Goal: Transaction & Acquisition: Purchase product/service

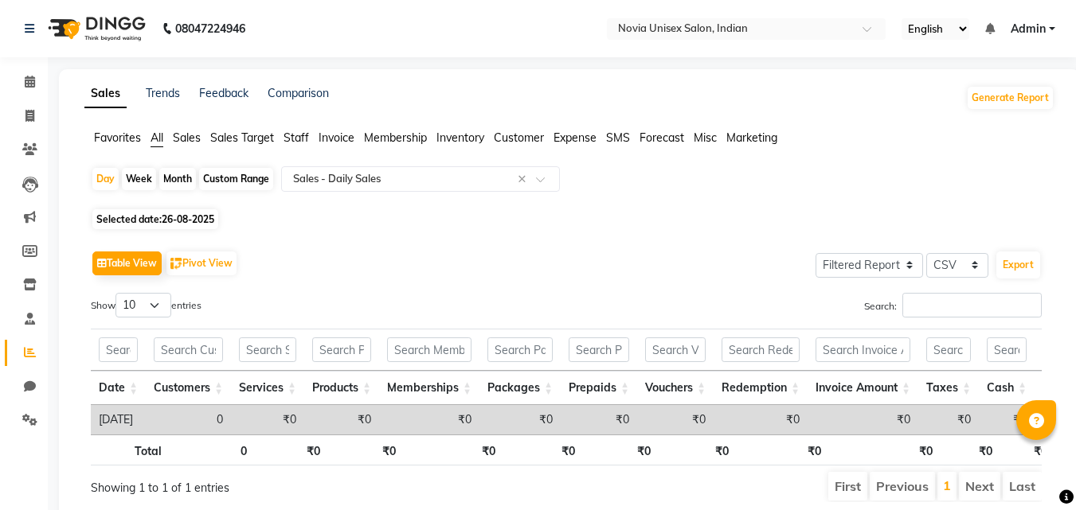
select select "filtered_report"
select select "csv"
click at [37, 115] on span at bounding box center [30, 116] width 28 height 18
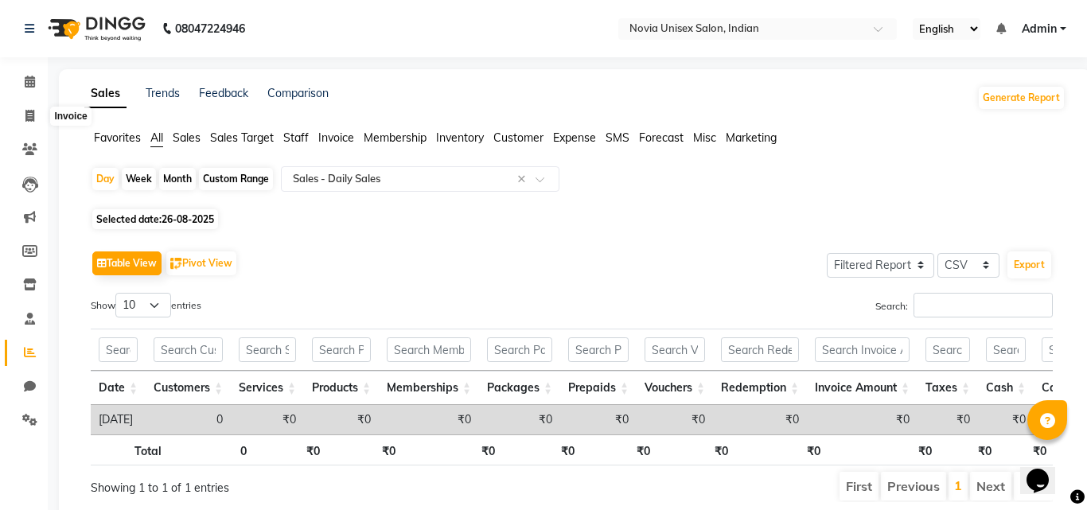
select select "8772"
select select "service"
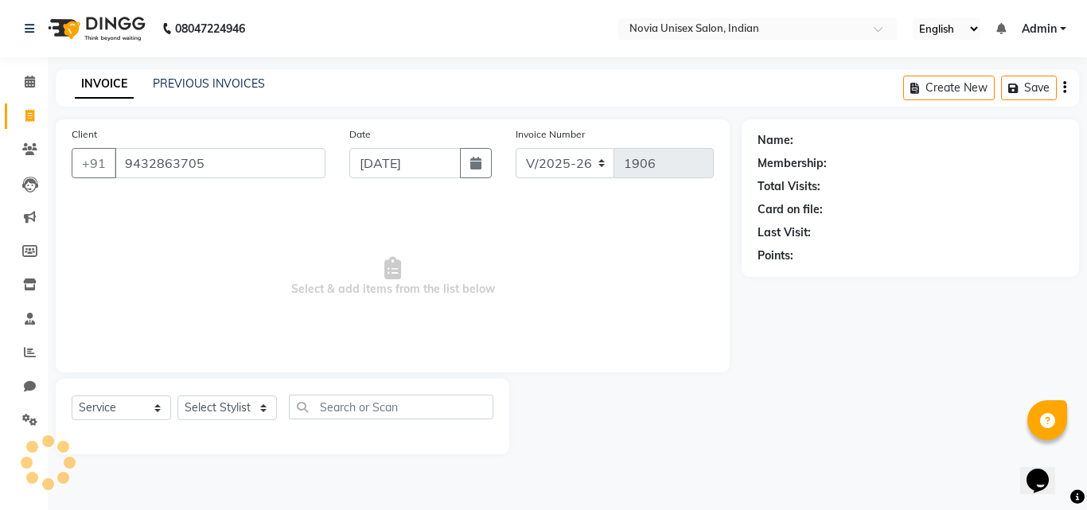
type input "9432863705"
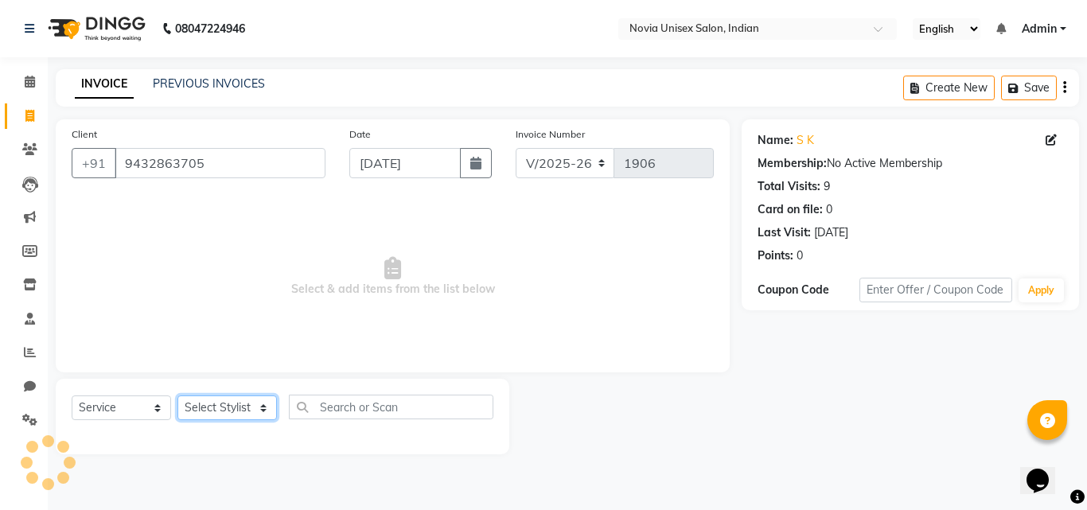
click at [217, 415] on select "Select Stylist [PERSON_NAME] [PERSON_NAME] housesale [PERSON_NAME] [PERSON_NAME…" at bounding box center [228, 408] width 100 height 25
select select "89593"
click at [178, 396] on select "Select Stylist [PERSON_NAME] [PERSON_NAME] housesale [PERSON_NAME] [PERSON_NAME…" at bounding box center [228, 408] width 100 height 25
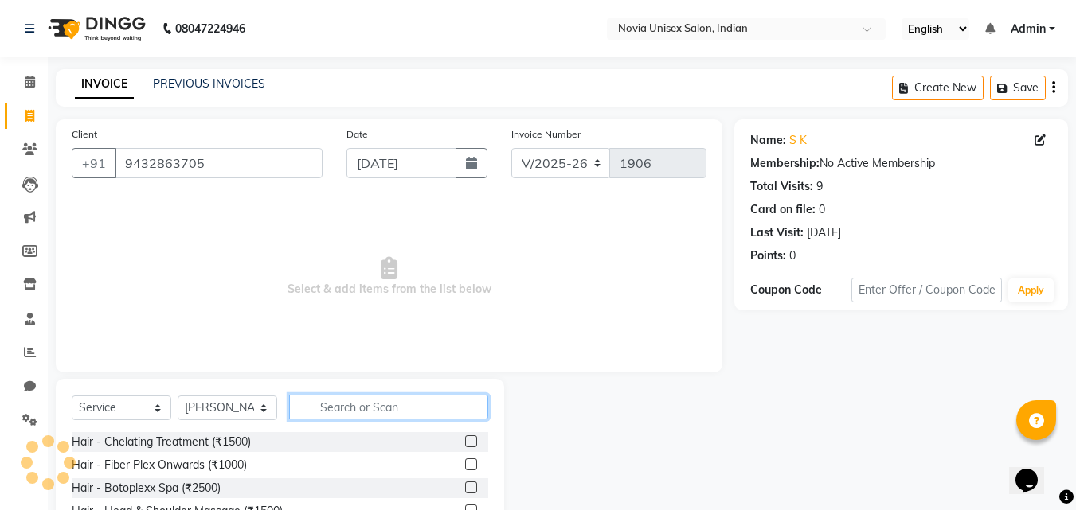
click at [357, 402] on input "text" at bounding box center [388, 407] width 199 height 25
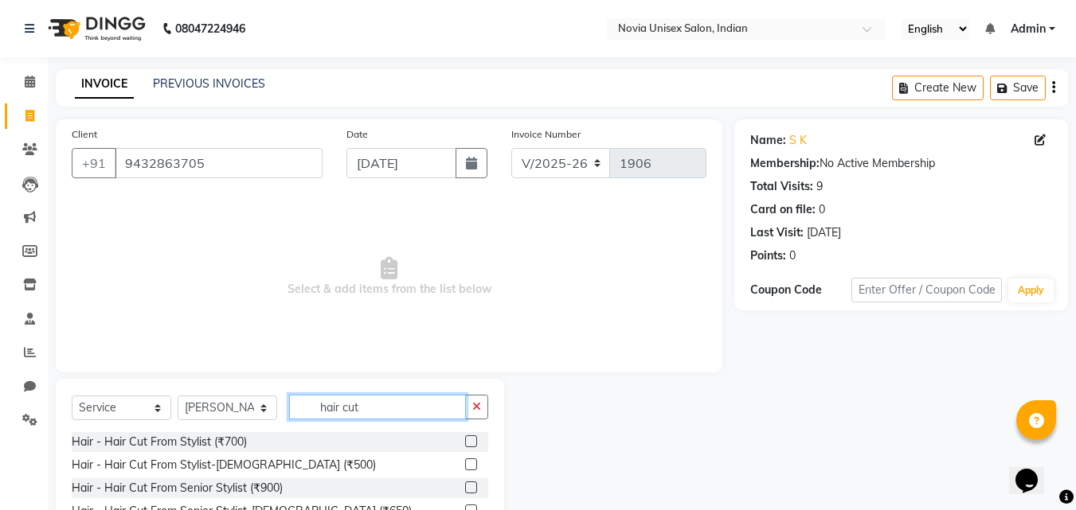
scroll to position [127, 0]
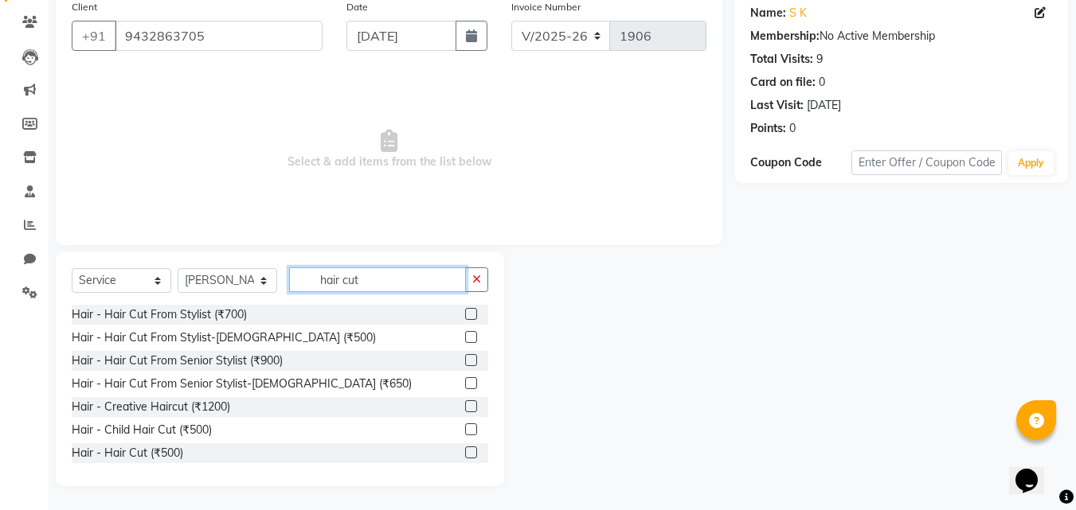
type input "hair cut"
click at [465, 339] on label at bounding box center [471, 337] width 12 height 12
click at [465, 339] on input "checkbox" at bounding box center [470, 338] width 10 height 10
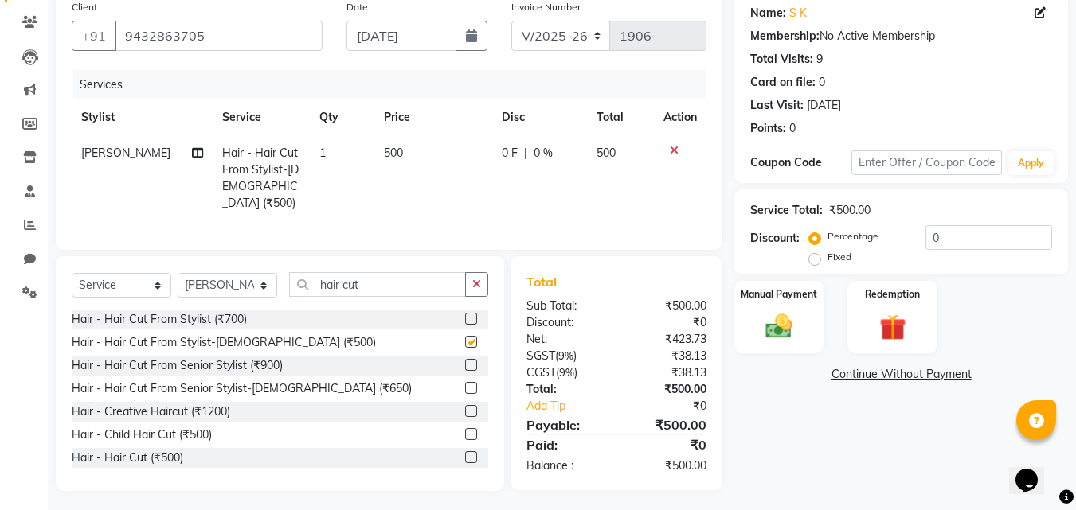
checkbox input "false"
click at [777, 318] on img at bounding box center [778, 326] width 45 height 32
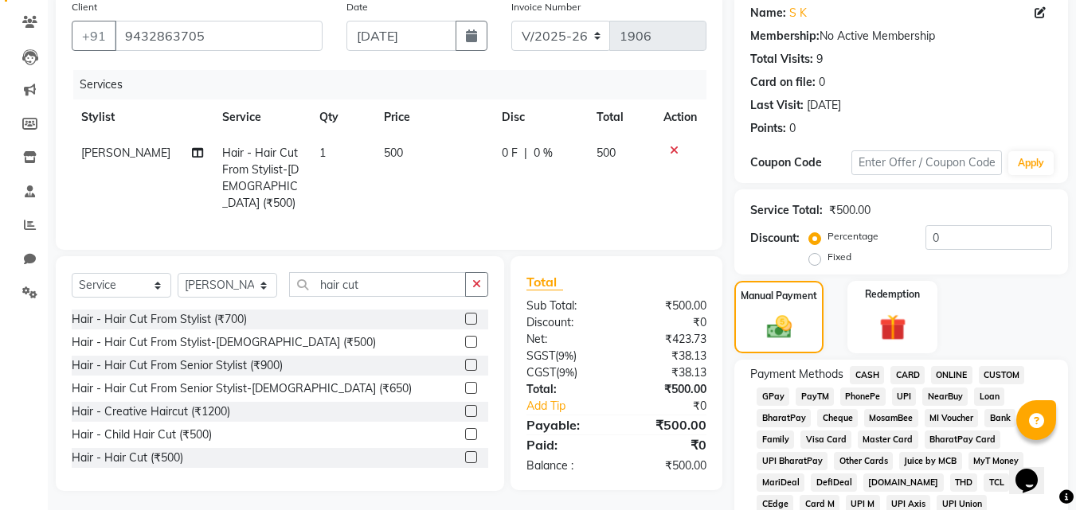
click at [946, 374] on span "ONLINE" at bounding box center [951, 375] width 41 height 18
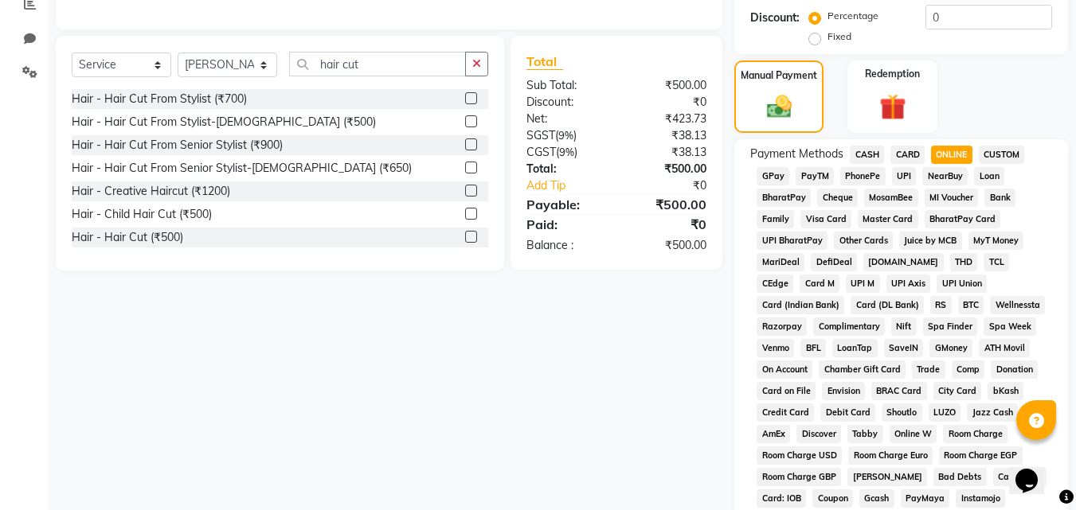
scroll to position [309, 0]
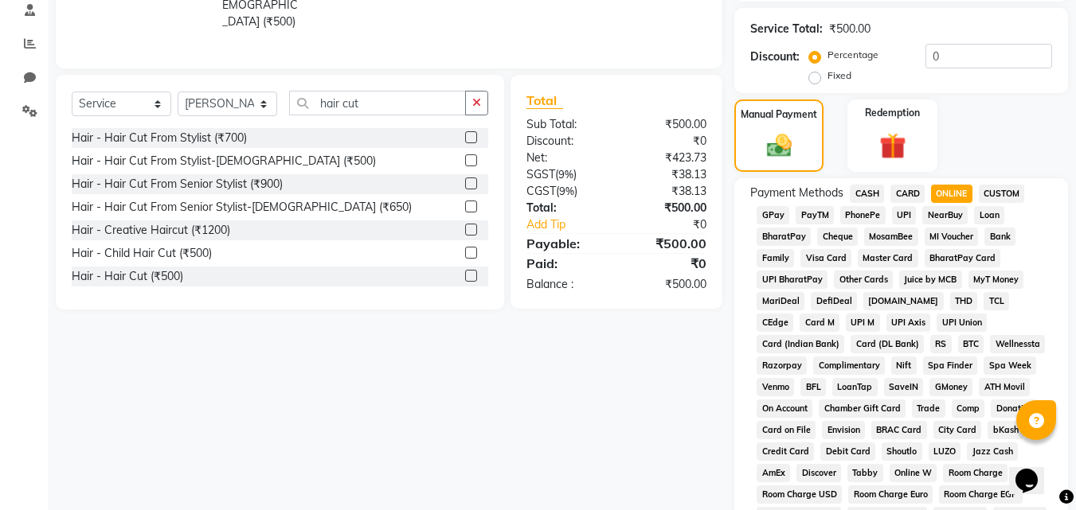
click at [904, 215] on span "UPI" at bounding box center [904, 215] width 25 height 18
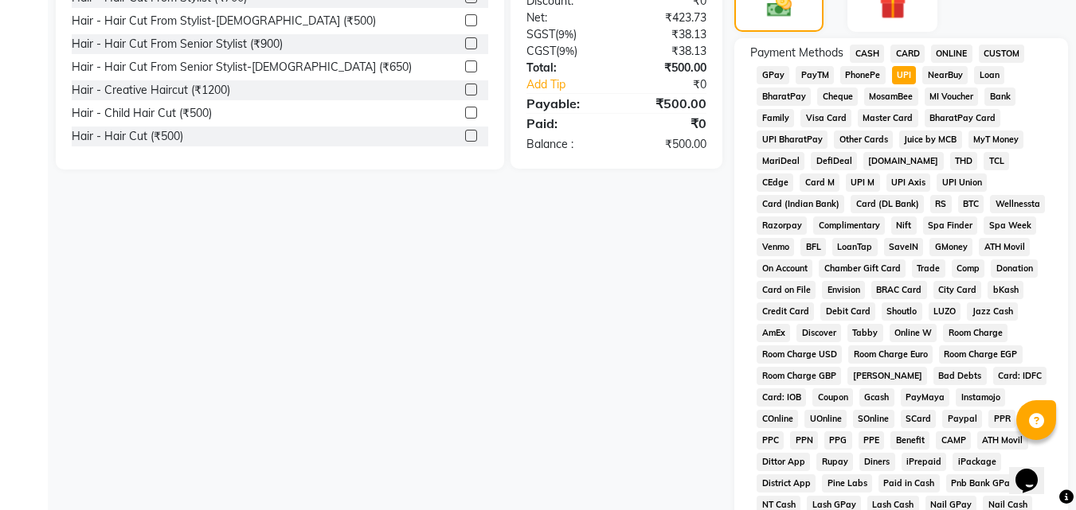
scroll to position [707, 0]
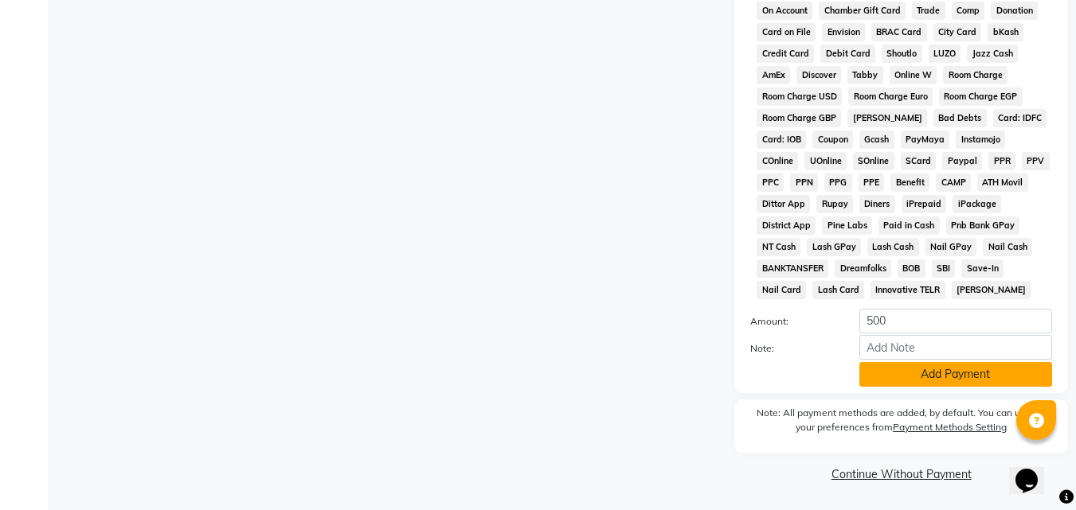
click at [931, 377] on button "Add Payment" at bounding box center [955, 374] width 193 height 25
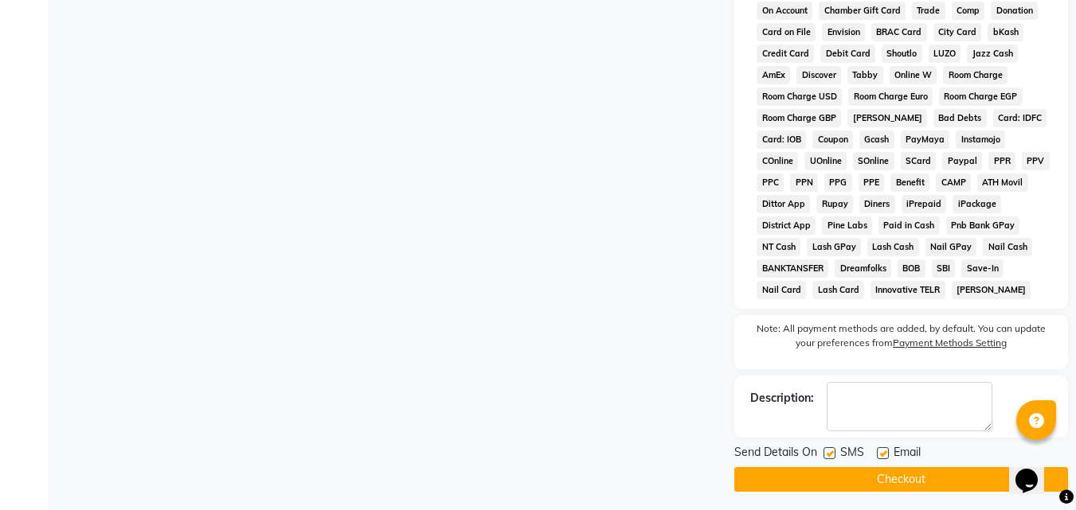
click at [890, 477] on button "Checkout" at bounding box center [901, 479] width 334 height 25
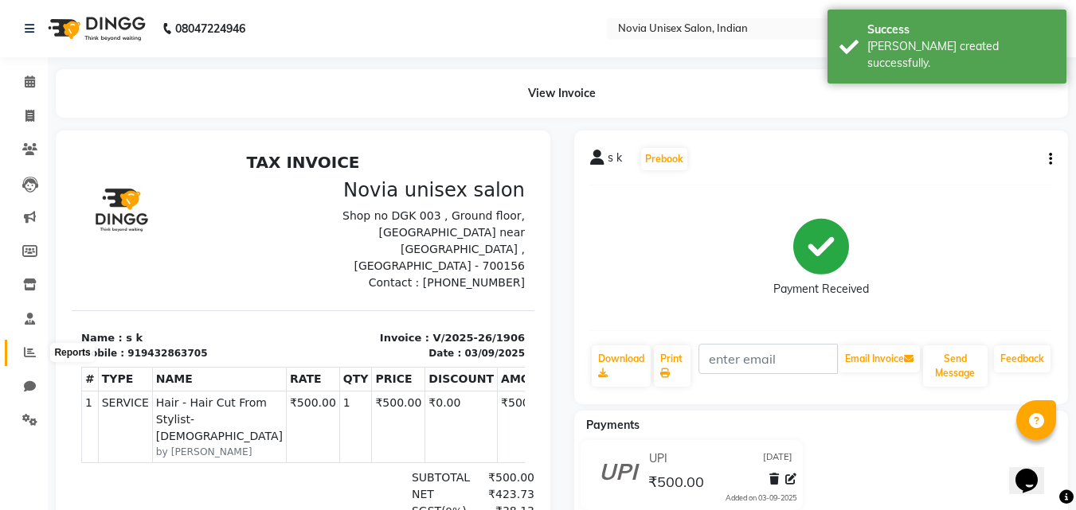
click at [30, 349] on icon at bounding box center [30, 352] width 12 height 12
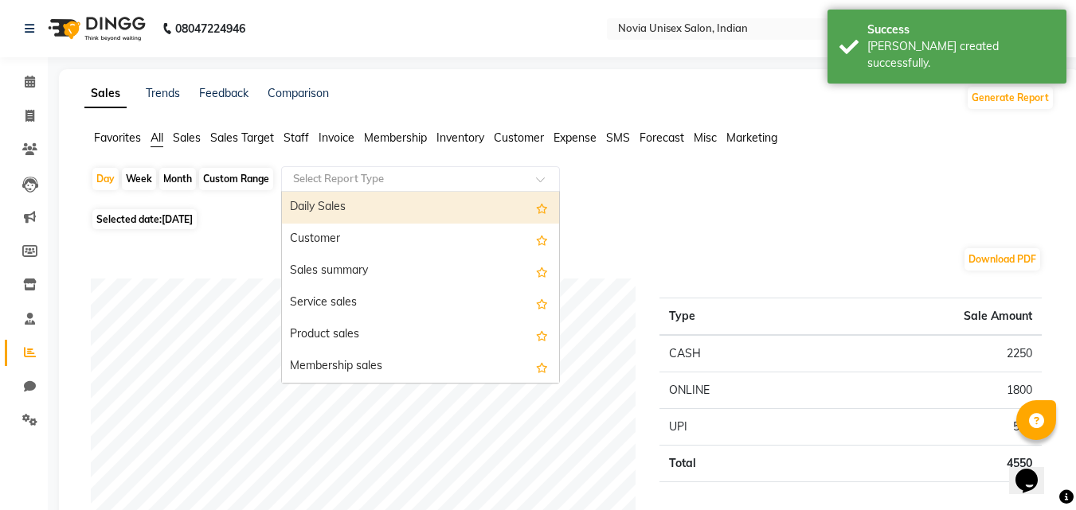
click at [401, 179] on input "text" at bounding box center [404, 179] width 229 height 16
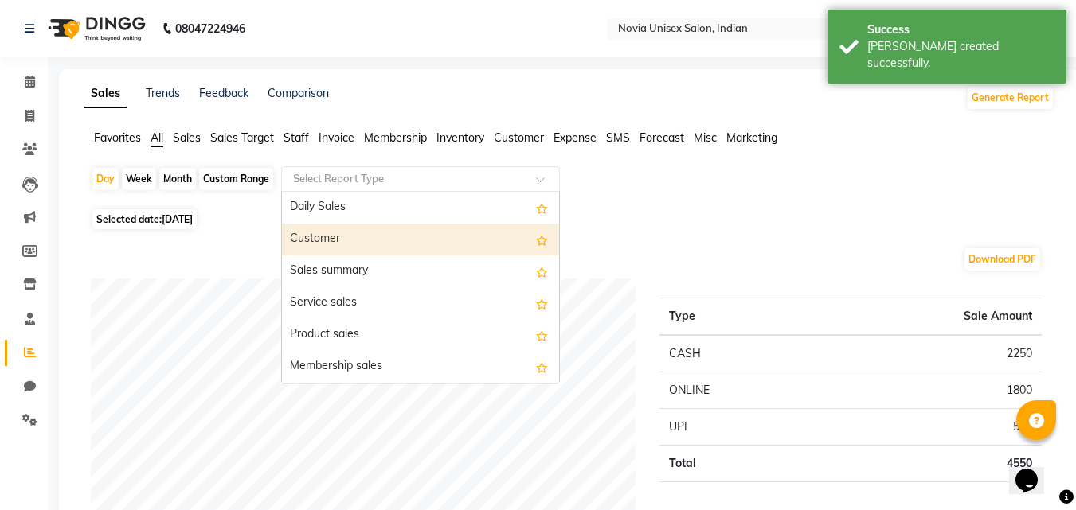
click at [346, 243] on div "Customer" at bounding box center [420, 240] width 277 height 32
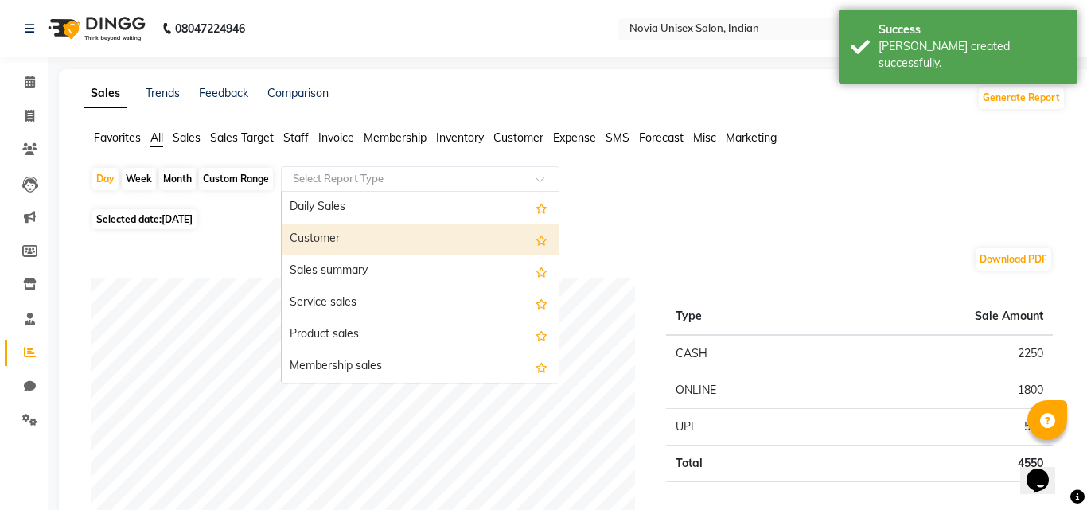
select select "filtered_report"
select select "csv"
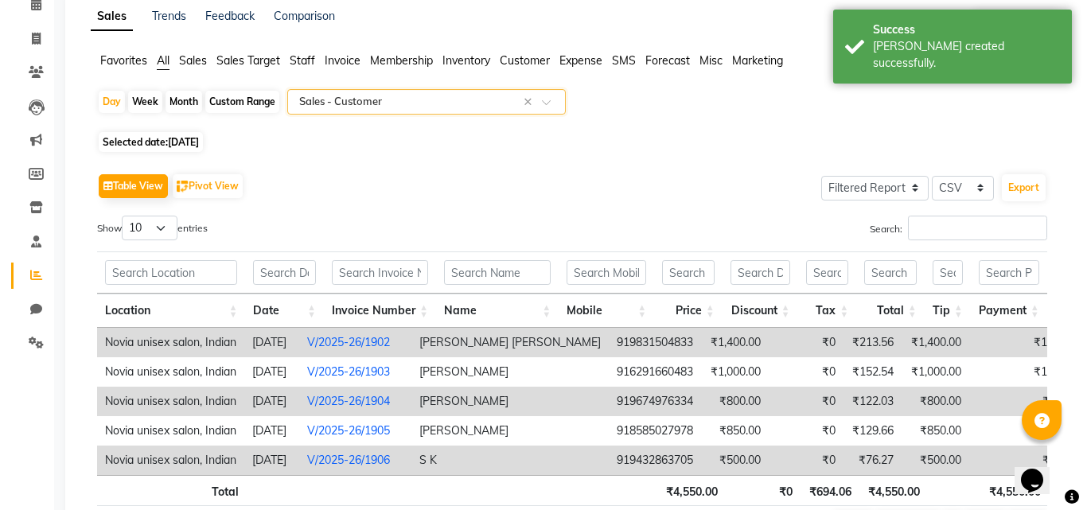
scroll to position [186, 0]
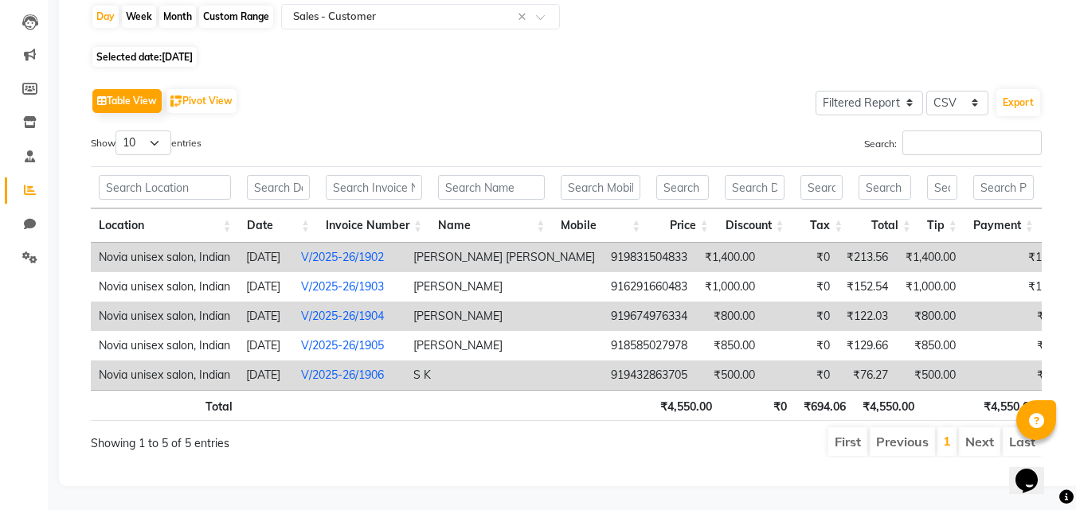
click at [374, 368] on link "V/2025-26/1906" at bounding box center [342, 375] width 83 height 14
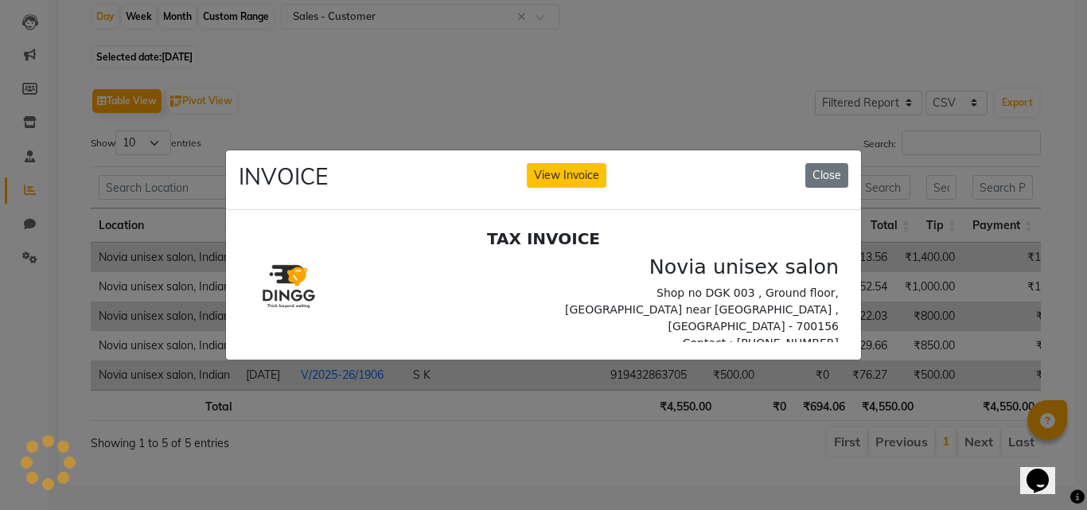
scroll to position [0, 0]
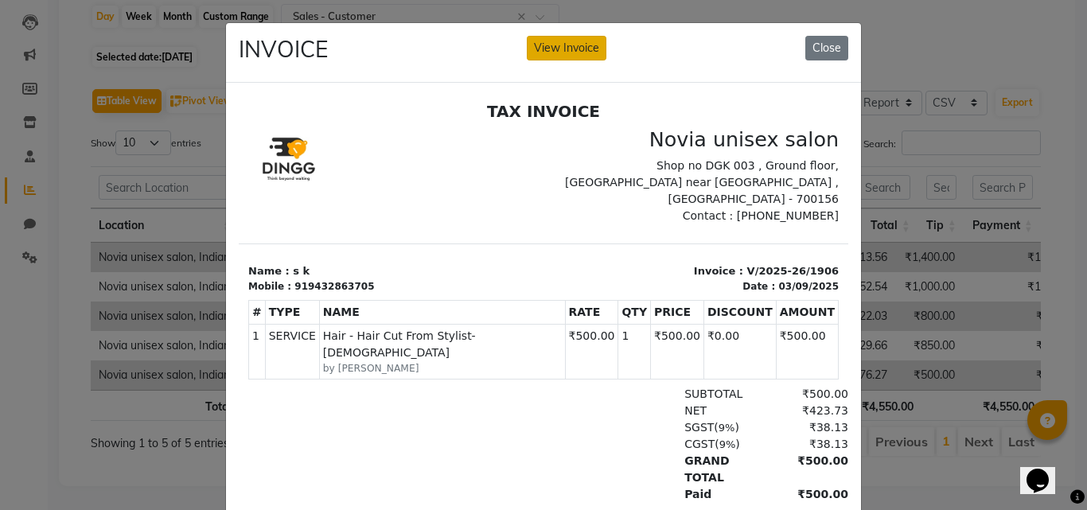
click at [572, 55] on button "View Invoice" at bounding box center [567, 48] width 80 height 25
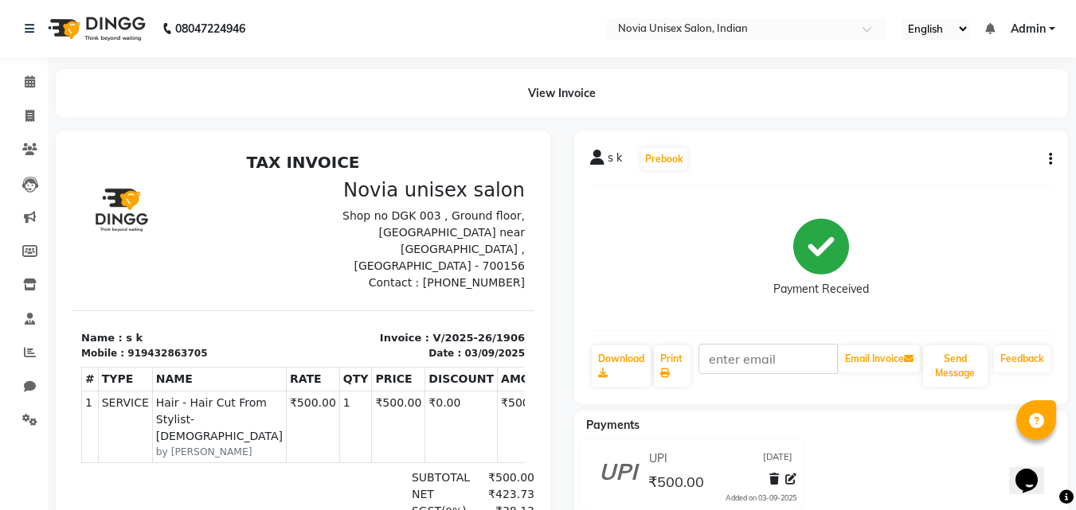
click at [1049, 160] on icon "button" at bounding box center [1049, 159] width 3 height 1
click at [964, 181] on div "Edit Invoice" at bounding box center [970, 180] width 109 height 20
select select "service"
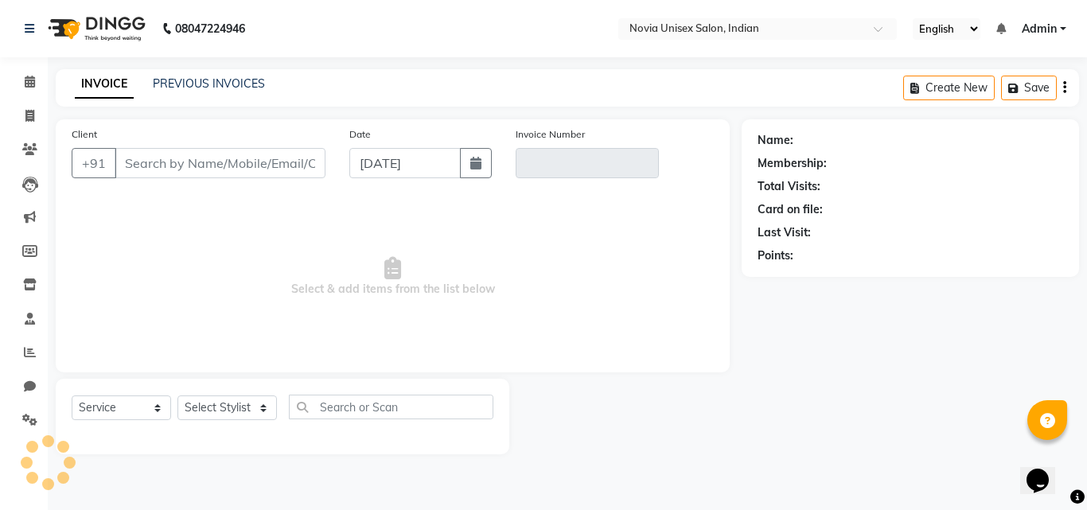
type input "9432863705"
type input "V/2025-26/1906"
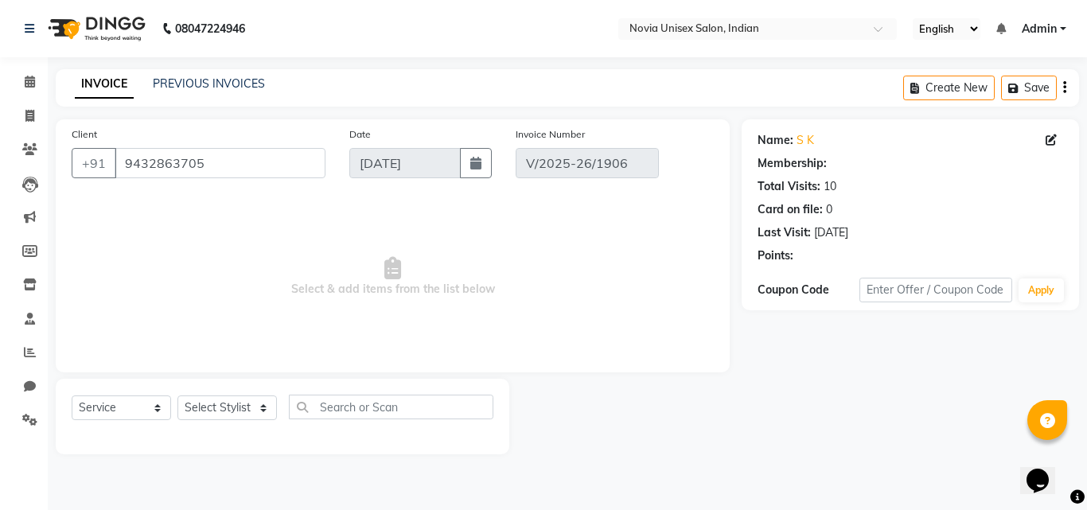
select select "select"
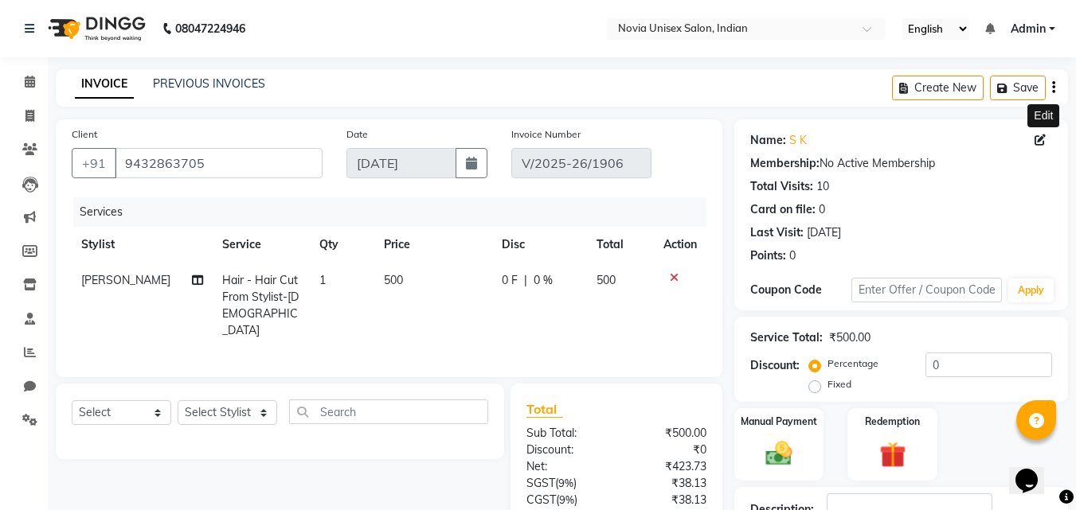
click at [1037, 141] on icon at bounding box center [1039, 140] width 11 height 11
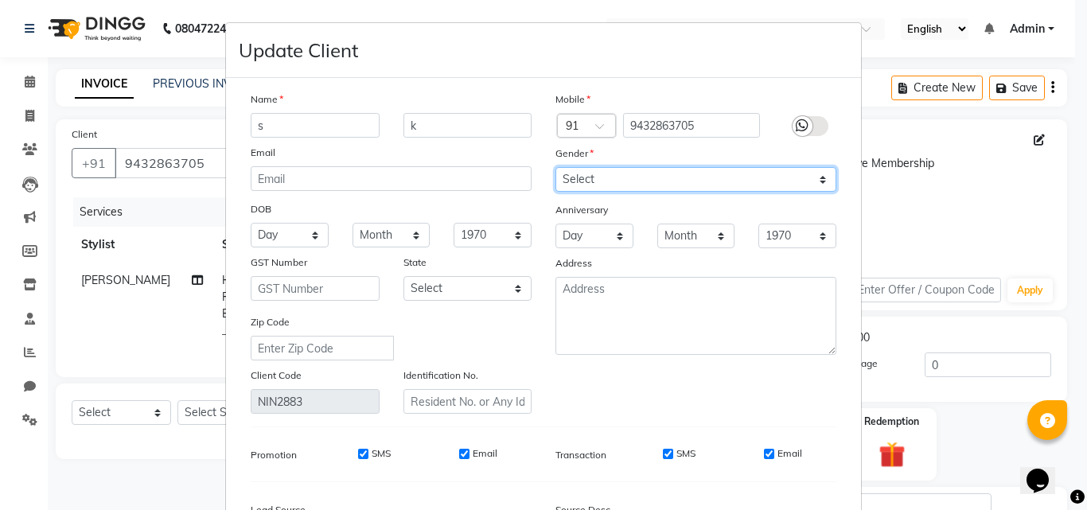
click at [623, 185] on select "Select [DEMOGRAPHIC_DATA] [DEMOGRAPHIC_DATA] Other Prefer Not To Say" at bounding box center [696, 179] width 281 height 25
select select "male"
click at [556, 167] on select "Select [DEMOGRAPHIC_DATA] [DEMOGRAPHIC_DATA] Other Prefer Not To Say" at bounding box center [696, 179] width 281 height 25
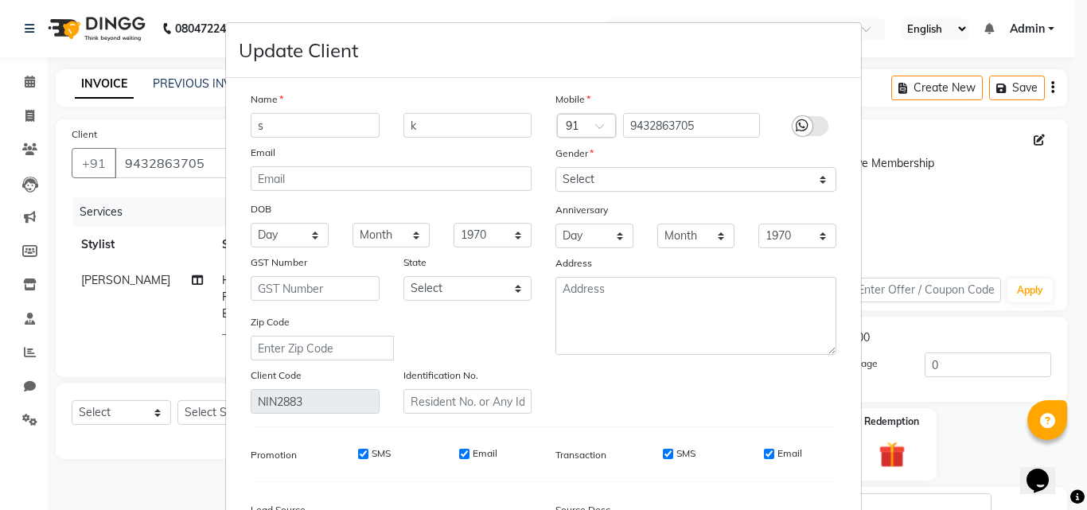
click at [806, 126] on div at bounding box center [803, 126] width 20 height 20
click at [0, 0] on input "checkbox" at bounding box center [0, 0] width 0 height 0
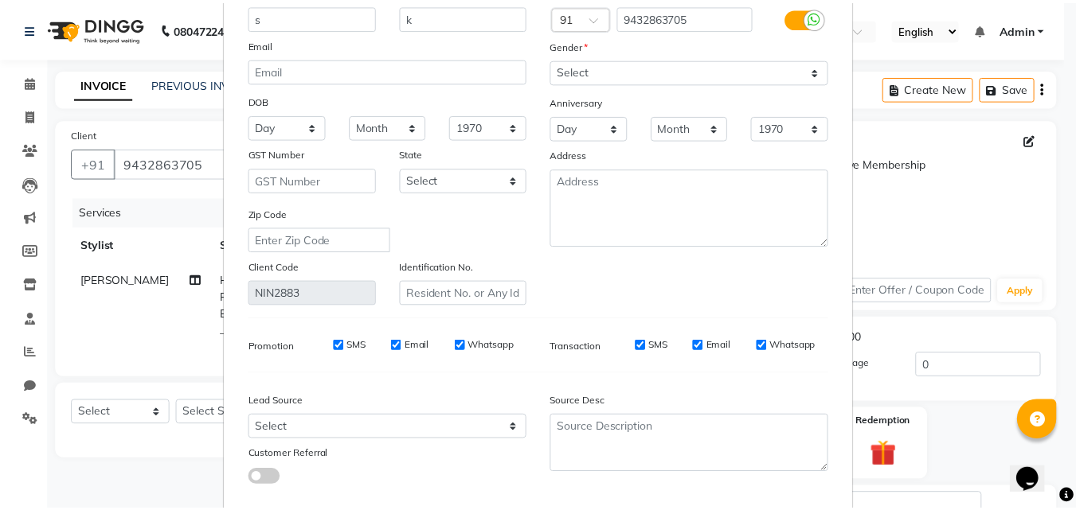
scroll to position [196, 0]
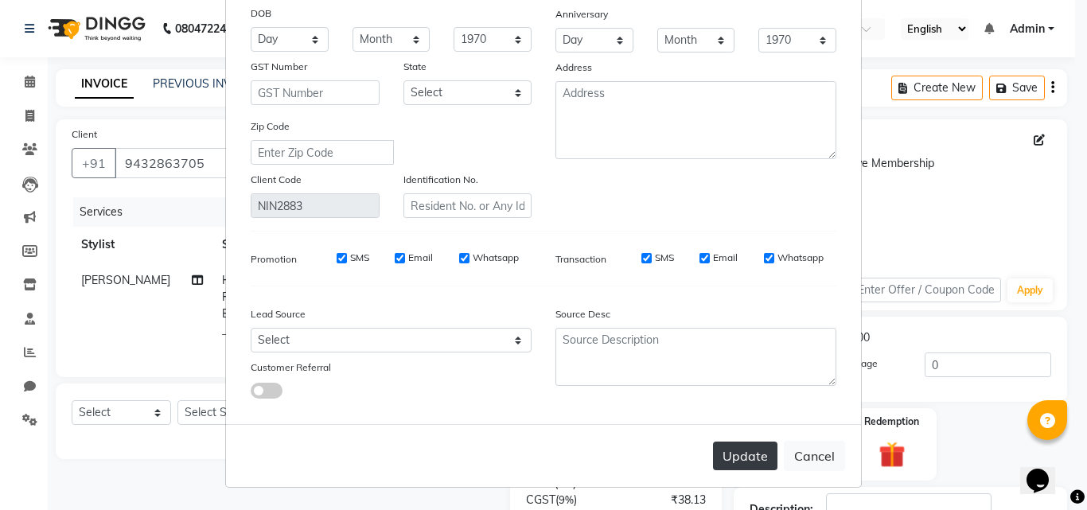
click at [752, 465] on button "Update" at bounding box center [745, 456] width 64 height 29
select select
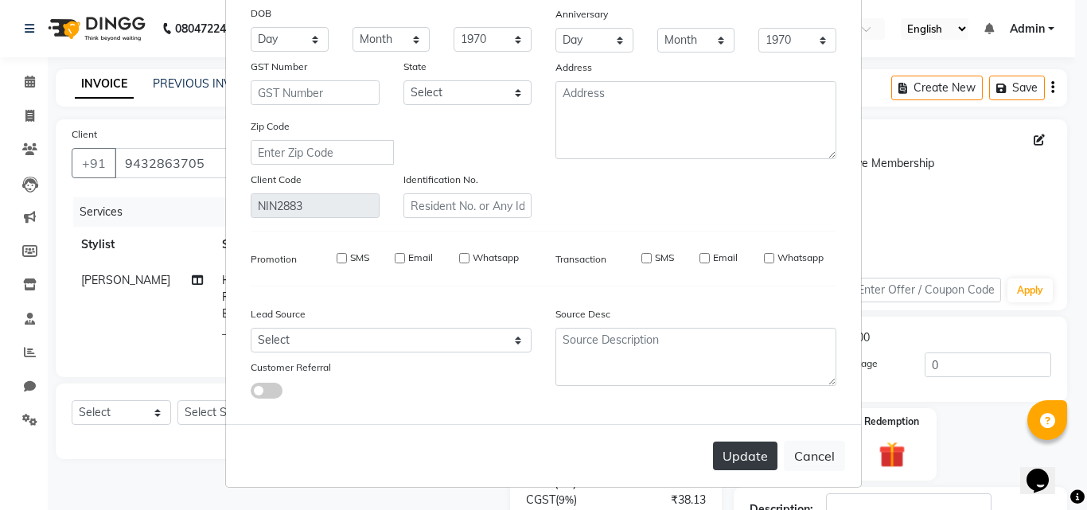
select select
checkbox input "false"
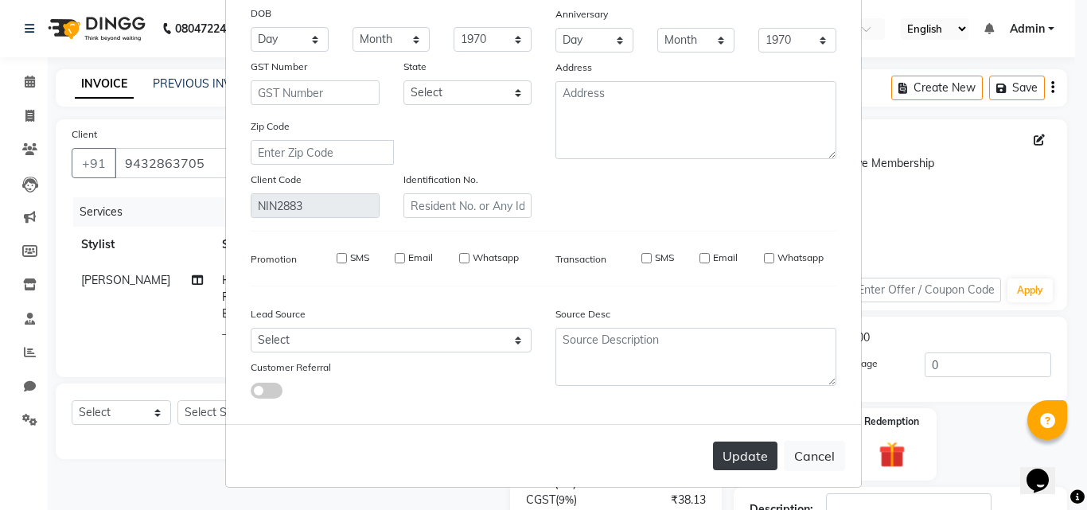
checkbox input "false"
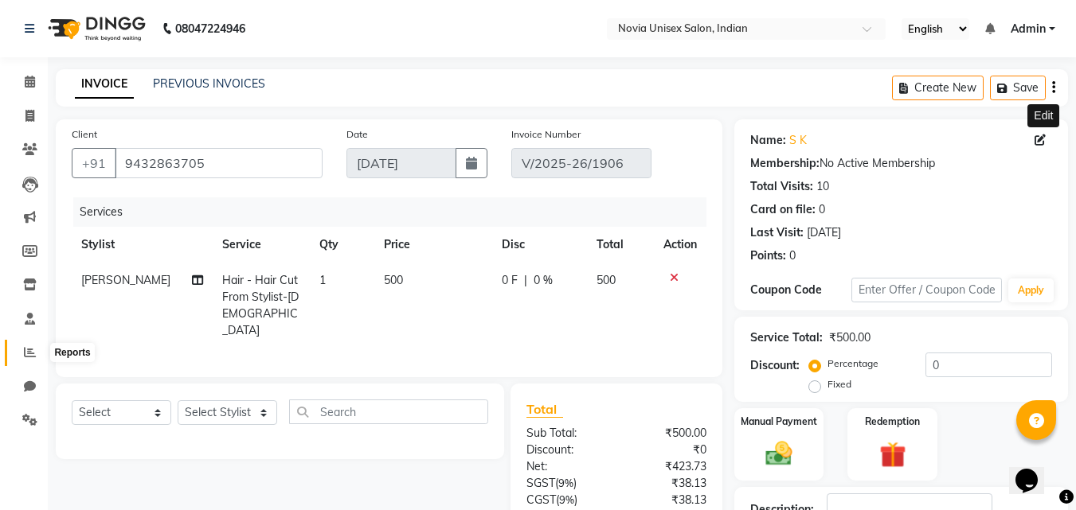
click at [28, 352] on icon at bounding box center [30, 352] width 12 height 12
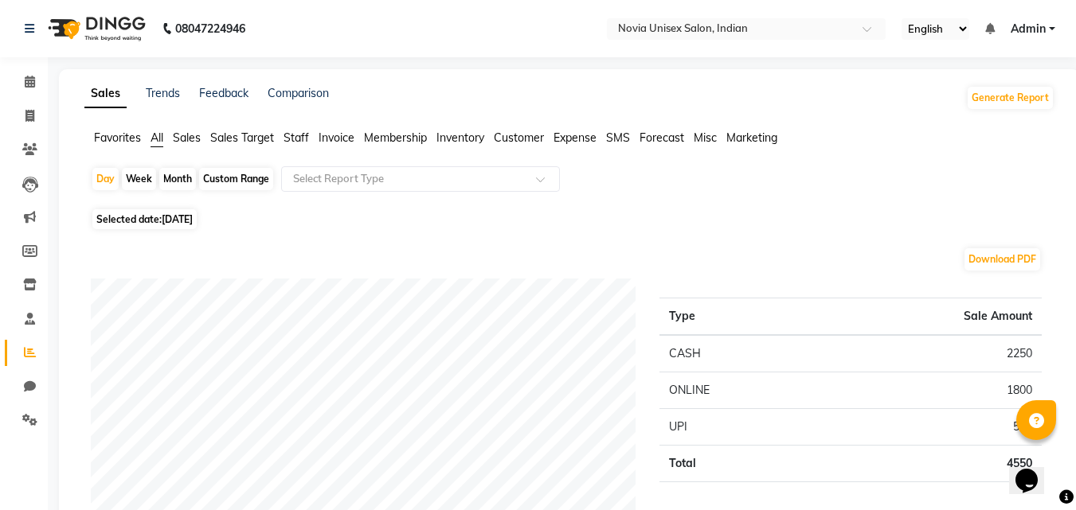
click at [189, 139] on span "Sales" at bounding box center [187, 138] width 28 height 14
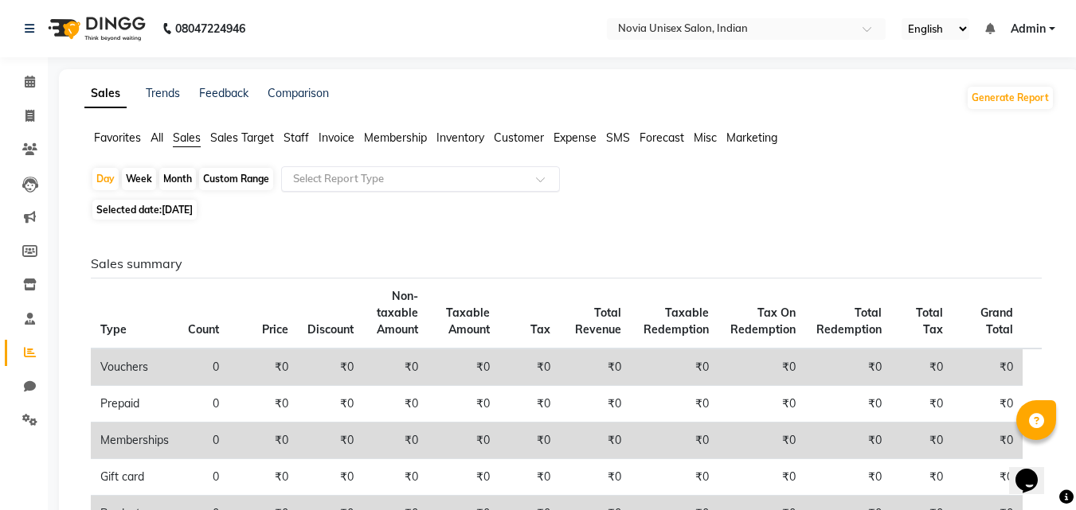
click at [355, 182] on input "text" at bounding box center [404, 179] width 229 height 16
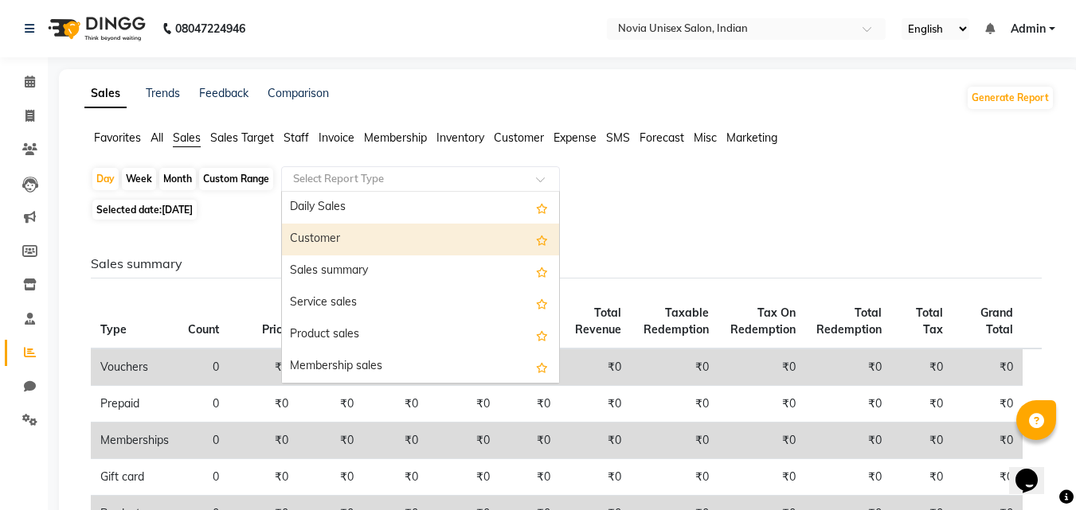
click at [349, 239] on div "Customer" at bounding box center [420, 240] width 277 height 32
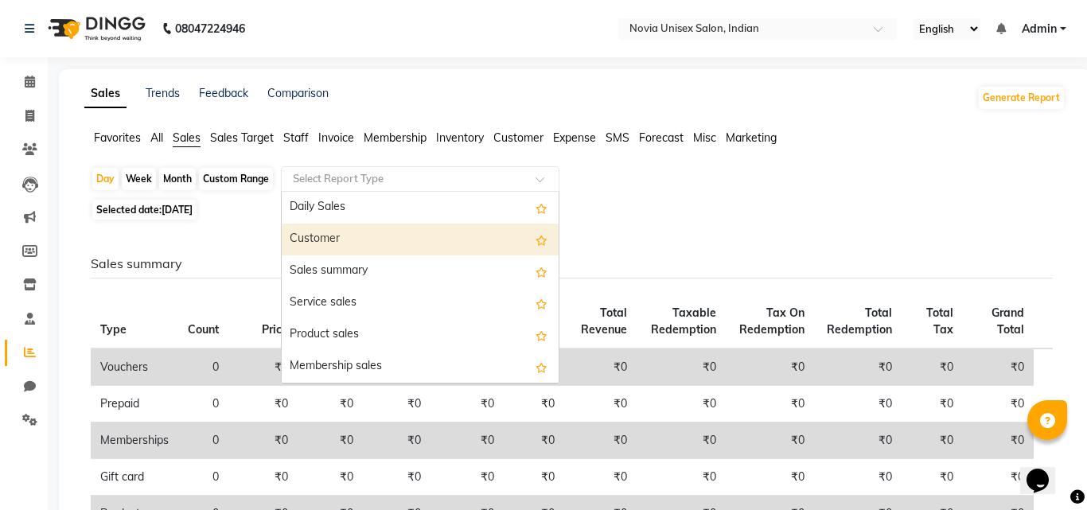
select select "filtered_report"
select select "csv"
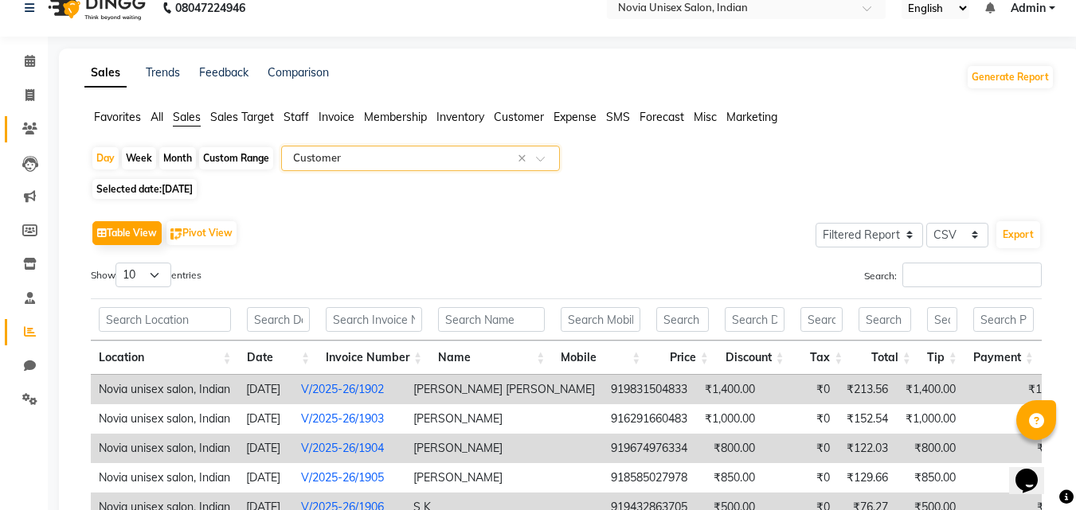
scroll to position [18, 0]
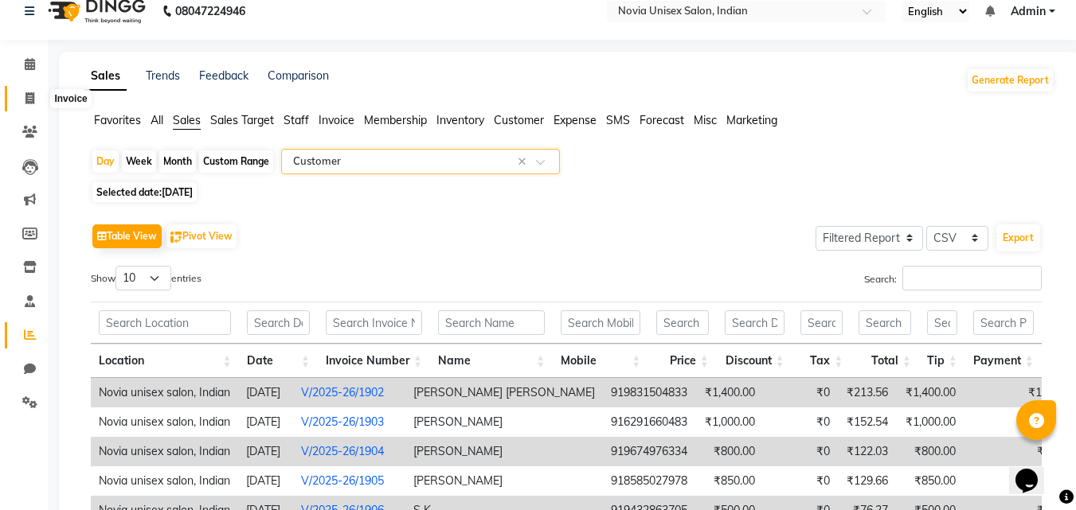
click at [27, 95] on icon at bounding box center [29, 98] width 9 height 12
select select "service"
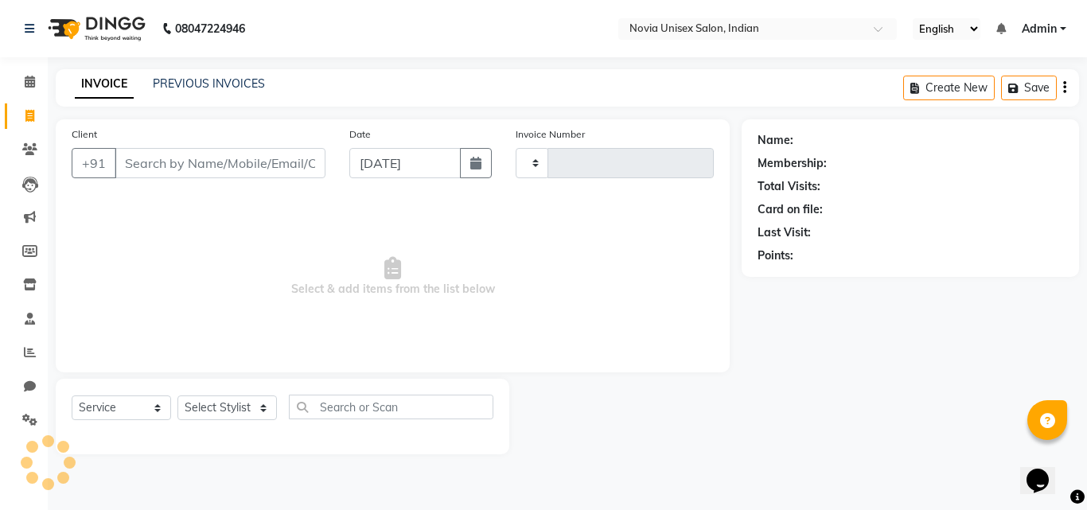
type input "1907"
select select "8772"
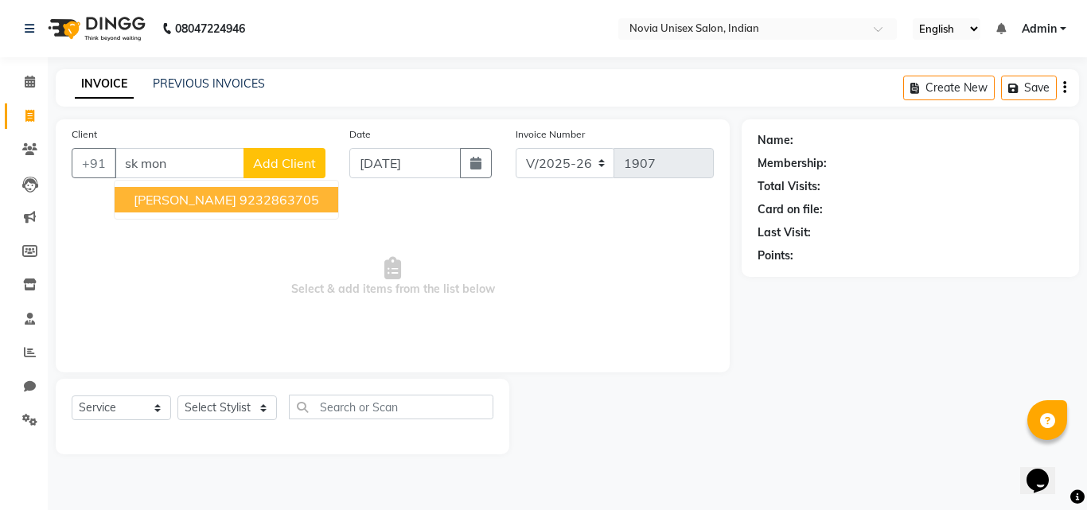
click at [250, 198] on ngb-highlight "9232863705" at bounding box center [280, 200] width 80 height 16
type input "9232863705"
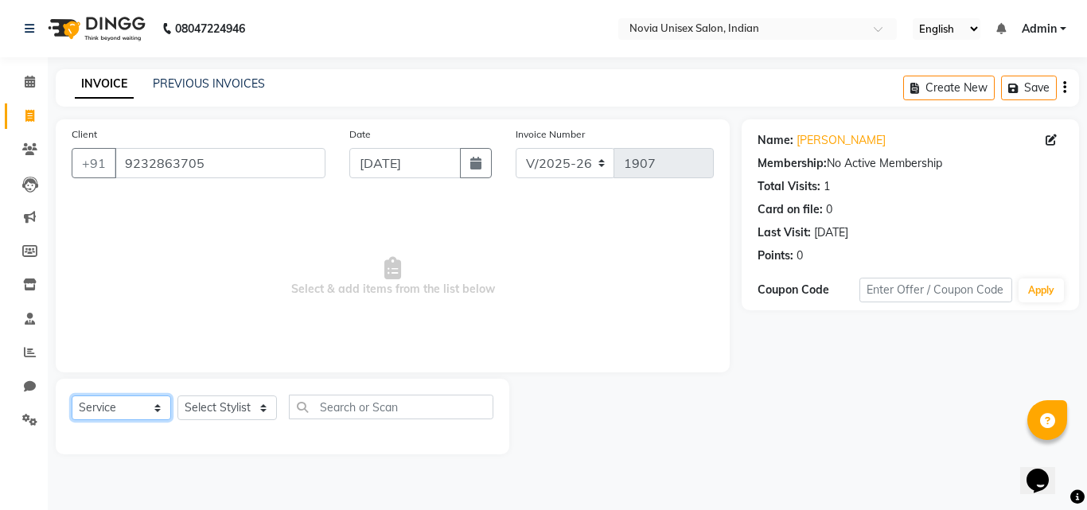
click at [146, 408] on select "Select Service Product Membership Package Voucher Prepaid Gift Card" at bounding box center [122, 408] width 100 height 25
drag, startPoint x: 353, startPoint y: 333, endPoint x: 210, endPoint y: 397, distance: 156.4
click at [353, 333] on span "Select & add items from the list below" at bounding box center [393, 276] width 642 height 159
click at [200, 423] on div "Select Service Product Membership Package Voucher Prepaid Gift Card Select Styl…" at bounding box center [283, 413] width 422 height 37
click at [214, 423] on div "Select Service Product Membership Package Voucher Prepaid Gift Card Select Styl…" at bounding box center [283, 413] width 422 height 37
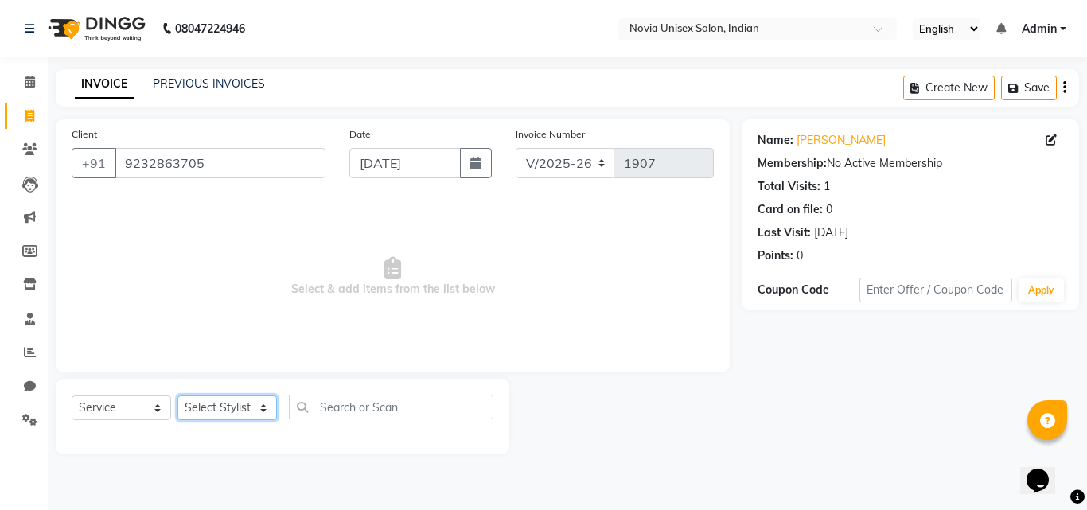
click at [221, 408] on select "Select Stylist [PERSON_NAME] [PERSON_NAME] housesale [PERSON_NAME] [PERSON_NAME…" at bounding box center [228, 408] width 100 height 25
select select "89571"
click at [178, 396] on select "Select Stylist [PERSON_NAME] [PERSON_NAME] housesale [PERSON_NAME] [PERSON_NAME…" at bounding box center [228, 408] width 100 height 25
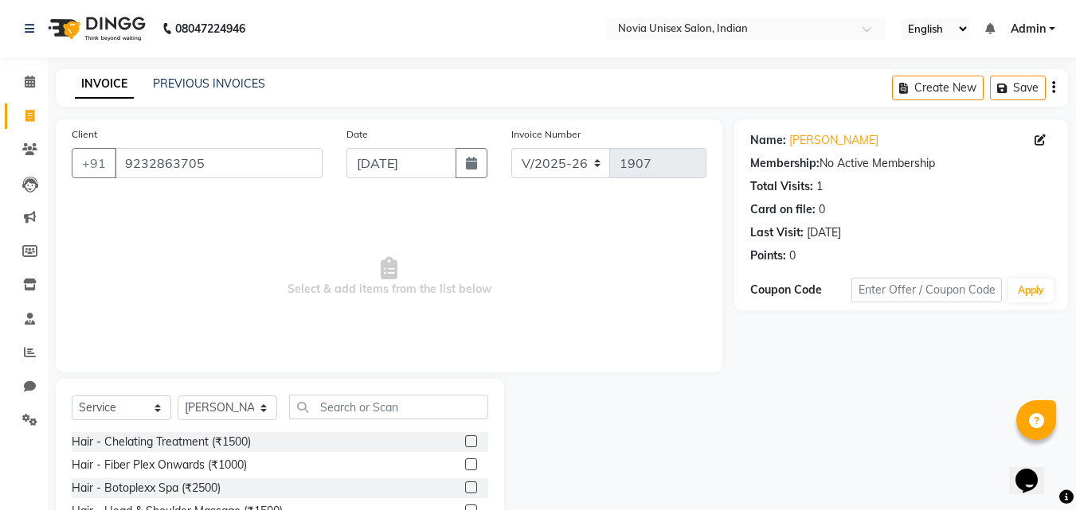
click at [398, 390] on div "Select Service Product Membership Package Voucher Prepaid Gift Card Select Styl…" at bounding box center [280, 496] width 448 height 235
click at [402, 409] on input "text" at bounding box center [388, 407] width 199 height 25
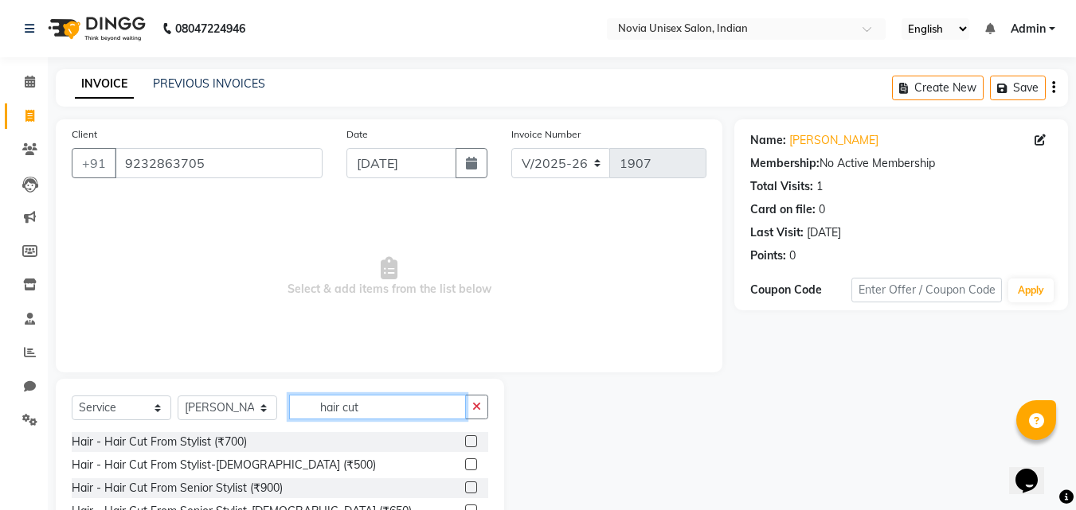
type input "hair cut"
click at [465, 463] on label at bounding box center [471, 465] width 12 height 12
click at [465, 463] on input "checkbox" at bounding box center [470, 465] width 10 height 10
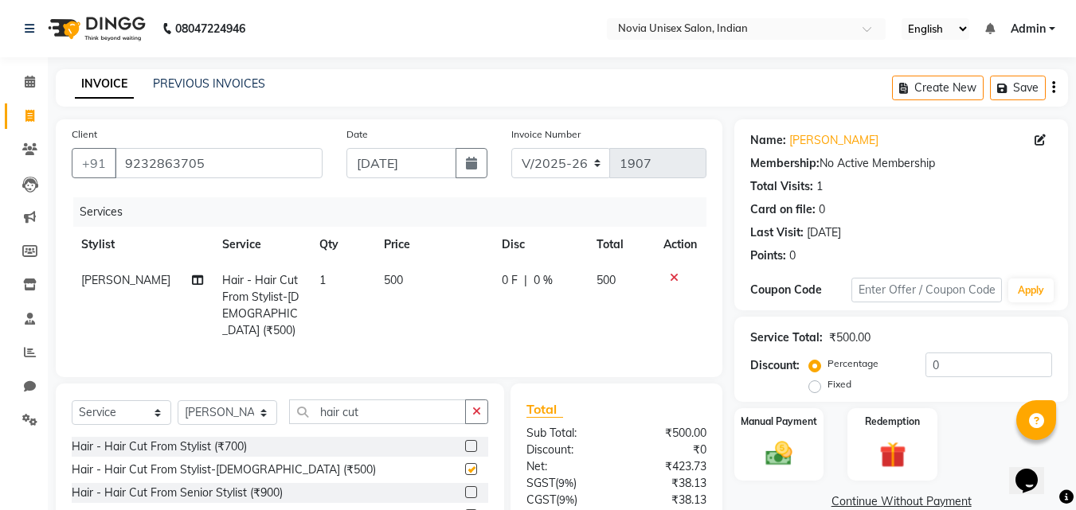
checkbox input "false"
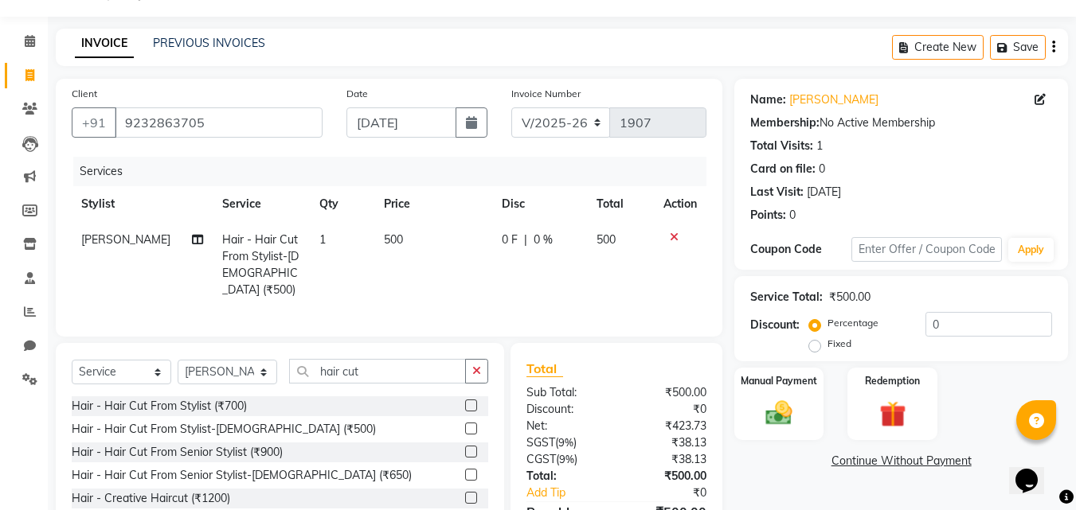
scroll to position [127, 0]
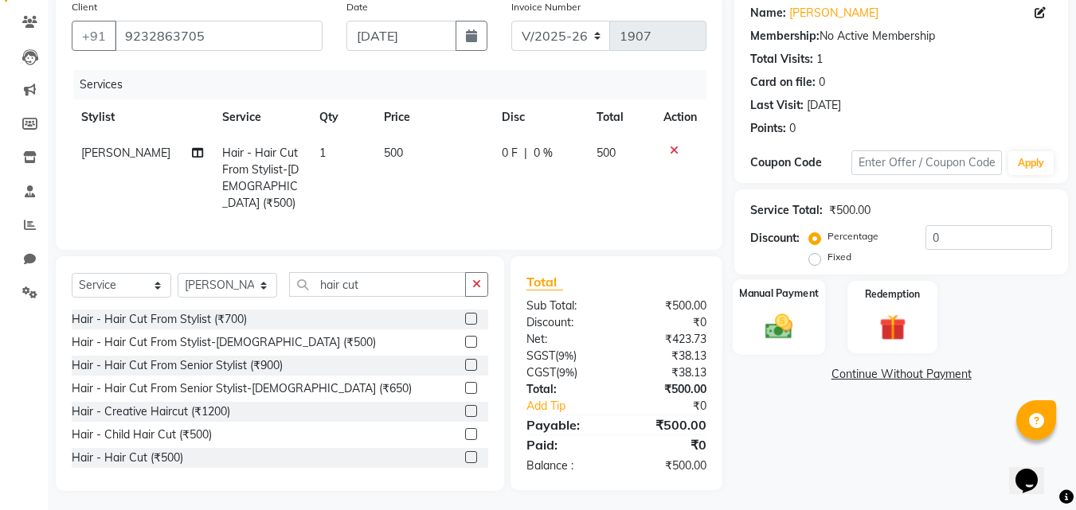
click at [787, 317] on img at bounding box center [778, 326] width 45 height 32
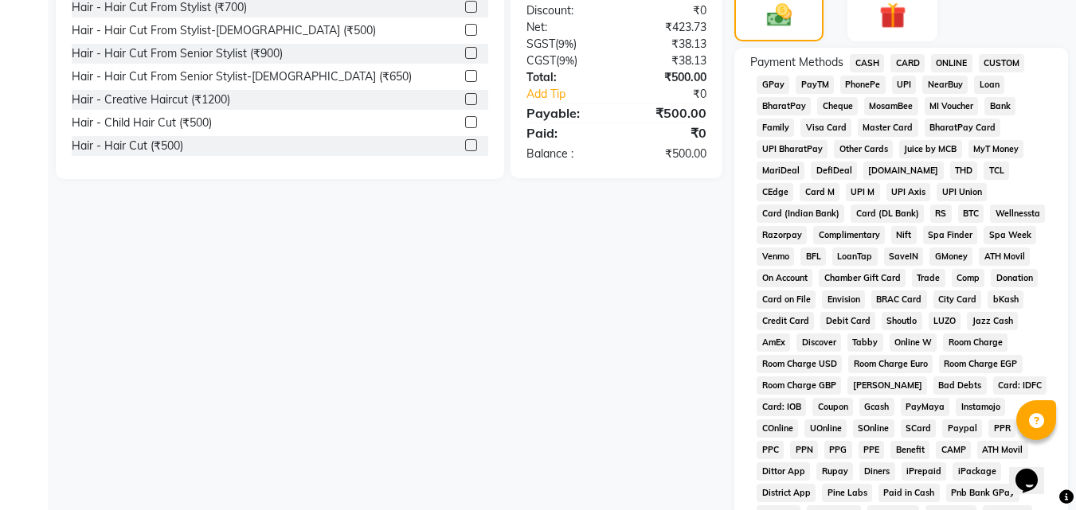
scroll to position [446, 0]
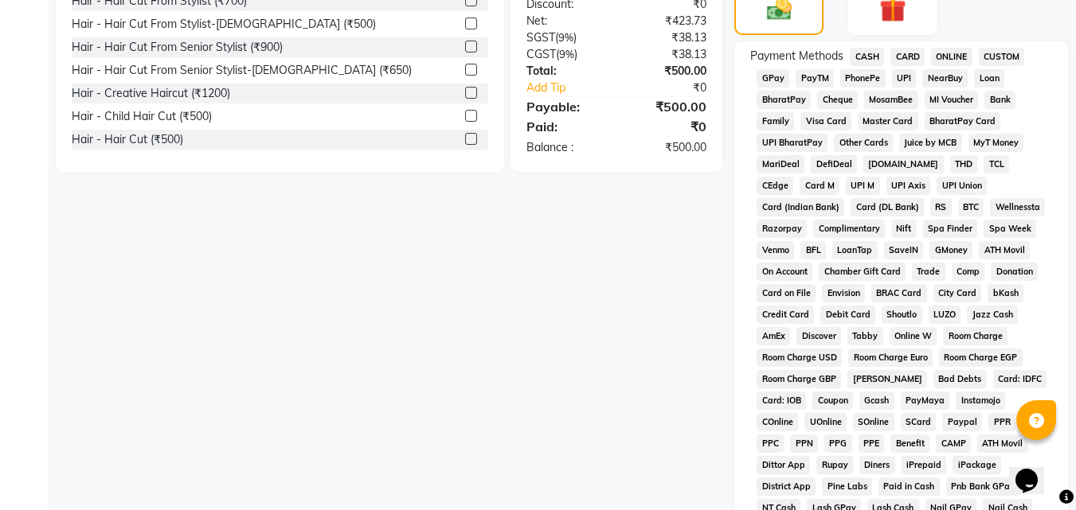
click at [904, 74] on span "UPI" at bounding box center [904, 78] width 25 height 18
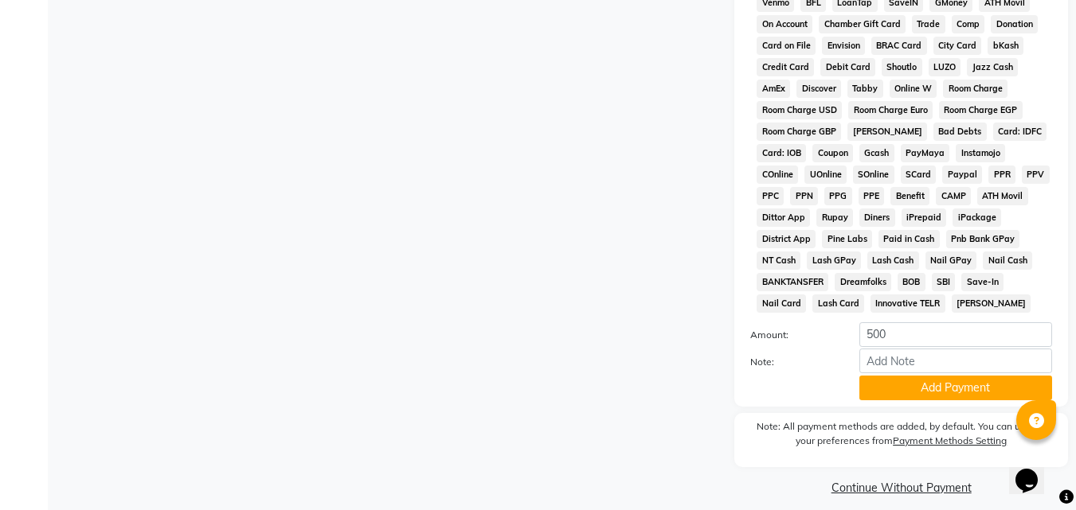
scroll to position [707, 0]
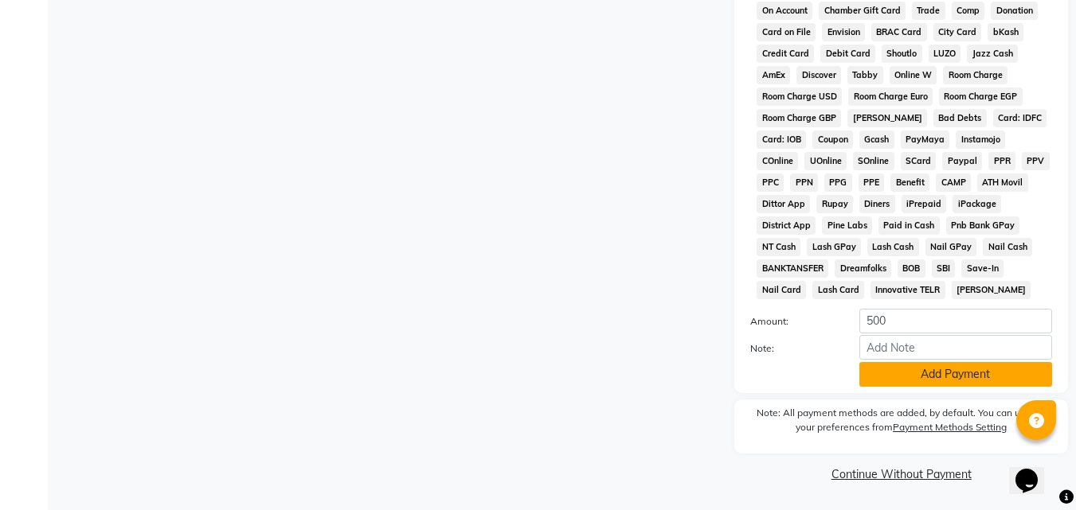
click at [940, 375] on button "Add Payment" at bounding box center [955, 374] width 193 height 25
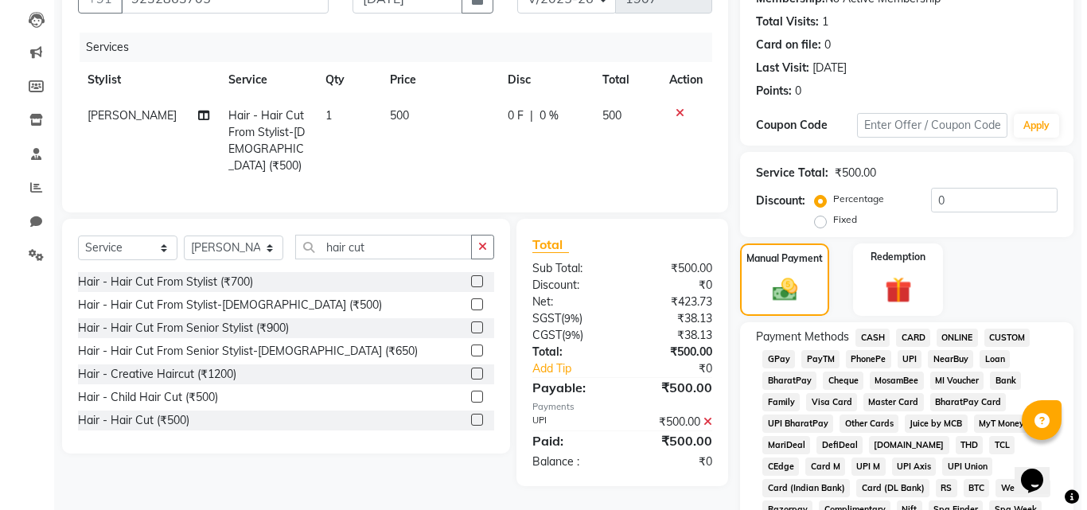
scroll to position [70, 0]
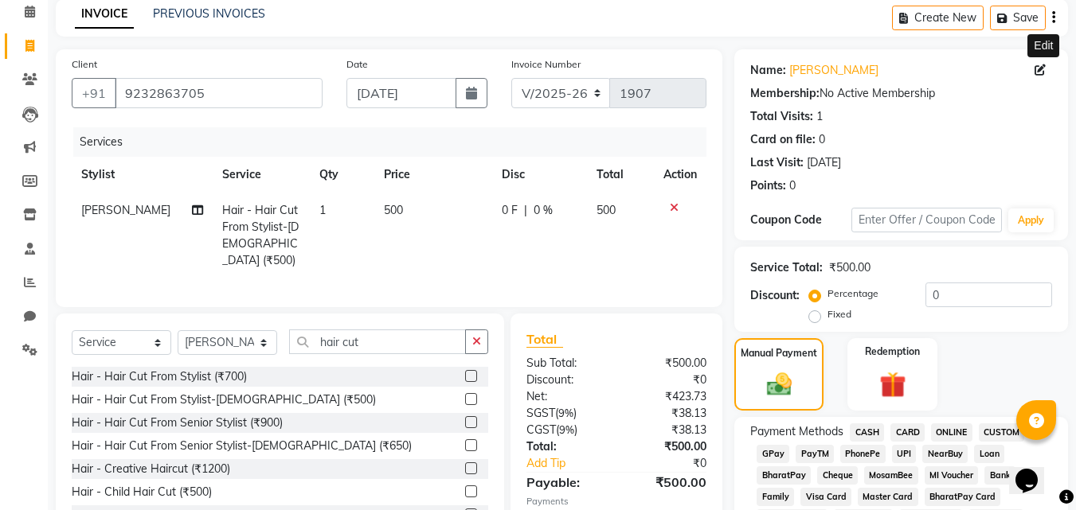
click at [1040, 70] on icon at bounding box center [1039, 69] width 11 height 11
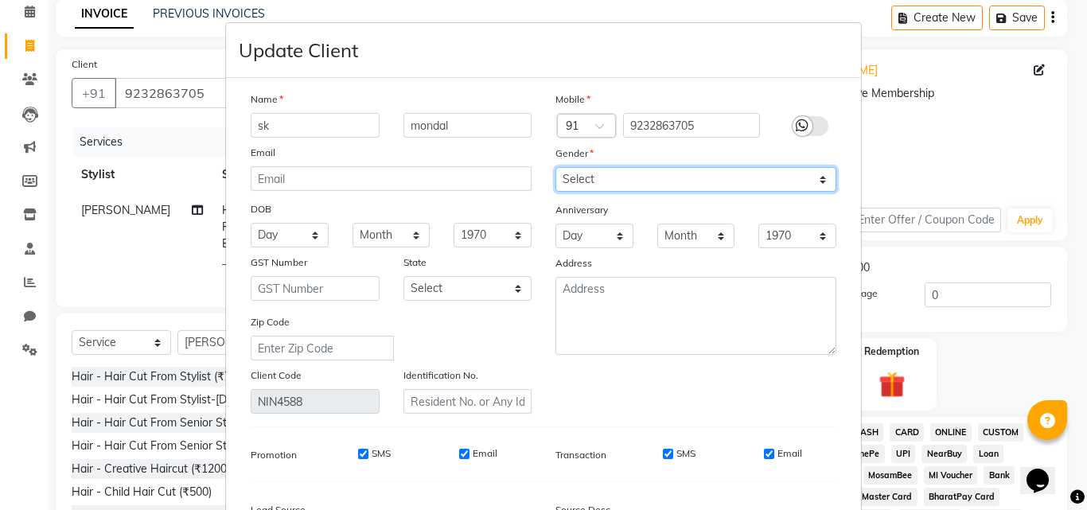
click at [654, 178] on select "Select [DEMOGRAPHIC_DATA] [DEMOGRAPHIC_DATA] Other Prefer Not To Say" at bounding box center [696, 179] width 281 height 25
select select "male"
click at [556, 167] on select "Select [DEMOGRAPHIC_DATA] [DEMOGRAPHIC_DATA] Other Prefer Not To Say" at bounding box center [696, 179] width 281 height 25
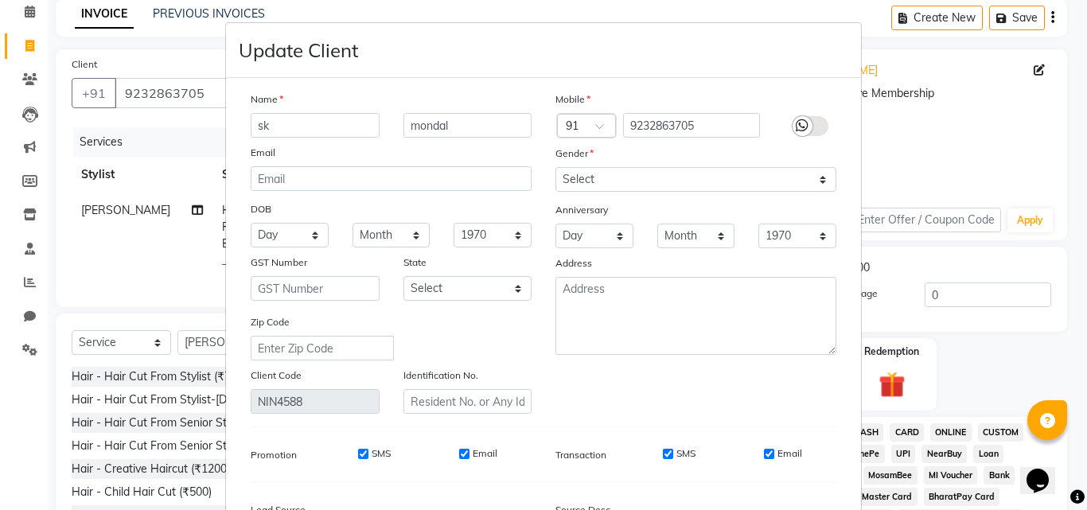
click at [806, 127] on div at bounding box center [803, 126] width 20 height 20
click at [0, 0] on input "checkbox" at bounding box center [0, 0] width 0 height 0
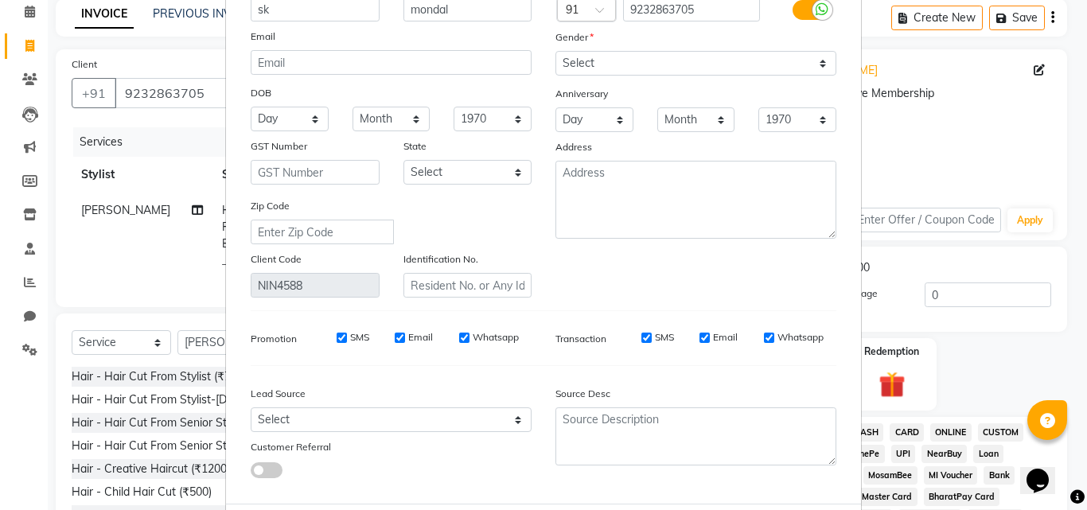
scroll to position [196, 0]
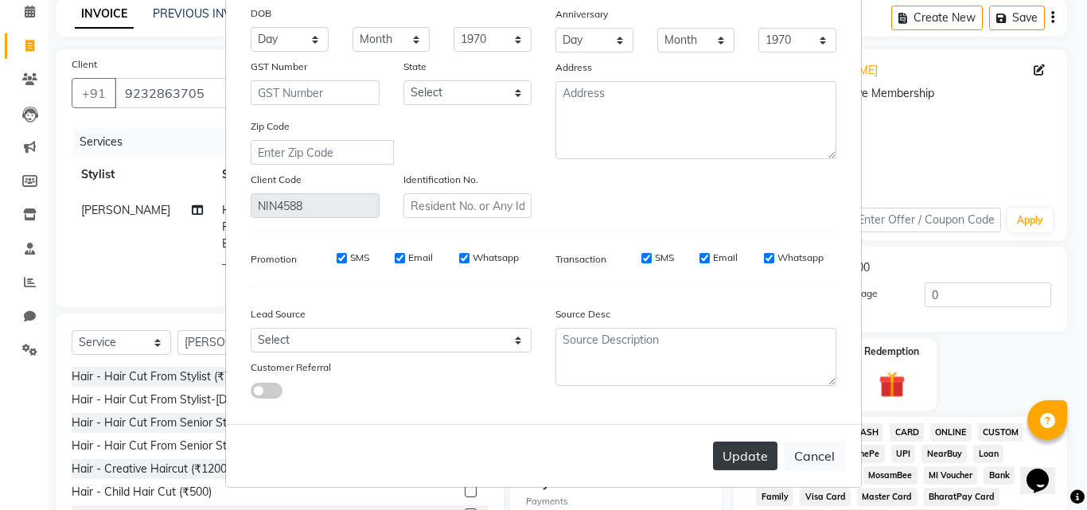
click at [752, 454] on button "Update" at bounding box center [745, 456] width 64 height 29
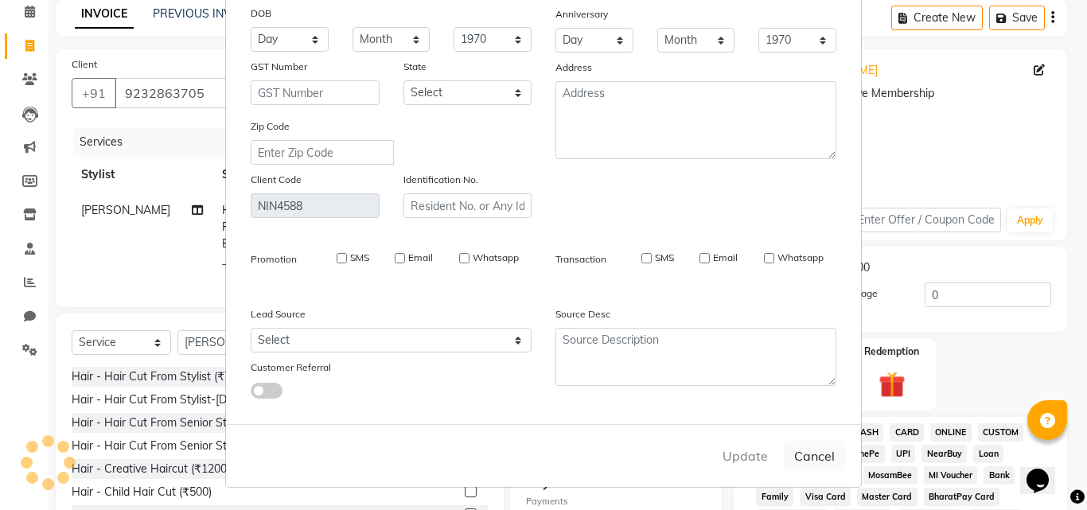
select select
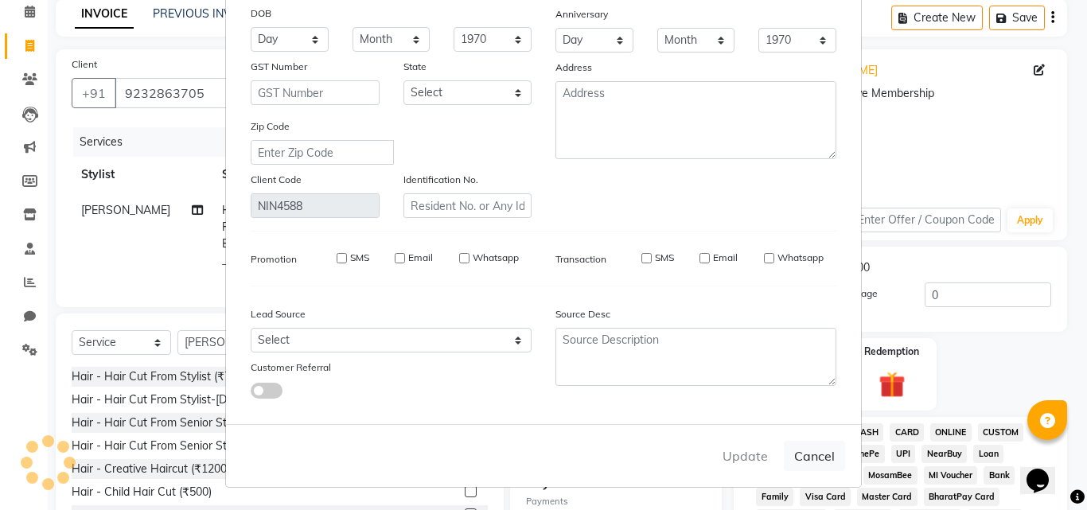
select select
checkbox input "false"
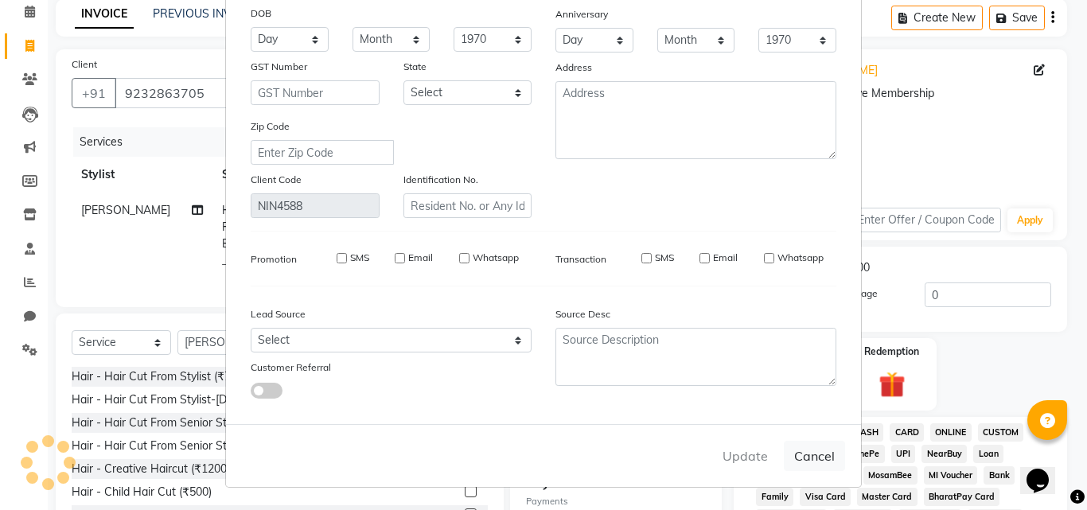
checkbox input "false"
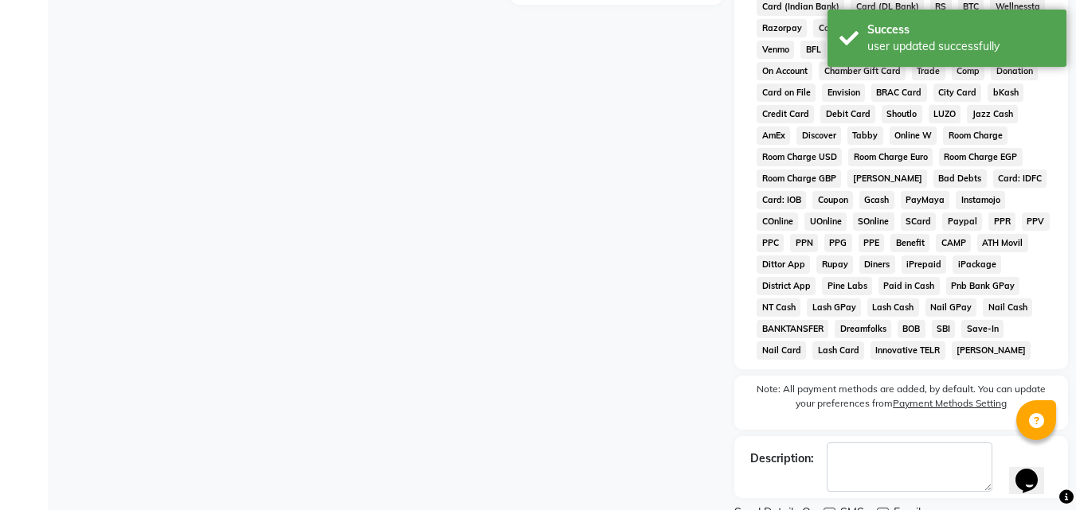
scroll to position [713, 0]
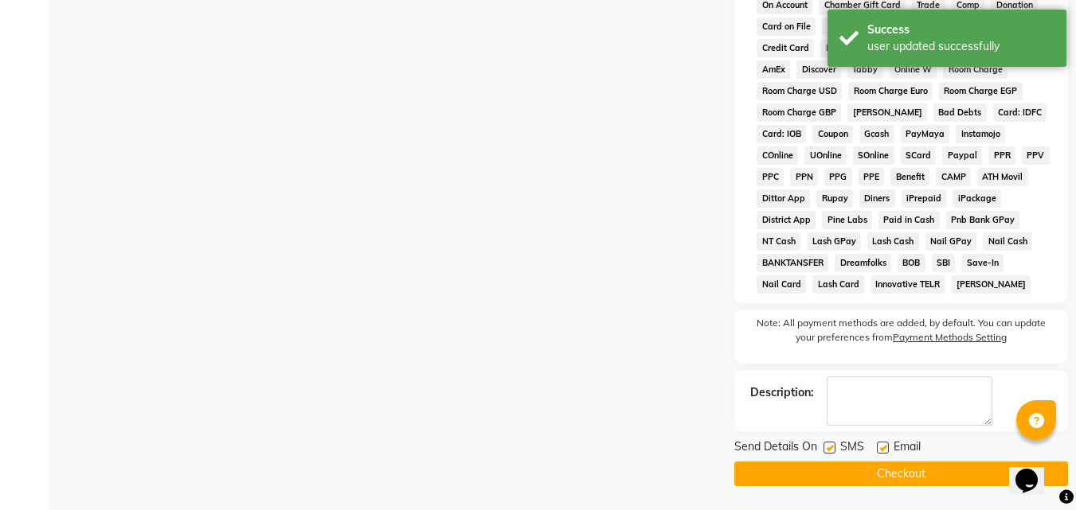
click at [920, 468] on button "Checkout" at bounding box center [901, 474] width 334 height 25
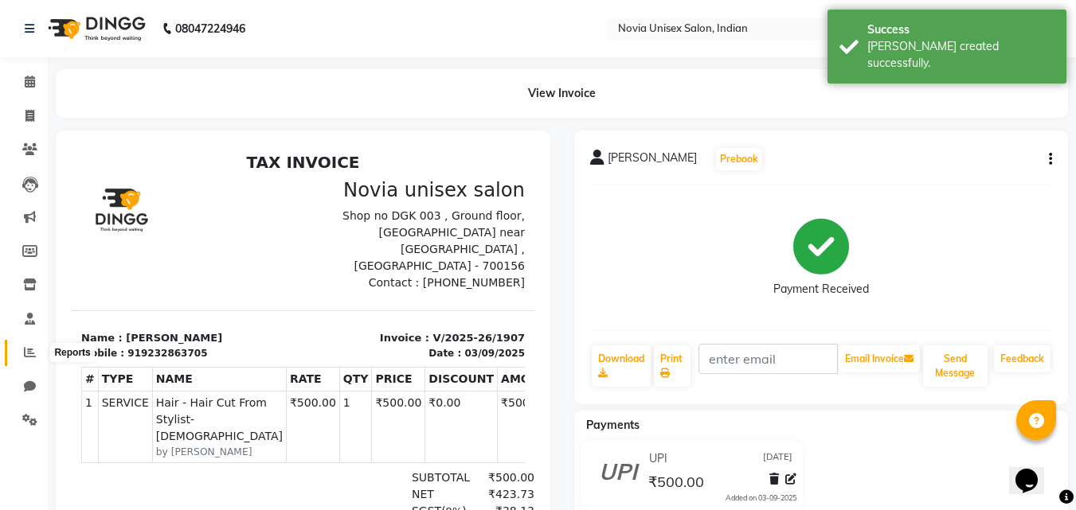
click at [29, 352] on icon at bounding box center [30, 352] width 12 height 12
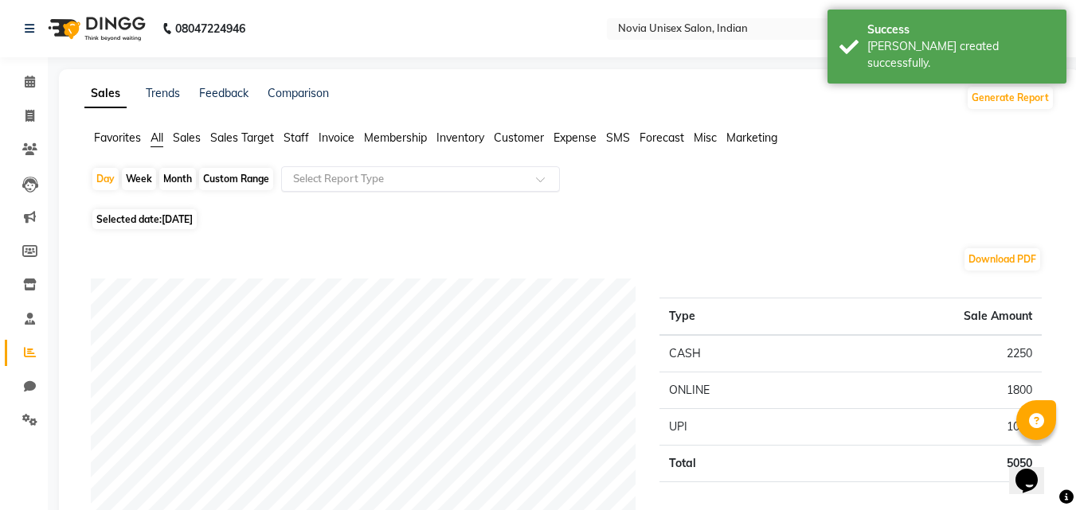
click at [347, 176] on input "text" at bounding box center [404, 179] width 229 height 16
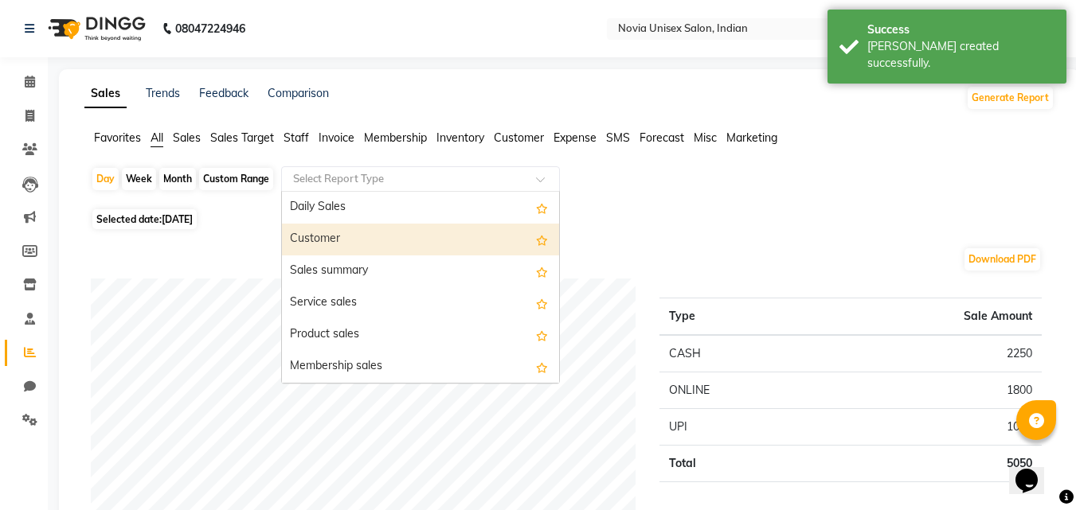
click at [343, 241] on div "Customer" at bounding box center [420, 240] width 277 height 32
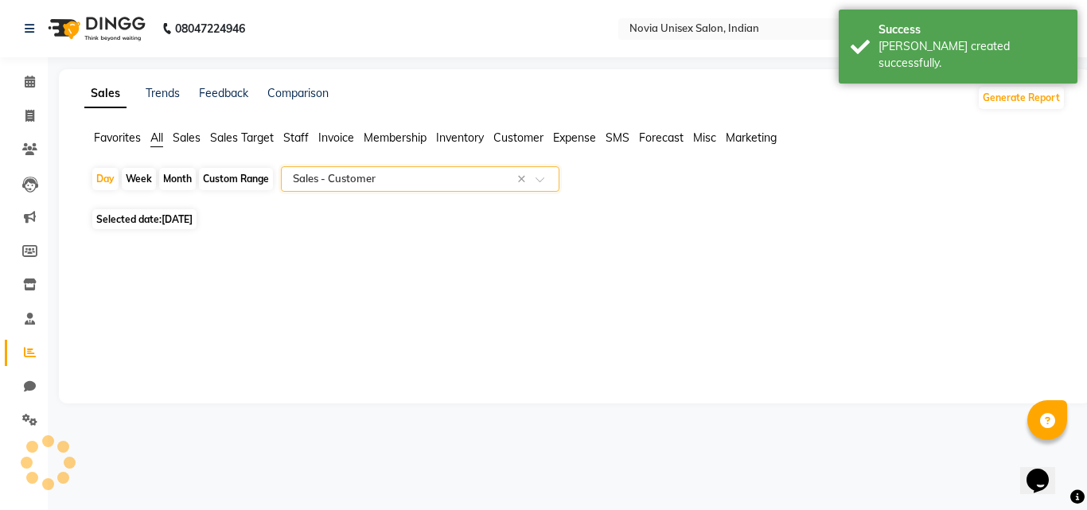
select select "filtered_report"
select select "csv"
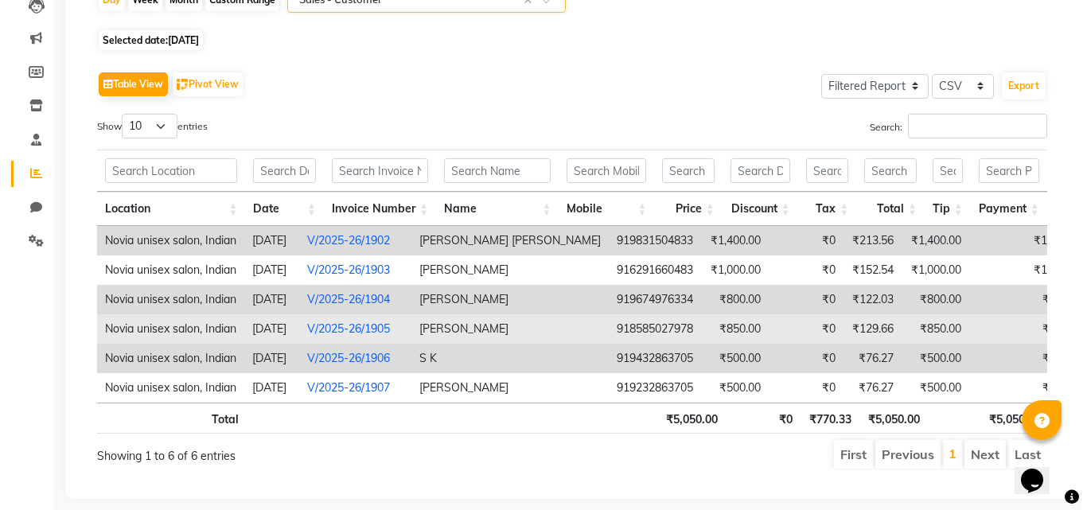
scroll to position [216, 0]
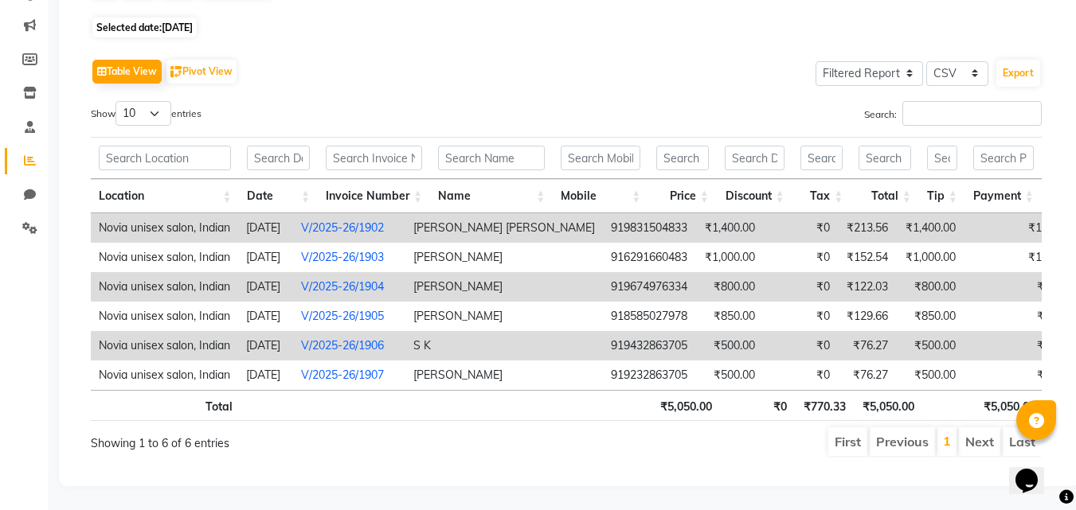
click at [343, 338] on link "V/2025-26/1906" at bounding box center [342, 345] width 83 height 14
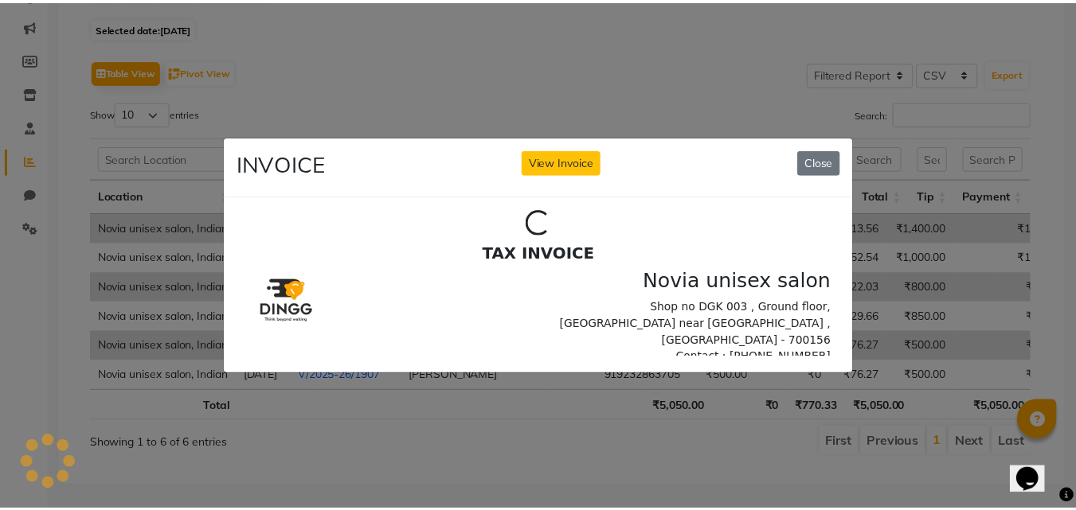
scroll to position [0, 0]
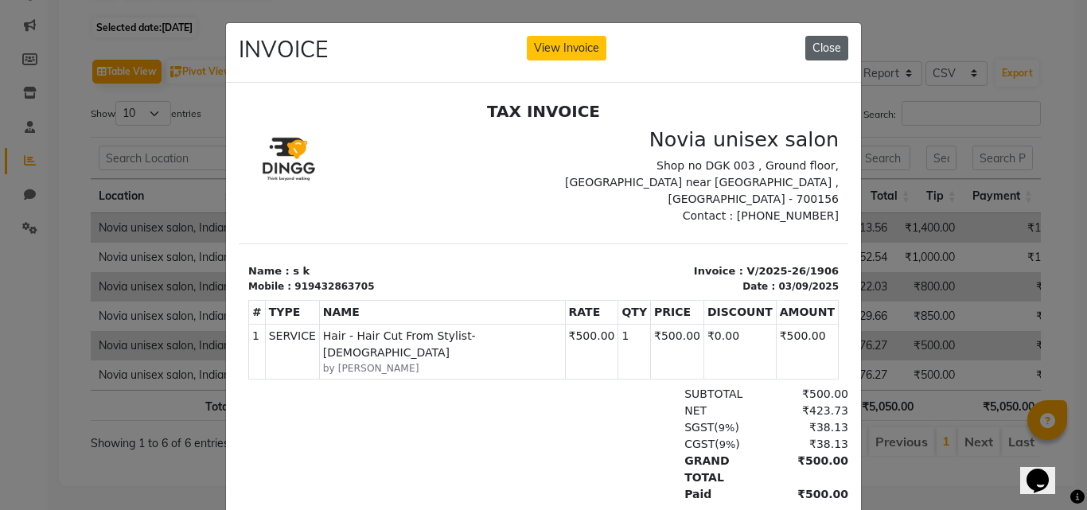
click at [823, 48] on button "Close" at bounding box center [827, 48] width 43 height 25
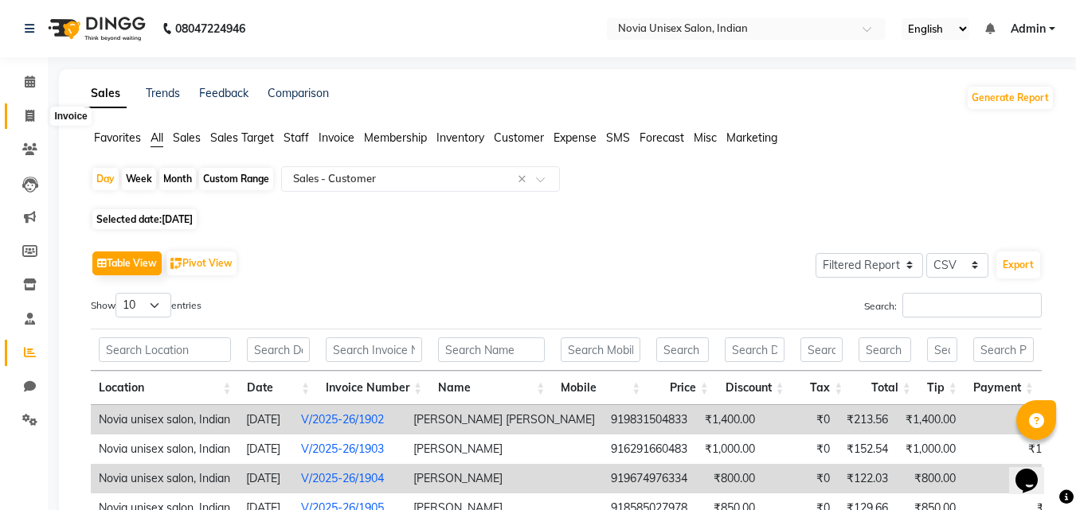
click at [35, 119] on span at bounding box center [30, 116] width 28 height 18
select select "service"
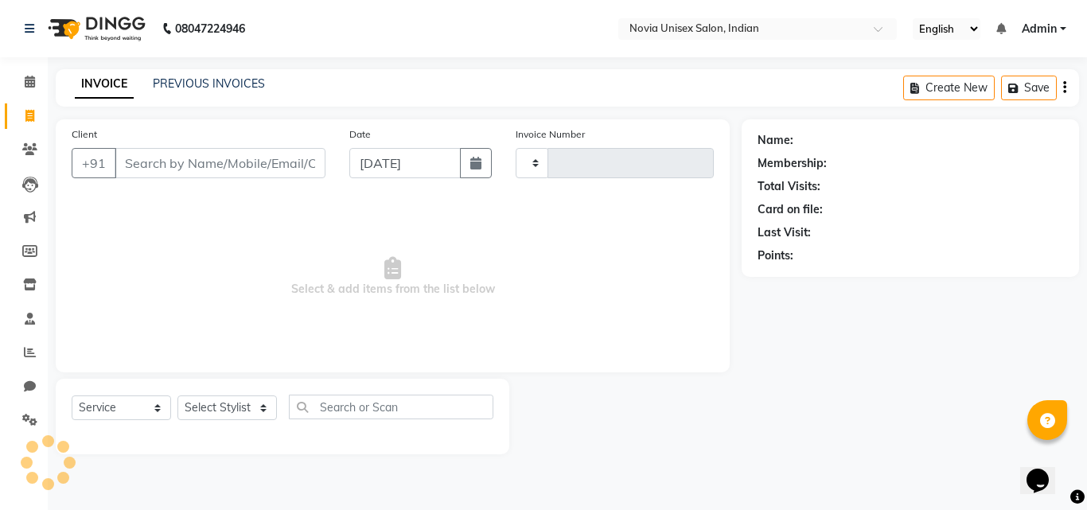
type input "1908"
select select "8772"
type input "9123055769"
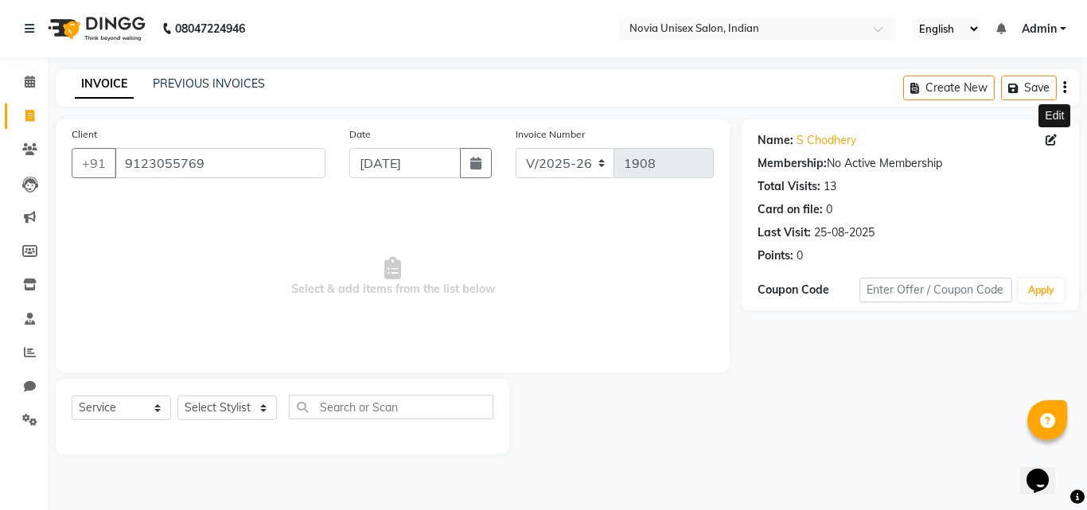
click at [1056, 145] on icon at bounding box center [1051, 140] width 11 height 11
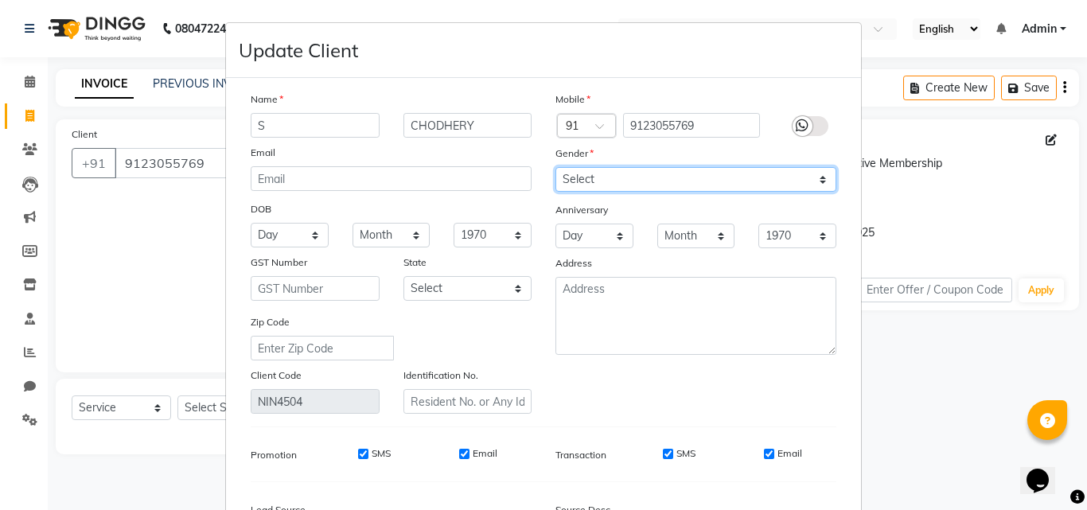
click at [615, 182] on select "Select [DEMOGRAPHIC_DATA] [DEMOGRAPHIC_DATA] Other Prefer Not To Say" at bounding box center [696, 179] width 281 height 25
select select "male"
click at [556, 167] on select "Select [DEMOGRAPHIC_DATA] [DEMOGRAPHIC_DATA] Other Prefer Not To Say" at bounding box center [696, 179] width 281 height 25
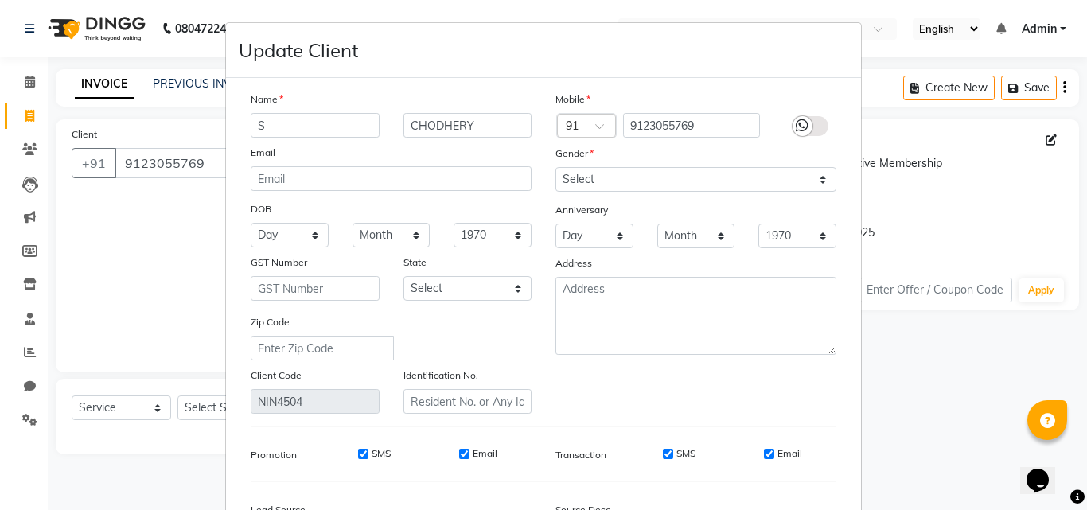
click at [801, 126] on icon at bounding box center [802, 126] width 13 height 14
click at [0, 0] on input "checkbox" at bounding box center [0, 0] width 0 height 0
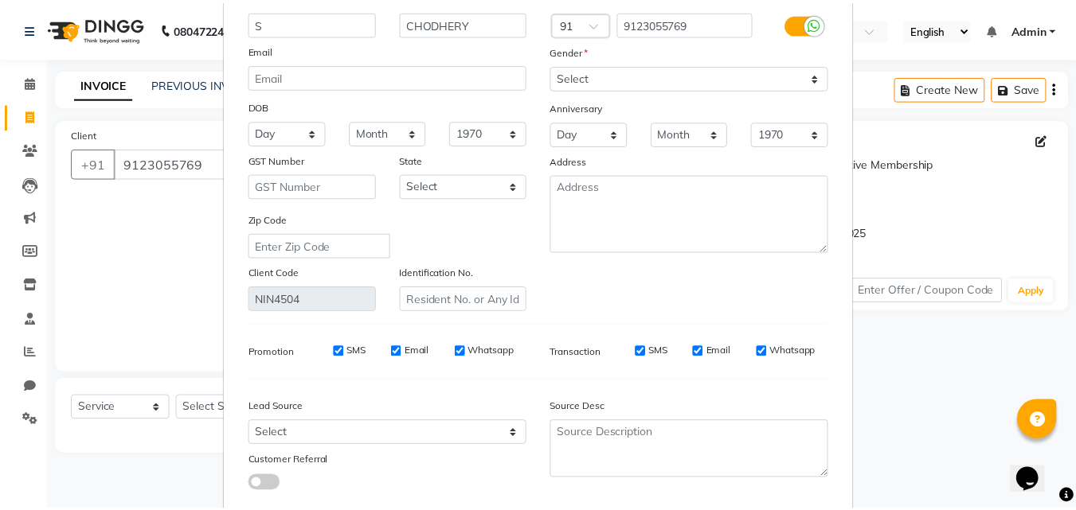
scroll to position [196, 0]
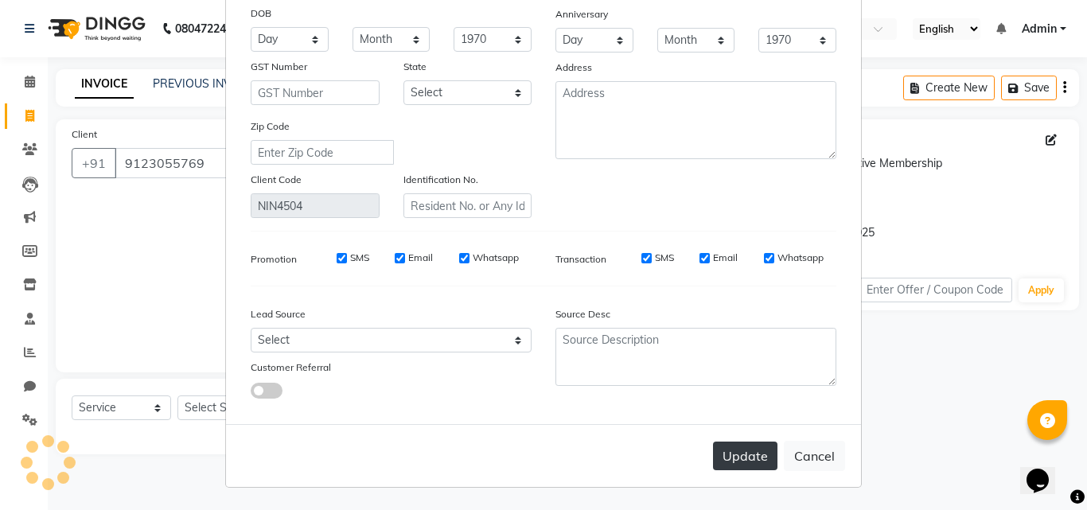
click at [746, 467] on button "Update" at bounding box center [745, 456] width 64 height 29
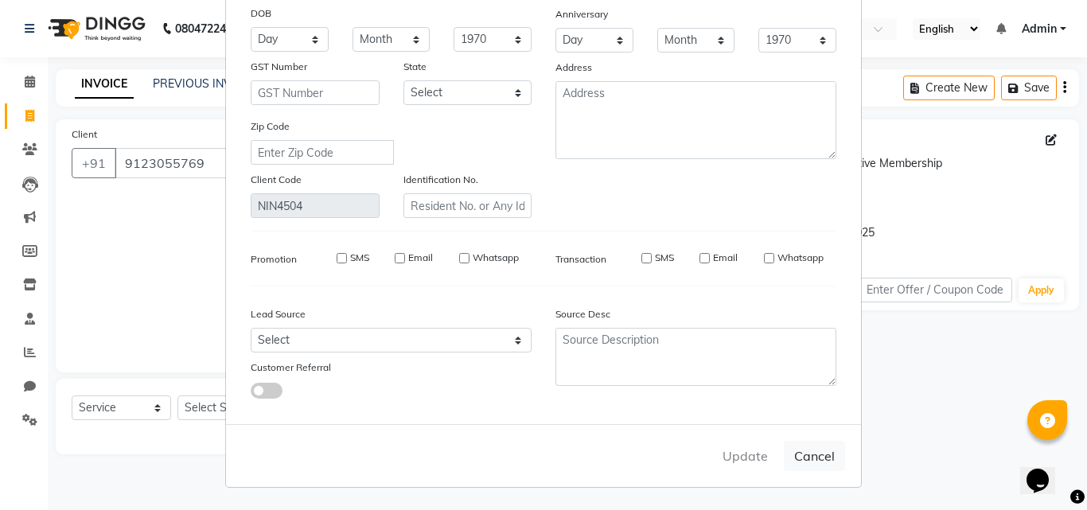
select select
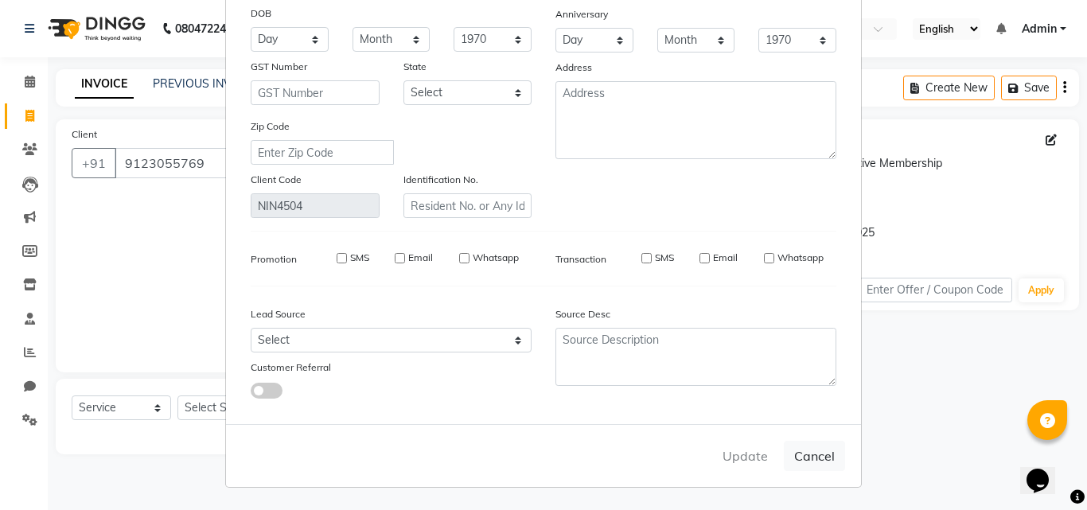
select select
checkbox input "false"
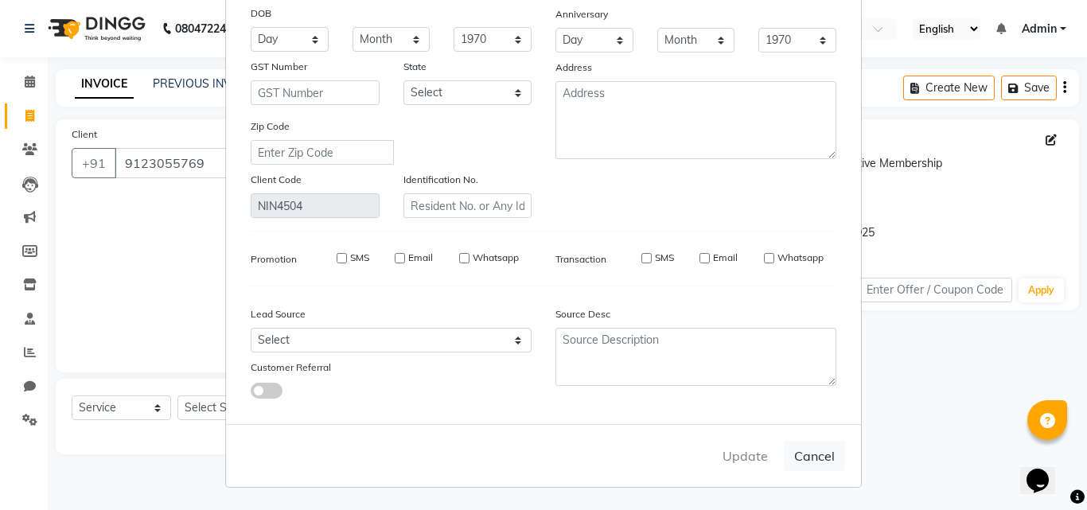
checkbox input "false"
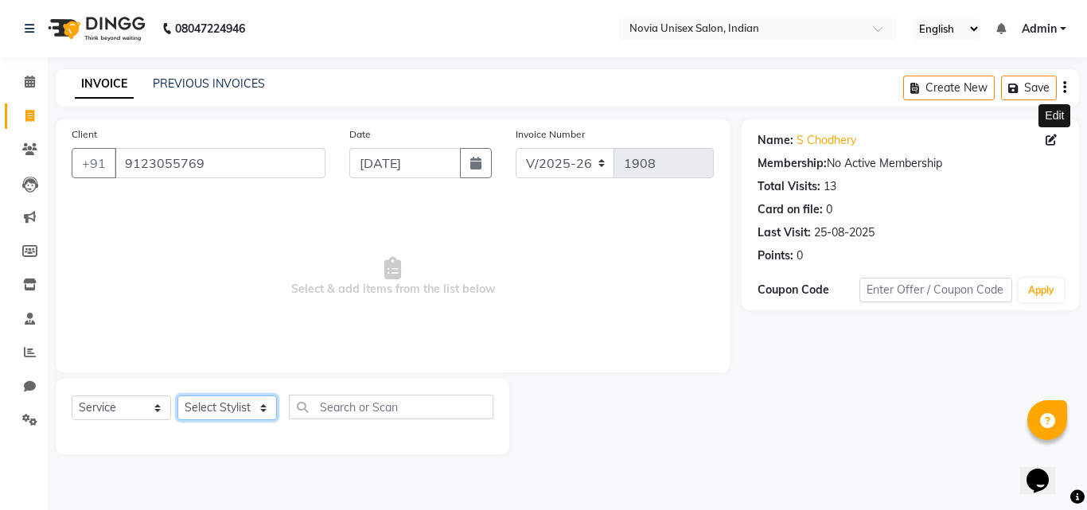
click at [225, 416] on select "Select Stylist [PERSON_NAME] [PERSON_NAME] housesale [PERSON_NAME] [PERSON_NAME…" at bounding box center [228, 408] width 100 height 25
select select "89593"
click at [178, 396] on select "Select Stylist [PERSON_NAME] [PERSON_NAME] housesale [PERSON_NAME] [PERSON_NAME…" at bounding box center [228, 408] width 100 height 25
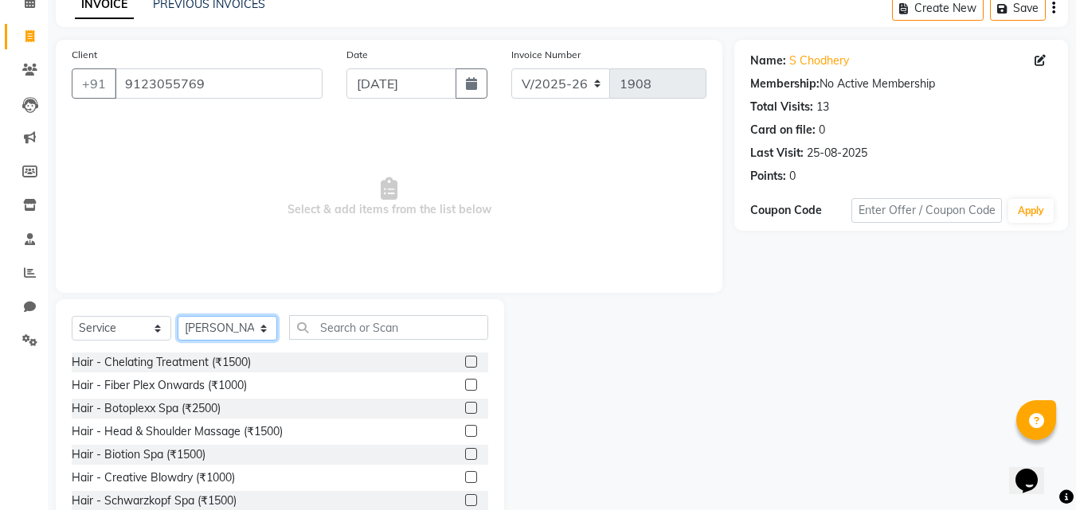
scroll to position [127, 0]
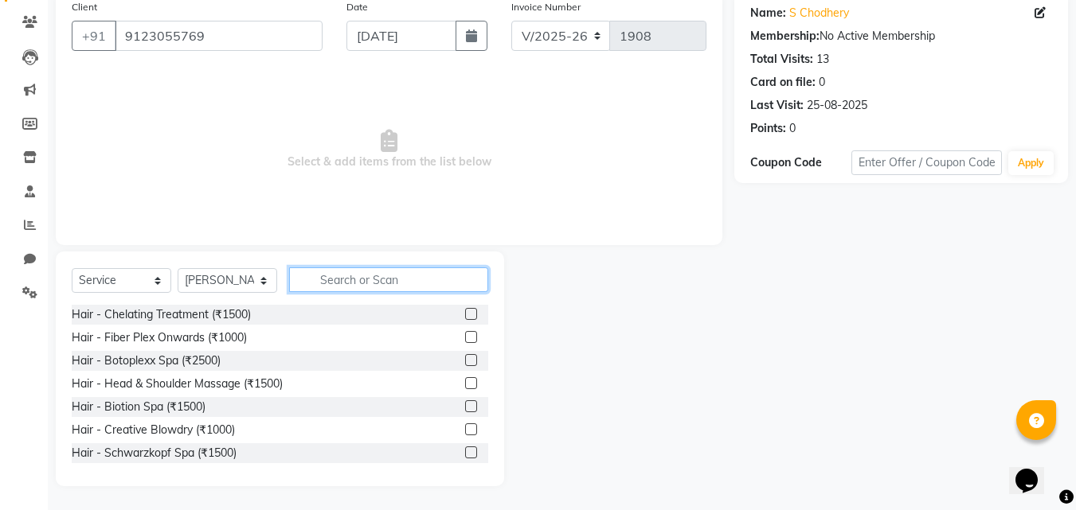
click at [350, 277] on input "text" at bounding box center [388, 279] width 199 height 25
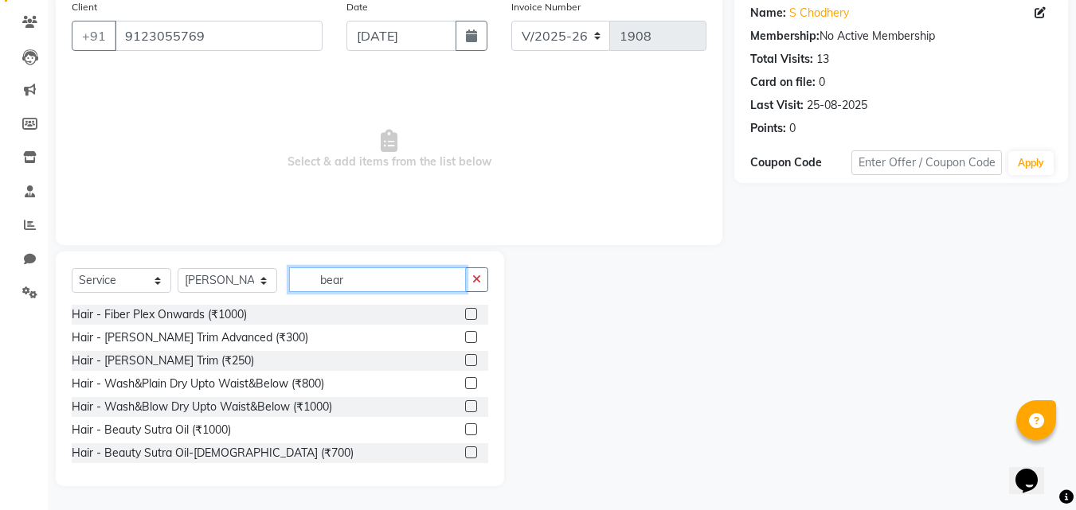
scroll to position [107, 0]
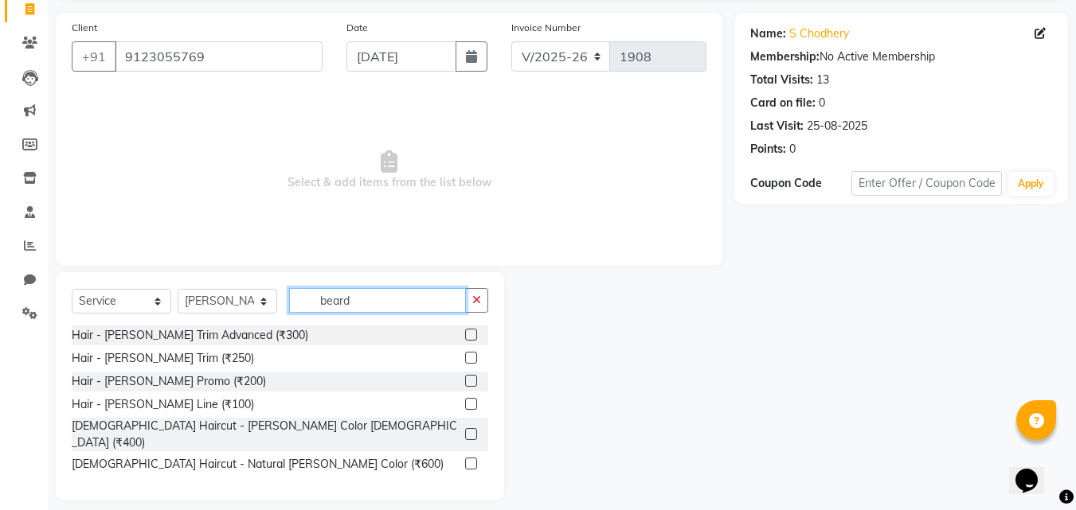
type input "beard"
click at [470, 332] on label at bounding box center [471, 335] width 12 height 12
click at [470, 332] on input "checkbox" at bounding box center [470, 335] width 10 height 10
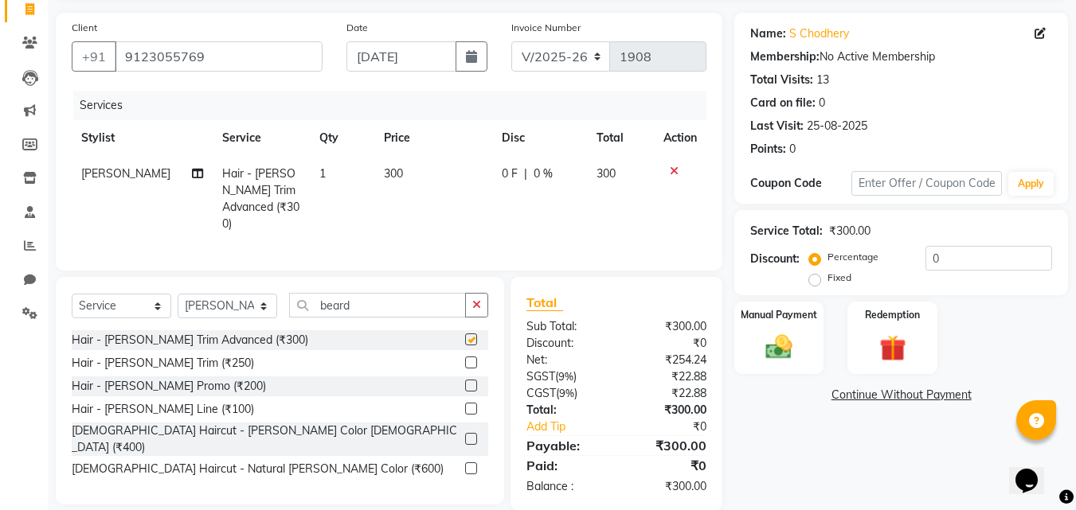
checkbox input "false"
click at [327, 173] on td "1" at bounding box center [342, 199] width 64 height 86
select select "89593"
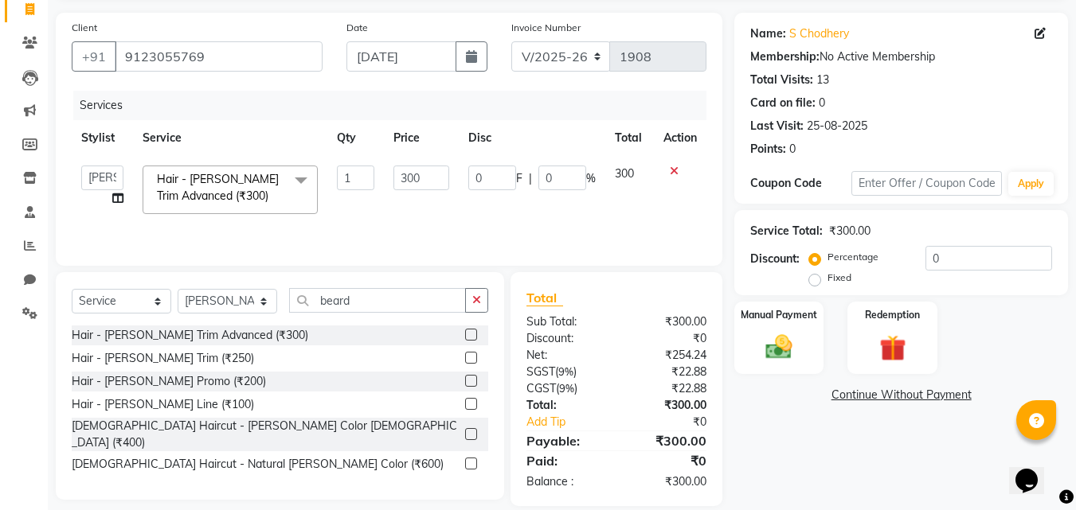
click at [327, 173] on td "1" at bounding box center [355, 190] width 57 height 68
click at [362, 171] on input "1" at bounding box center [356, 178] width 38 height 25
type input "3"
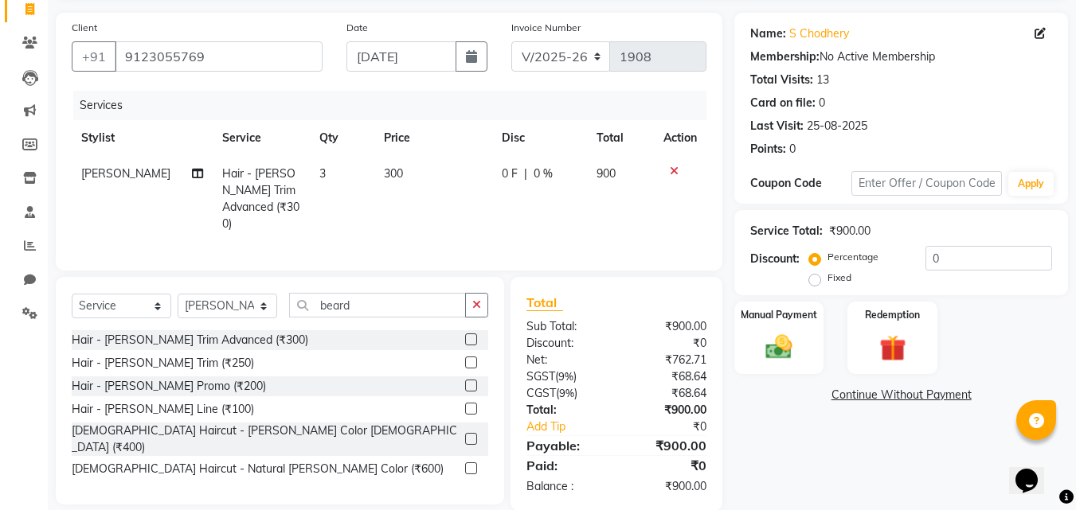
click at [791, 451] on div "Name: S Chodhery Membership: No Active Membership Total Visits: 13 Card on file…" at bounding box center [907, 262] width 346 height 498
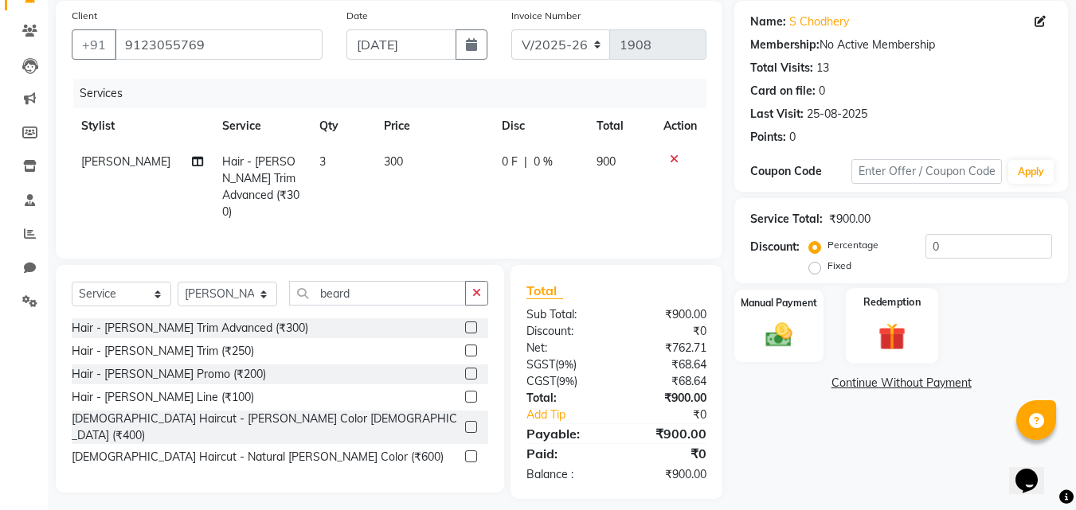
scroll to position [127, 0]
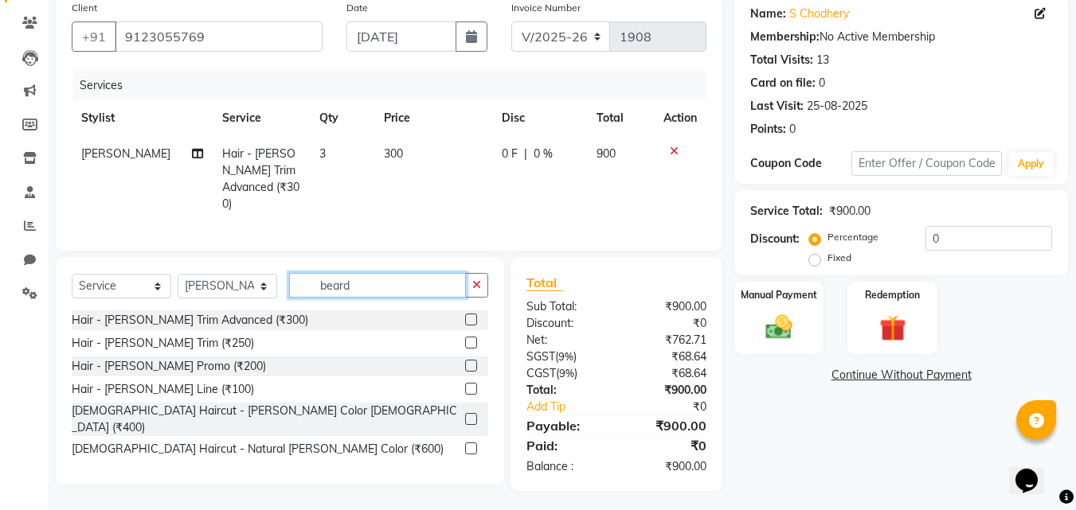
click at [392, 276] on input "beard" at bounding box center [377, 285] width 177 height 25
type input "b"
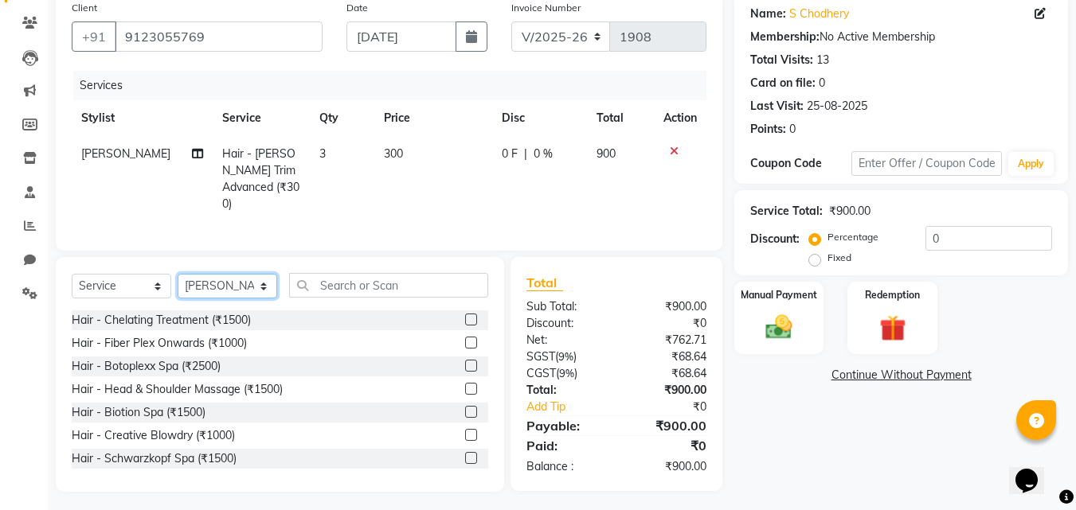
click at [240, 288] on select "Select Stylist [PERSON_NAME] [PERSON_NAME] housesale [PERSON_NAME] [PERSON_NAME…" at bounding box center [228, 286] width 100 height 25
select select "89589"
click at [178, 274] on select "Select Stylist [PERSON_NAME] [PERSON_NAME] housesale [PERSON_NAME] [PERSON_NAME…" at bounding box center [228, 286] width 100 height 25
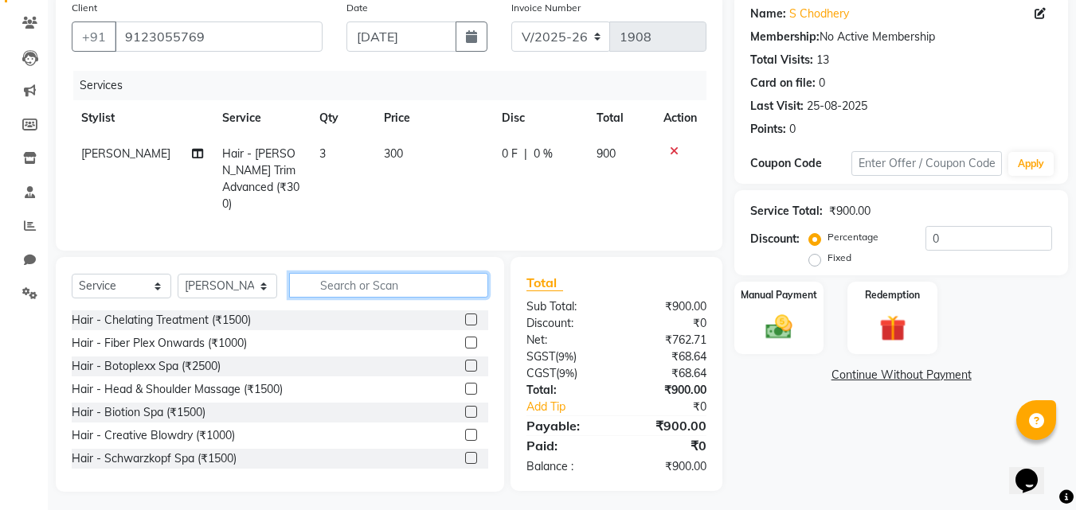
click at [330, 276] on input "text" at bounding box center [388, 285] width 199 height 25
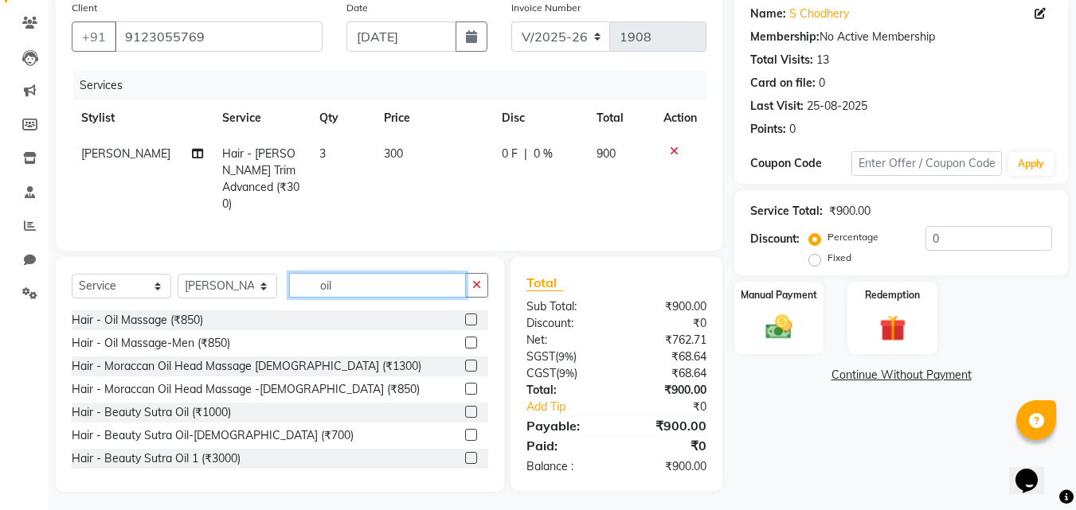
type input "oil"
click at [465, 406] on label at bounding box center [471, 412] width 12 height 12
click at [465, 408] on input "checkbox" at bounding box center [470, 413] width 10 height 10
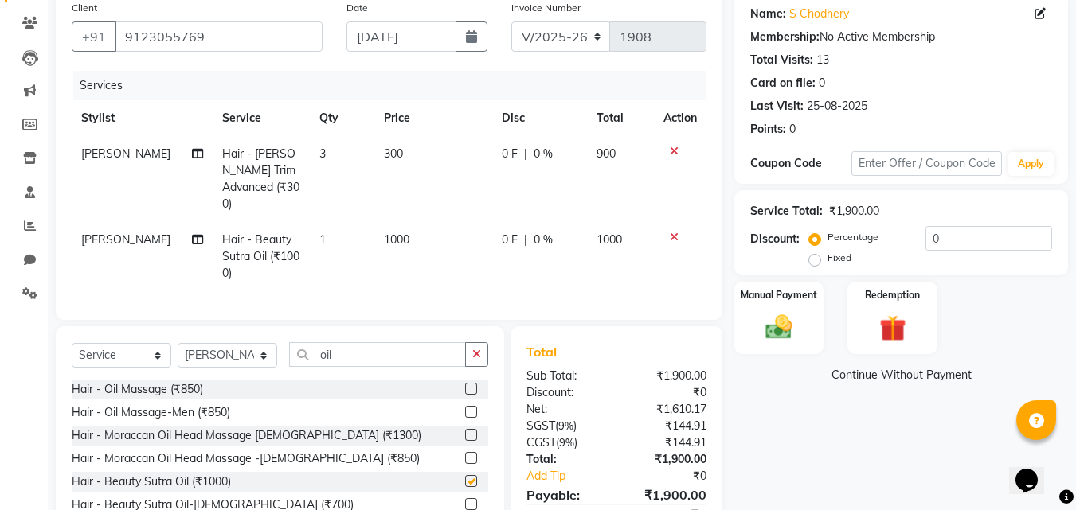
checkbox input "false"
click at [412, 351] on input "oil" at bounding box center [377, 354] width 177 height 25
type input "o"
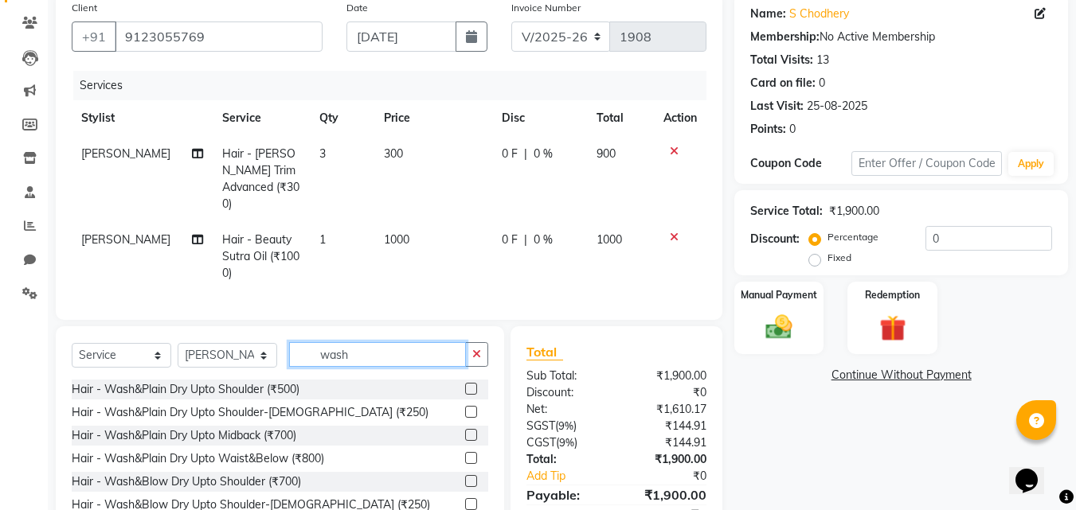
type input "wash"
click at [465, 408] on label at bounding box center [471, 412] width 12 height 12
click at [465, 408] on input "checkbox" at bounding box center [470, 413] width 10 height 10
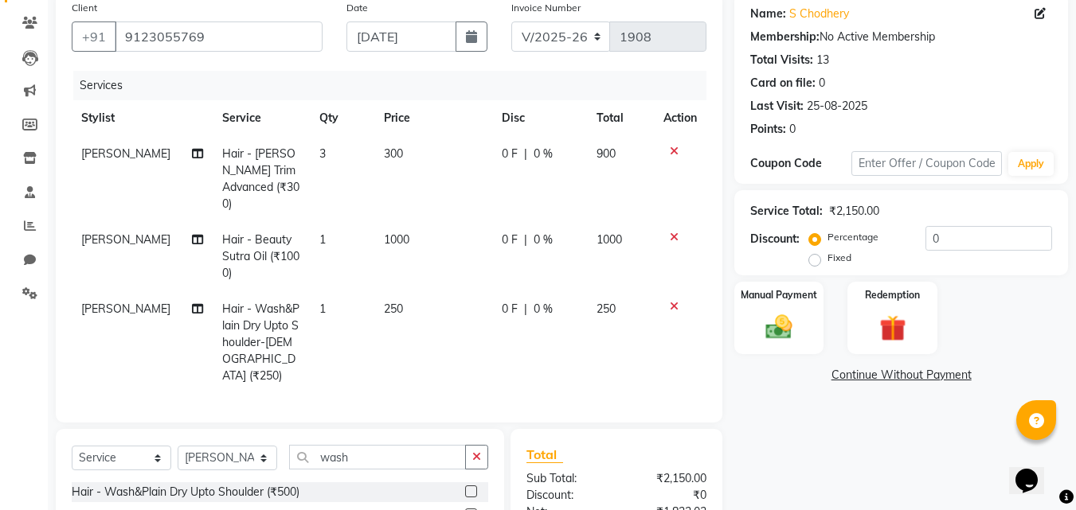
checkbox input "false"
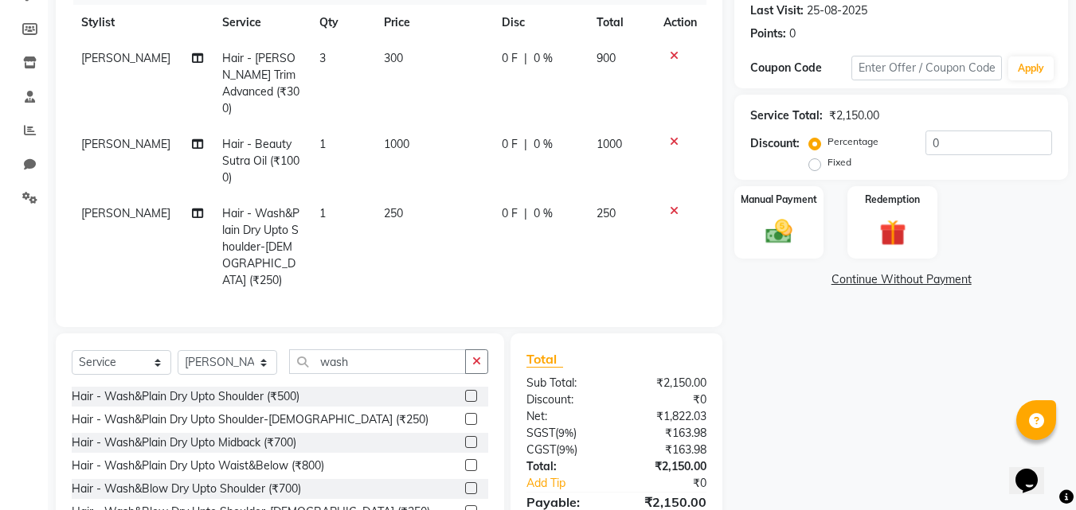
scroll to position [283, 0]
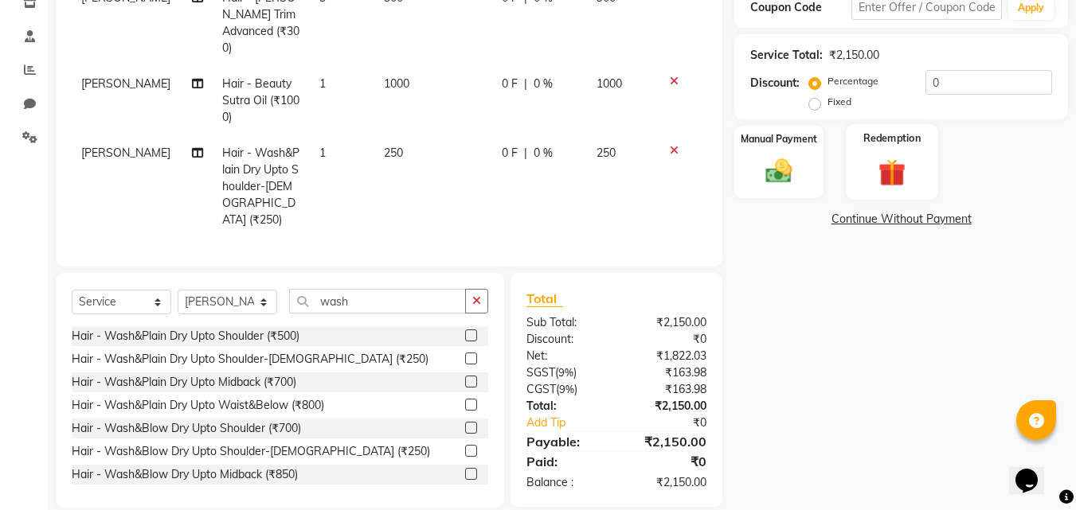
click at [900, 169] on img at bounding box center [891, 172] width 45 height 34
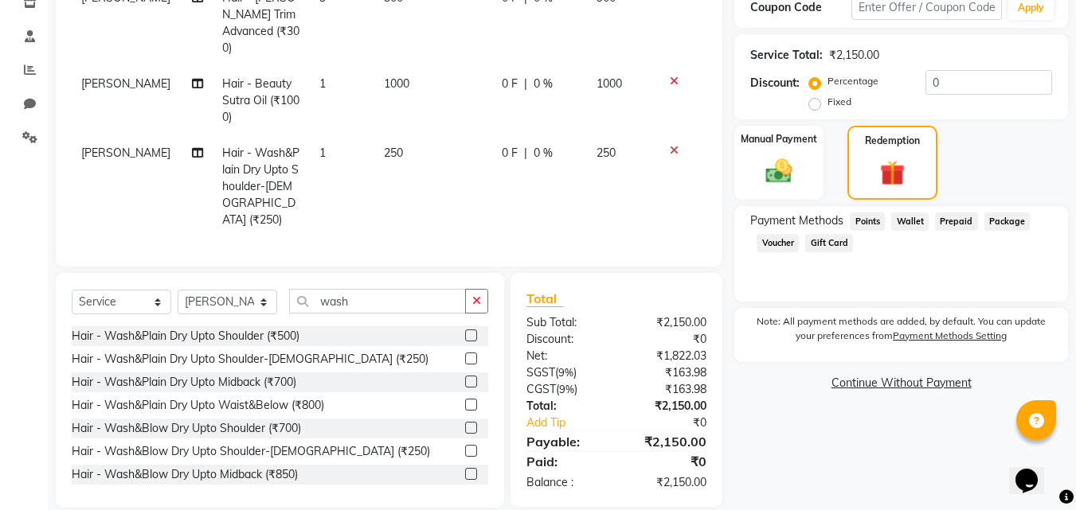
click at [947, 223] on span "Prepaid" at bounding box center [956, 222] width 43 height 18
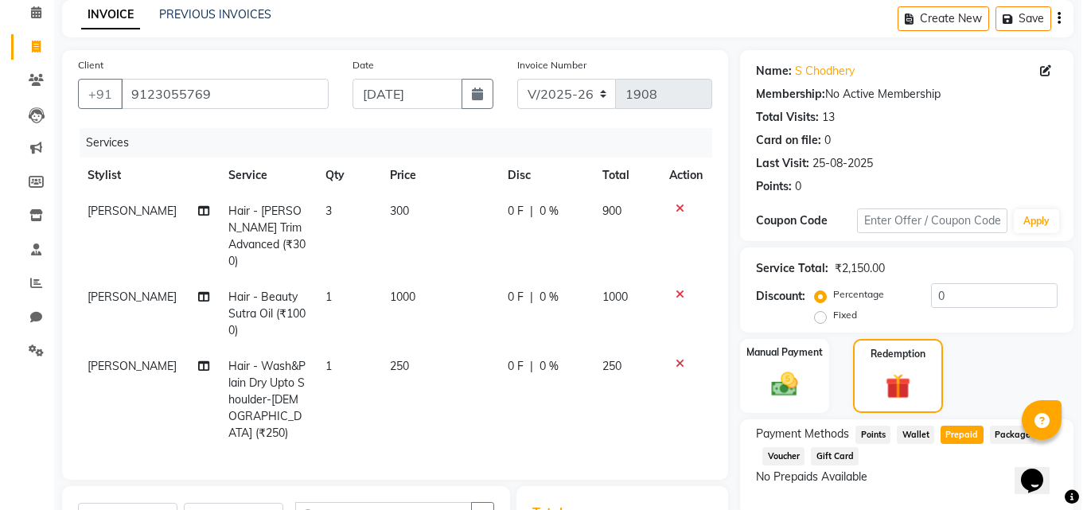
scroll to position [0, 0]
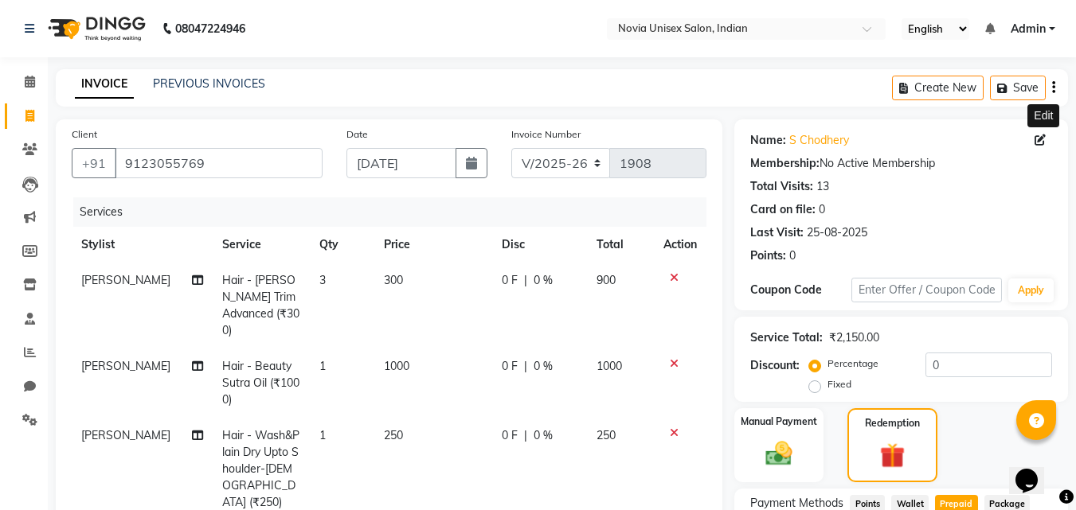
click at [1040, 142] on icon at bounding box center [1039, 140] width 11 height 11
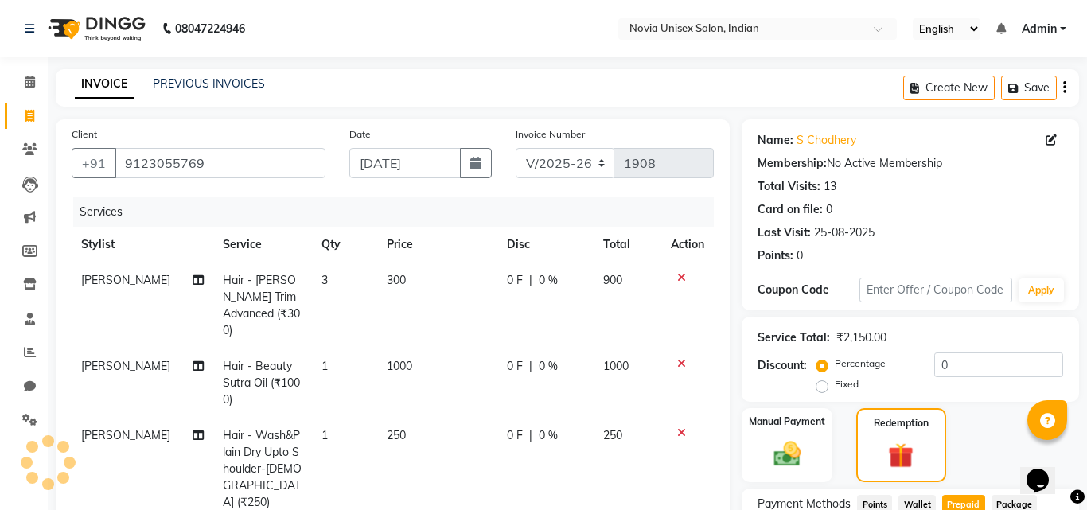
select select "male"
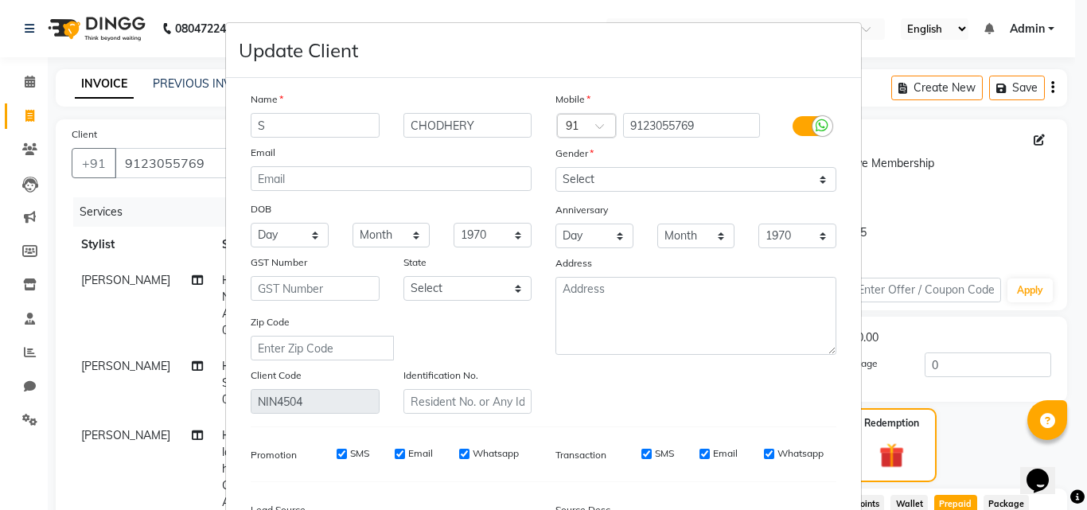
click at [982, 219] on ngb-modal-window "Update Client Name S CHODHERY Email DOB Day 01 02 03 04 05 06 07 08 09 10 11 12…" at bounding box center [543, 255] width 1087 height 510
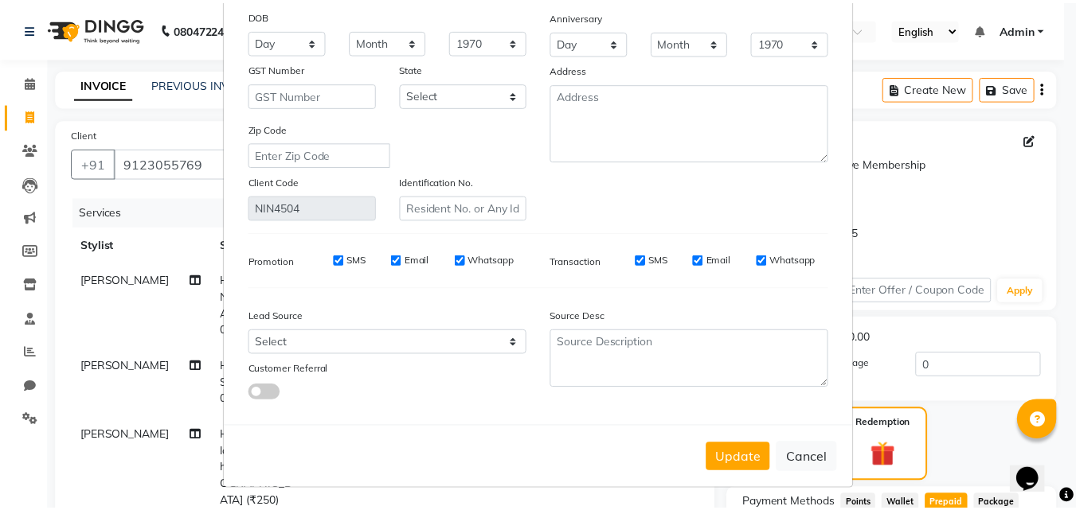
scroll to position [196, 0]
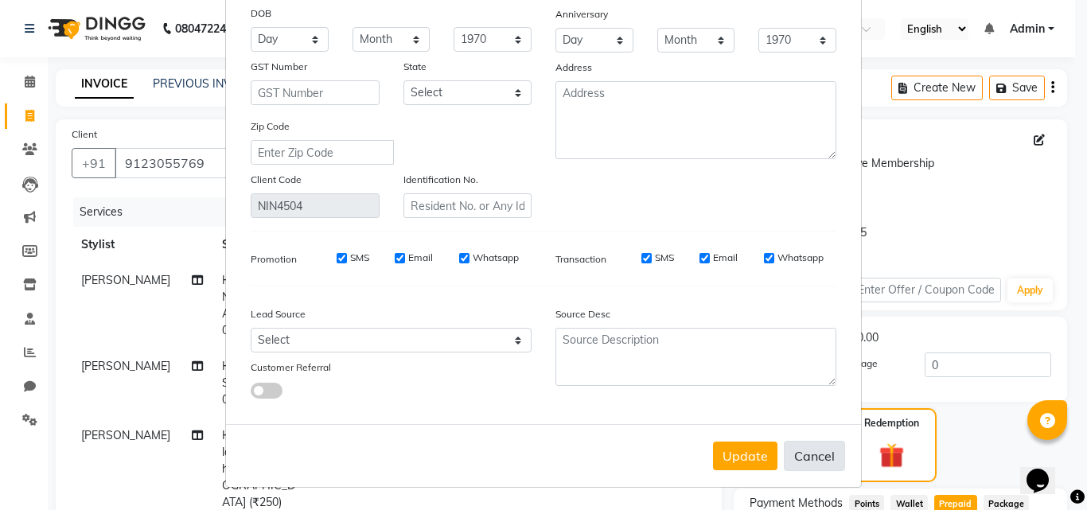
click at [818, 461] on button "Cancel" at bounding box center [814, 456] width 61 height 30
select select
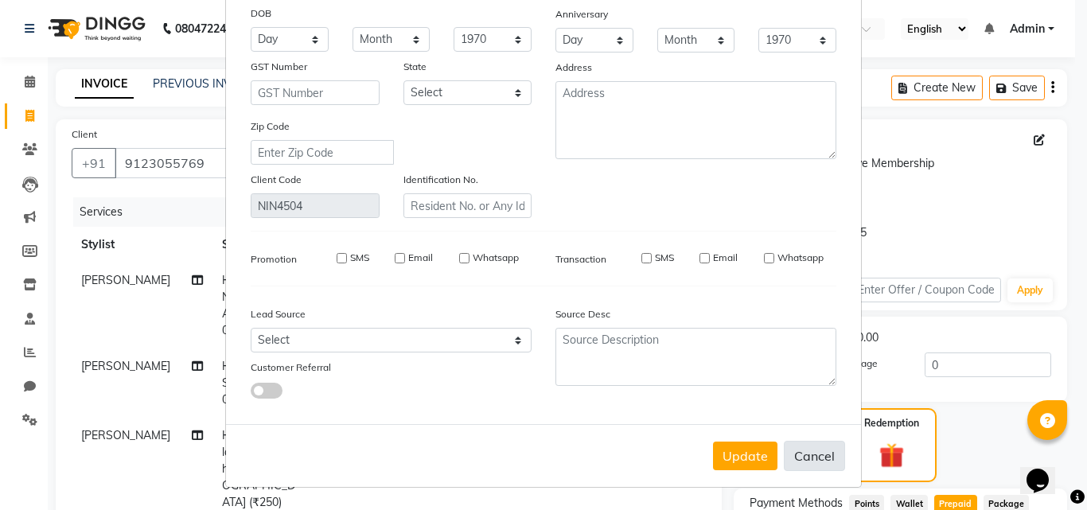
select select
checkbox input "false"
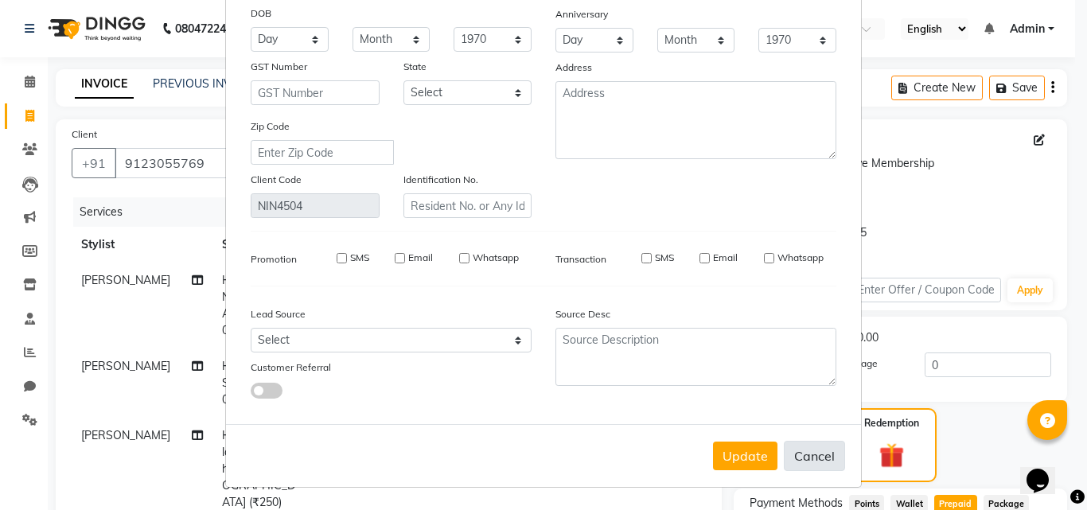
checkbox input "false"
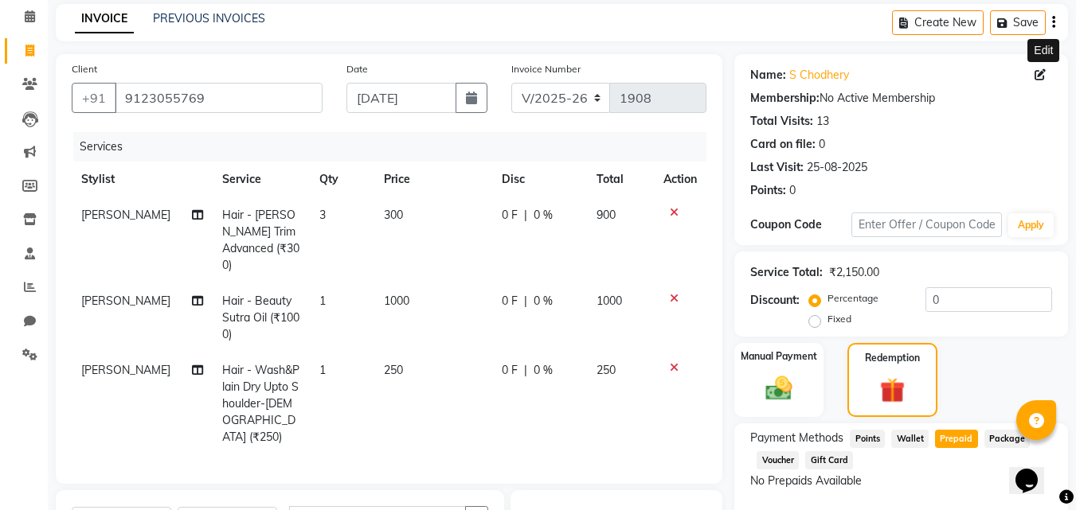
scroll to position [0, 0]
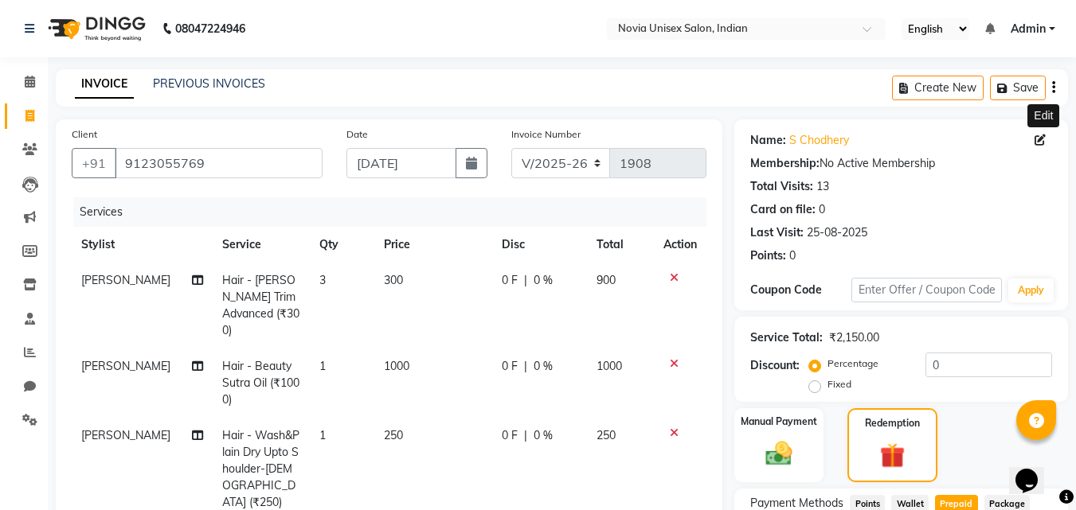
click at [201, 205] on div "Services" at bounding box center [395, 211] width 645 height 29
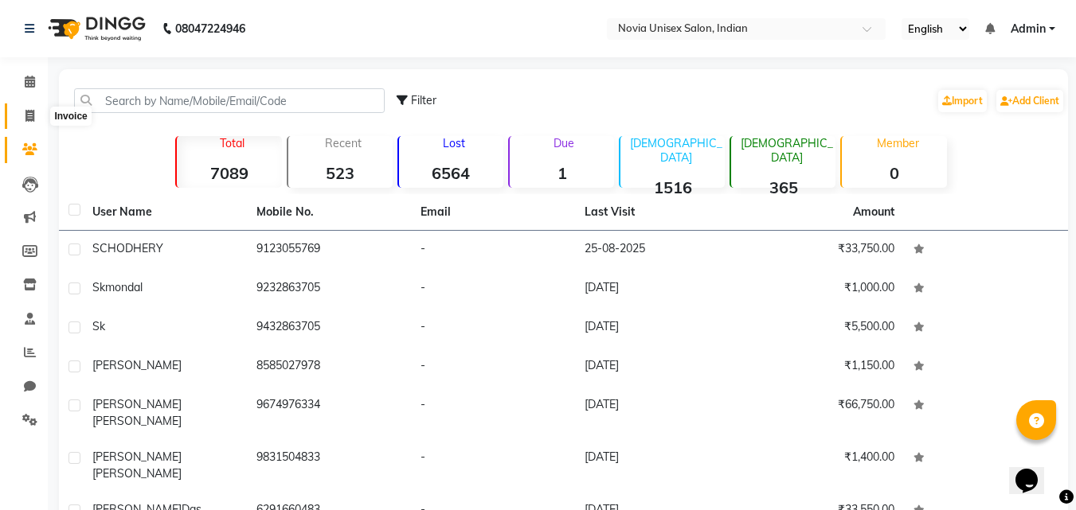
drag, startPoint x: 22, startPoint y: 119, endPoint x: 366, endPoint y: 67, distance: 347.9
click at [366, 67] on div "08047224946 Select Location × Novia Unisex Salon, Indian English ENGLISH Españo…" at bounding box center [538, 365] width 1076 height 730
drag, startPoint x: 18, startPoint y: 119, endPoint x: 231, endPoint y: 61, distance: 220.9
click at [231, 61] on div "08047224946 Select Location × Novia Unisex Salon, Indian English ENGLISH Españo…" at bounding box center [538, 365] width 1076 height 730
click at [20, 114] on span at bounding box center [30, 116] width 28 height 18
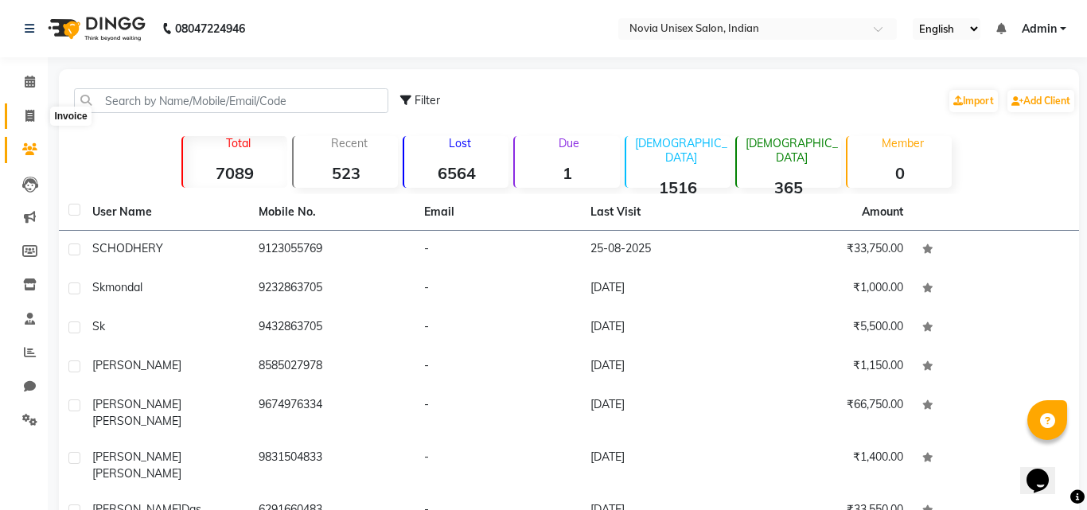
select select "8772"
select select "service"
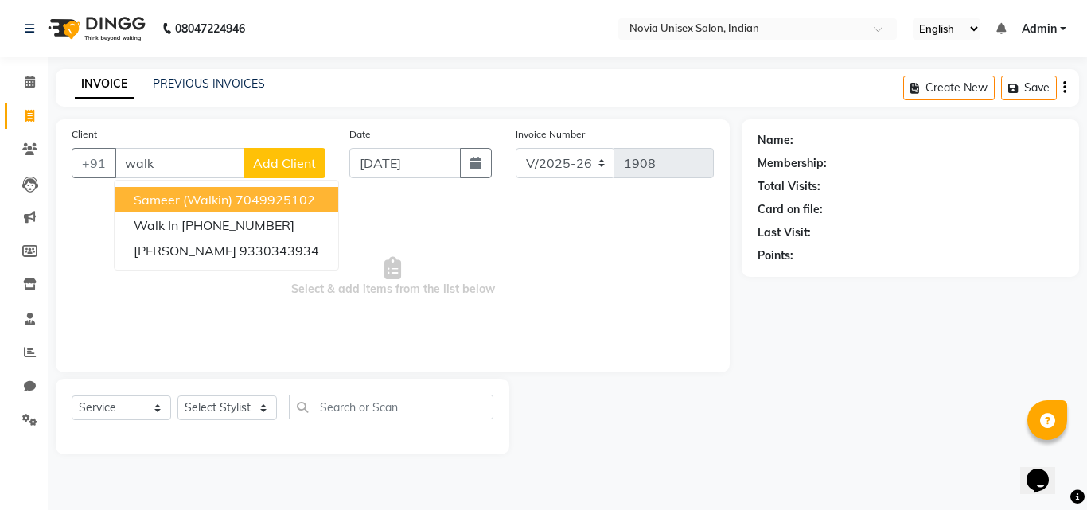
click at [198, 198] on span "sameer (walkin)" at bounding box center [183, 200] width 99 height 16
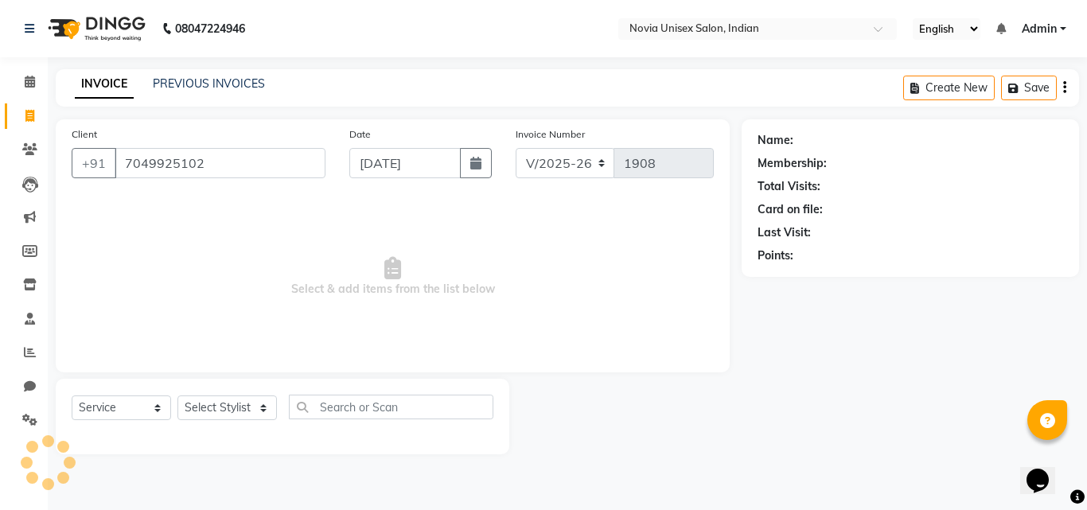
type input "7049925102"
click at [198, 198] on span "Select & add items from the list below" at bounding box center [393, 276] width 642 height 159
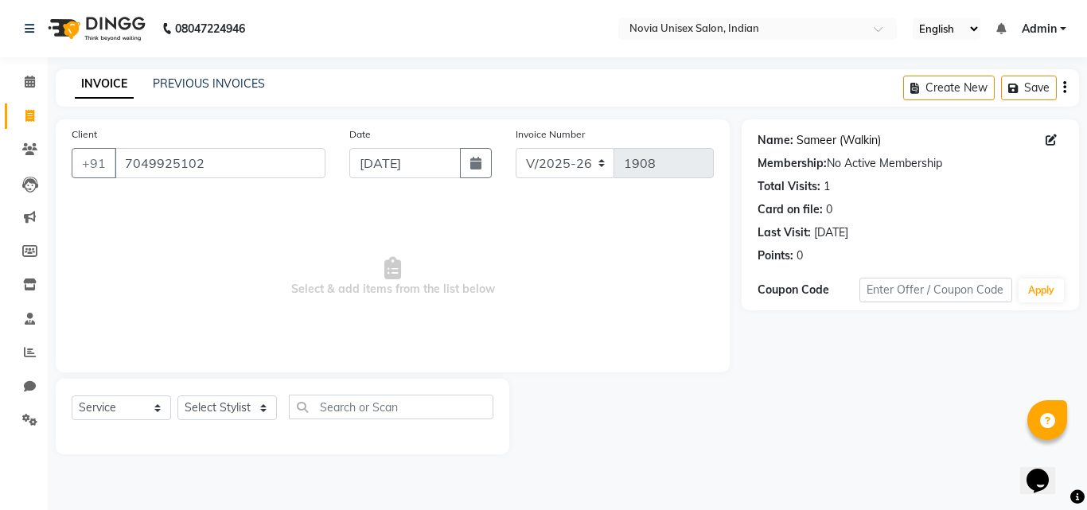
click at [824, 139] on link "Sameer (Walkin)" at bounding box center [839, 140] width 84 height 17
click at [33, 357] on icon at bounding box center [30, 352] width 12 height 12
click at [26, 415] on icon at bounding box center [29, 420] width 15 height 12
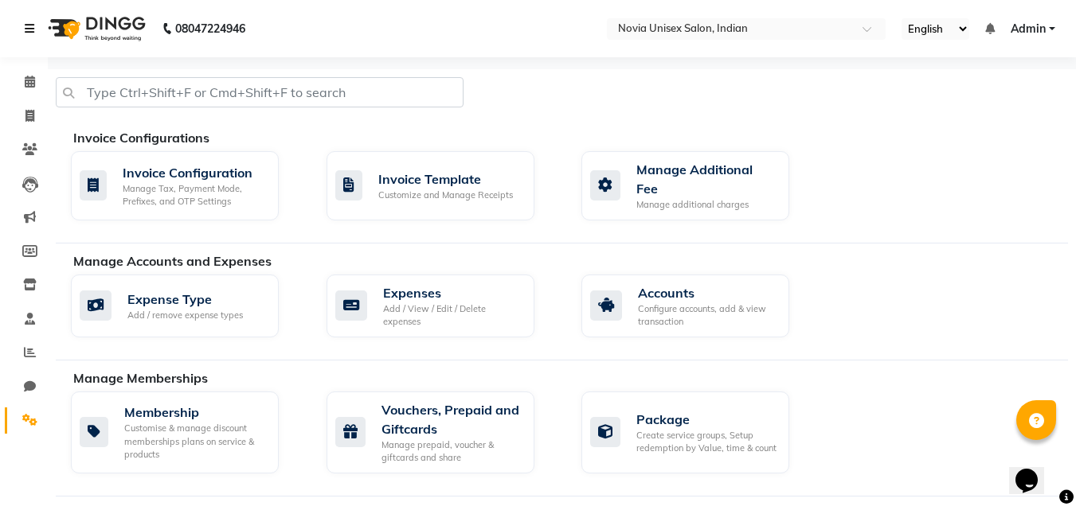
click at [31, 25] on icon at bounding box center [30, 28] width 10 height 11
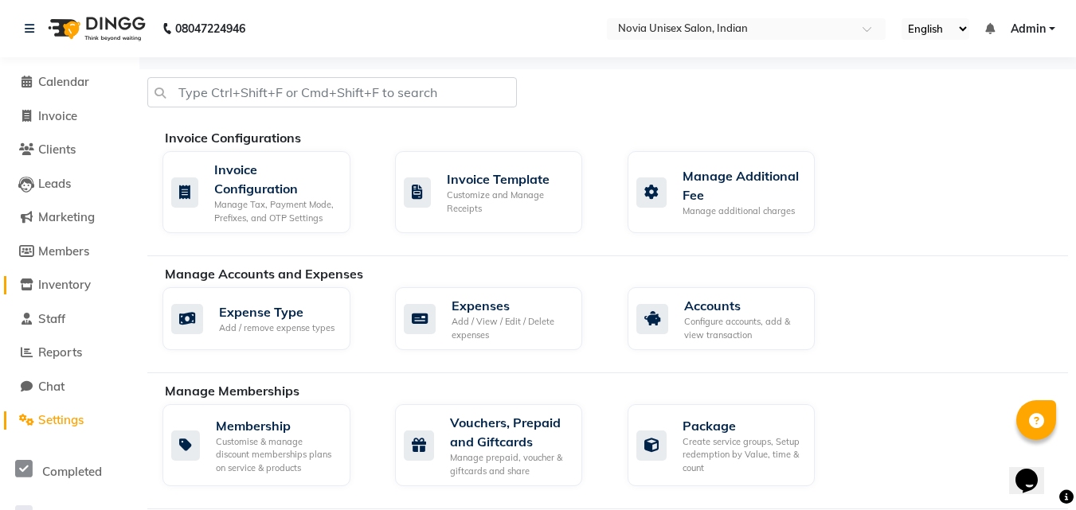
click at [63, 281] on span "Inventory" at bounding box center [64, 284] width 53 height 15
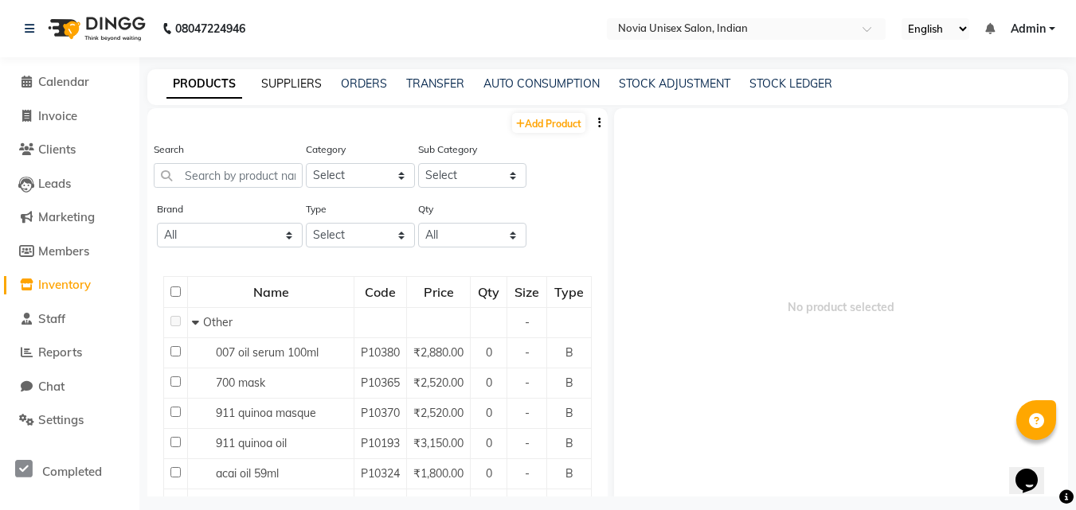
click at [310, 82] on link "SUPPLIERS" at bounding box center [291, 83] width 61 height 14
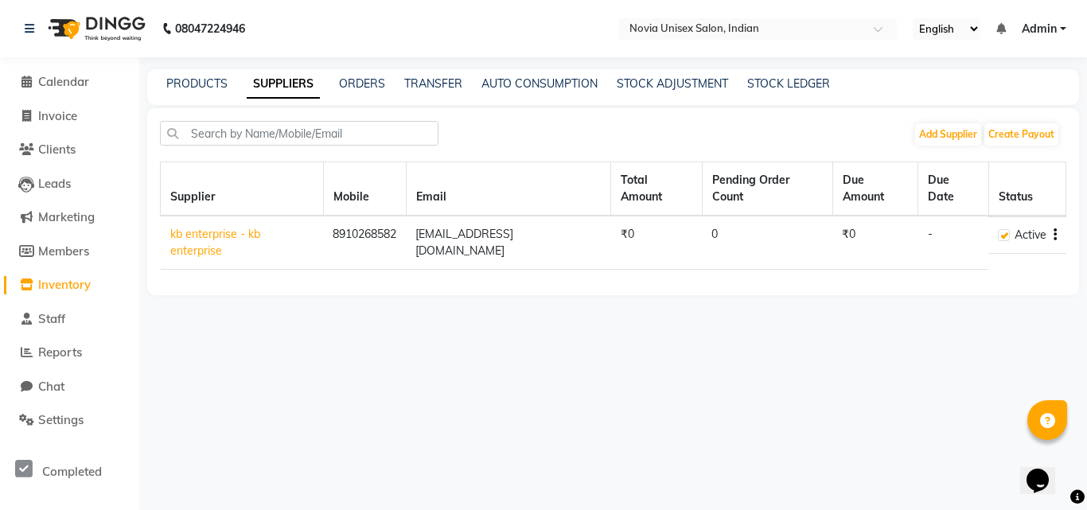
click at [286, 225] on td "kb enterprise - kb enterprise" at bounding box center [242, 243] width 163 height 54
click at [359, 87] on link "ORDERS" at bounding box center [362, 83] width 46 height 14
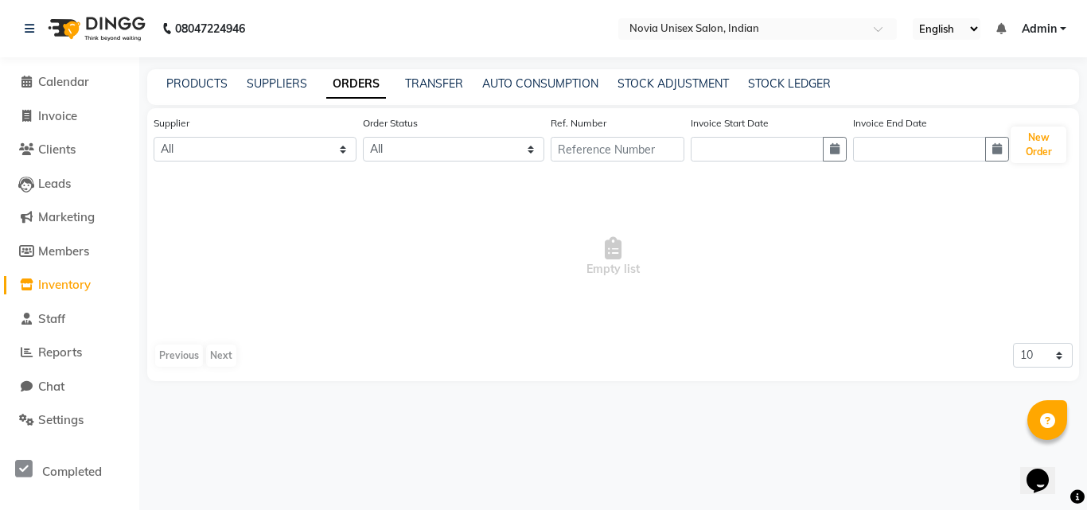
click at [358, 80] on link "ORDERS" at bounding box center [356, 84] width 60 height 29
click at [1035, 135] on button "New Order" at bounding box center [1039, 145] width 56 height 37
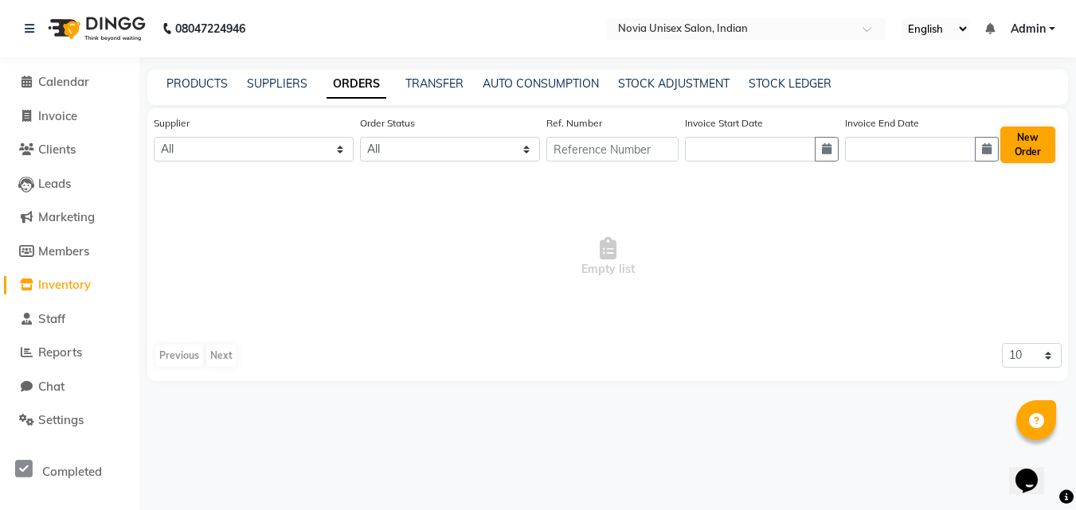
select select "true"
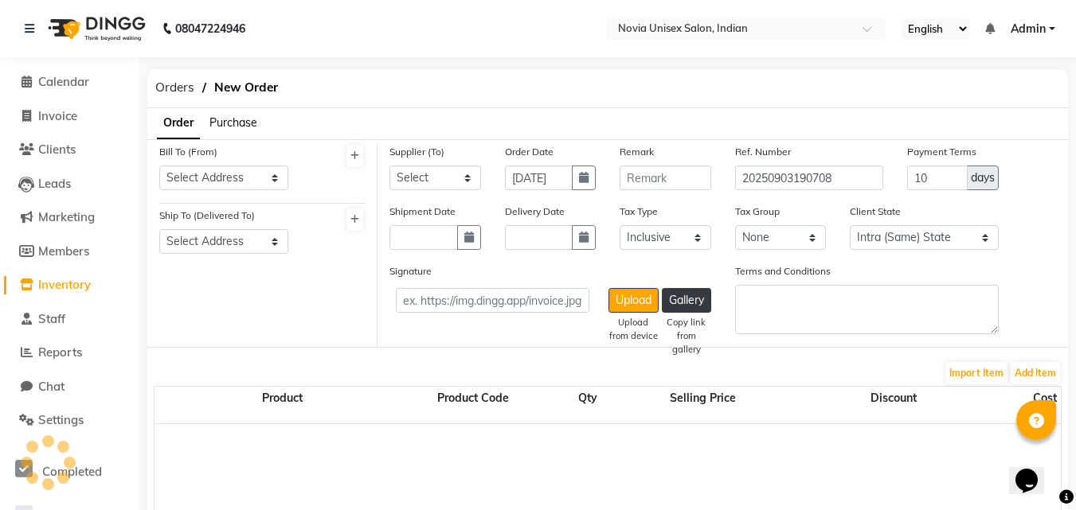
select select "4350"
click at [651, 22] on input "text" at bounding box center [730, 30] width 231 height 16
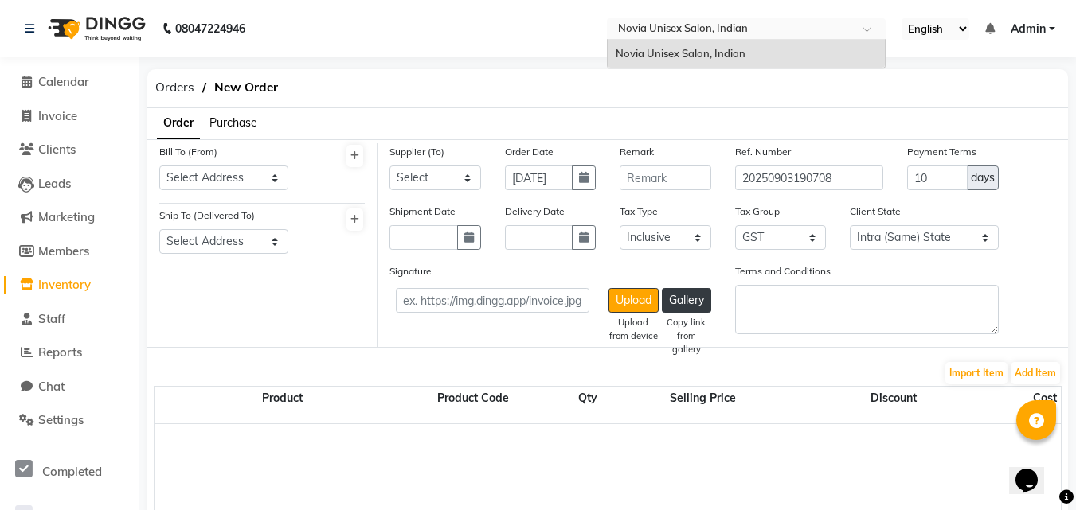
click at [651, 22] on input "text" at bounding box center [730, 30] width 231 height 16
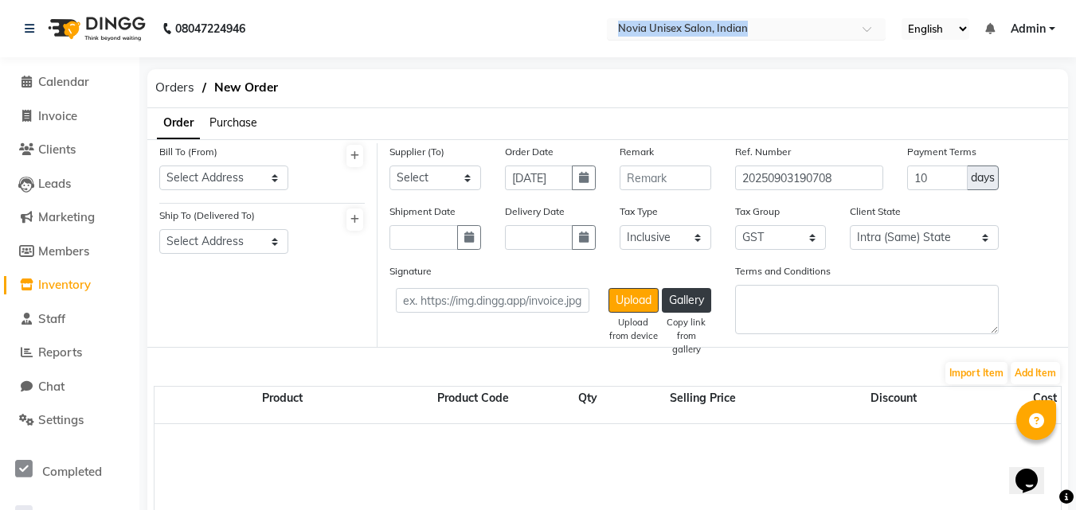
copy span "Novia Unisex Salon, Indian"
drag, startPoint x: 595, startPoint y: 22, endPoint x: 773, endPoint y: 24, distance: 178.3
click at [773, 24] on nav "08047224946 Select Location × Novia Unisex Salon, Indian English ENGLISH Españo…" at bounding box center [538, 28] width 1076 height 57
click at [357, 156] on icon at bounding box center [354, 156] width 9 height 10
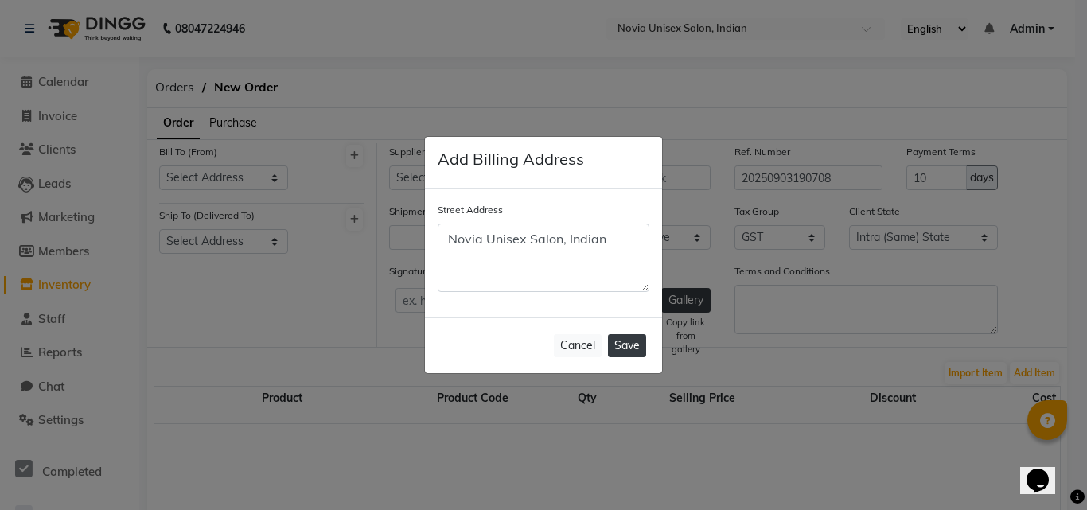
type textarea "Novia Unisex Salon, Indian"
click at [641, 342] on button "Save" at bounding box center [627, 345] width 38 height 23
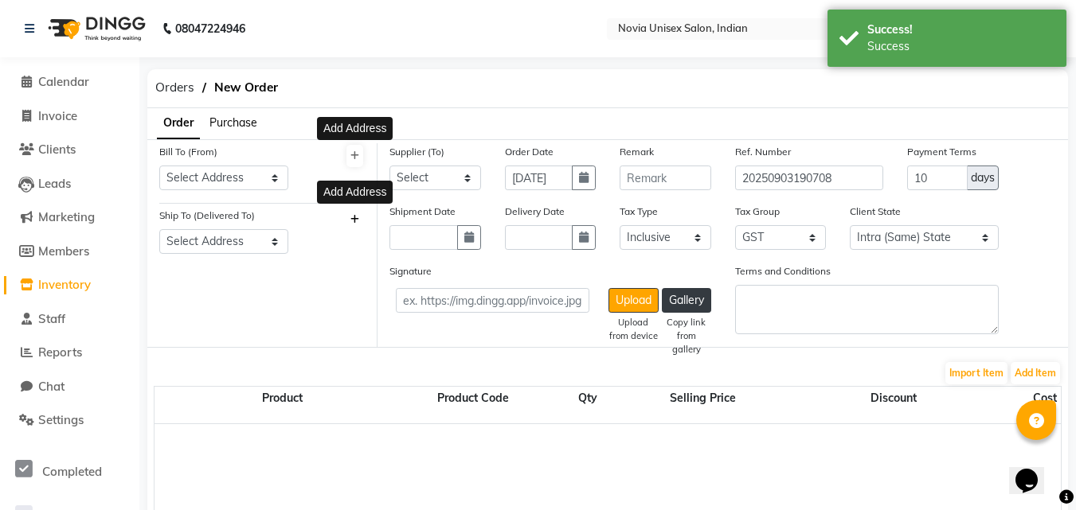
click at [356, 215] on icon at bounding box center [354, 220] width 9 height 10
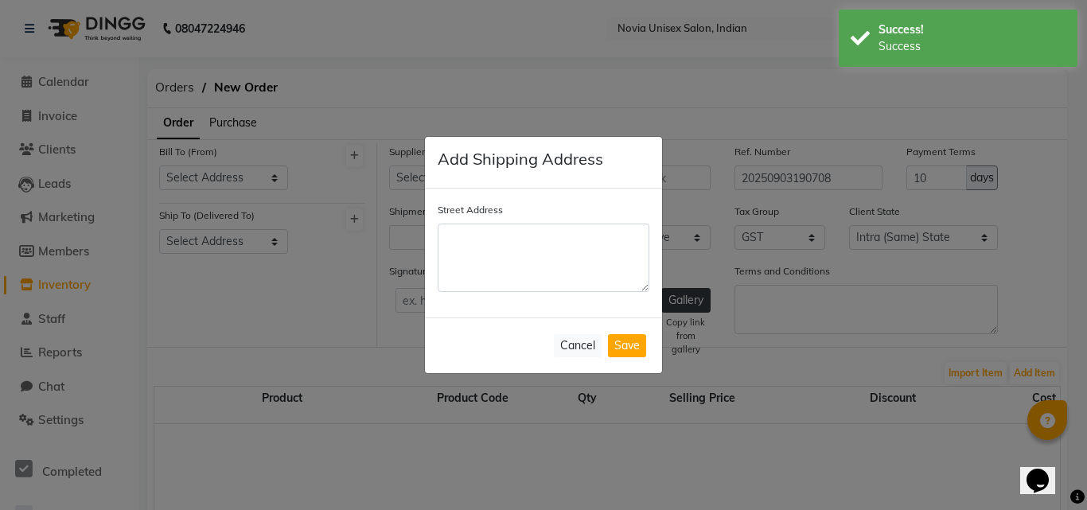
click at [486, 262] on textarea "Street Address" at bounding box center [544, 258] width 212 height 68
type textarea "Novia Unisex Salon, Indian"
click at [623, 344] on button "Save" at bounding box center [627, 345] width 38 height 23
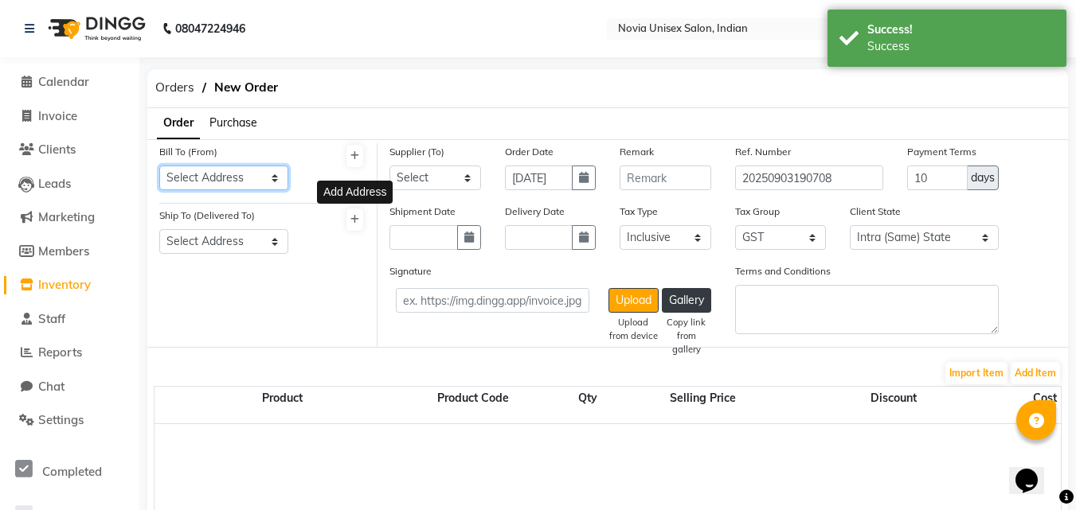
click at [258, 185] on select "Select Address Novia Unisex Salon, Indian" at bounding box center [223, 178] width 129 height 25
select select "1721"
click at [159, 166] on select "Select Address Novia Unisex Salon, Indian" at bounding box center [223, 178] width 129 height 25
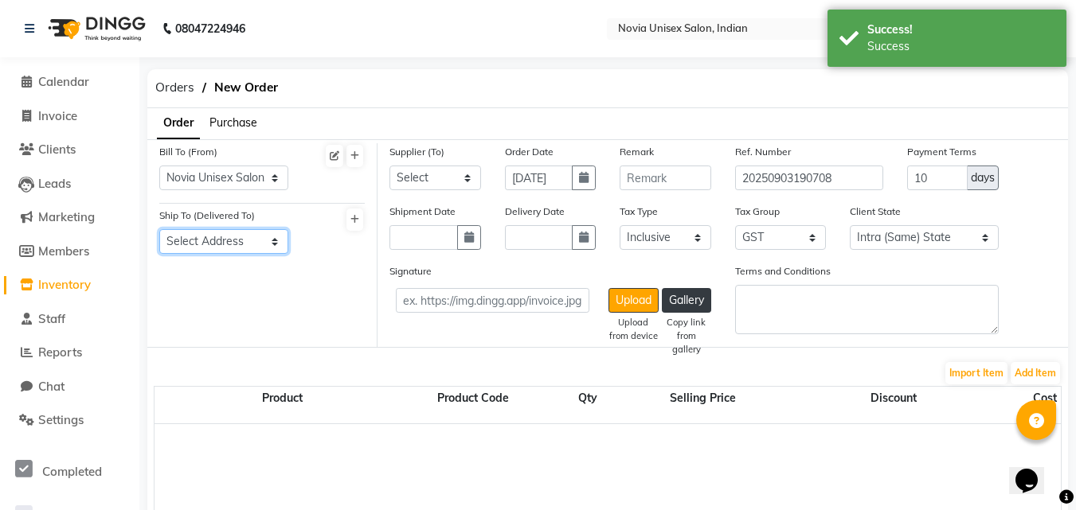
click at [260, 236] on select "Select Address Novia Unisex Salon, Indian" at bounding box center [223, 241] width 129 height 25
select select "1722"
click at [159, 229] on select "Select Address Novia Unisex Salon, Indian" at bounding box center [223, 241] width 129 height 25
click at [419, 182] on select "Select kb enterprise - kb enterprise" at bounding box center [435, 178] width 92 height 25
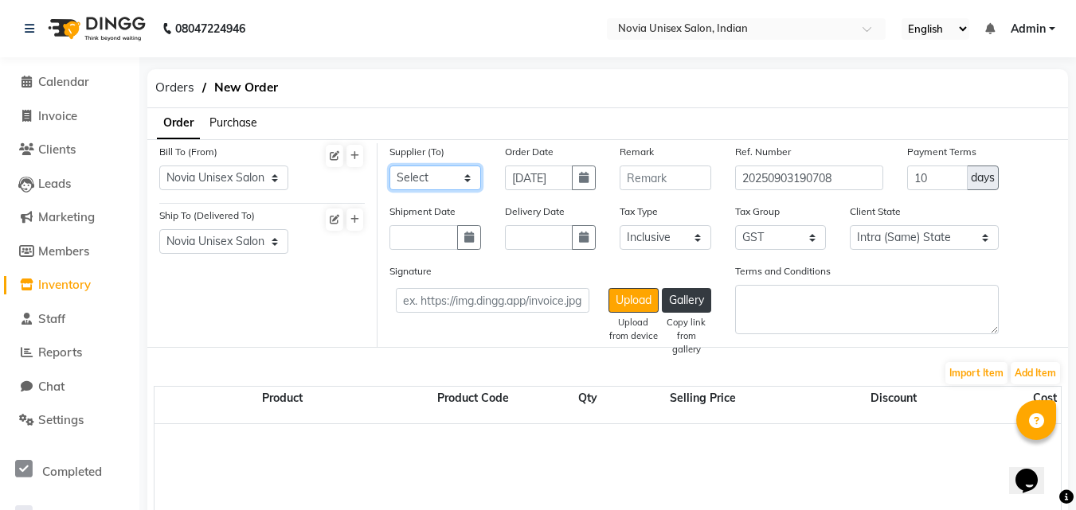
select select "5774"
click at [389, 166] on select "Select kb enterprise - kb enterprise" at bounding box center [435, 178] width 92 height 25
click at [354, 155] on icon at bounding box center [354, 156] width 9 height 10
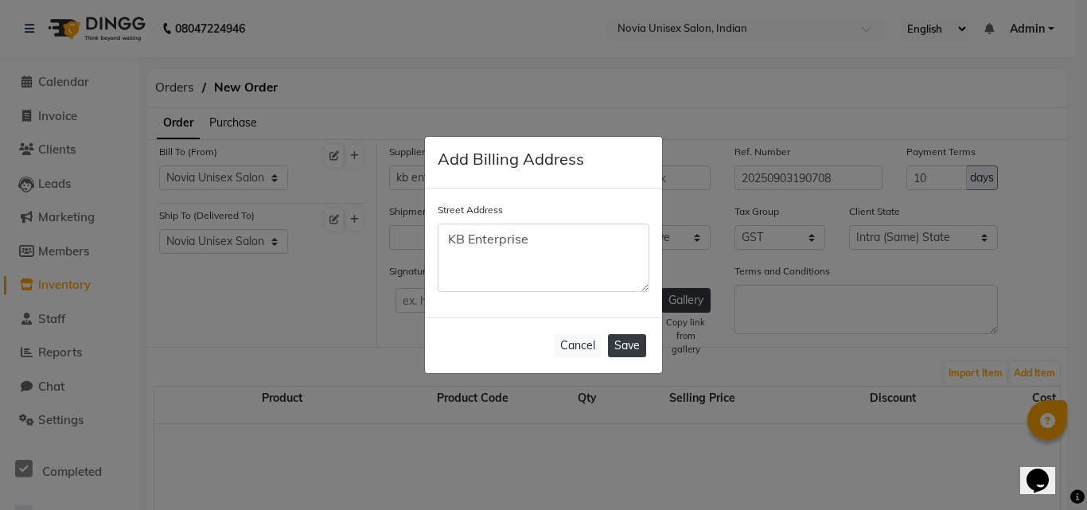
type textarea "KB Enterprise"
click at [642, 350] on button "Save" at bounding box center [627, 345] width 38 height 23
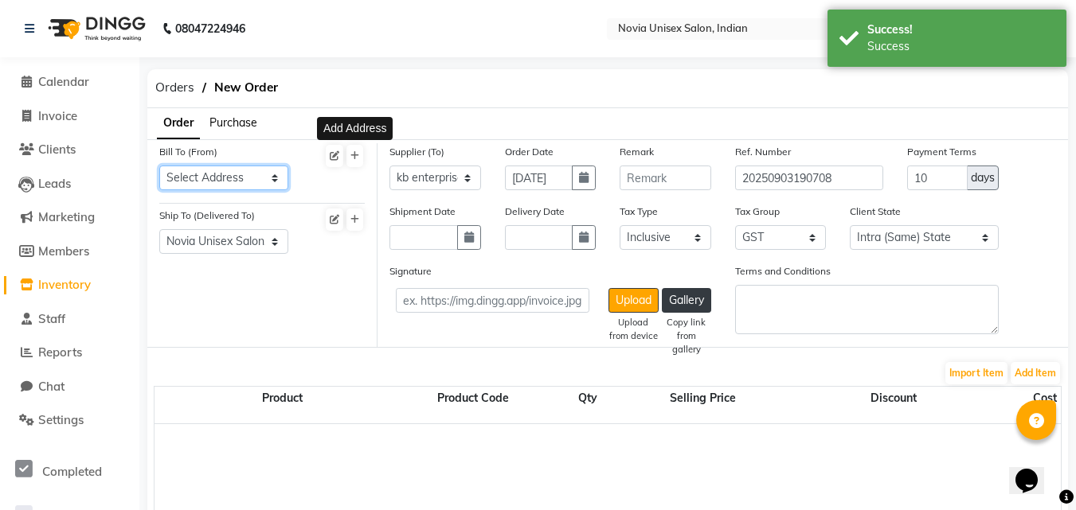
click at [272, 183] on select "Select Address Novia Unisex Salon, Indian KB Enterprise" at bounding box center [223, 178] width 129 height 25
select select "1723"
click at [159, 166] on select "Select Address Novia Unisex Salon, Indian KB Enterprise" at bounding box center [223, 178] width 129 height 25
click at [309, 181] on div at bounding box center [338, 173] width 76 height 60
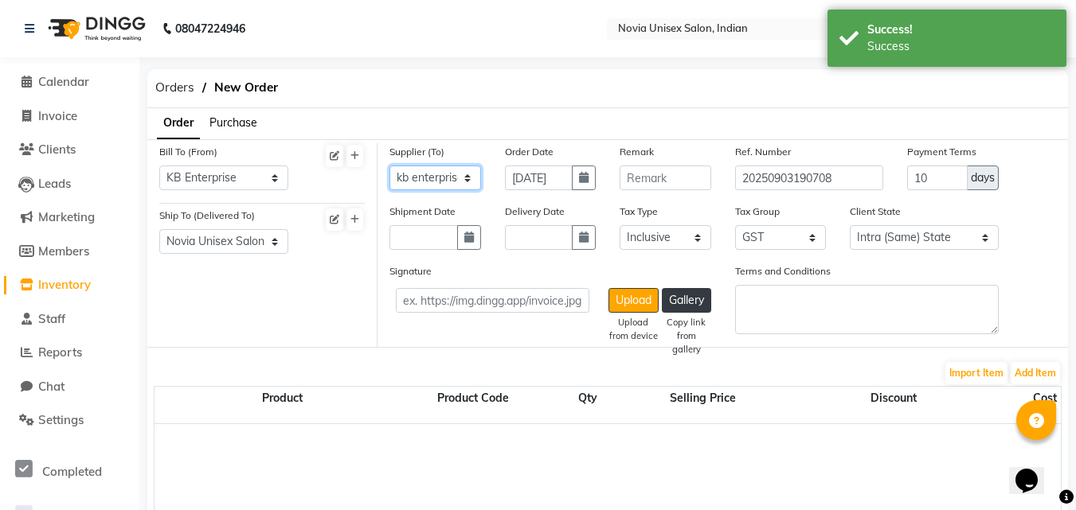
click at [439, 169] on select "Select kb enterprise - kb enterprise" at bounding box center [435, 178] width 92 height 25
click at [389, 166] on select "Select kb enterprise - kb enterprise" at bounding box center [435, 178] width 92 height 25
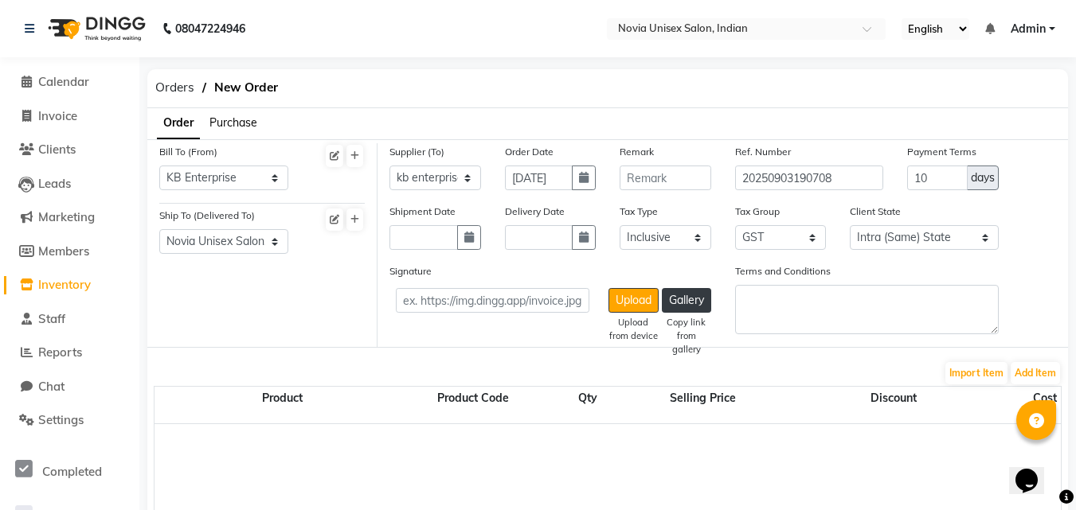
click at [236, 122] on span "Purchase" at bounding box center [233, 122] width 48 height 14
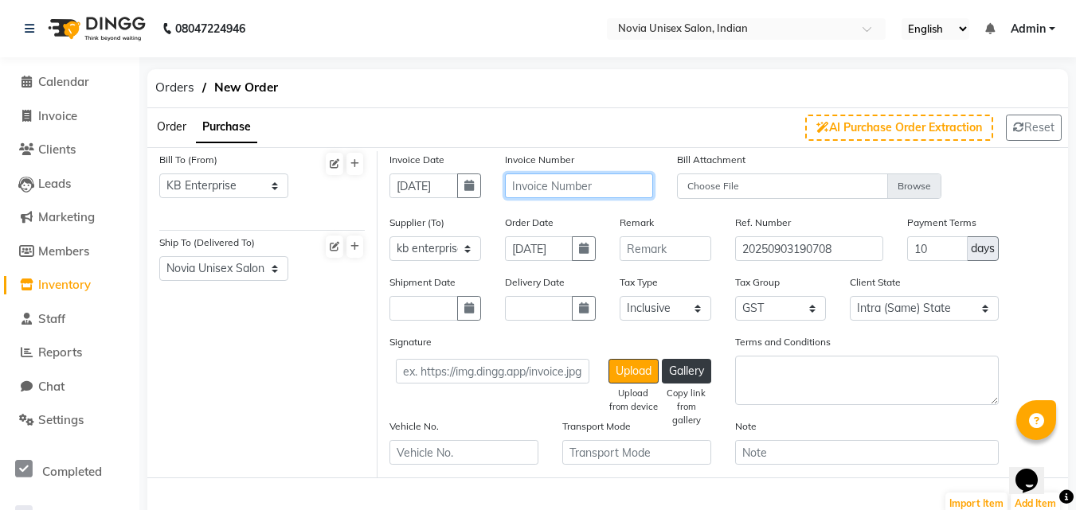
click at [592, 181] on input "text" at bounding box center [579, 186] width 149 height 25
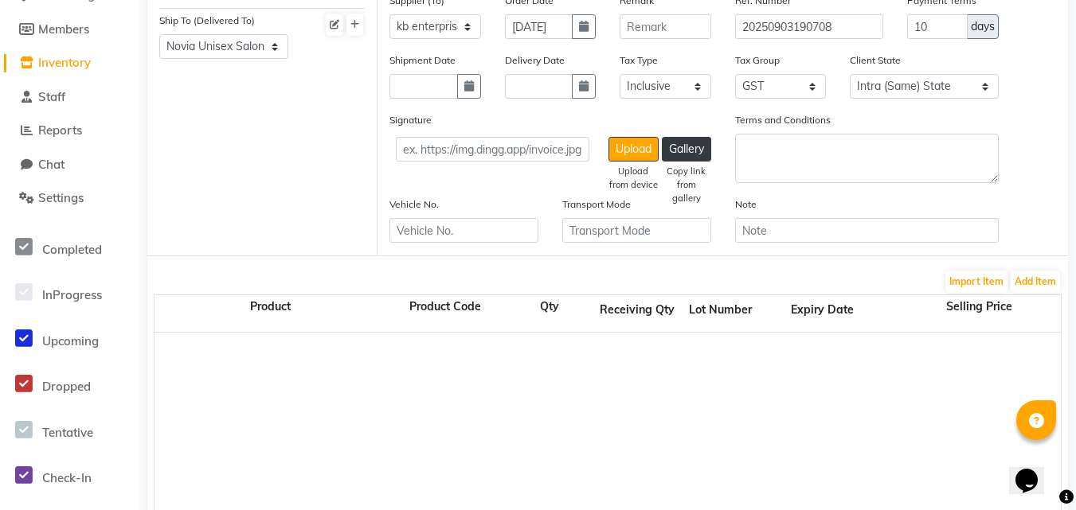
scroll to position [228, 0]
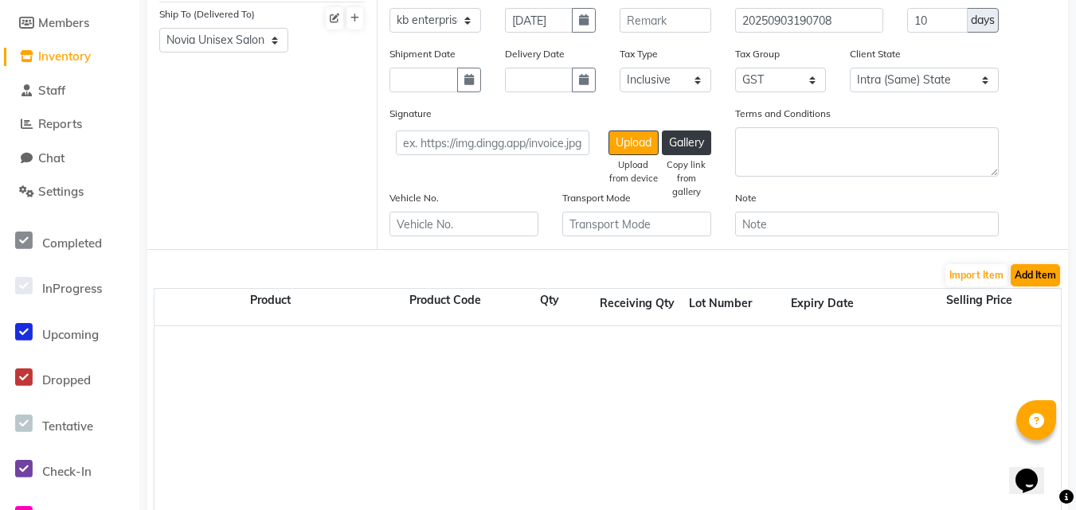
type input "12"
click at [1025, 275] on button "Add Item" at bounding box center [1034, 275] width 49 height 22
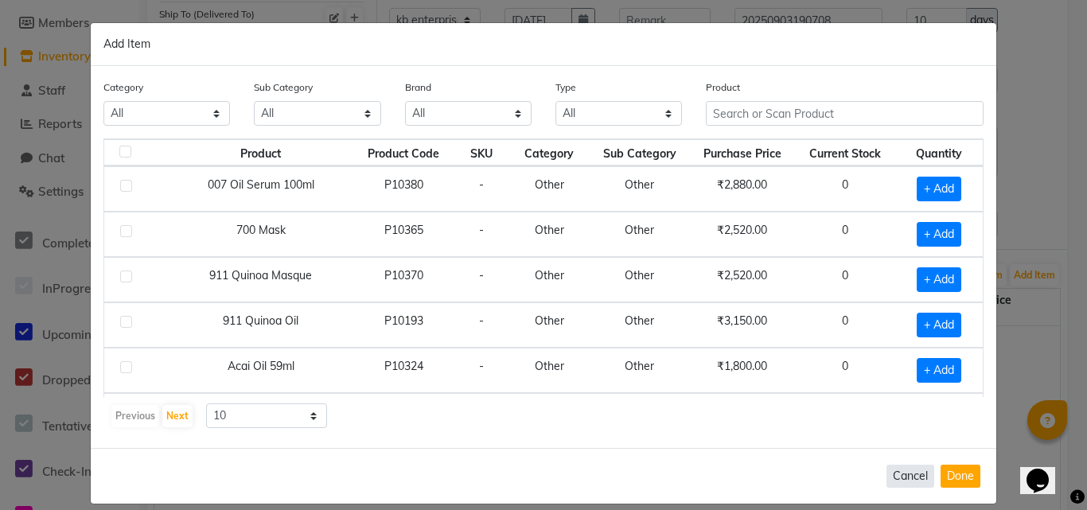
click at [899, 472] on button "Cancel" at bounding box center [911, 476] width 48 height 23
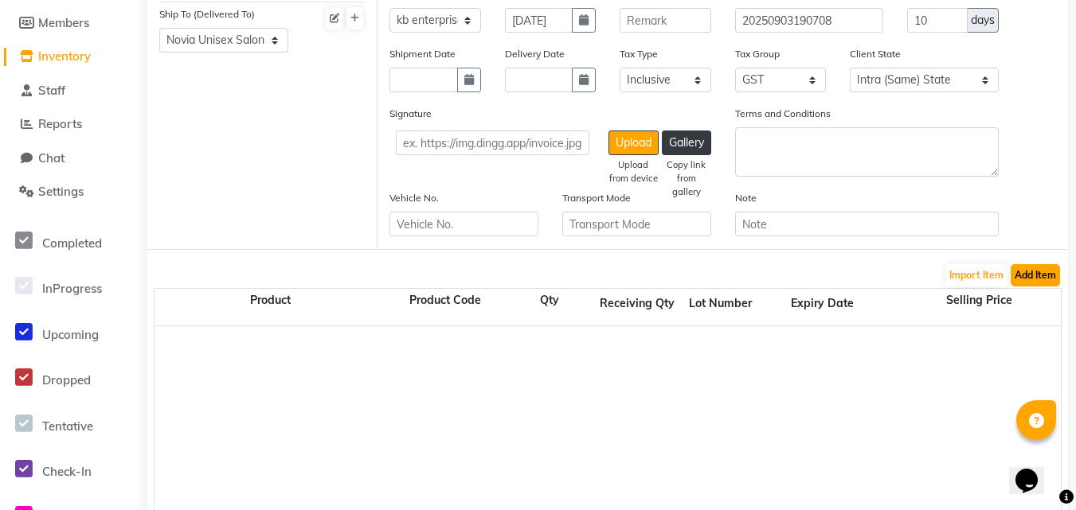
click at [1038, 275] on button "Add Item" at bounding box center [1034, 275] width 49 height 22
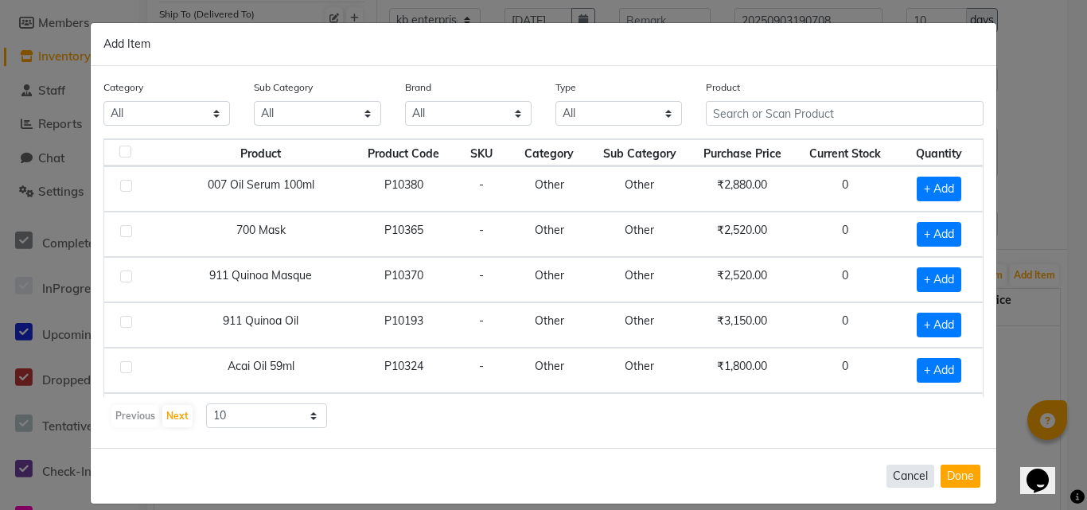
click at [911, 471] on button "Cancel" at bounding box center [911, 476] width 48 height 23
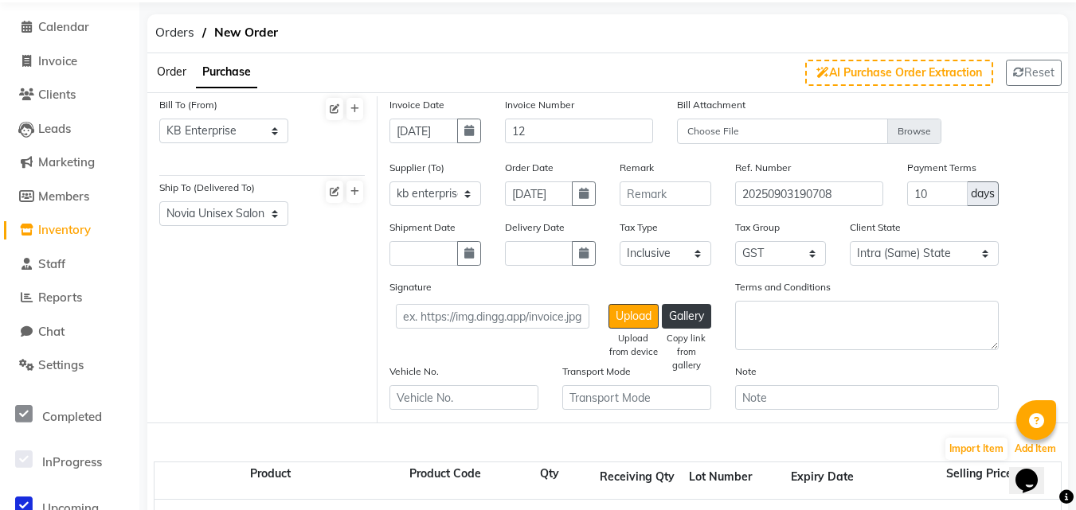
scroll to position [0, 0]
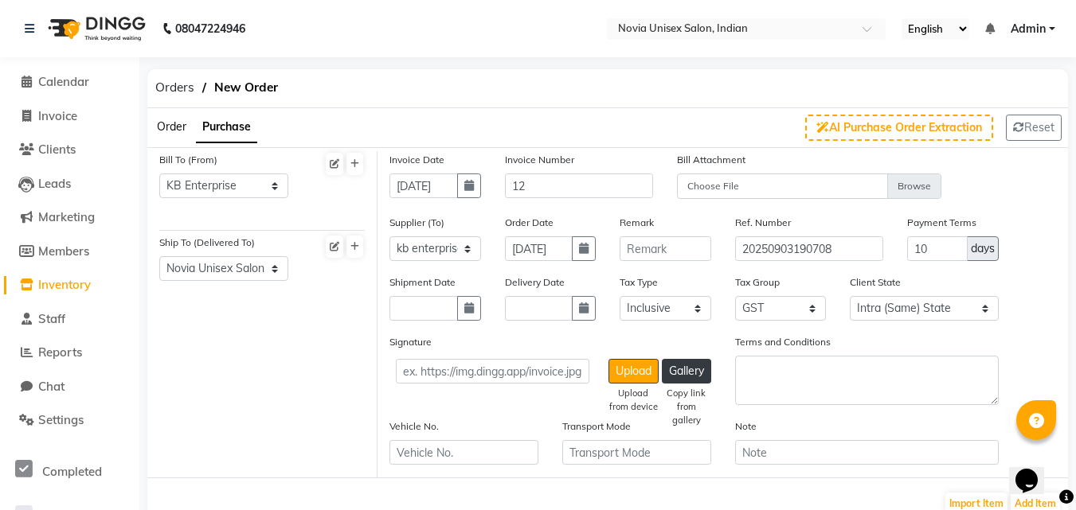
click at [76, 280] on span "Inventory" at bounding box center [64, 284] width 53 height 15
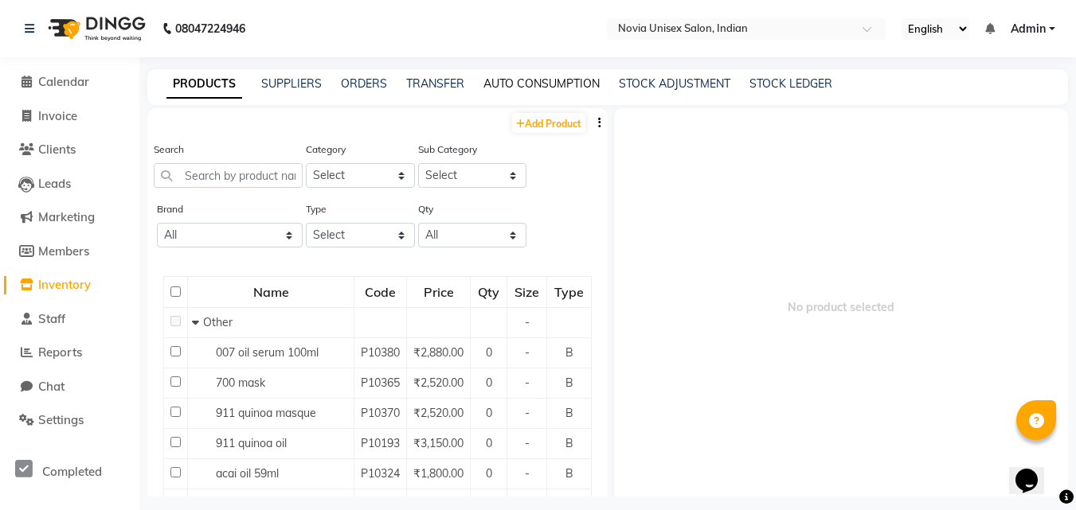
click at [533, 90] on link "AUTO CONSUMPTION" at bounding box center [541, 83] width 116 height 14
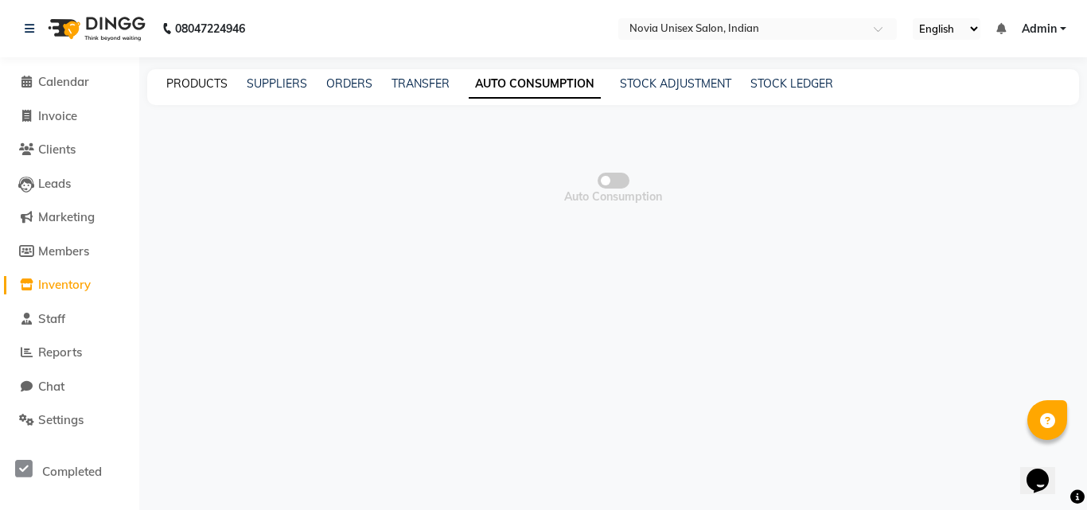
click at [212, 83] on link "PRODUCTS" at bounding box center [196, 83] width 61 height 14
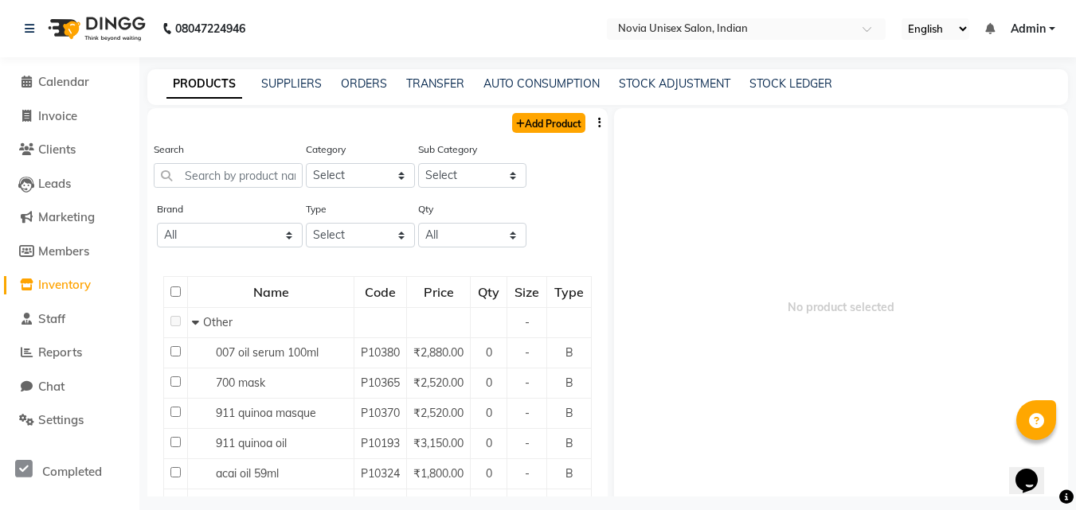
click at [537, 129] on link "Add Product" at bounding box center [548, 123] width 73 height 20
select select "true"
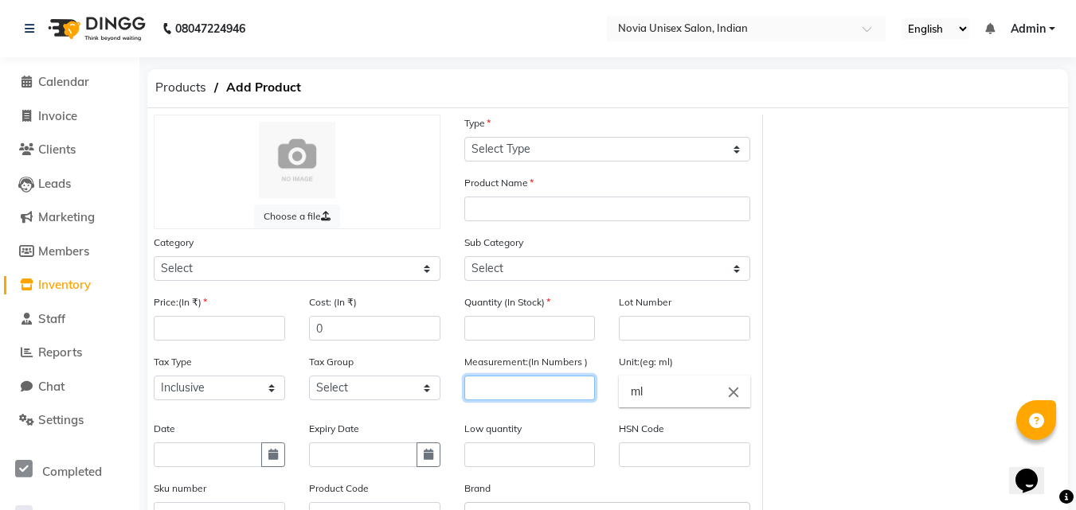
click at [530, 384] on input "number" at bounding box center [529, 388] width 131 height 25
type input "50"
click at [537, 412] on div "Measurement:(In Numbers ) 50" at bounding box center [529, 386] width 155 height 67
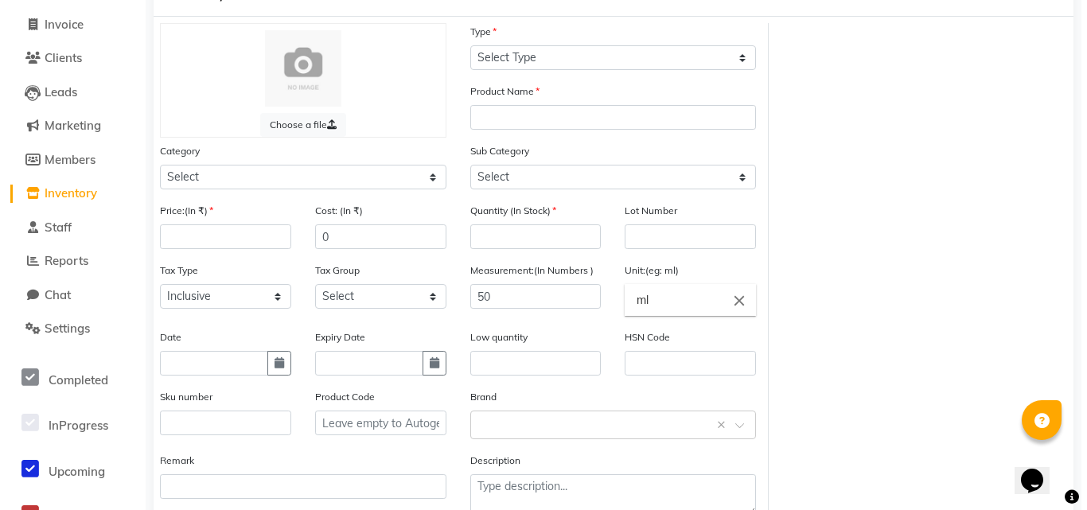
scroll to position [186, 0]
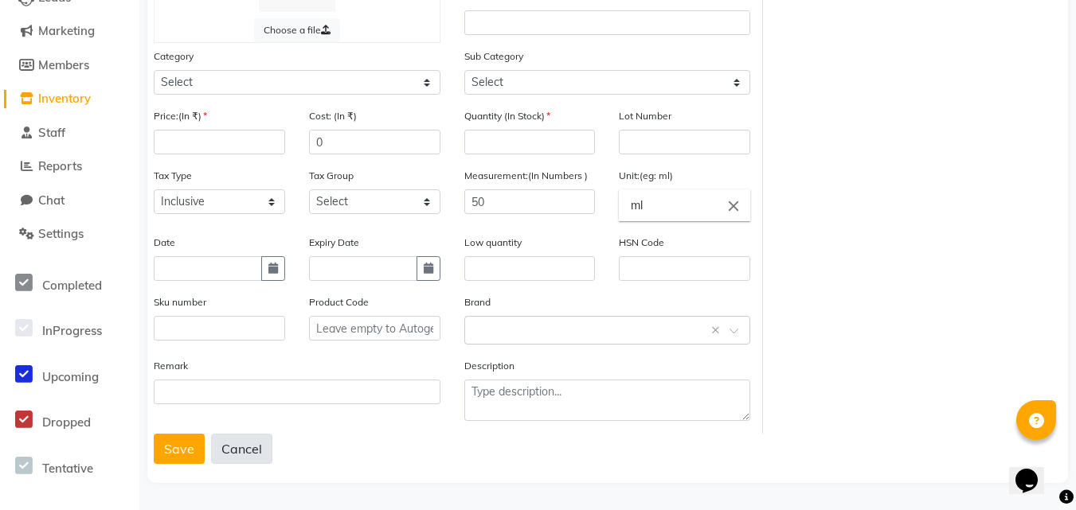
click at [249, 440] on button "Cancel" at bounding box center [241, 449] width 61 height 30
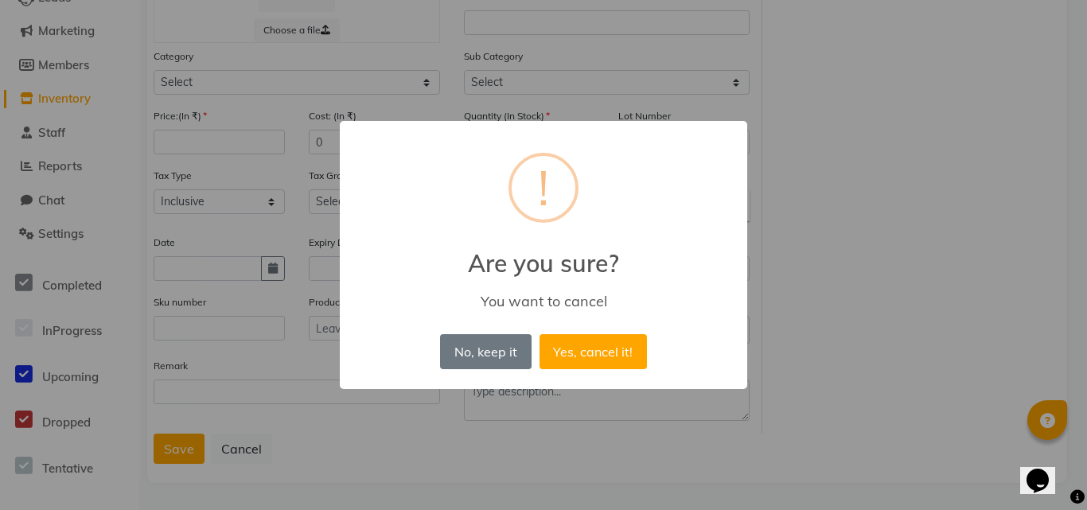
click at [540, 334] on button "Yes, cancel it!" at bounding box center [593, 351] width 107 height 35
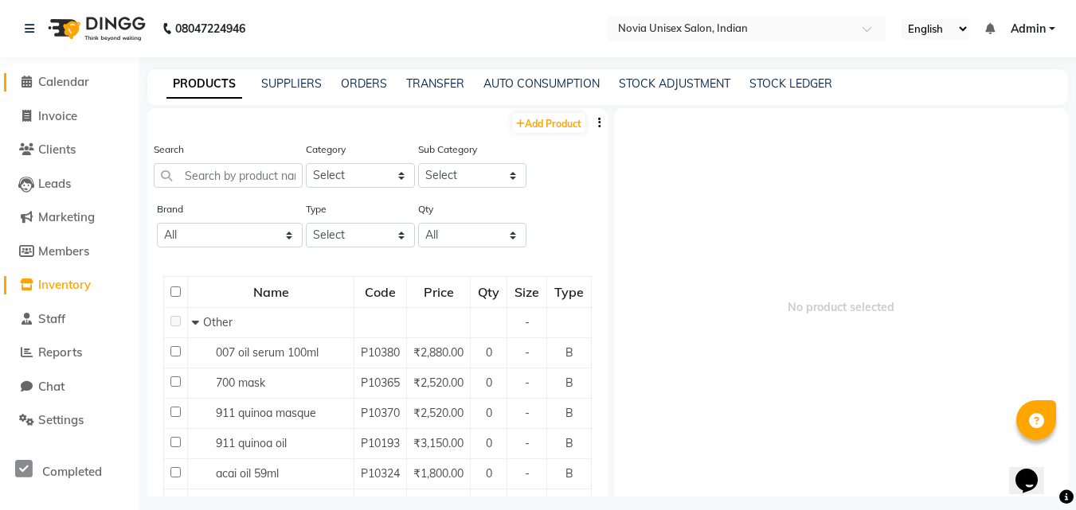
click at [76, 77] on span "Calendar" at bounding box center [63, 81] width 51 height 15
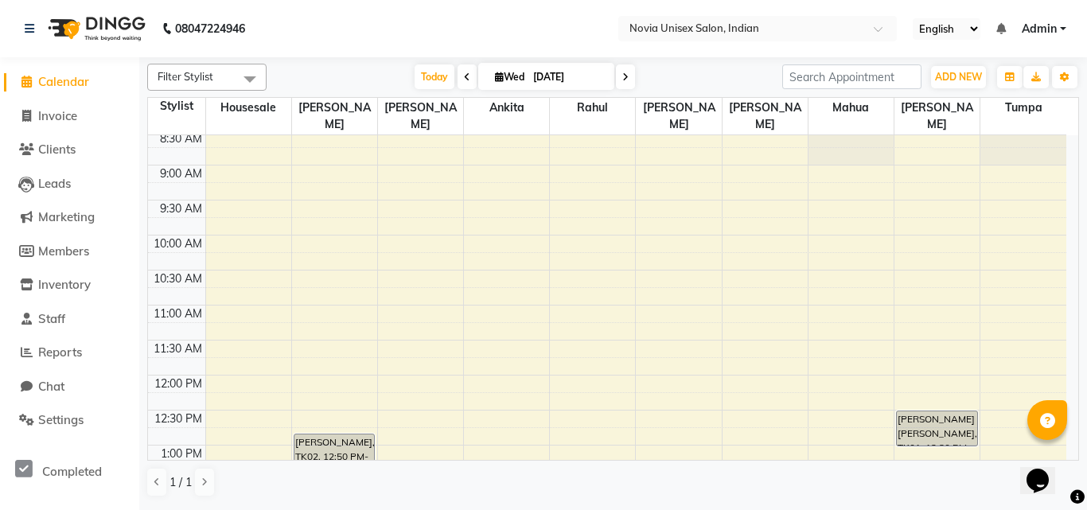
scroll to position [58, 0]
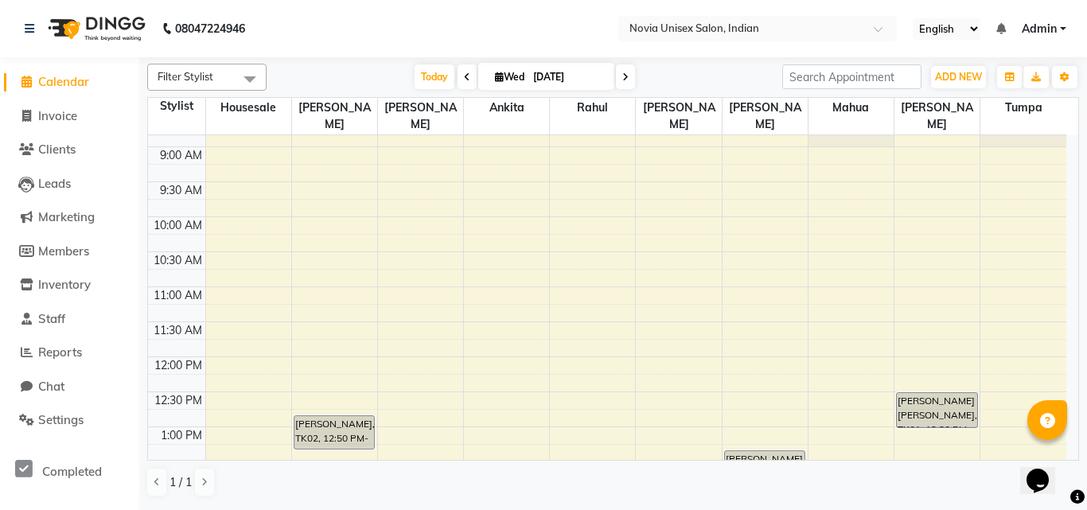
click at [467, 80] on span at bounding box center [467, 76] width 19 height 25
type input "02-09-2025"
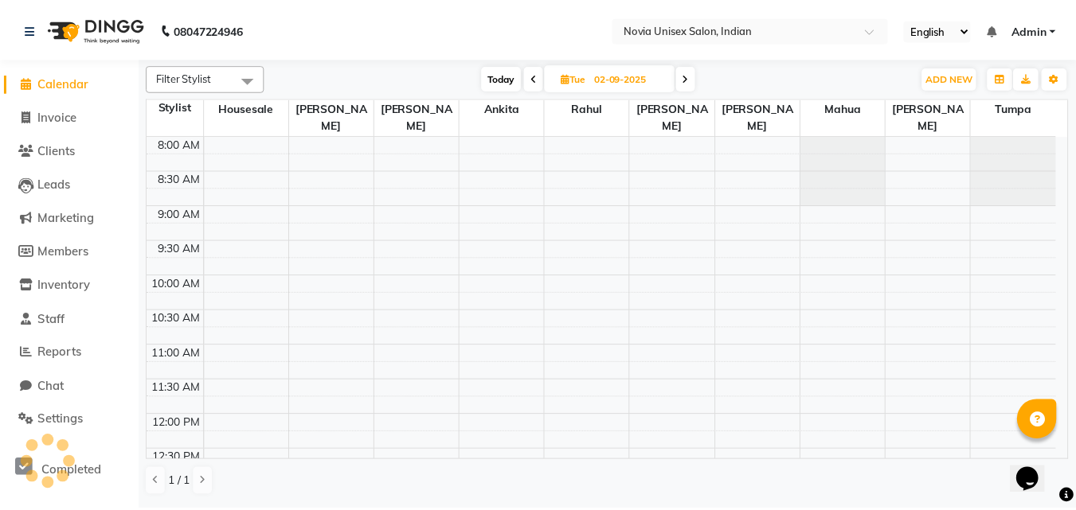
scroll to position [568, 0]
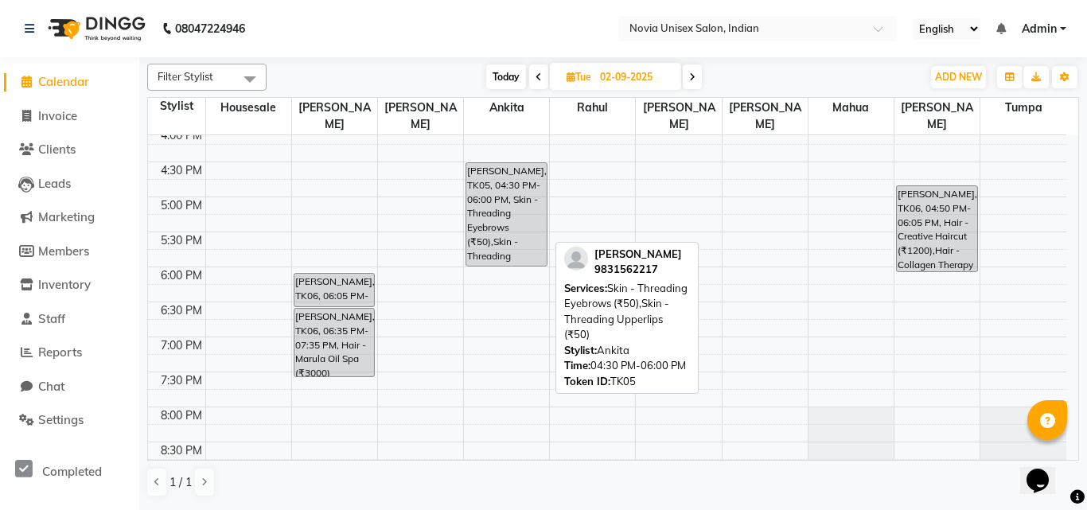
click at [496, 209] on div "RAKHI TANDON, TK05, 04:30 PM-06:00 PM, Skin - Threading Eyebrows (₹50),Skin - T…" at bounding box center [507, 214] width 80 height 103
select select "3"
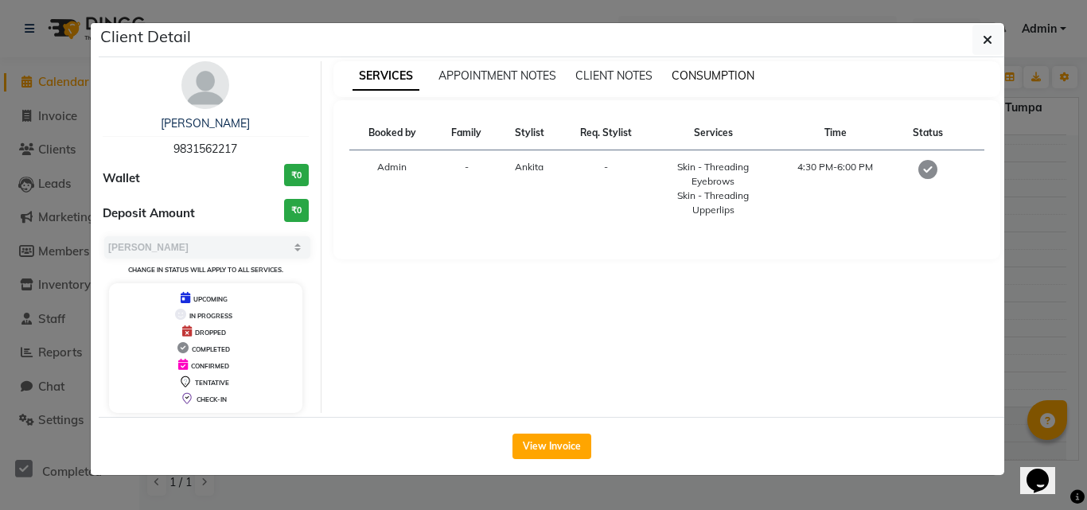
click at [708, 72] on span "CONSUMPTION" at bounding box center [713, 75] width 83 height 14
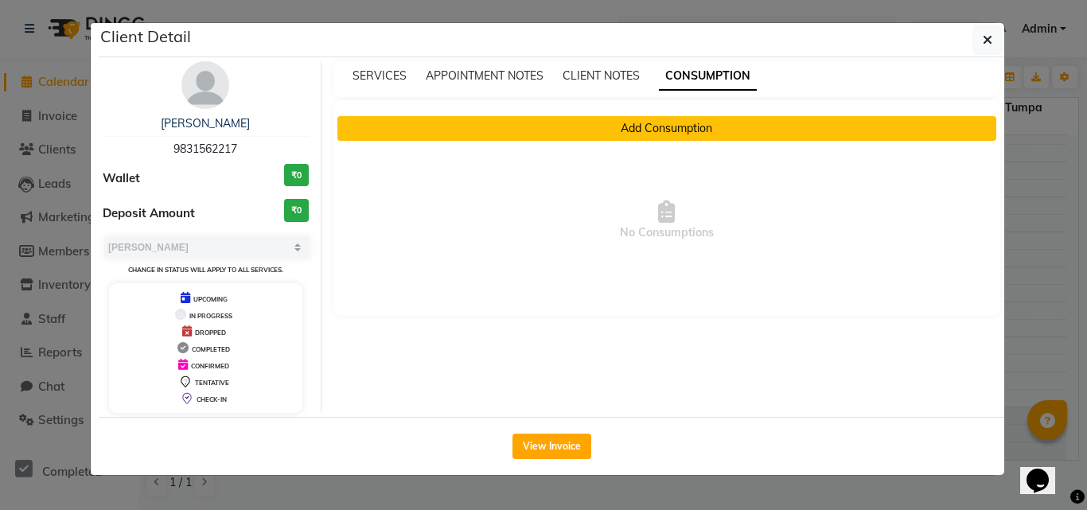
click at [666, 135] on button "Add Consumption" at bounding box center [668, 128] width 660 height 25
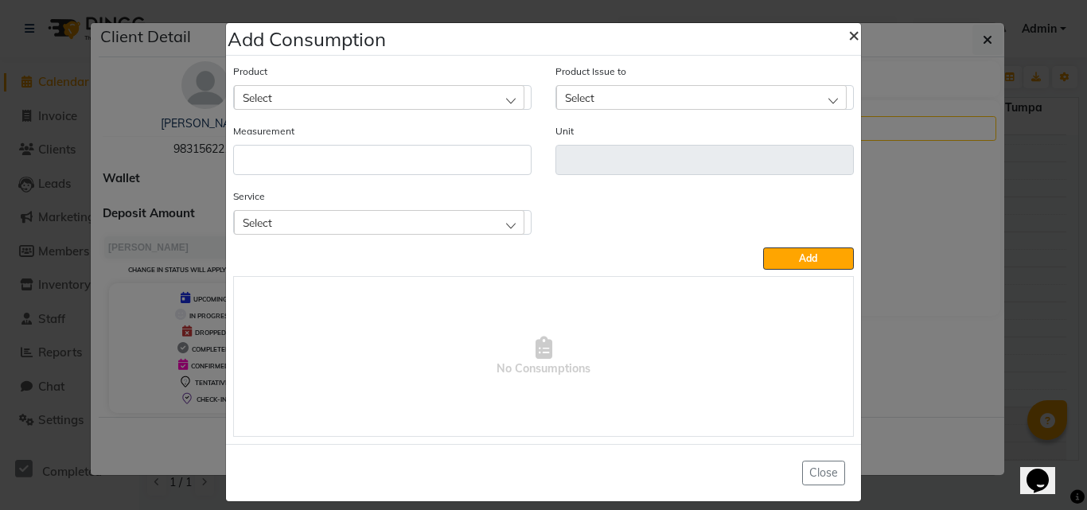
click at [849, 33] on span "×" at bounding box center [854, 34] width 11 height 24
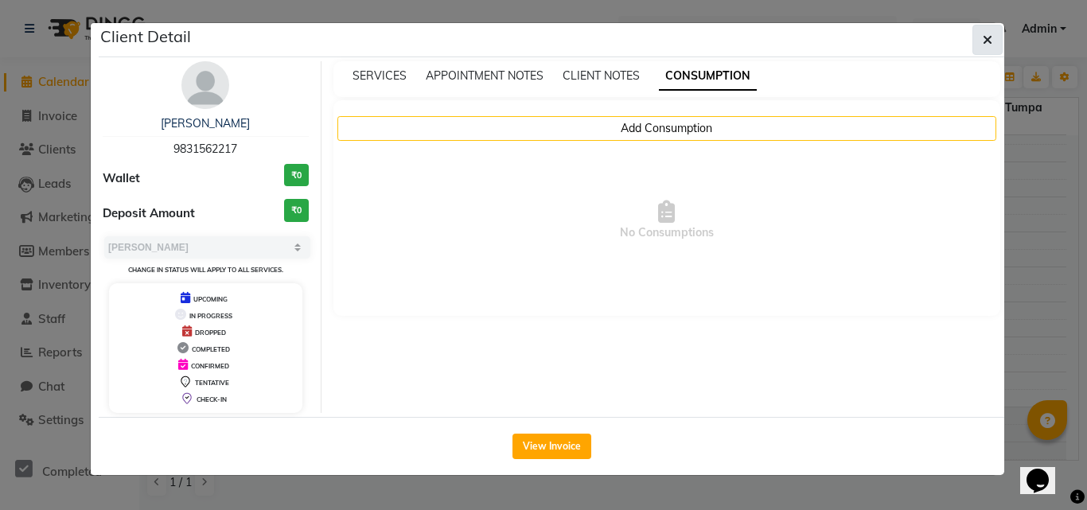
click at [986, 35] on icon "button" at bounding box center [988, 39] width 10 height 13
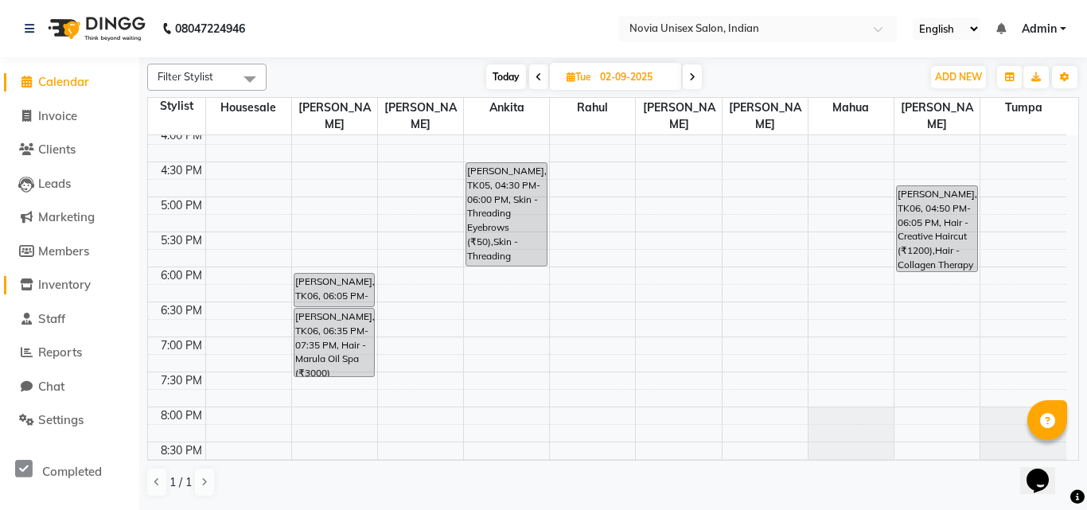
click at [54, 291] on span "Inventory" at bounding box center [64, 284] width 53 height 15
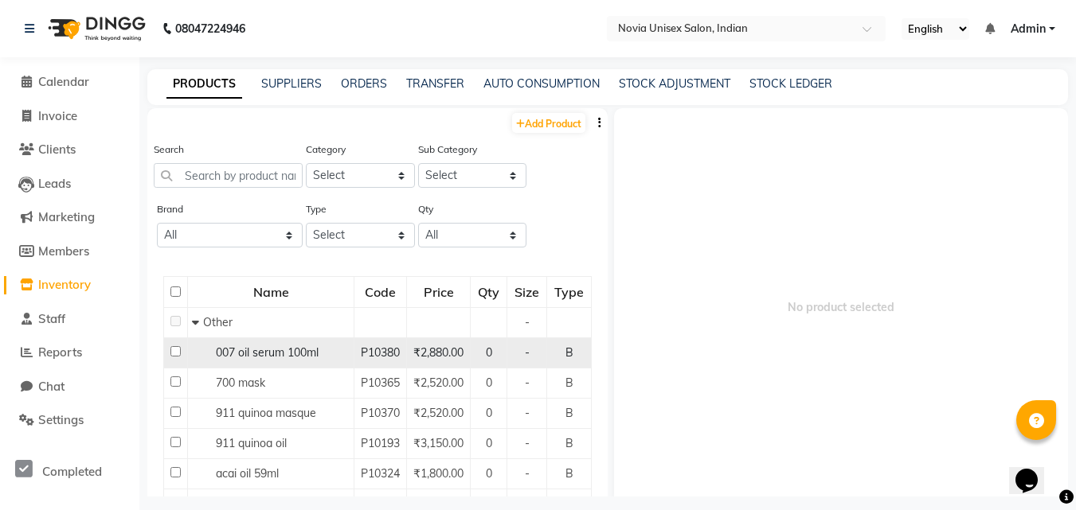
click at [254, 361] on td "007 oil serum 100ml" at bounding box center [271, 353] width 166 height 30
click at [258, 353] on span "007 oil serum 100ml" at bounding box center [267, 353] width 103 height 14
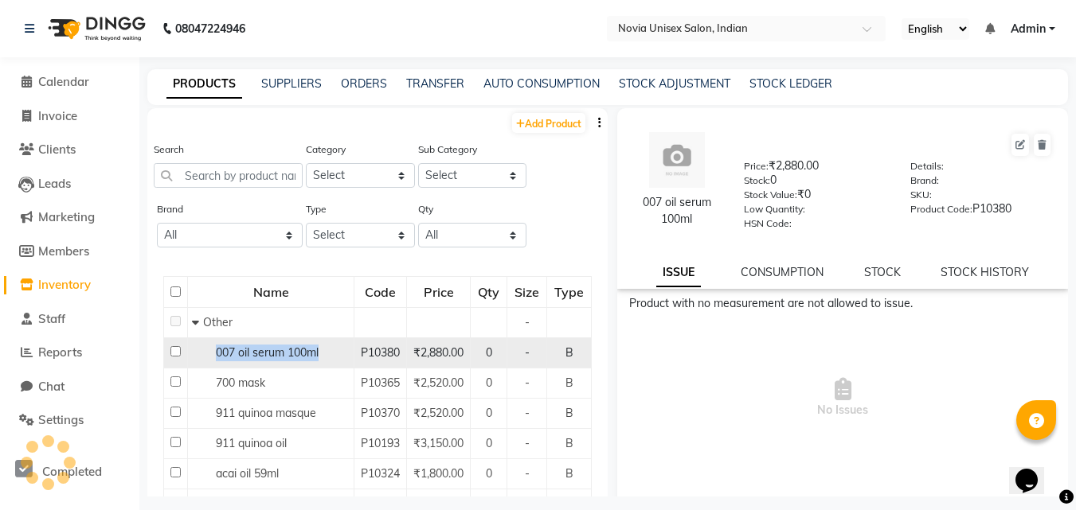
click at [258, 353] on span "007 oil serum 100ml" at bounding box center [267, 353] width 103 height 14
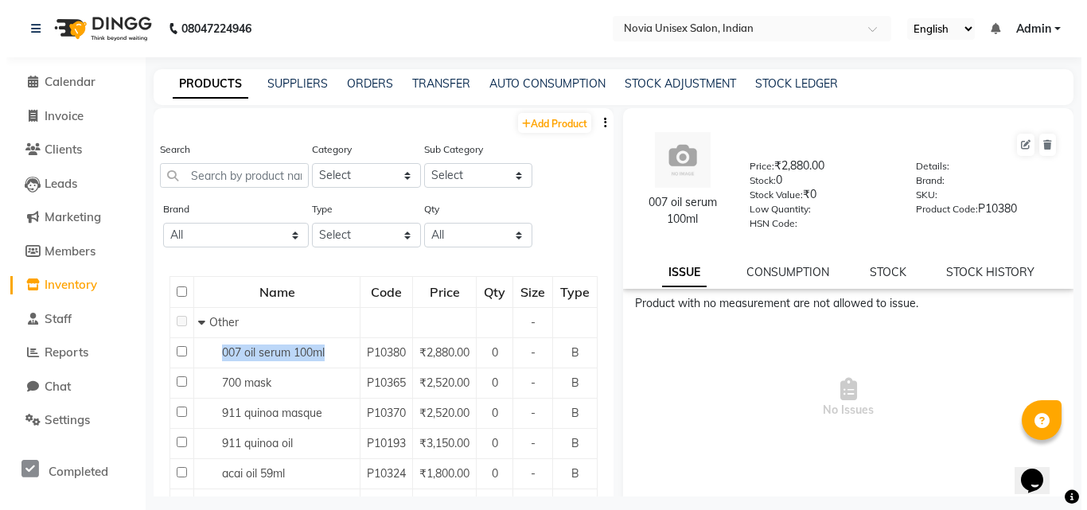
scroll to position [340, 0]
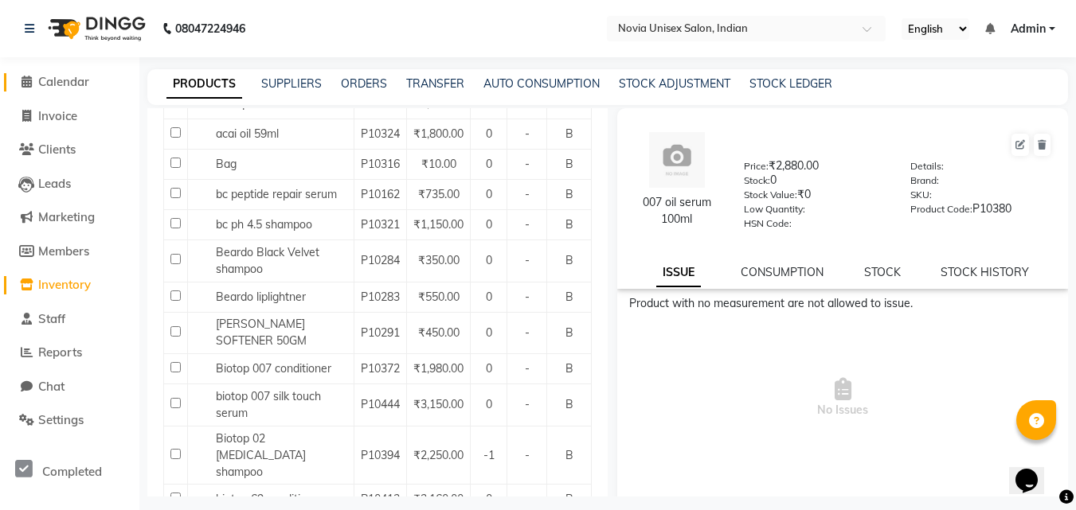
click at [68, 85] on span "Calendar" at bounding box center [63, 81] width 51 height 15
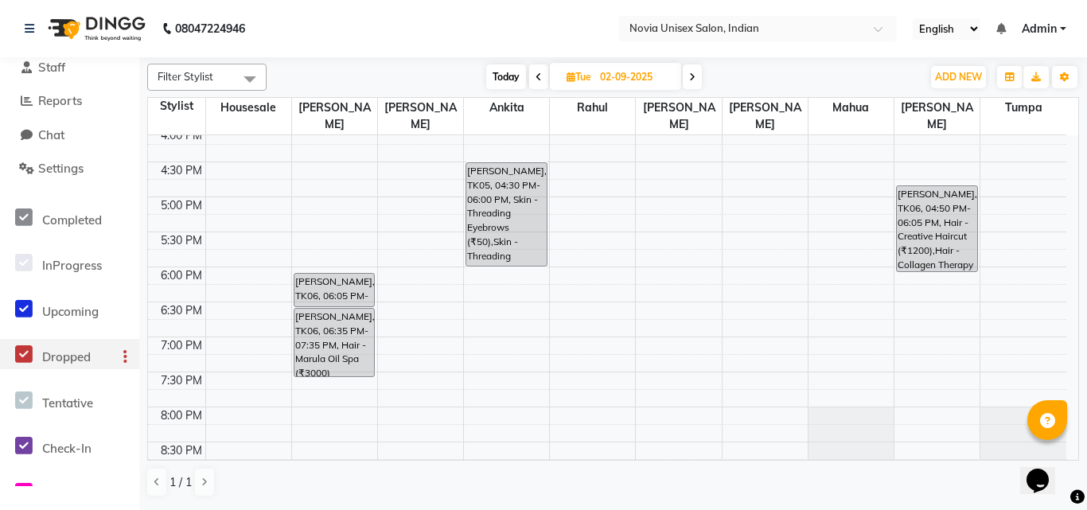
scroll to position [251, 0]
click at [126, 221] on icon at bounding box center [125, 220] width 4 height 1
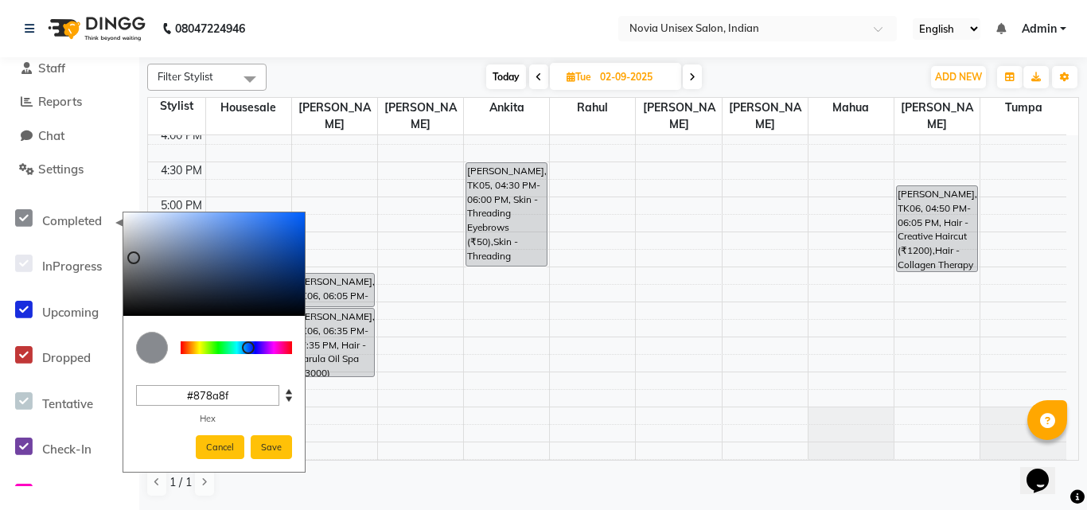
click at [231, 347] on div at bounding box center [236, 348] width 111 height 13
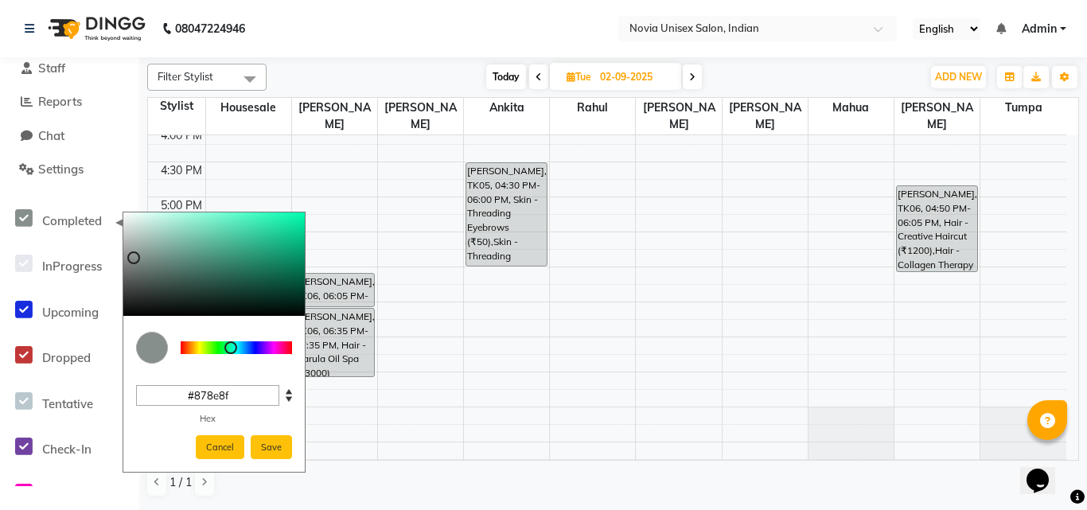
click at [239, 344] on div at bounding box center [236, 348] width 111 height 13
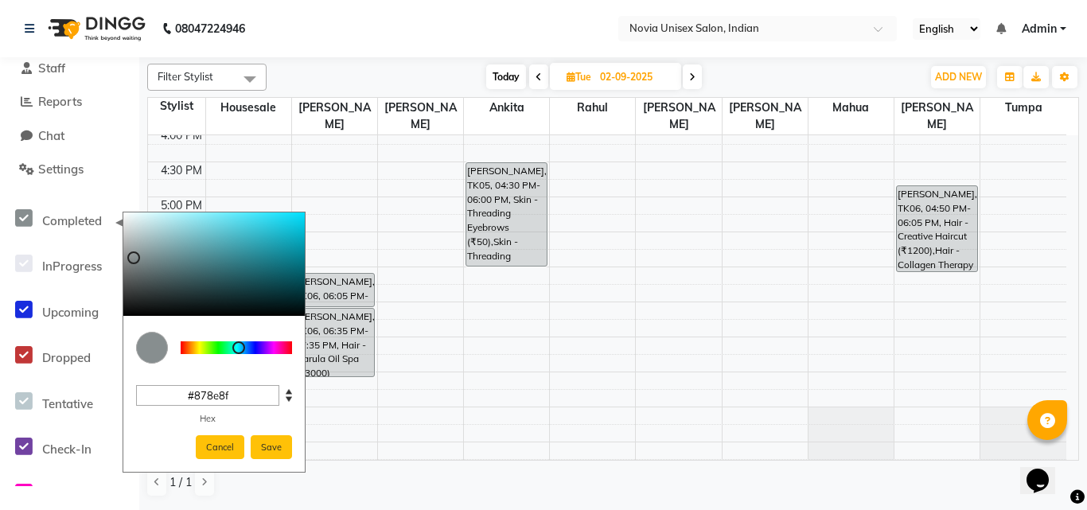
click at [189, 213] on div at bounding box center [214, 264] width 182 height 103
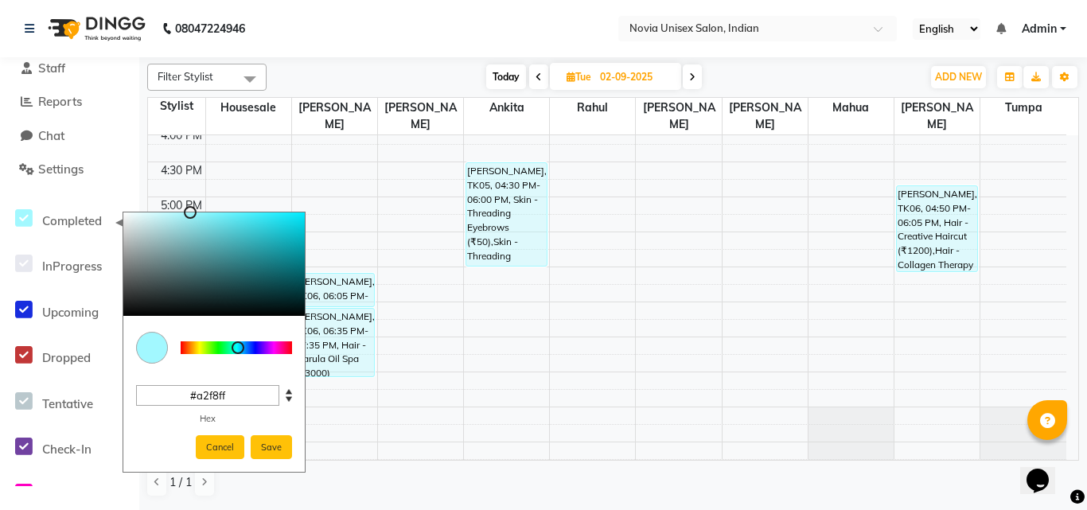
click at [238, 346] on div at bounding box center [238, 348] width 13 height 13
click at [290, 212] on div "C M Y K 184 100 82 H S L 162 248 255 R G B #a2f8ff Hex Cancel Save" at bounding box center [214, 342] width 183 height 261
type input "#16edff"
click at [290, 213] on div at bounding box center [214, 264] width 182 height 103
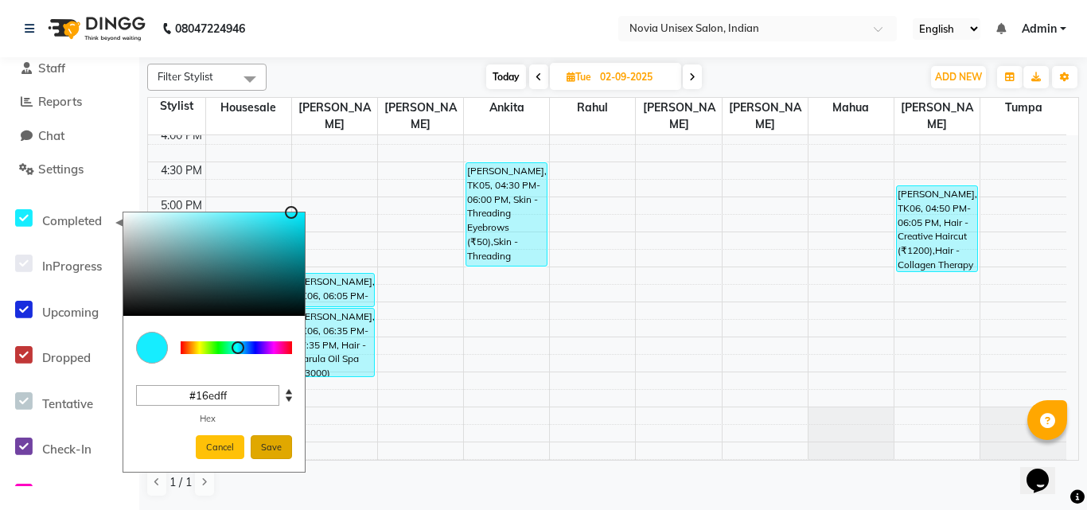
click at [264, 448] on button "Save" at bounding box center [271, 447] width 41 height 25
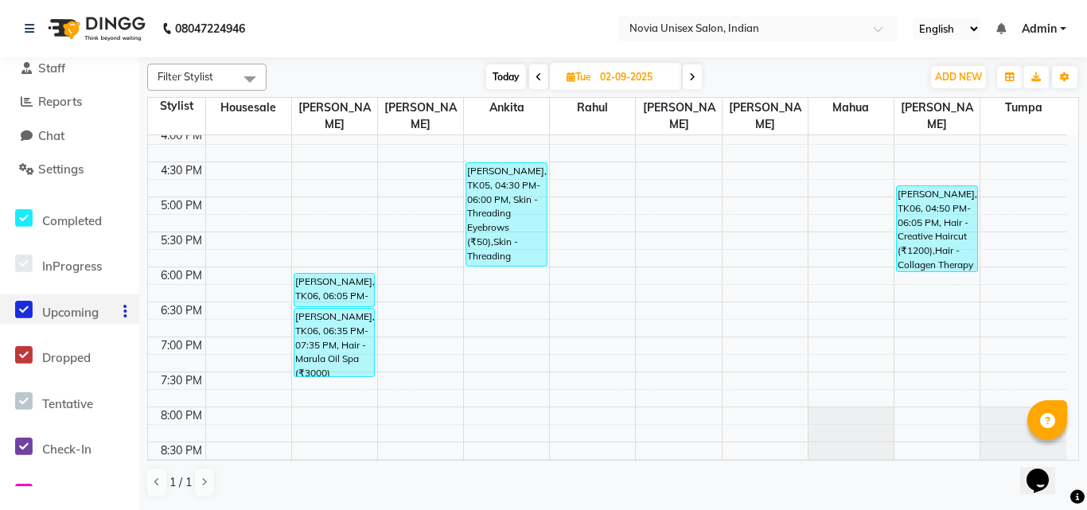
click at [127, 312] on icon at bounding box center [125, 311] width 4 height 1
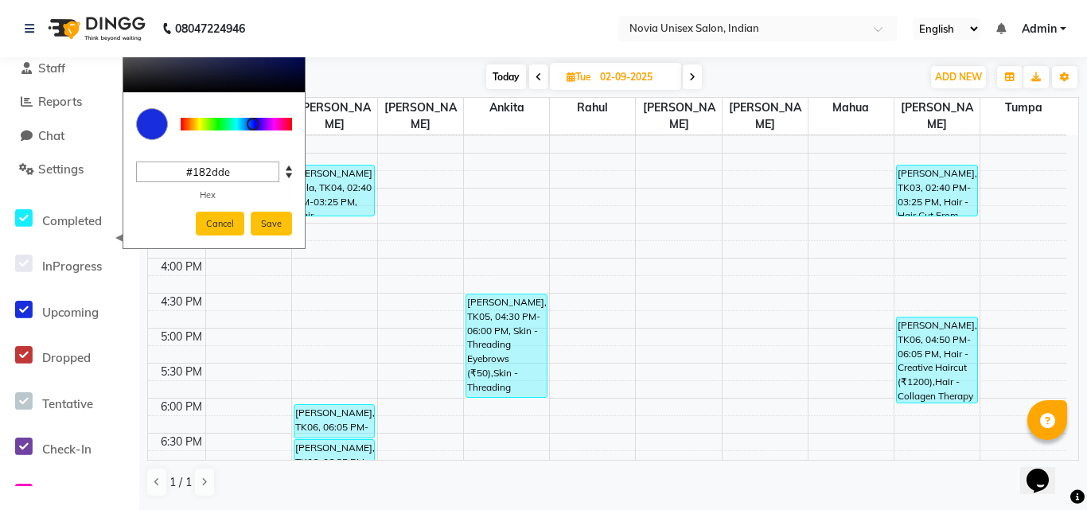
scroll to position [435, 0]
click at [240, 123] on div at bounding box center [236, 124] width 111 height 13
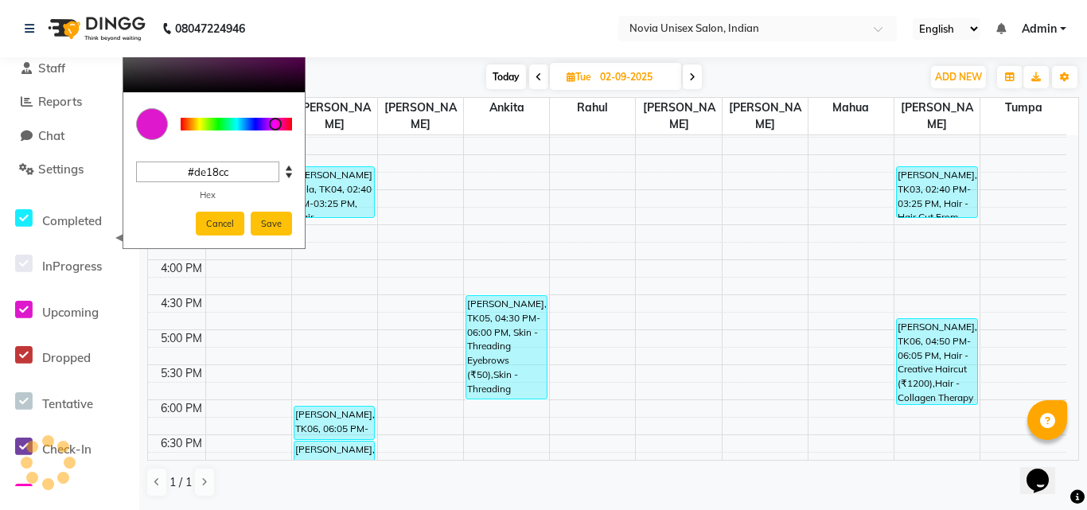
click at [275, 121] on div at bounding box center [236, 124] width 111 height 13
type input "#520d4c"
click at [275, 59] on div at bounding box center [214, 40] width 182 height 103
click at [274, 217] on button "Save" at bounding box center [271, 224] width 41 height 25
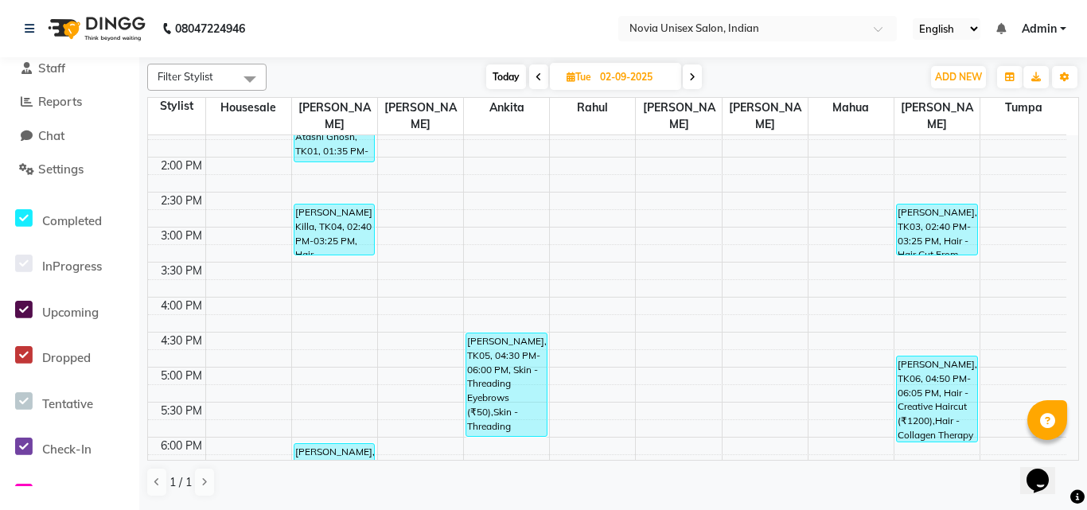
scroll to position [404, 0]
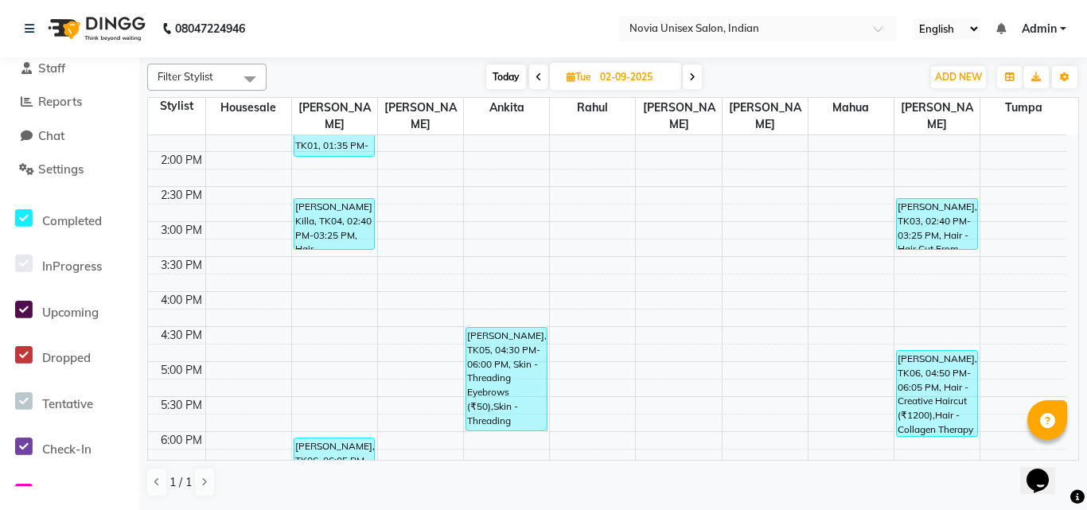
click at [506, 76] on span "Today" at bounding box center [506, 76] width 40 height 25
type input "03-09-2025"
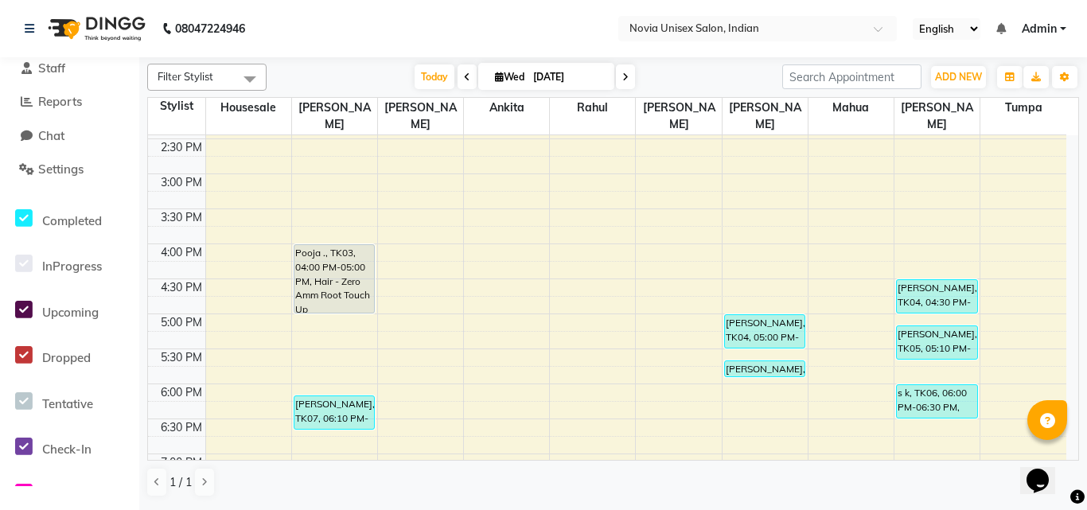
scroll to position [452, 0]
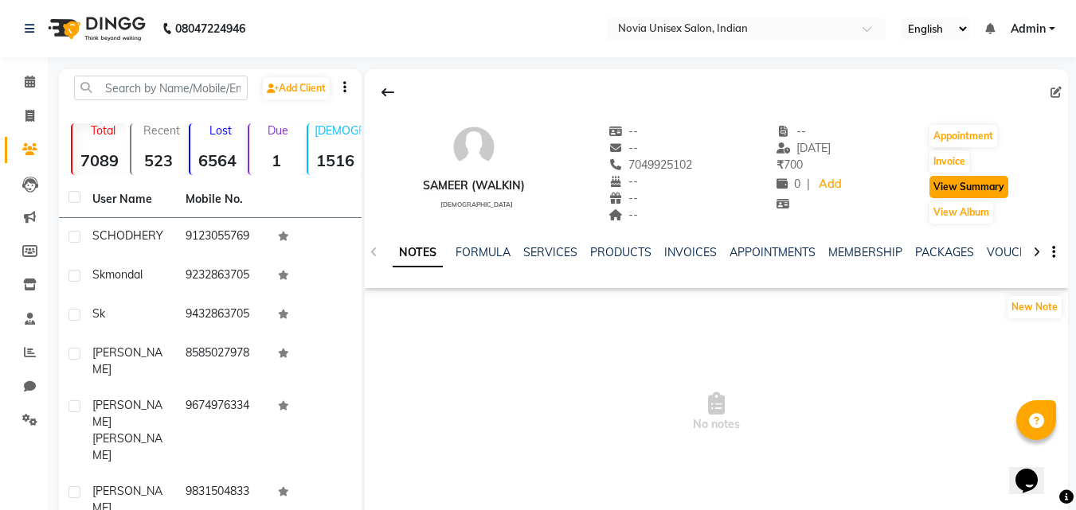
click at [958, 193] on button "View Summary" at bounding box center [968, 187] width 79 height 22
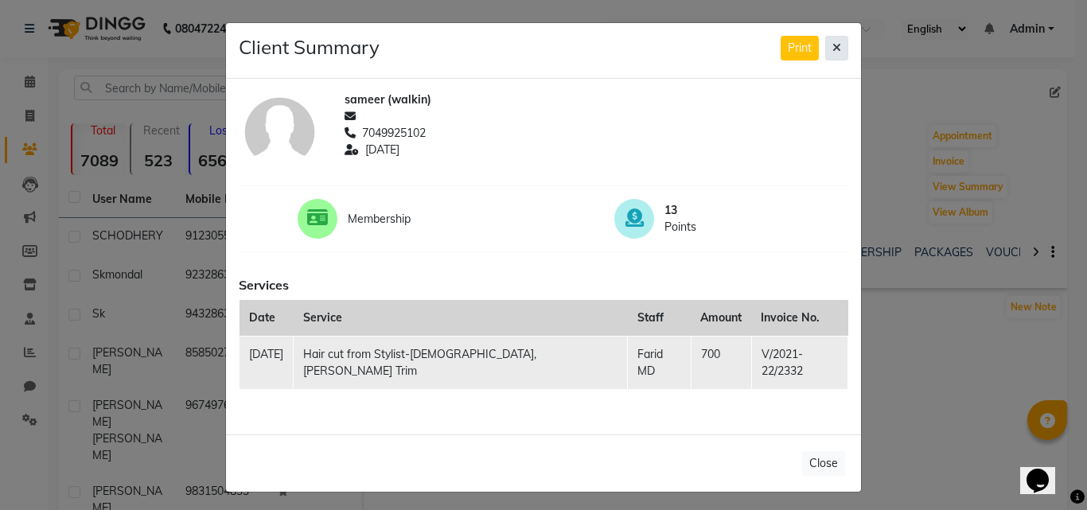
click at [834, 52] on icon at bounding box center [837, 47] width 9 height 11
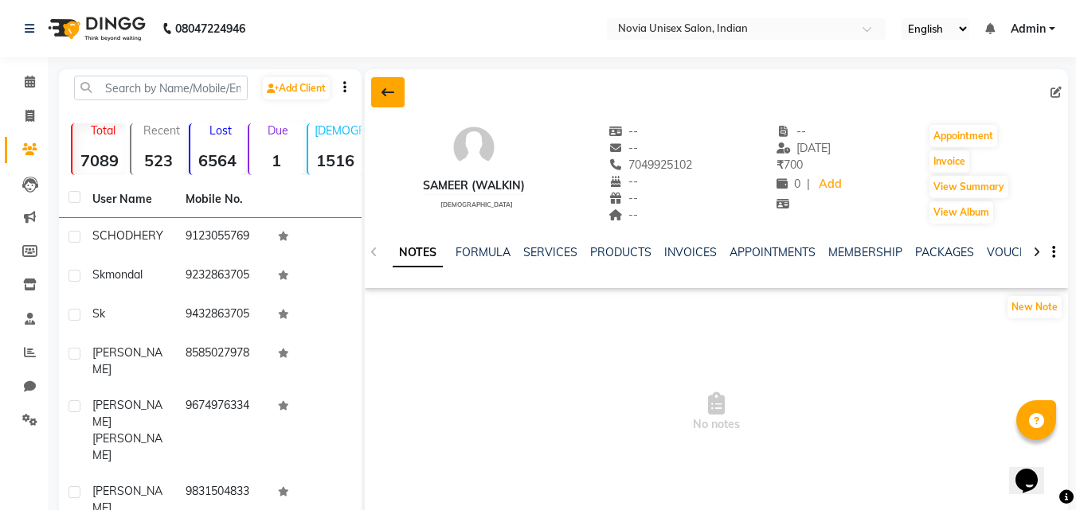
click at [388, 96] on icon at bounding box center [387, 92] width 13 height 13
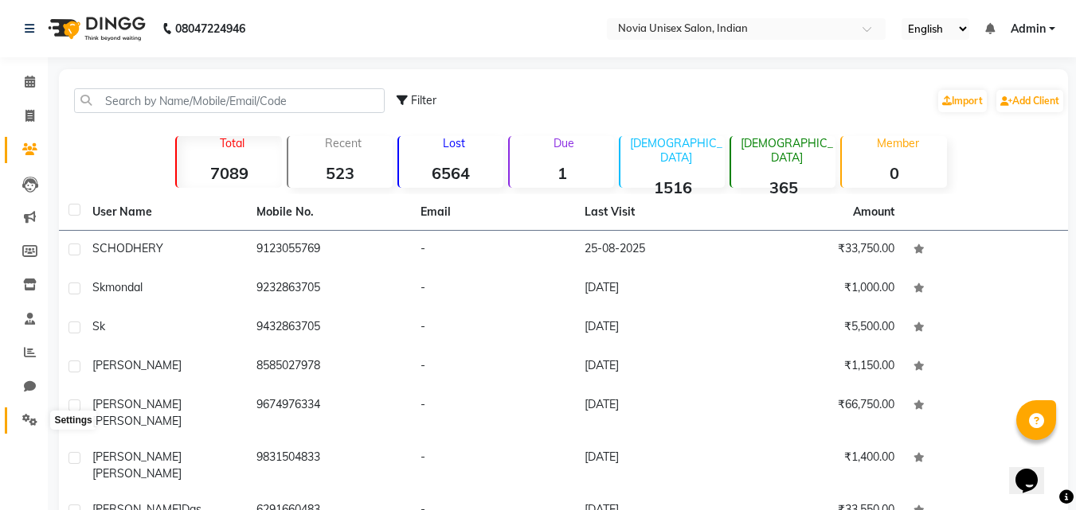
click at [21, 422] on span at bounding box center [30, 421] width 28 height 18
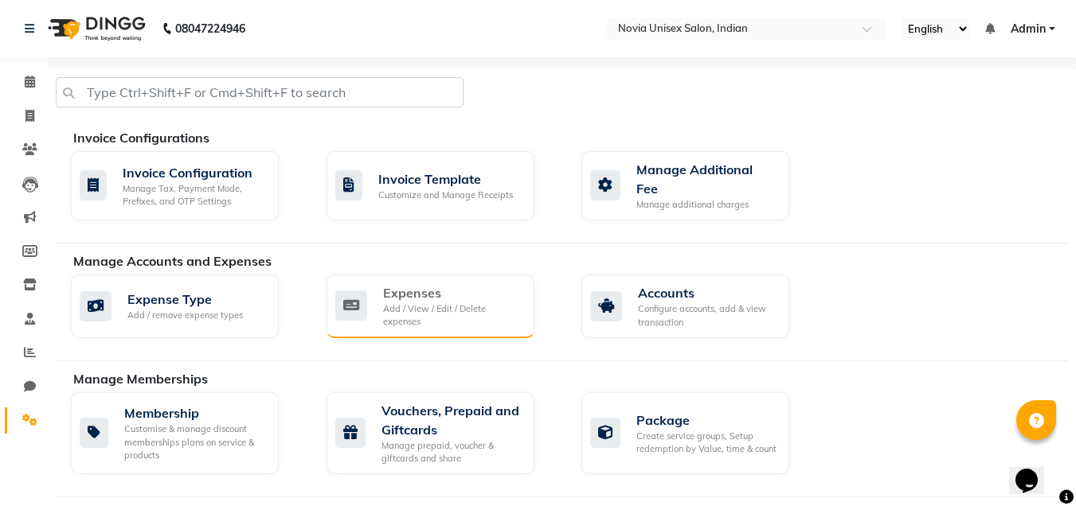
scroll to position [831, 0]
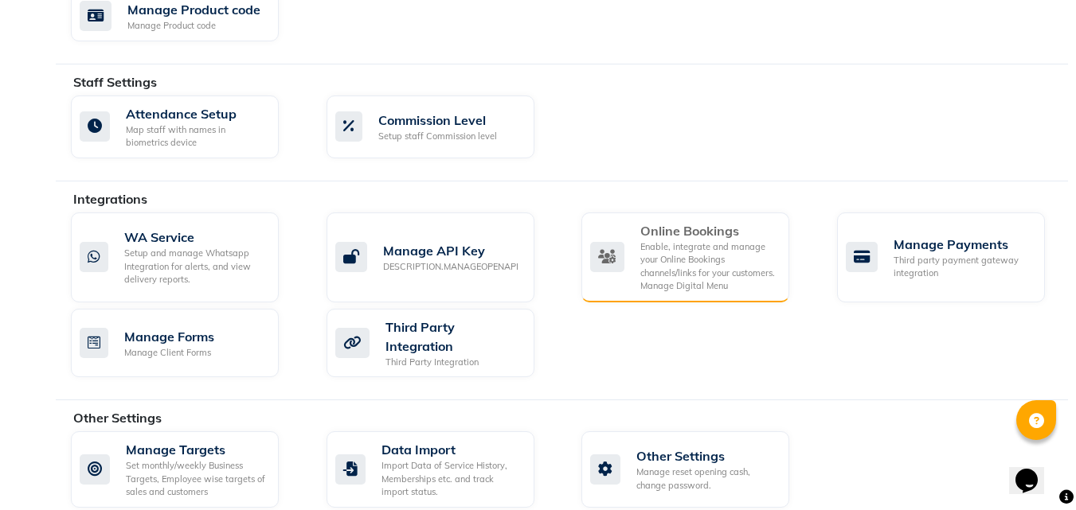
click at [722, 240] on div "Enable, integrate and manage your Online Bookings channels/links for your custo…" at bounding box center [708, 266] width 136 height 53
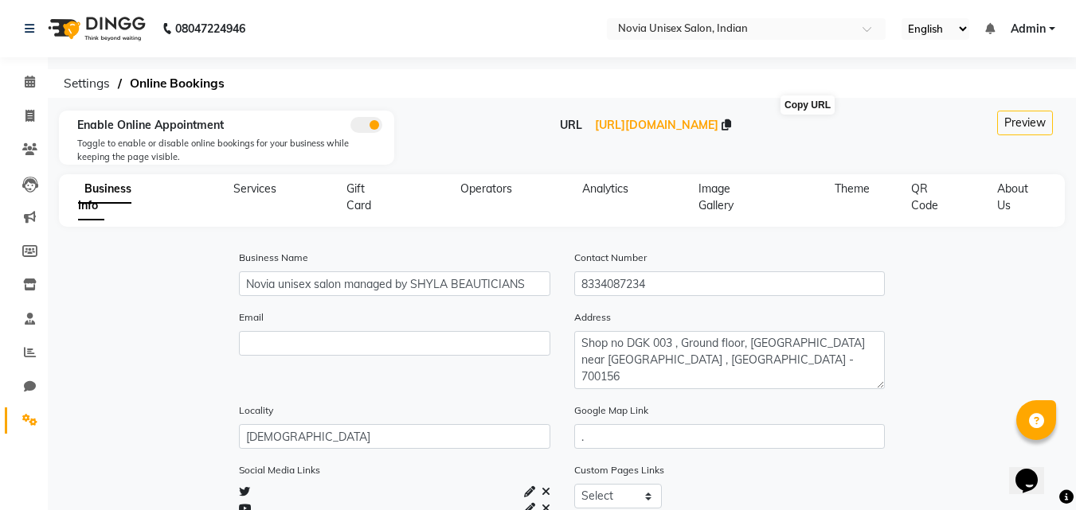
click at [731, 126] on icon at bounding box center [726, 124] width 10 height 11
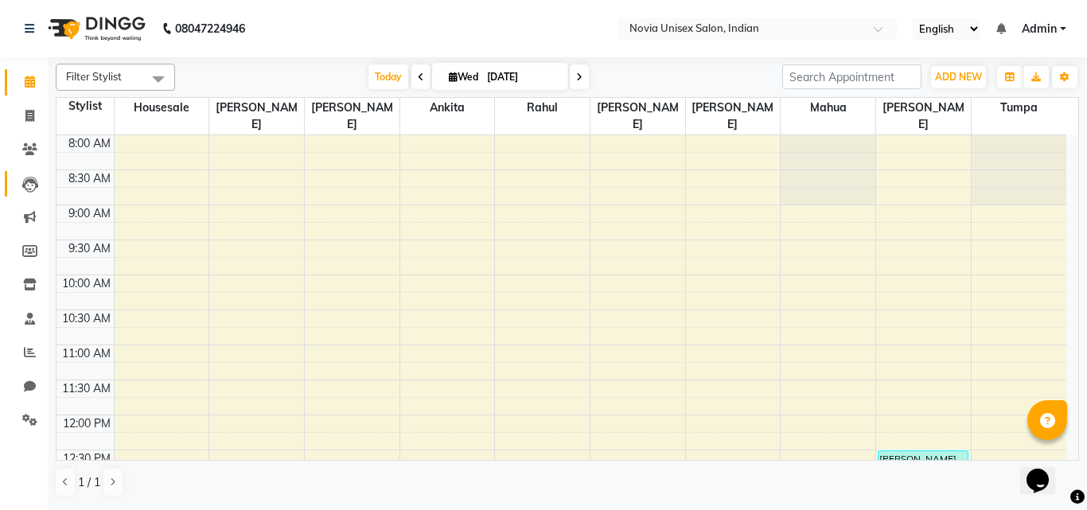
click at [28, 177] on icon at bounding box center [30, 185] width 16 height 16
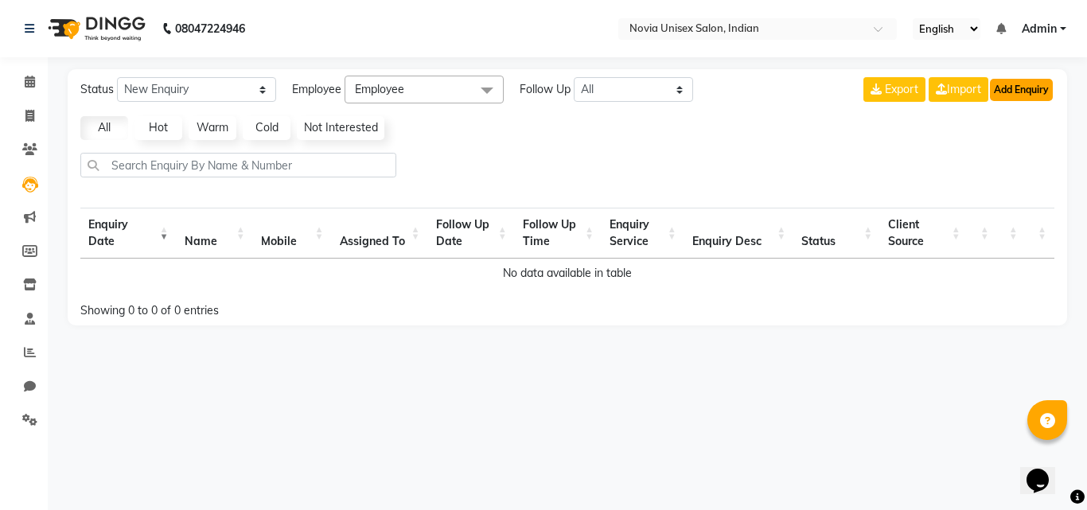
click at [1026, 84] on button "Add Enquiry" at bounding box center [1021, 90] width 63 height 22
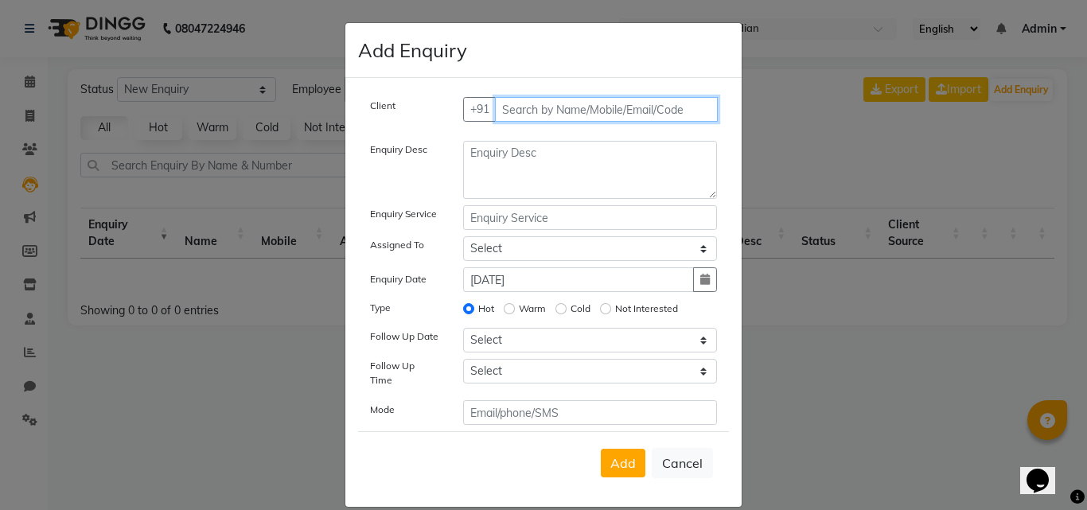
click at [551, 108] on input "text" at bounding box center [607, 109] width 224 height 25
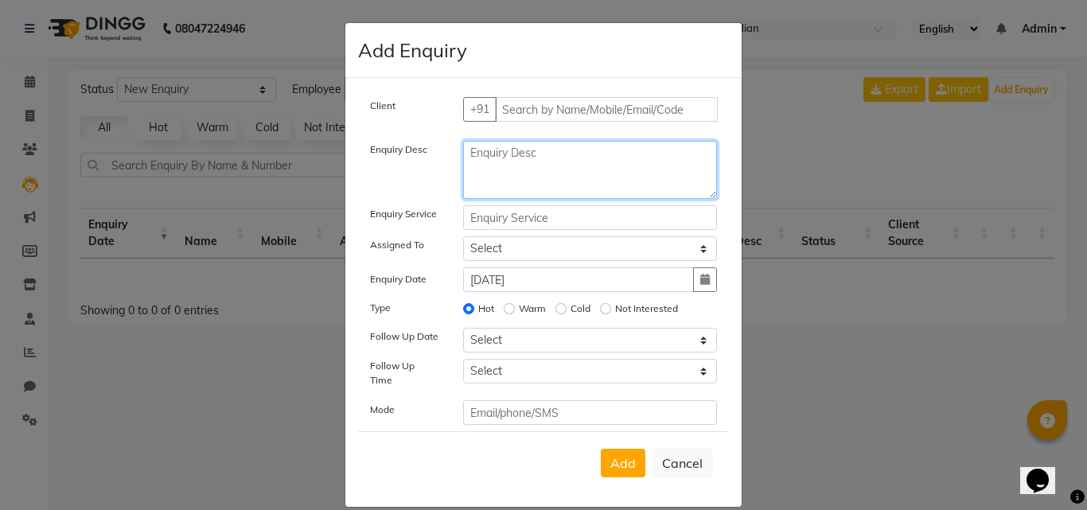
click at [570, 180] on textarea at bounding box center [590, 170] width 255 height 58
click at [580, 217] on div "Client +91 Enquiry Desc Enquiry Service Assigned To Select Ankita Bikash fardee…" at bounding box center [543, 261] width 371 height 328
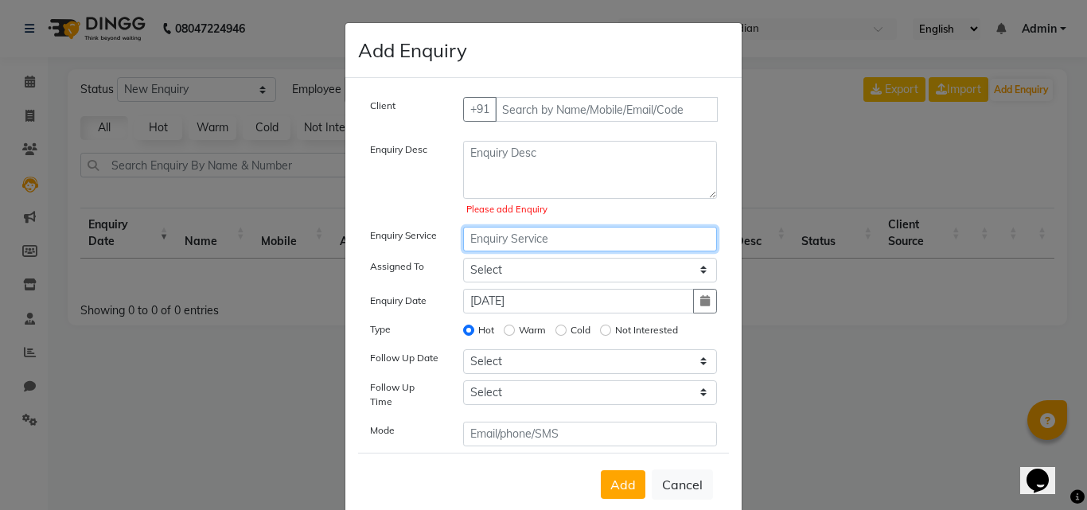
click at [537, 238] on input "text" at bounding box center [590, 239] width 255 height 25
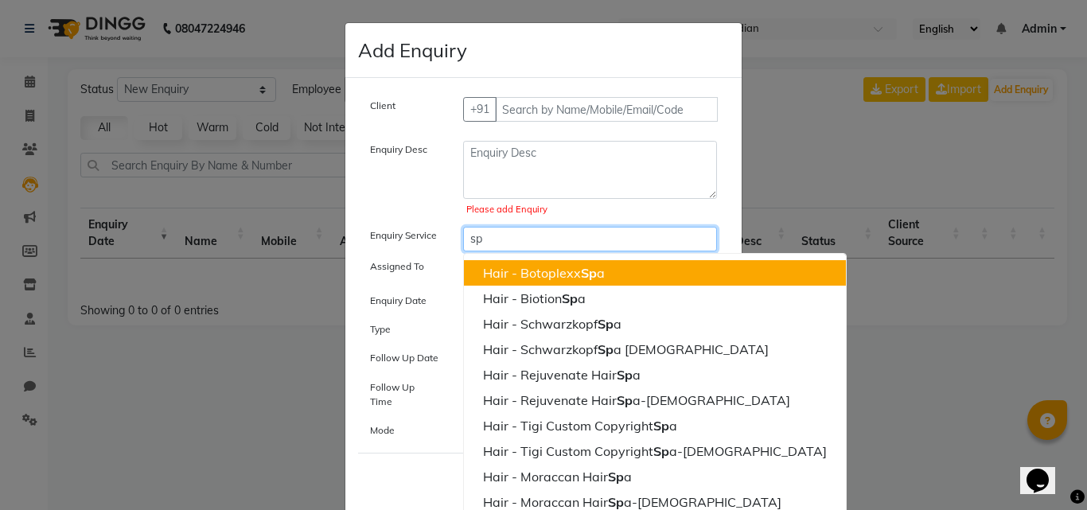
type input "sp"
click at [591, 212] on div "Please add Enquiry" at bounding box center [591, 210] width 248 height 14
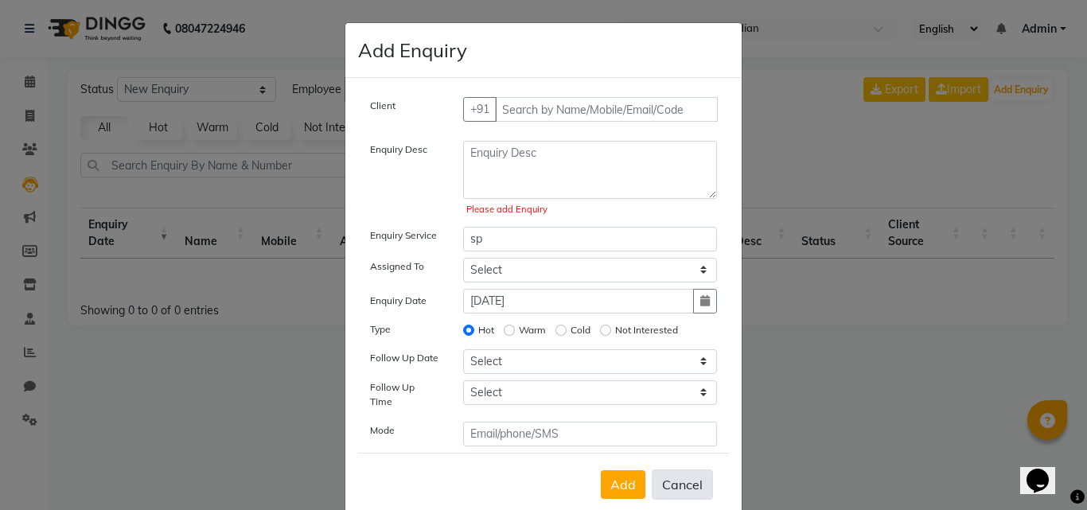
click at [666, 470] on button "Cancel" at bounding box center [682, 485] width 61 height 30
select select
radio input "false"
select select
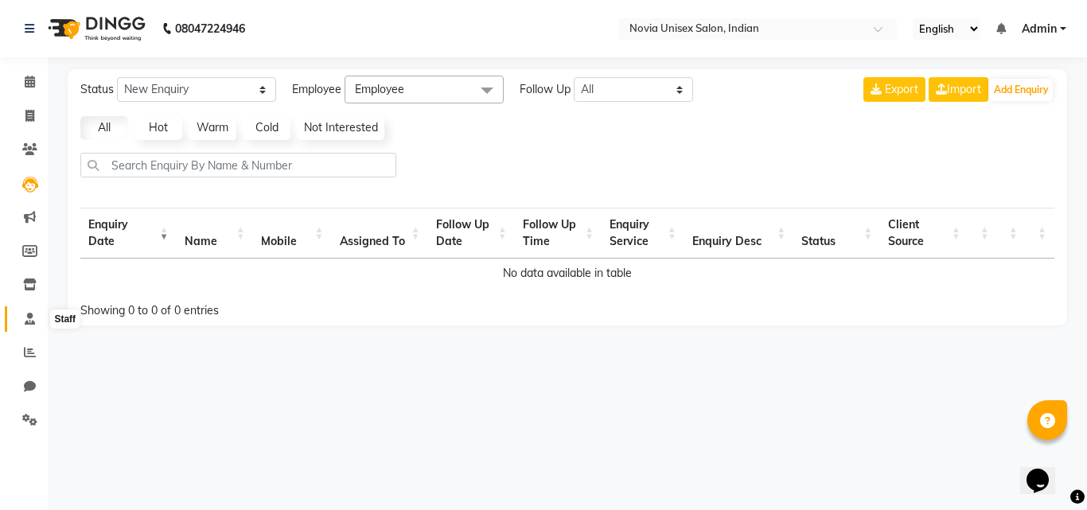
click at [25, 318] on icon at bounding box center [30, 319] width 10 height 12
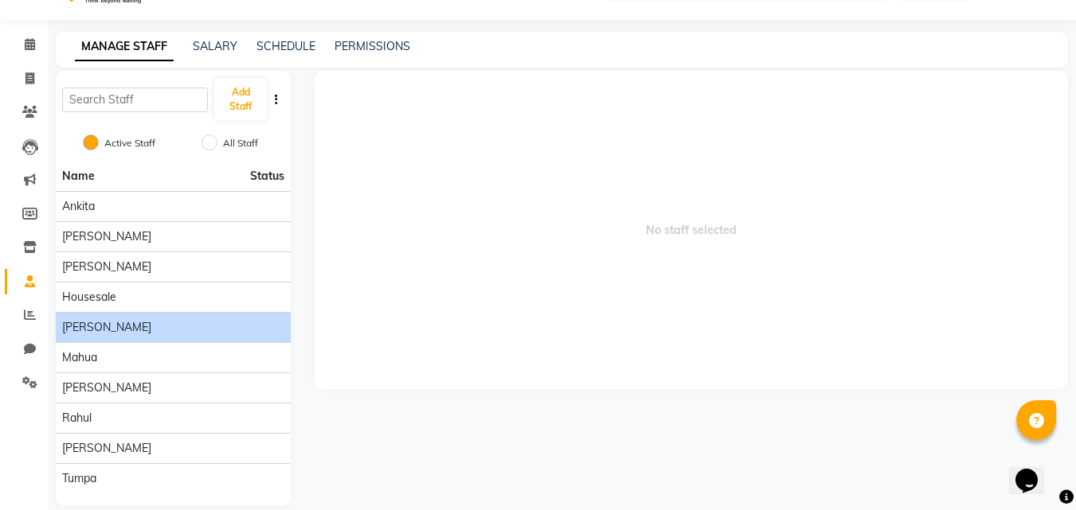
scroll to position [57, 0]
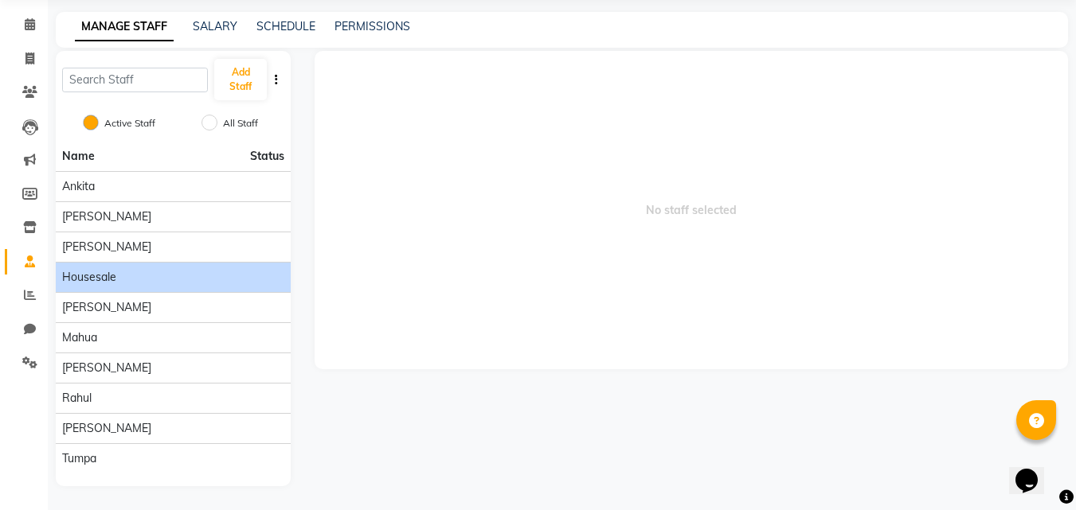
click at [104, 274] on span "housesale" at bounding box center [89, 277] width 54 height 17
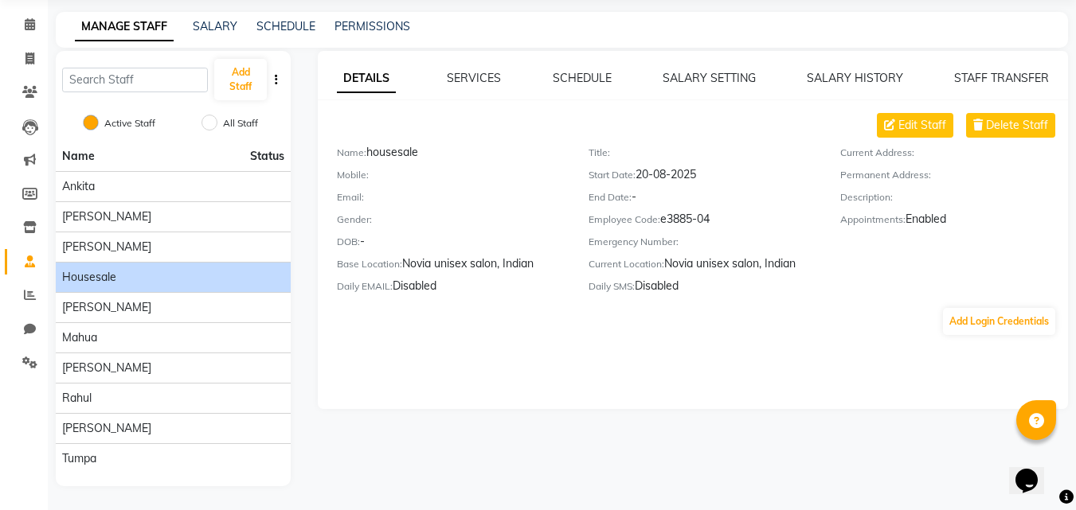
click at [359, 314] on div "Add Login Credentials" at bounding box center [693, 322] width 750 height 30
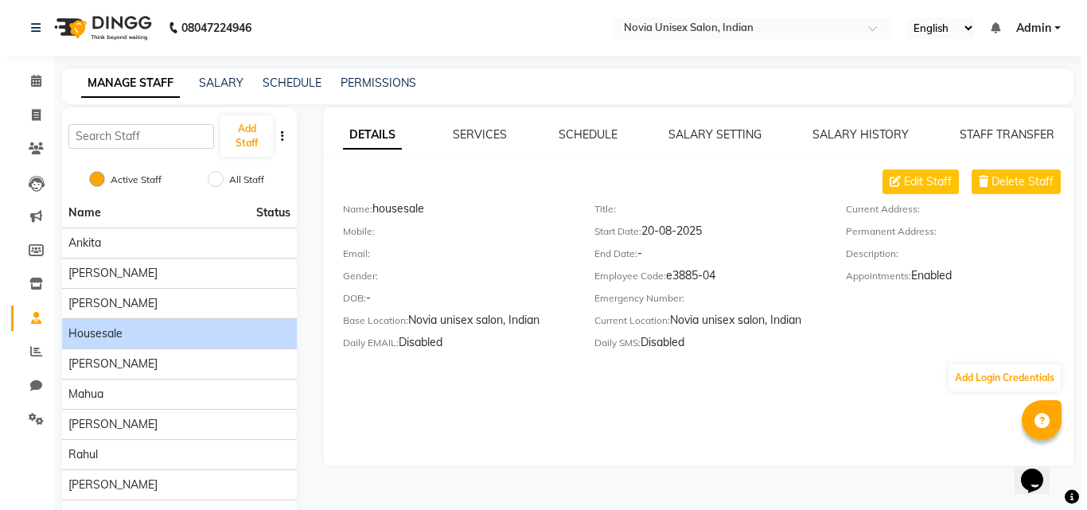
scroll to position [0, 0]
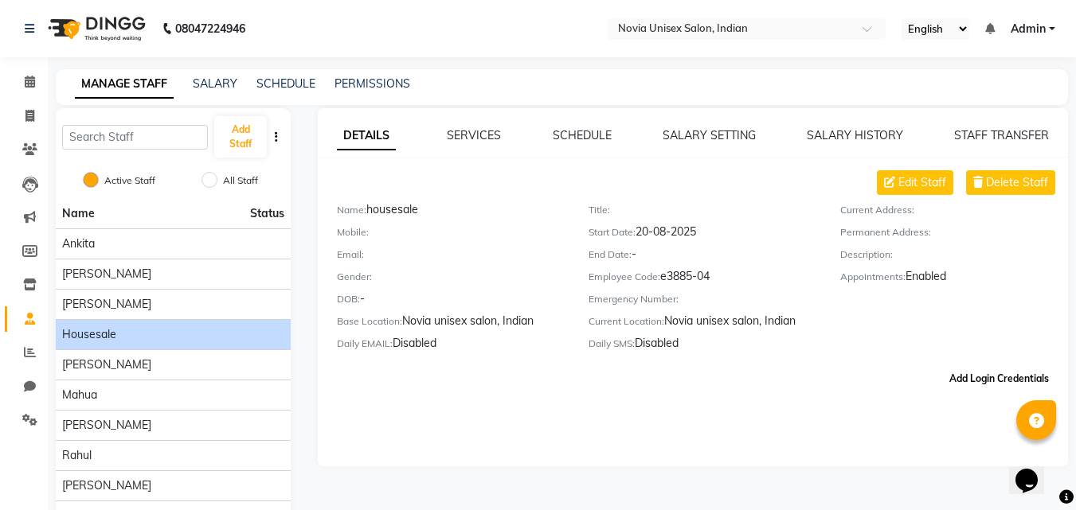
click at [1021, 381] on button "Add Login Credentials" at bounding box center [999, 378] width 112 height 27
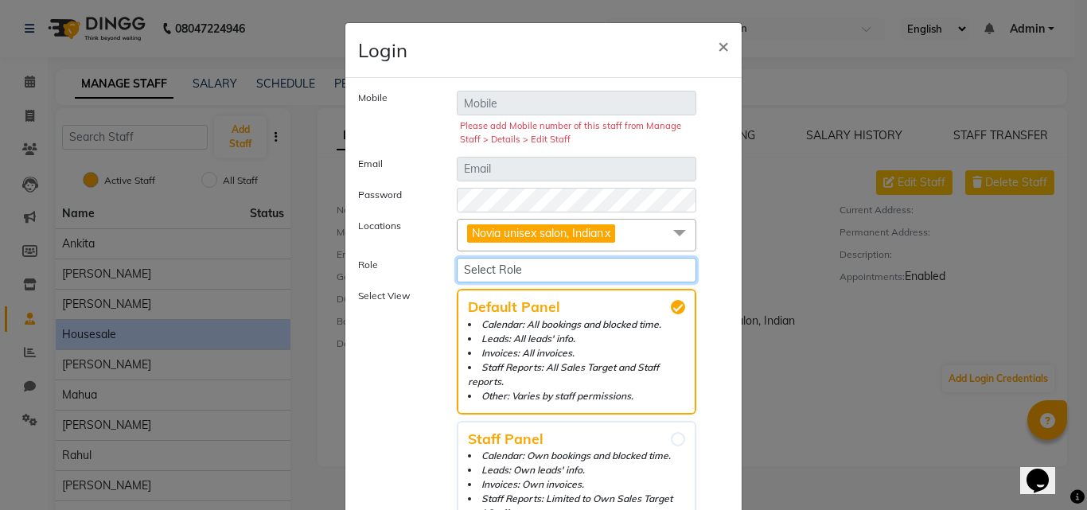
click at [607, 272] on select "Select Role Operator Manager Administrator" at bounding box center [577, 270] width 240 height 25
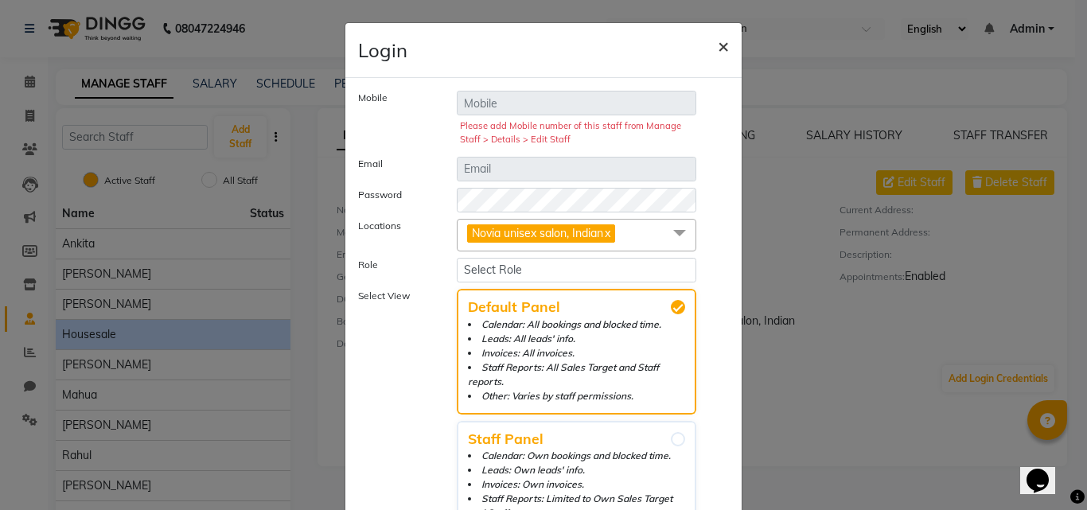
click at [718, 51] on span "×" at bounding box center [723, 45] width 11 height 24
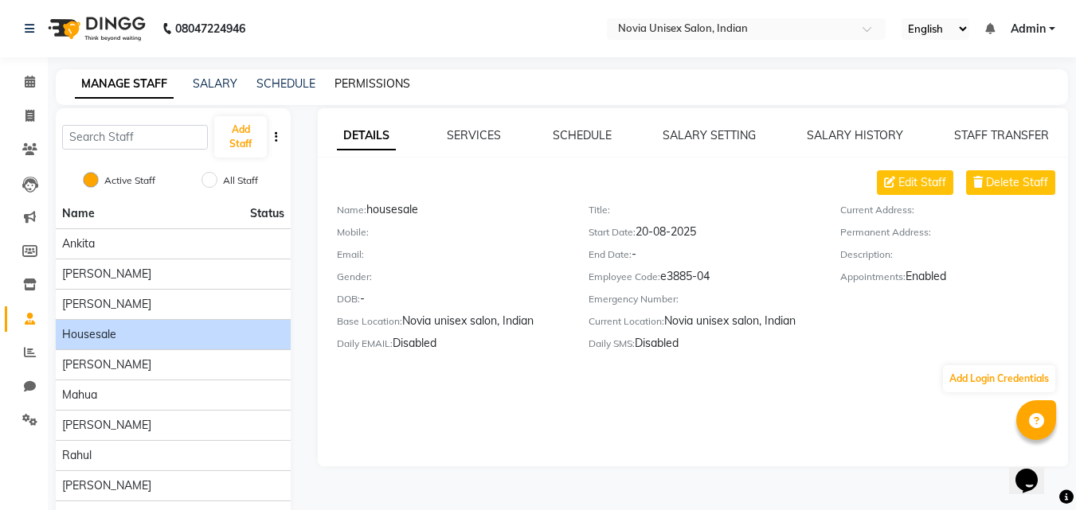
click at [383, 86] on link "PERMISSIONS" at bounding box center [372, 83] width 76 height 14
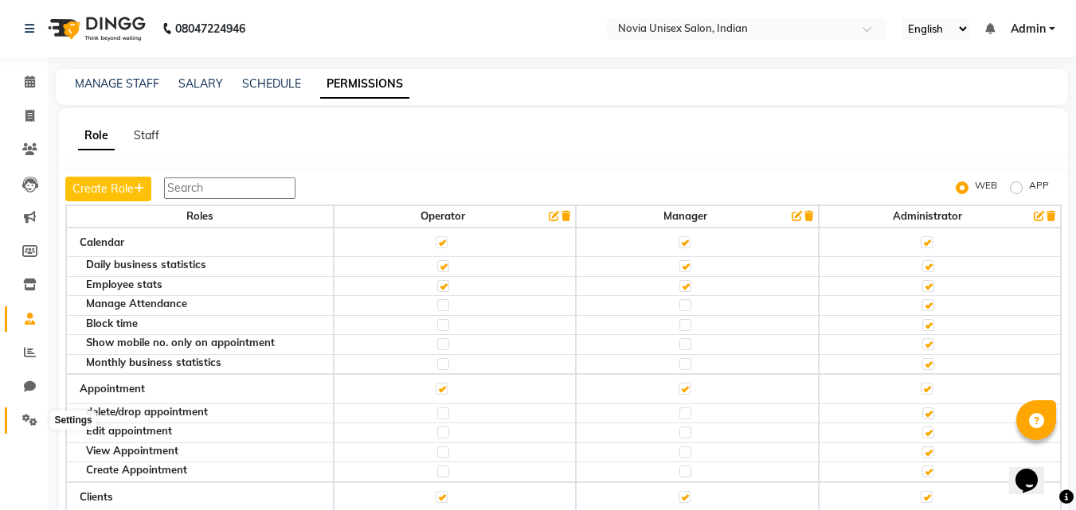
click at [30, 412] on span at bounding box center [30, 421] width 28 height 18
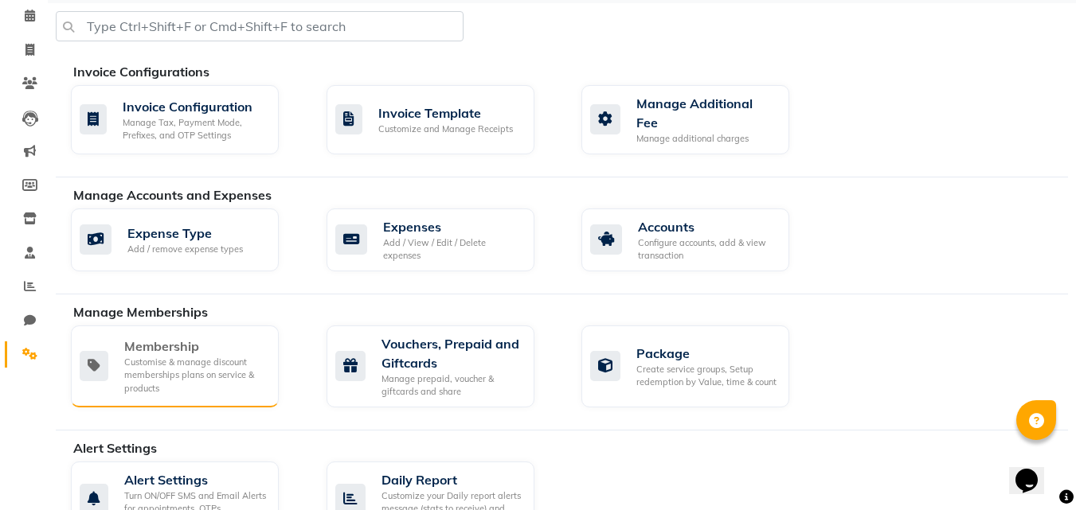
scroll to position [74, 0]
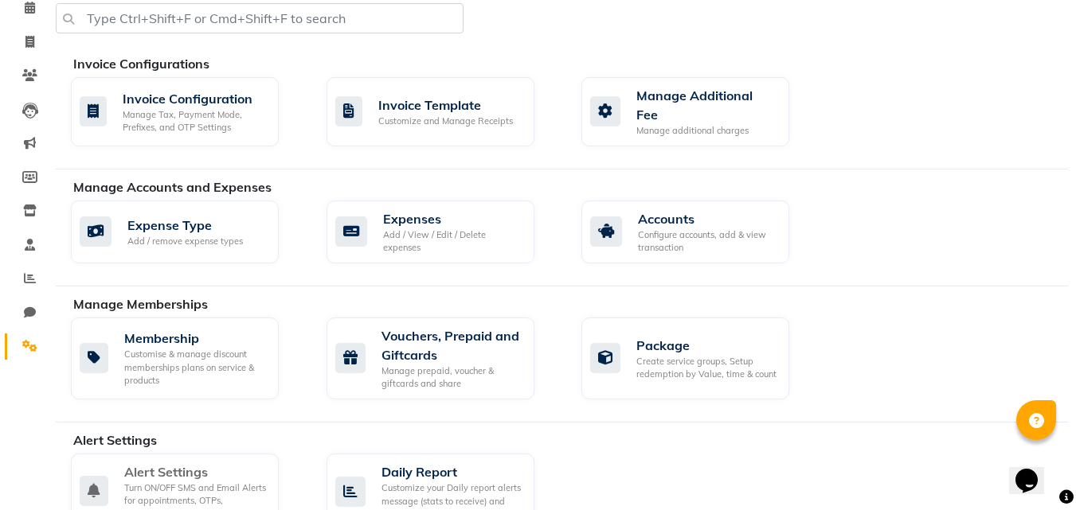
click at [197, 463] on div "Alert Settings" at bounding box center [195, 472] width 142 height 19
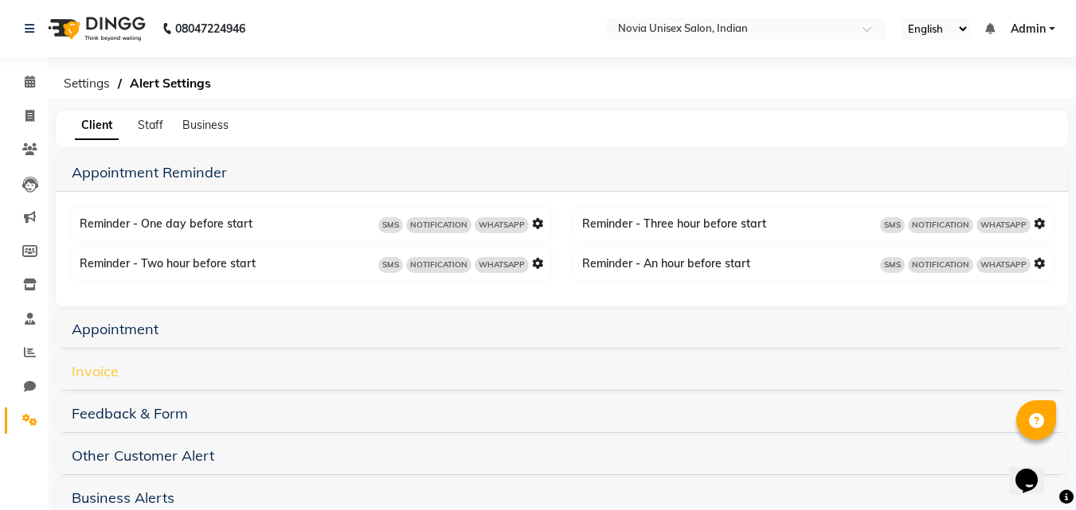
click at [102, 369] on link "Invoice" at bounding box center [95, 371] width 47 height 18
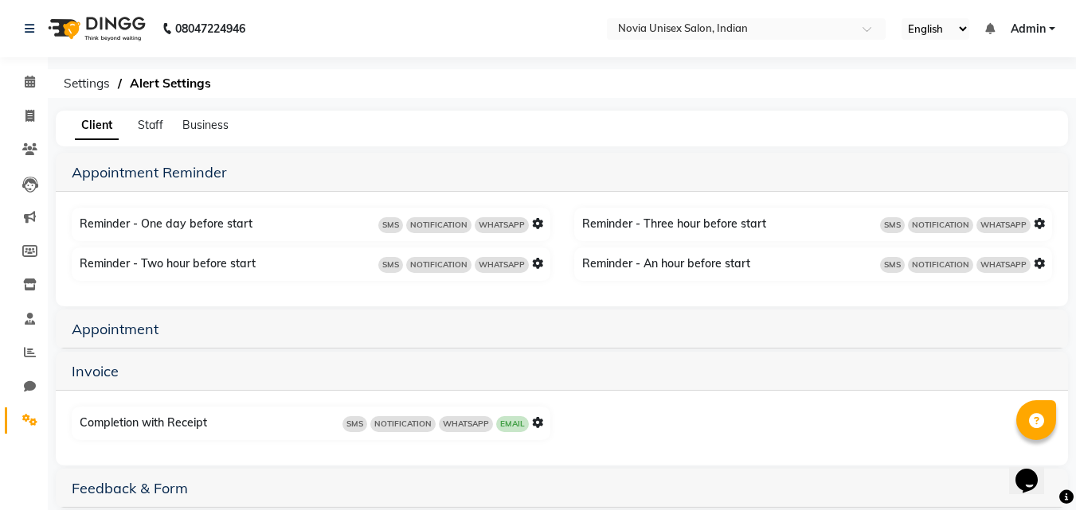
click at [534, 417] on icon at bounding box center [537, 422] width 11 height 11
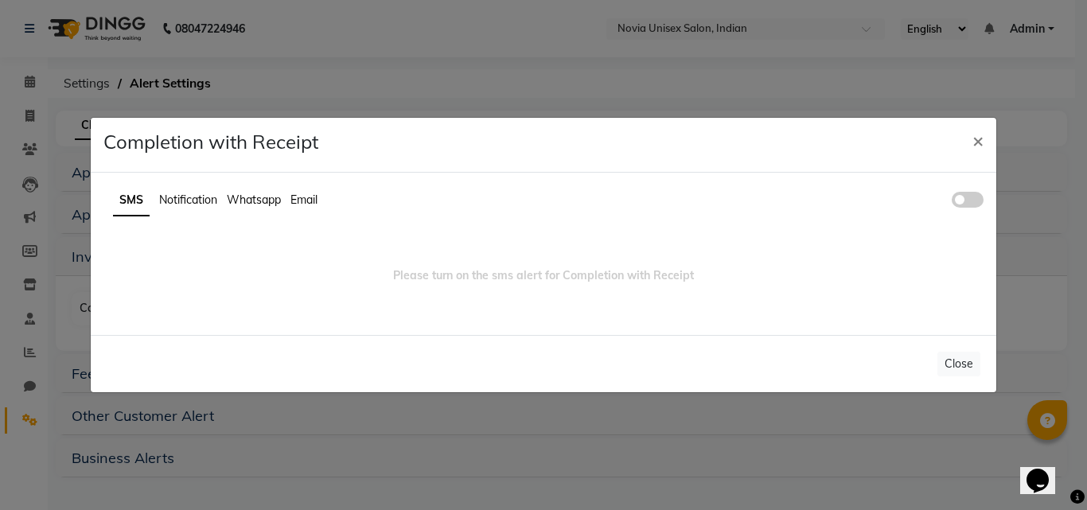
click at [963, 197] on span at bounding box center [968, 200] width 32 height 16
click at [952, 202] on input "checkbox" at bounding box center [952, 202] width 0 height 0
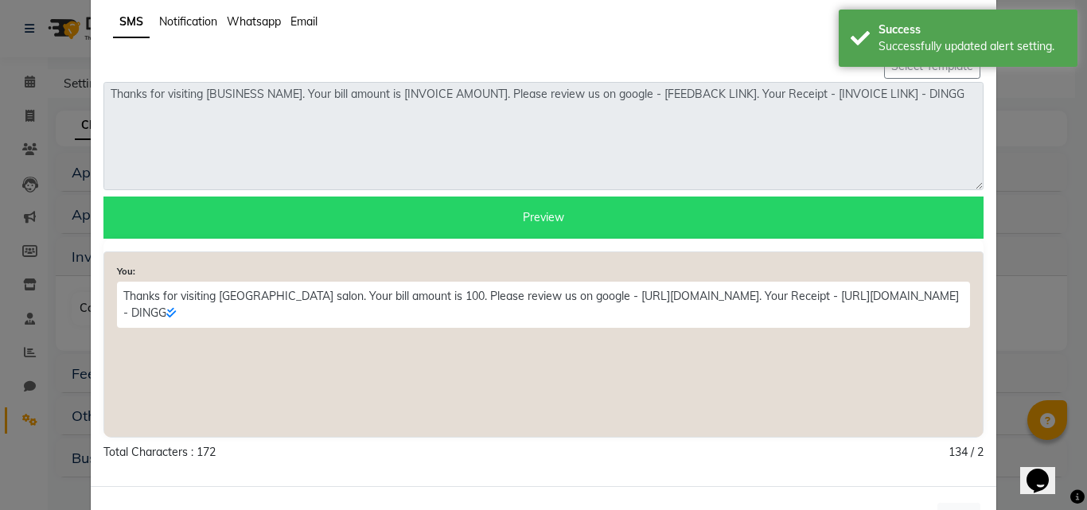
scroll to position [141, 0]
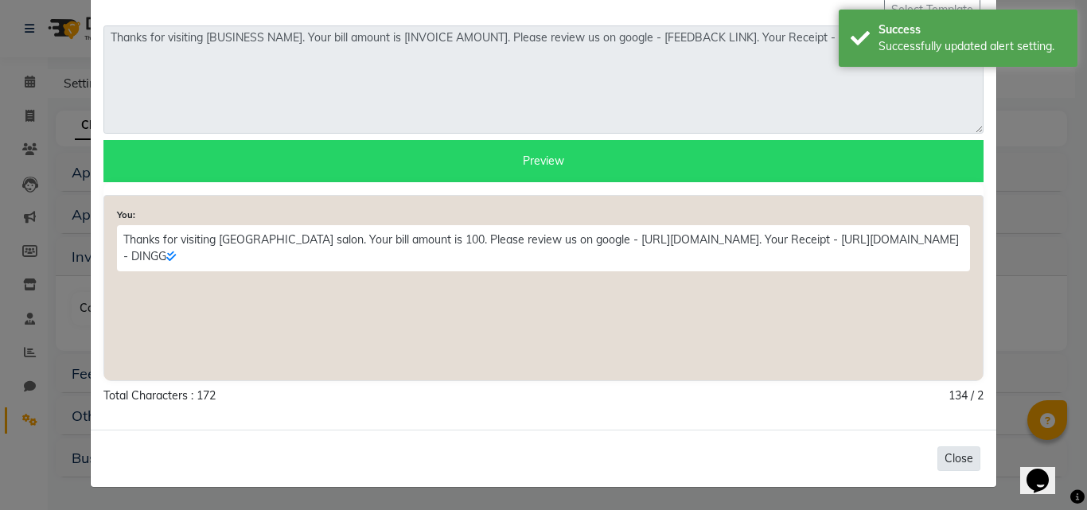
click at [954, 450] on button "Close" at bounding box center [959, 459] width 43 height 25
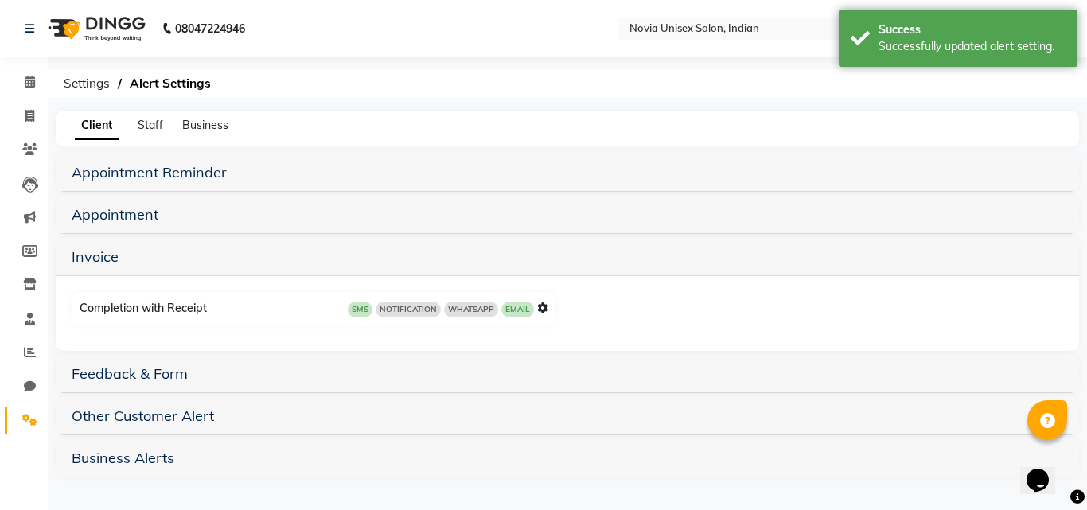
click at [107, 225] on div "Appointment" at bounding box center [568, 214] width 1024 height 39
click at [123, 217] on link "Appointment" at bounding box center [115, 214] width 87 height 18
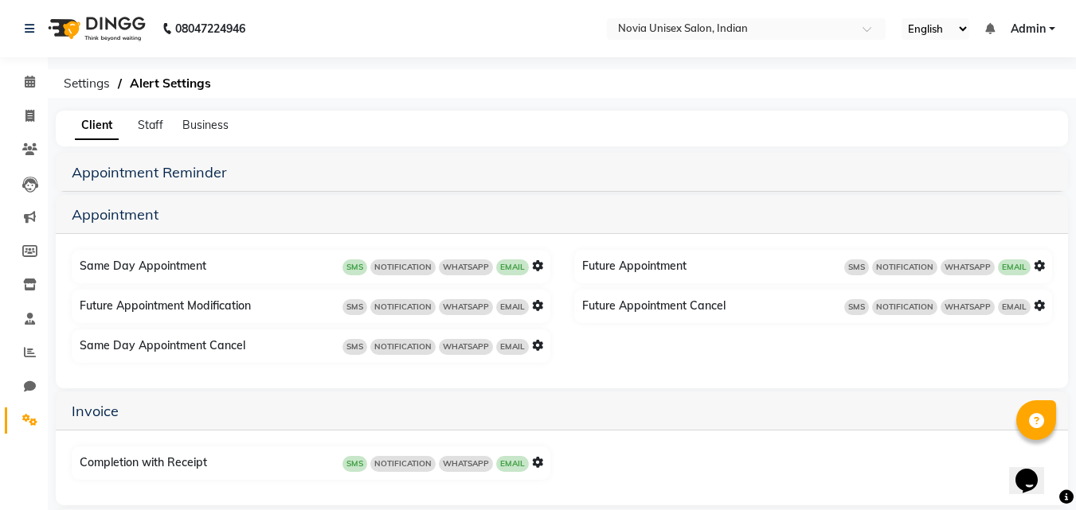
click at [1040, 267] on icon at bounding box center [1038, 265] width 11 height 11
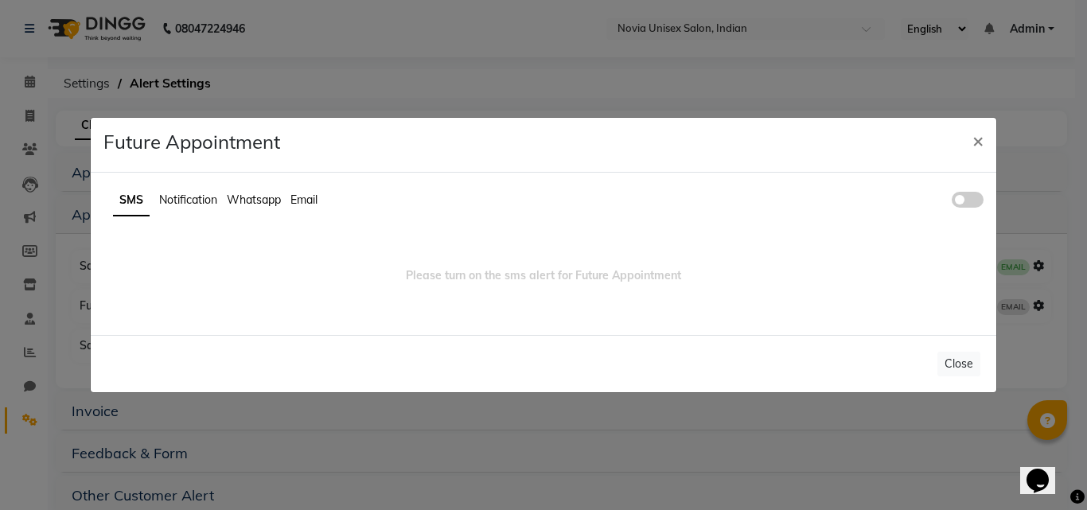
click at [962, 198] on span at bounding box center [968, 200] width 32 height 16
click at [952, 202] on input "checkbox" at bounding box center [952, 202] width 0 height 0
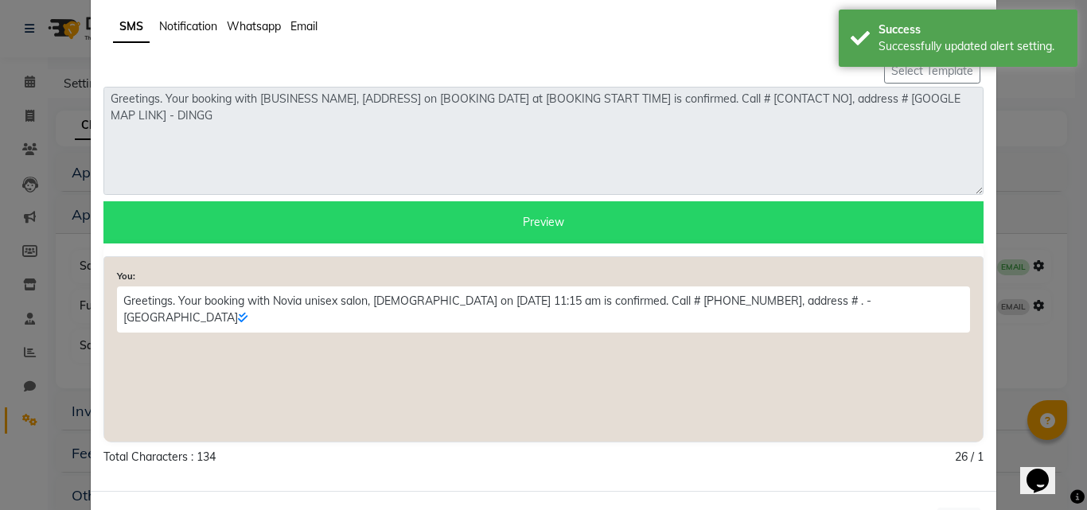
scroll to position [141, 0]
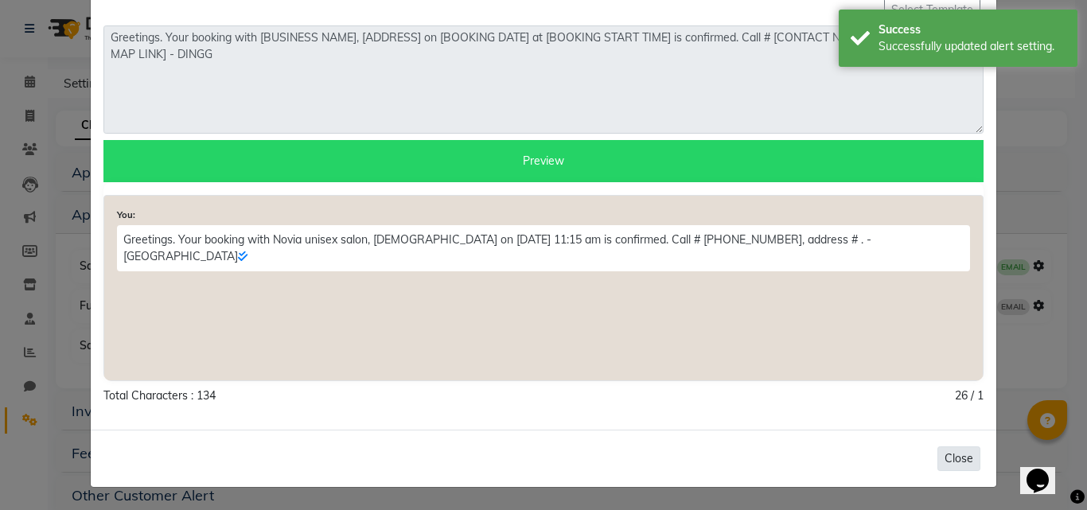
click at [945, 454] on button "Close" at bounding box center [959, 459] width 43 height 25
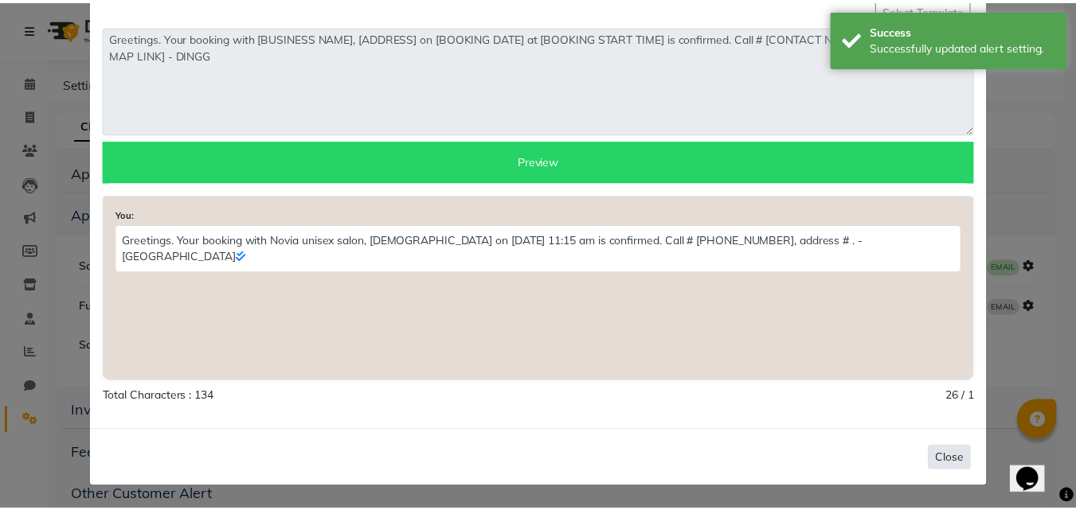
scroll to position [0, 0]
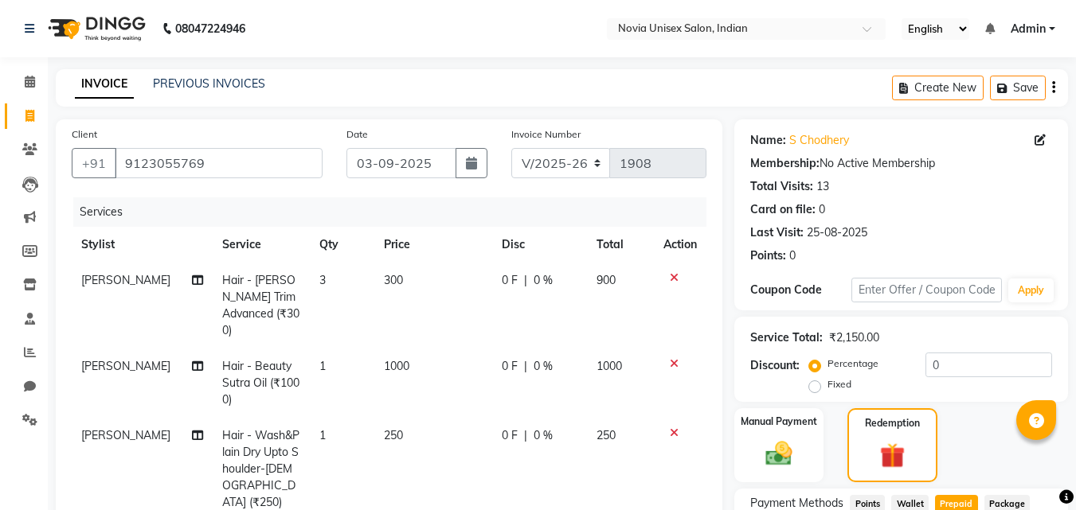
select select "8772"
select select "service"
select select "89589"
click at [35, 146] on icon at bounding box center [29, 149] width 15 height 12
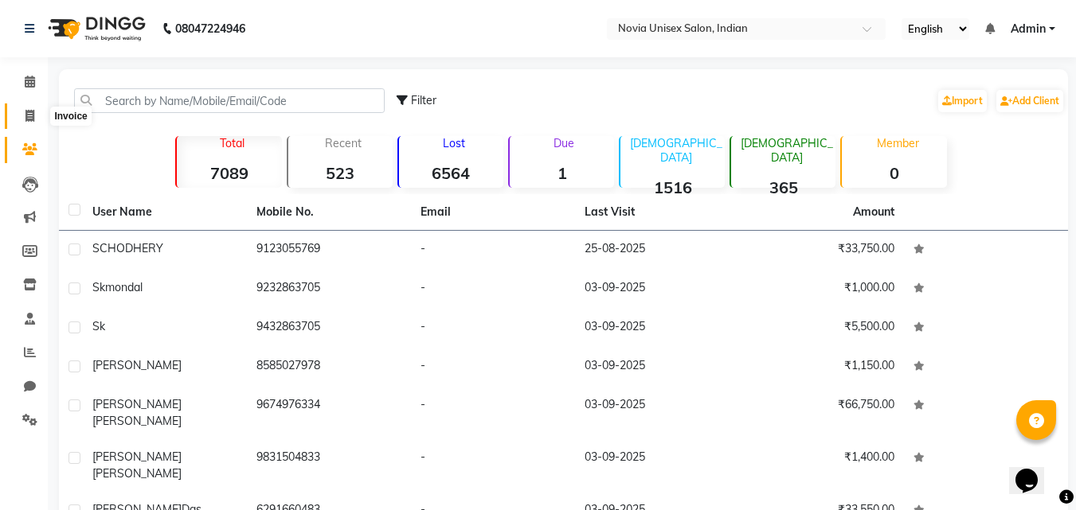
click at [36, 121] on span at bounding box center [30, 116] width 28 height 18
select select "service"
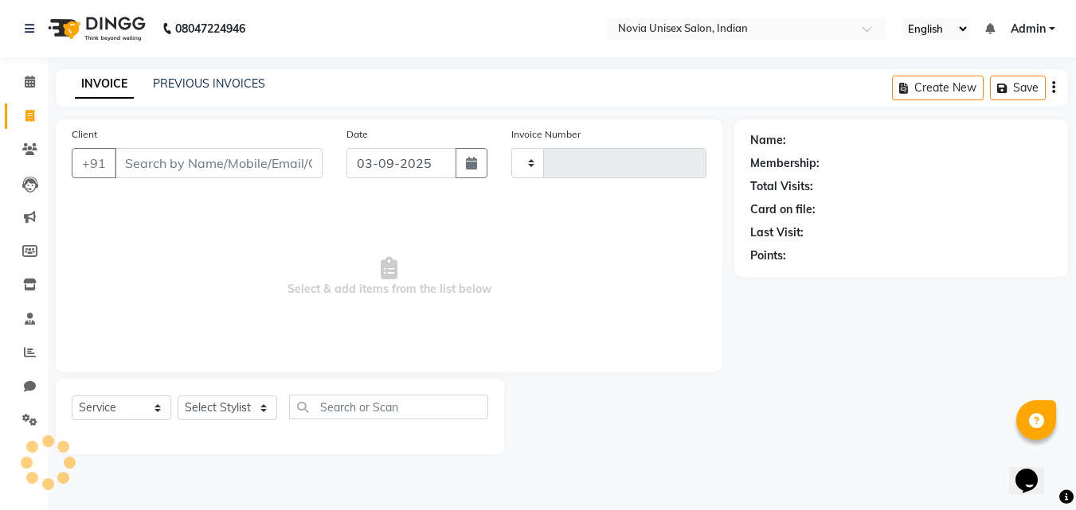
type input "1908"
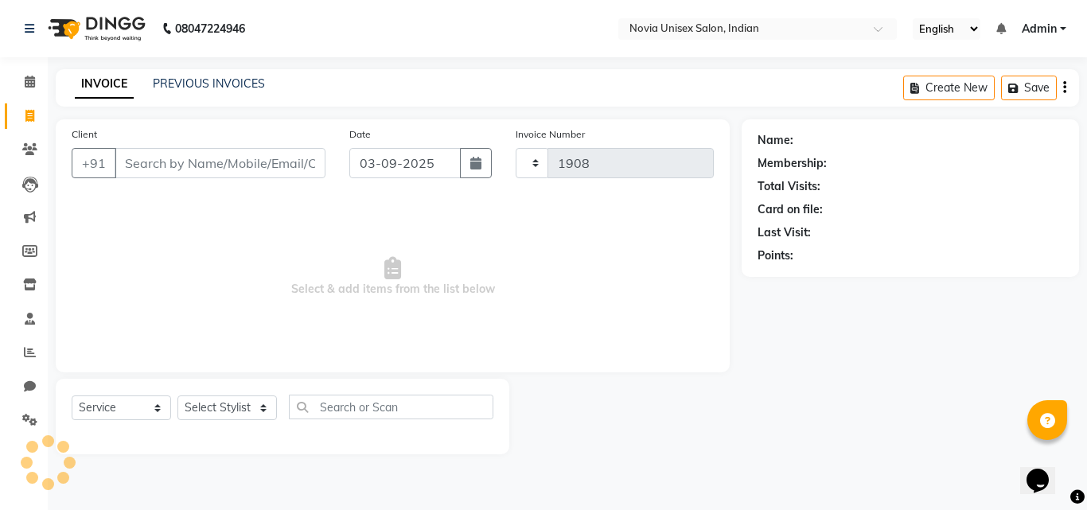
select select "8772"
click at [170, 163] on input "Client" at bounding box center [220, 163] width 211 height 30
type input "9502766652"
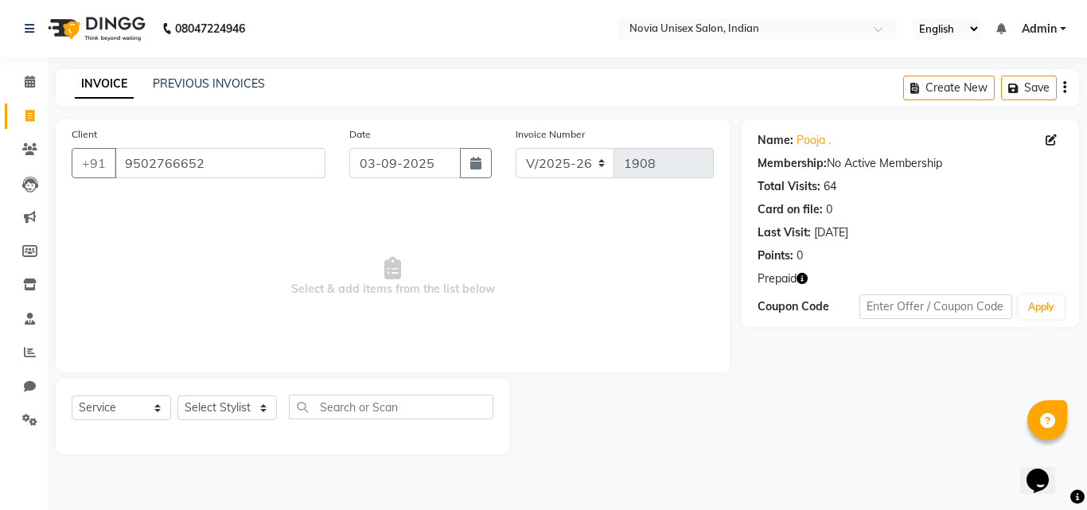
click at [793, 275] on span "Prepaid" at bounding box center [777, 279] width 39 height 17
click at [806, 278] on icon "button" at bounding box center [802, 278] width 11 height 11
click at [738, 373] on div "Client [PHONE_NUMBER] Date [DATE] Invoice Number V/2025 V/[PHONE_NUMBER] Select…" at bounding box center [393, 286] width 698 height 335
click at [142, 408] on select "Select Service Product Membership Package Voucher Prepaid Gift Card" at bounding box center [122, 408] width 100 height 25
select select "P"
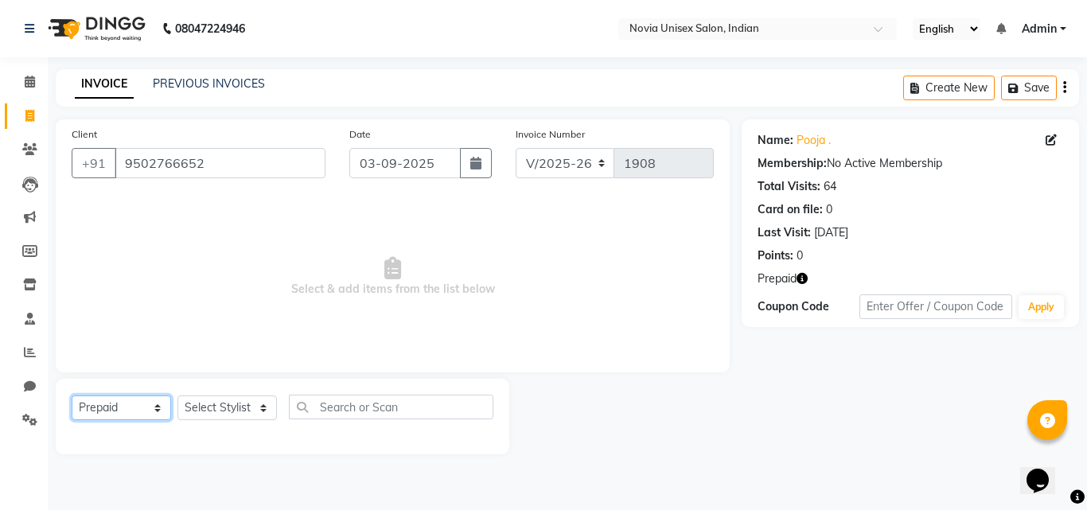
click at [72, 396] on select "Select Service Product Membership Package Voucher Prepaid Gift Card" at bounding box center [122, 408] width 100 height 25
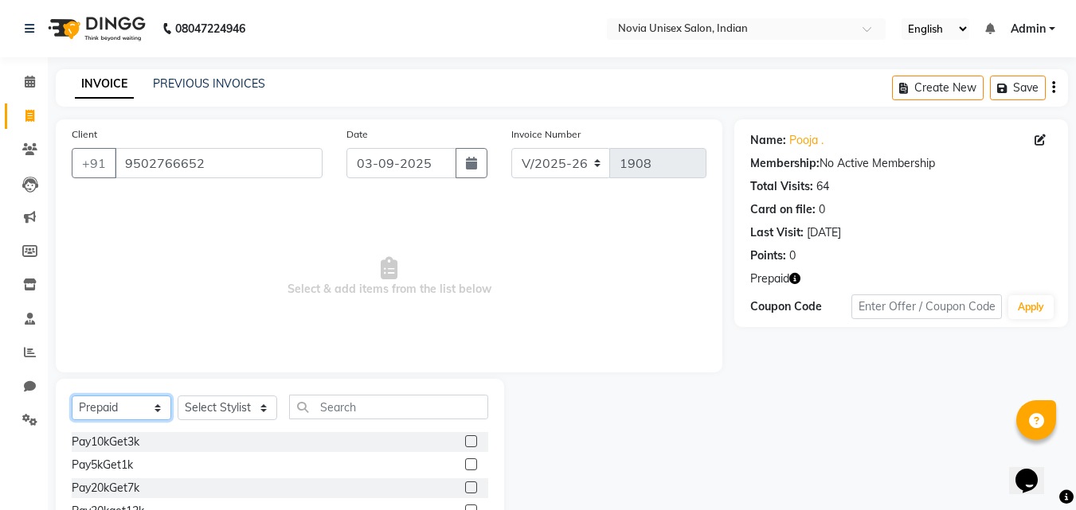
scroll to position [80, 0]
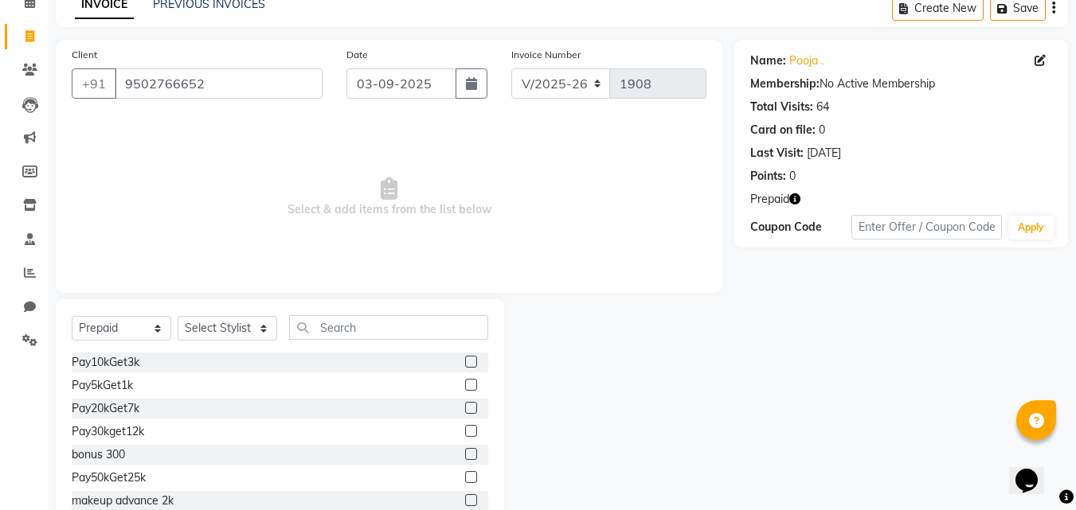
click at [465, 363] on label at bounding box center [471, 362] width 12 height 12
click at [465, 363] on input "checkbox" at bounding box center [470, 362] width 10 height 10
checkbox input "false"
click at [230, 334] on select "Select Stylist [PERSON_NAME] [PERSON_NAME] housesale [PERSON_NAME] [PERSON_NAME…" at bounding box center [228, 328] width 100 height 25
select select "89571"
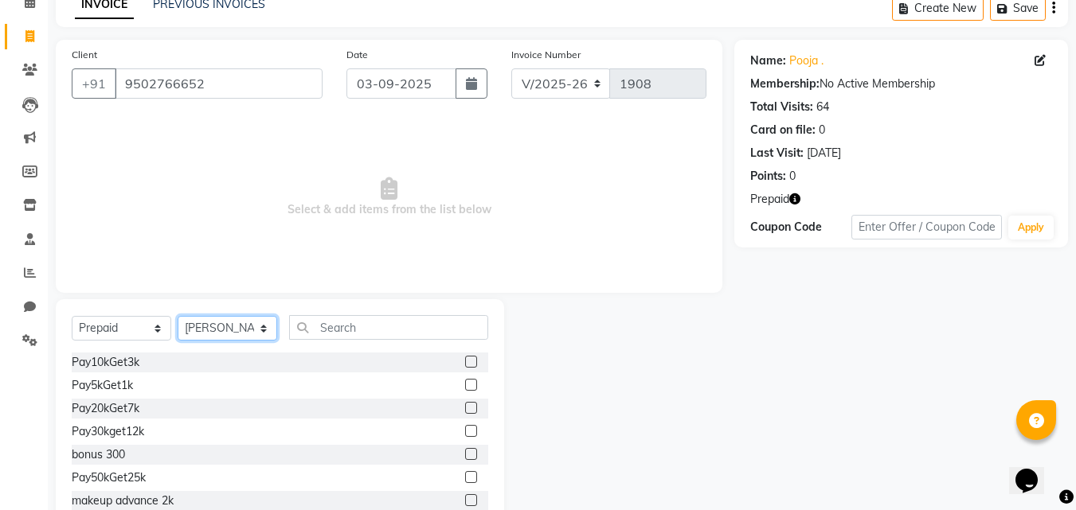
click at [178, 316] on select "Select Stylist [PERSON_NAME] [PERSON_NAME] housesale [PERSON_NAME] [PERSON_NAME…" at bounding box center [228, 328] width 100 height 25
click at [252, 332] on select "Select Stylist [PERSON_NAME] [PERSON_NAME] housesale [PERSON_NAME] [PERSON_NAME…" at bounding box center [228, 328] width 100 height 25
click at [594, 358] on div at bounding box center [619, 416] width 230 height 235
click at [355, 325] on input "text" at bounding box center [388, 327] width 199 height 25
click at [465, 361] on label at bounding box center [471, 362] width 12 height 12
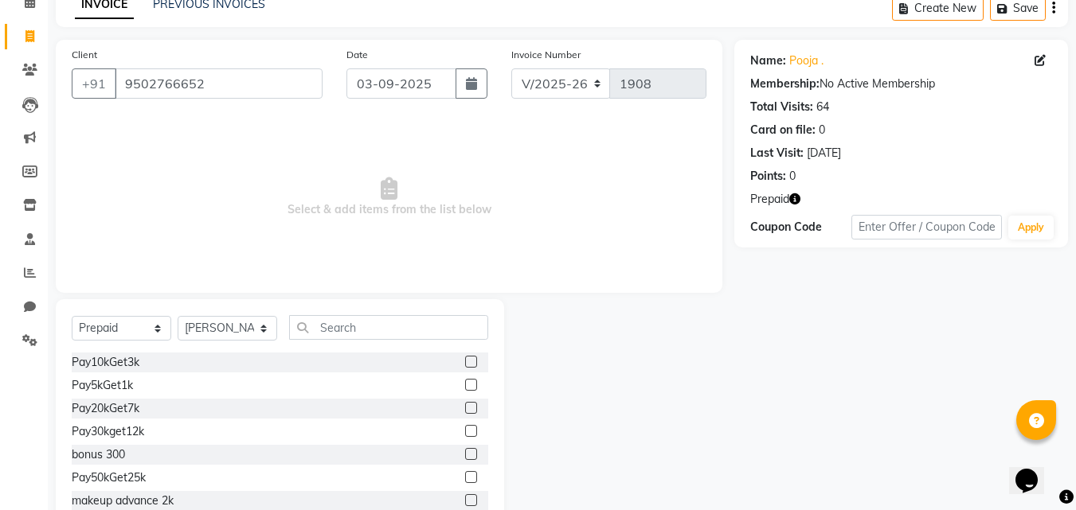
click at [465, 361] on input "checkbox" at bounding box center [470, 362] width 10 height 10
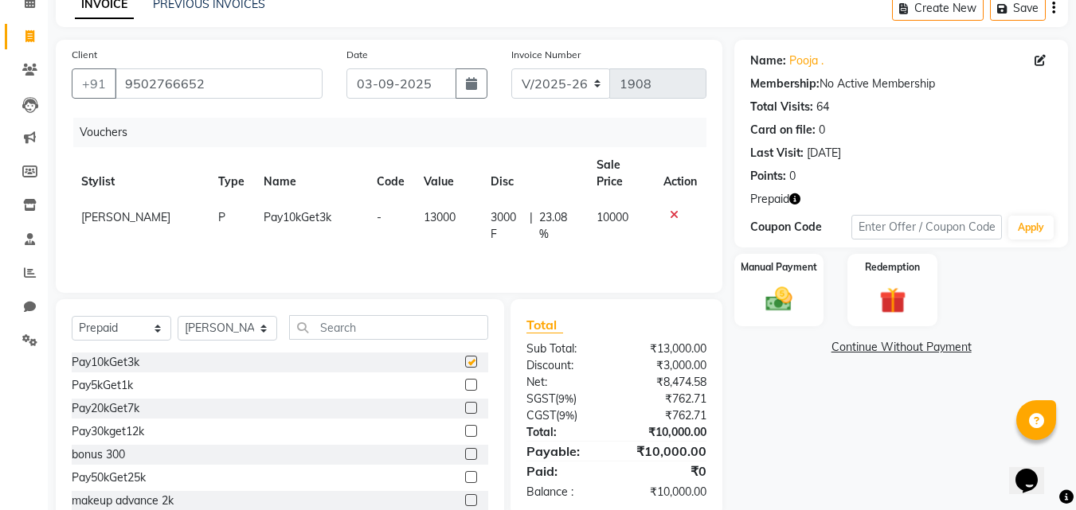
checkbox input "false"
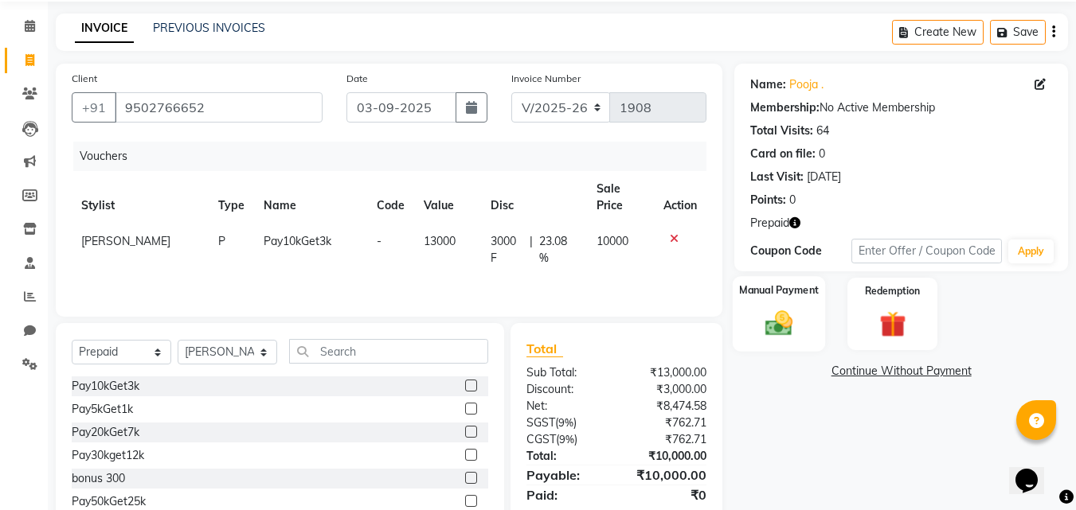
scroll to position [127, 0]
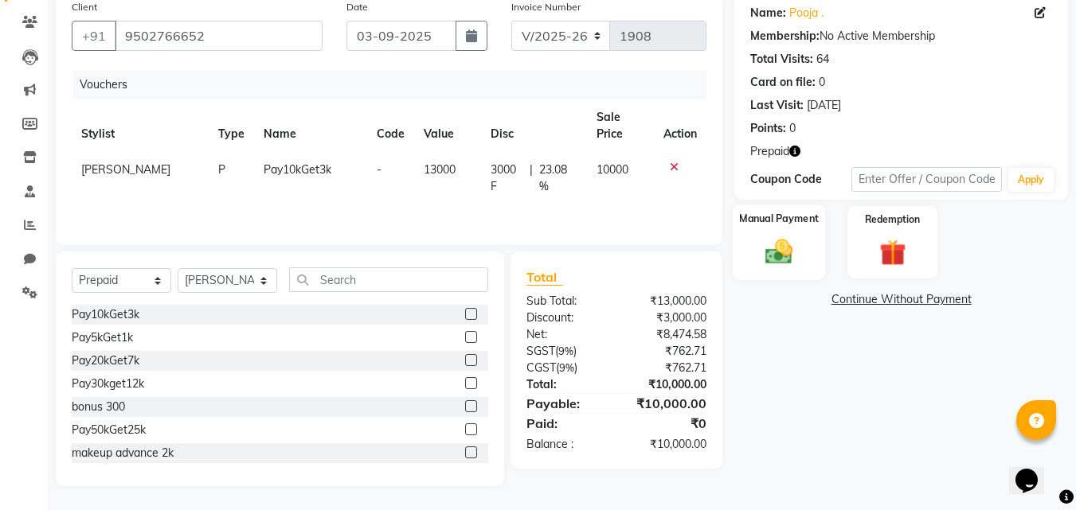
click at [775, 234] on div "Manual Payment" at bounding box center [778, 243] width 93 height 76
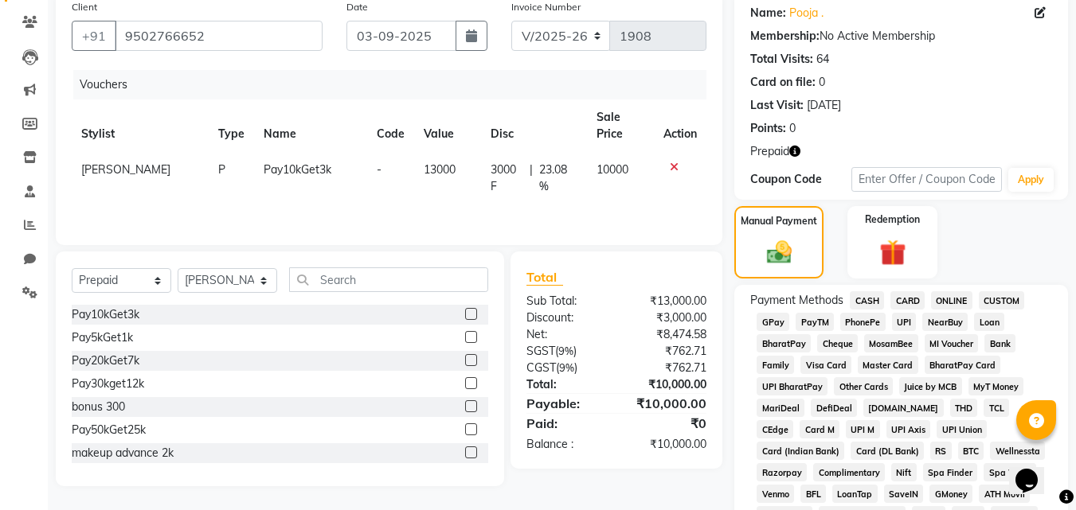
click at [906, 297] on span "CARD" at bounding box center [907, 300] width 34 height 18
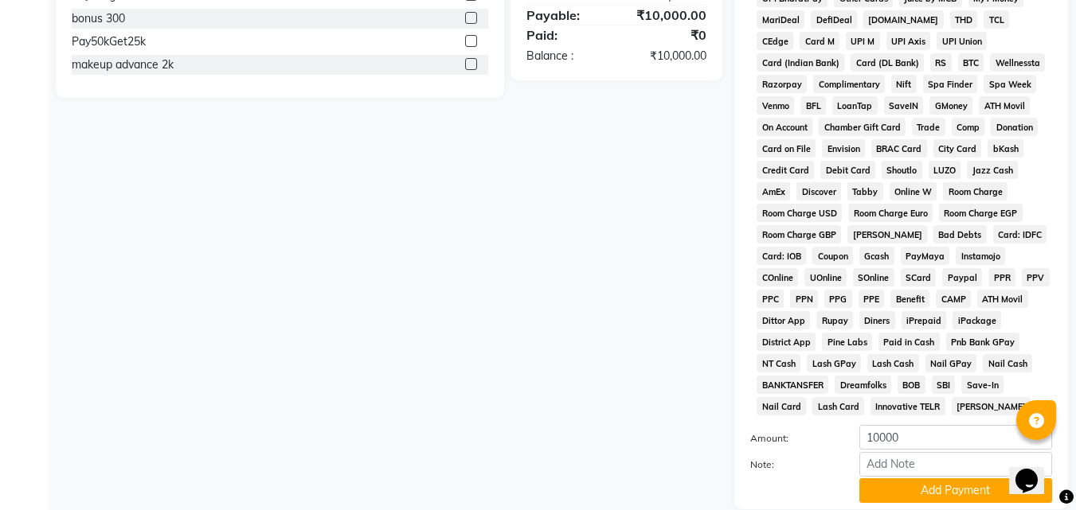
scroll to position [632, 0]
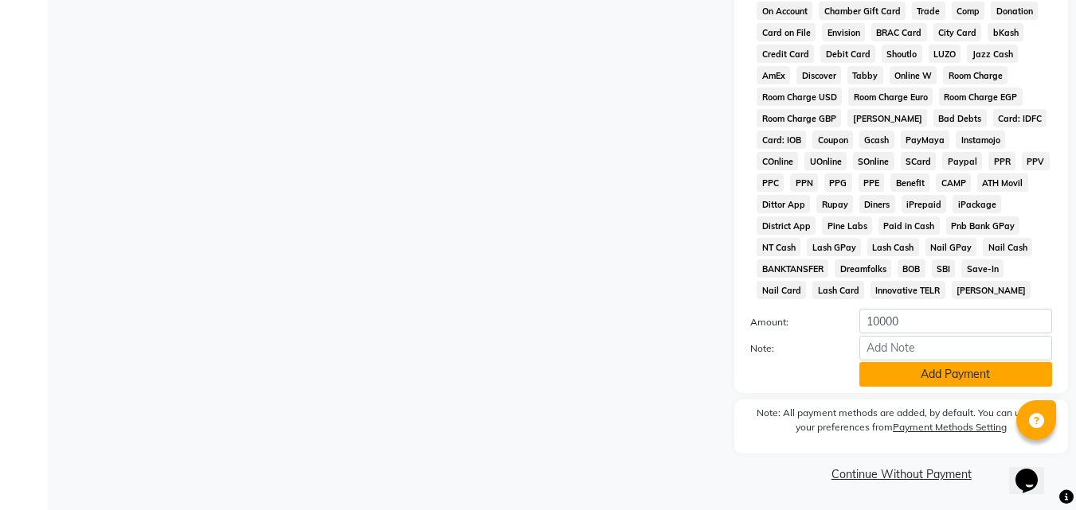
click at [921, 373] on button "Add Payment" at bounding box center [955, 374] width 193 height 25
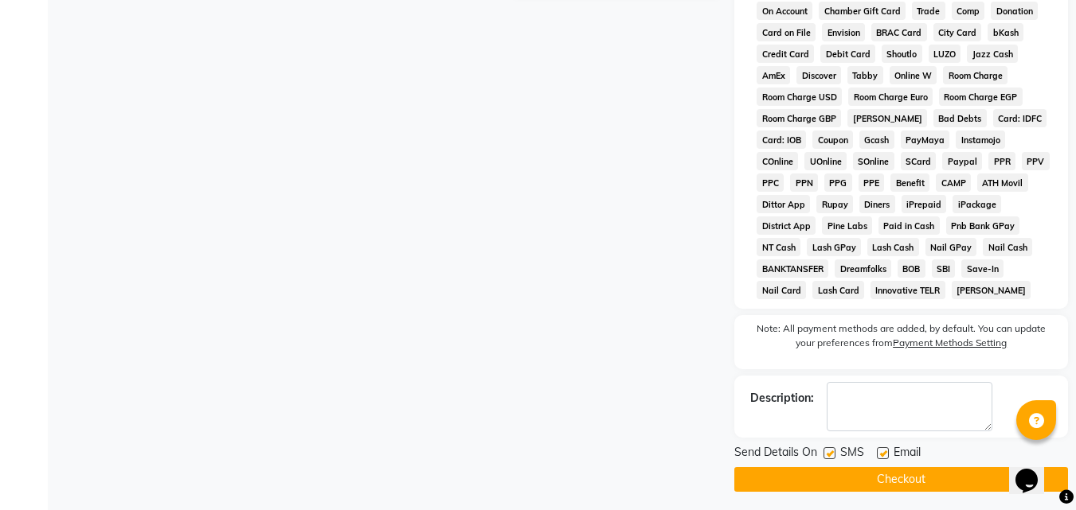
click at [950, 478] on button "Checkout" at bounding box center [901, 479] width 334 height 25
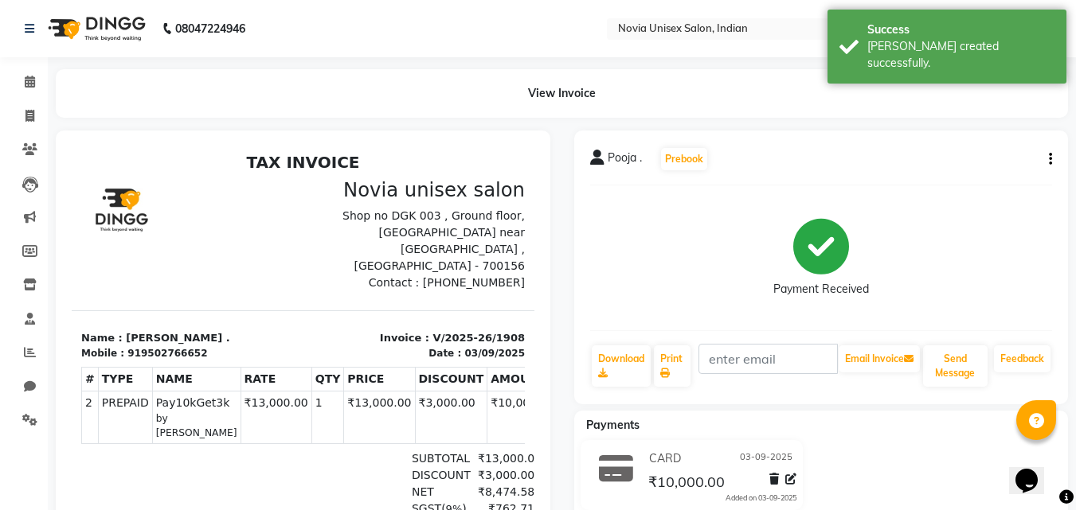
click at [1052, 154] on div "Pooja . Prebook Payment Received Download Print Email Invoice Send Message Feed…" at bounding box center [821, 268] width 494 height 274
click at [1048, 159] on icon "button" at bounding box center [1049, 159] width 3 height 1
click at [995, 174] on div "Edit Invoice" at bounding box center [986, 169] width 80 height 20
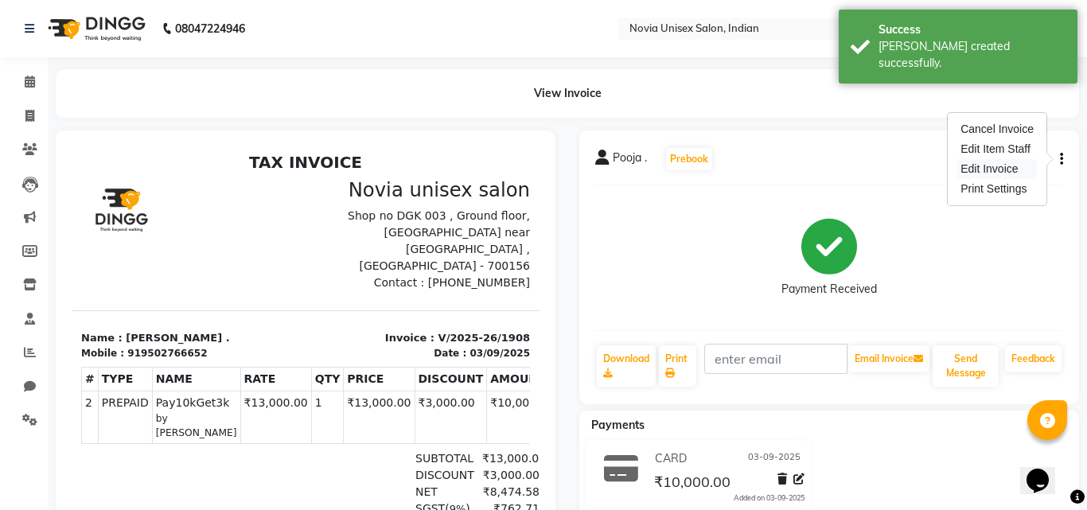
select select "service"
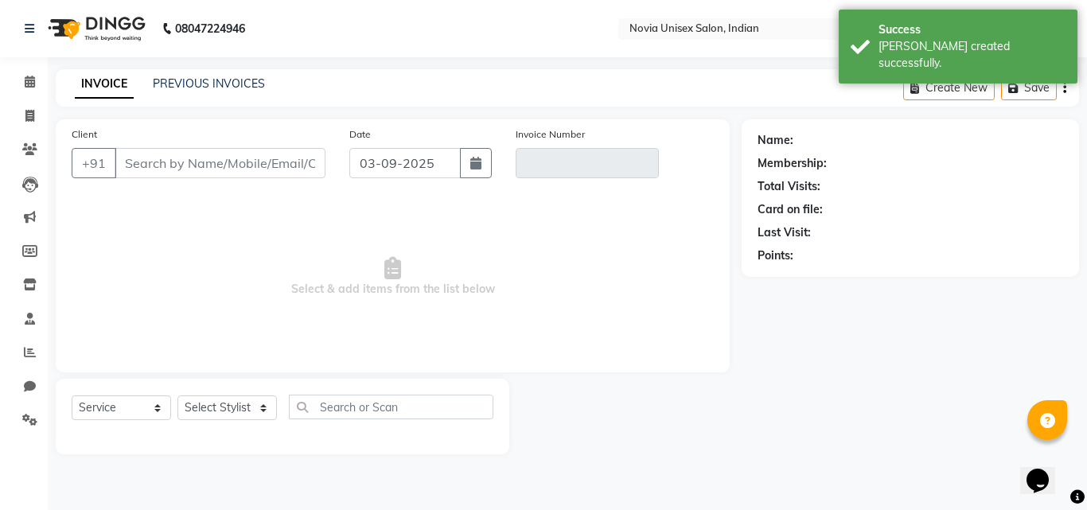
type input "9502766652"
type input "V/2025-26/1908"
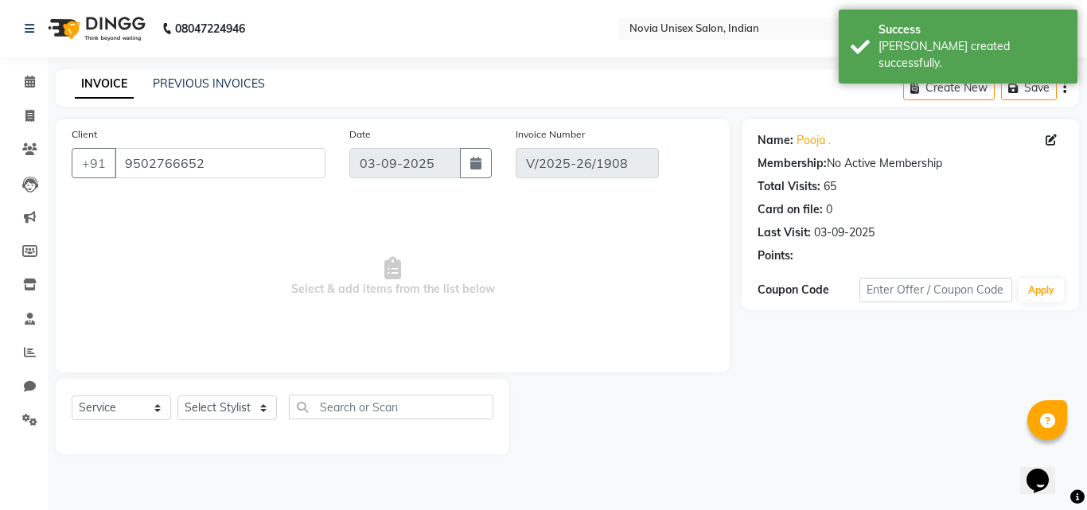
select select "select"
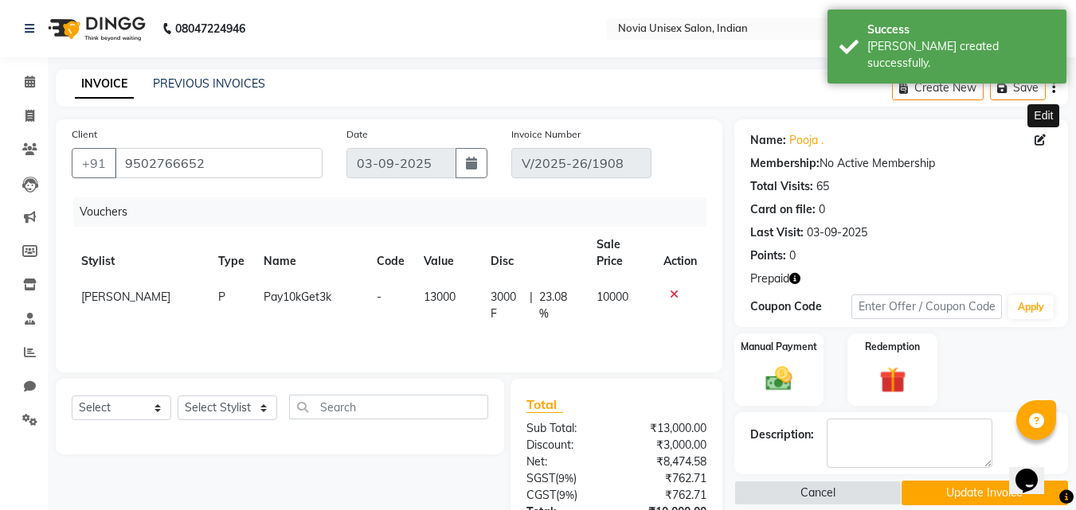
click at [1041, 142] on icon at bounding box center [1039, 140] width 11 height 11
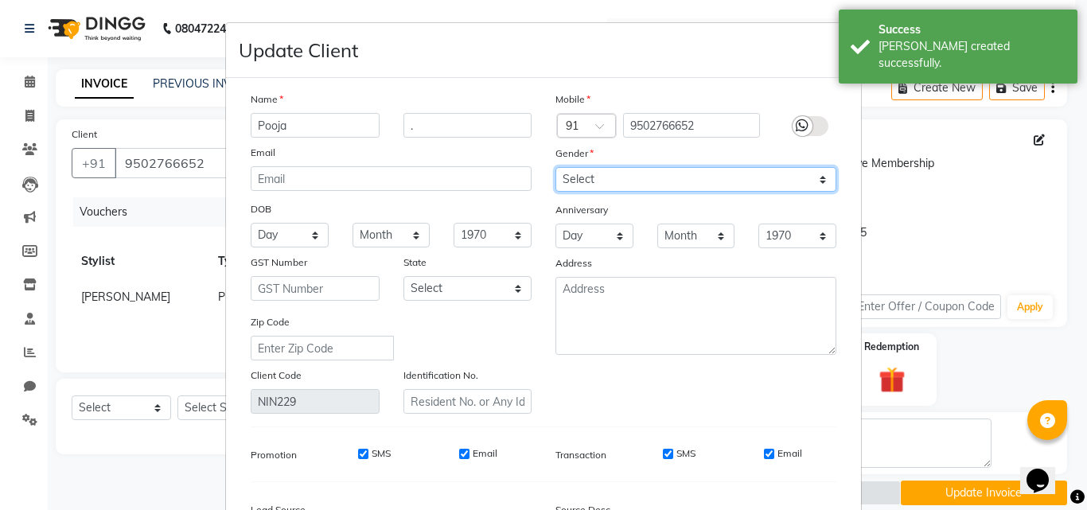
click at [638, 181] on select "Select [DEMOGRAPHIC_DATA] [DEMOGRAPHIC_DATA] Other Prefer Not To Say" at bounding box center [696, 179] width 281 height 25
select select "[DEMOGRAPHIC_DATA]"
click at [556, 167] on select "Select [DEMOGRAPHIC_DATA] [DEMOGRAPHIC_DATA] Other Prefer Not To Say" at bounding box center [696, 179] width 281 height 25
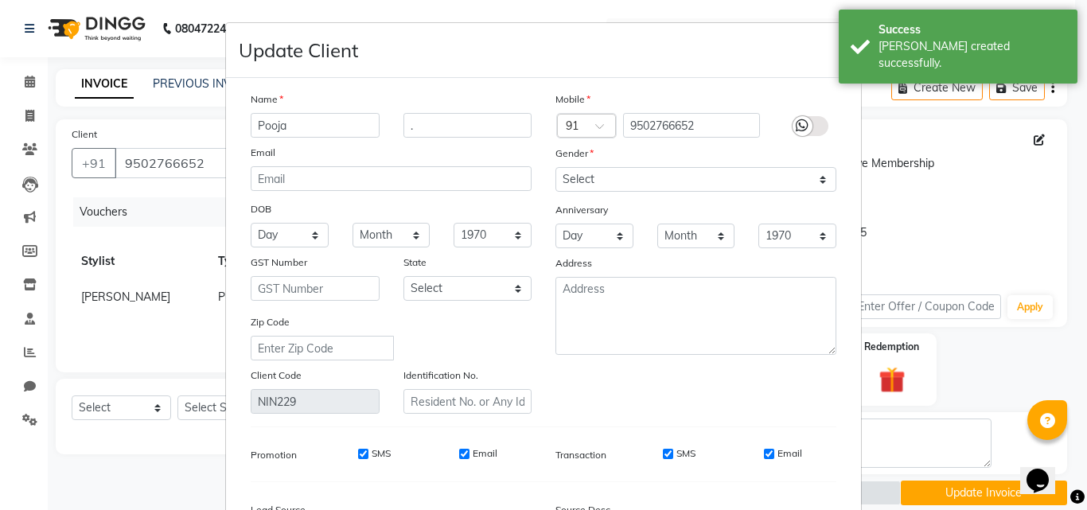
click at [796, 127] on icon at bounding box center [802, 126] width 13 height 14
click at [0, 0] on input "checkbox" at bounding box center [0, 0] width 0 height 0
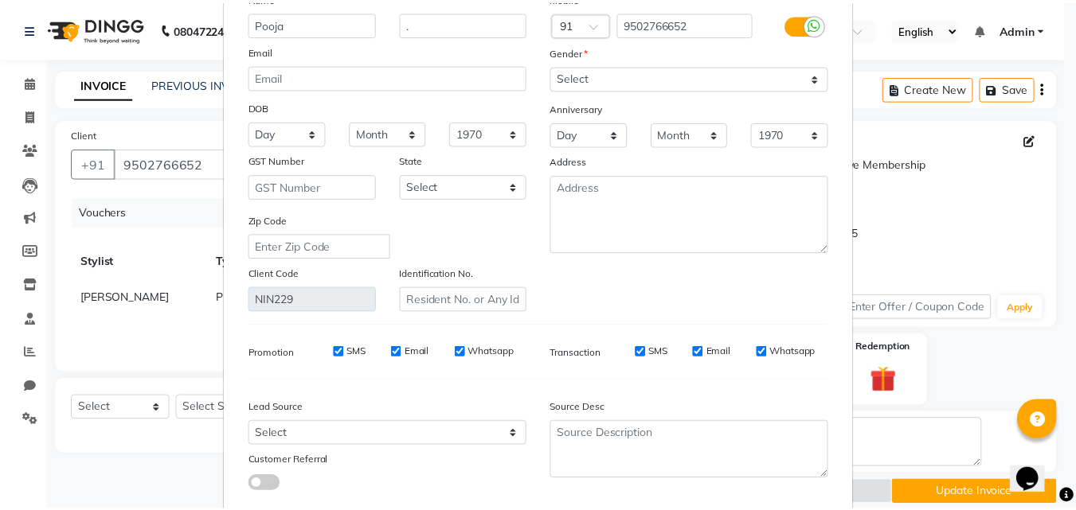
scroll to position [196, 0]
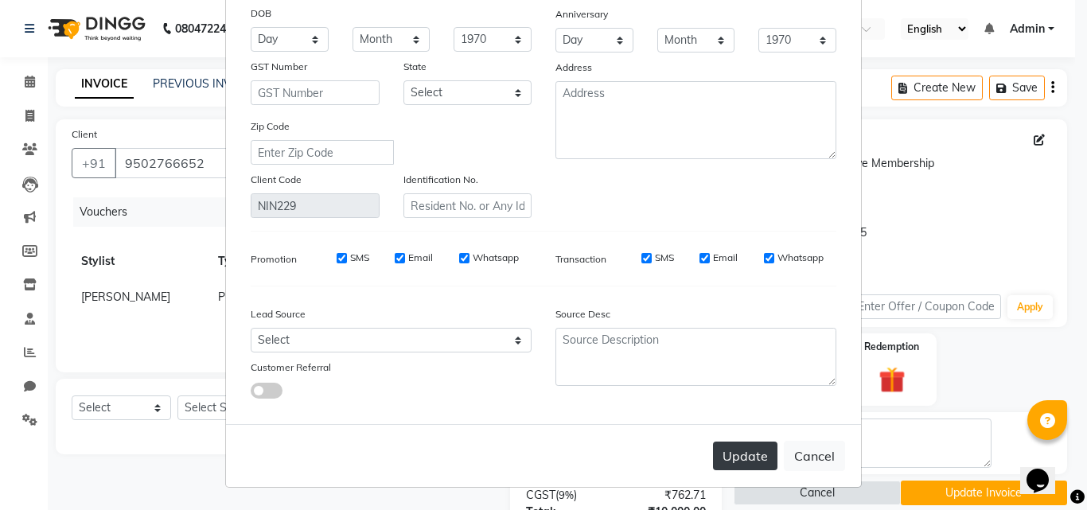
click at [757, 462] on button "Update" at bounding box center [745, 456] width 64 height 29
select select
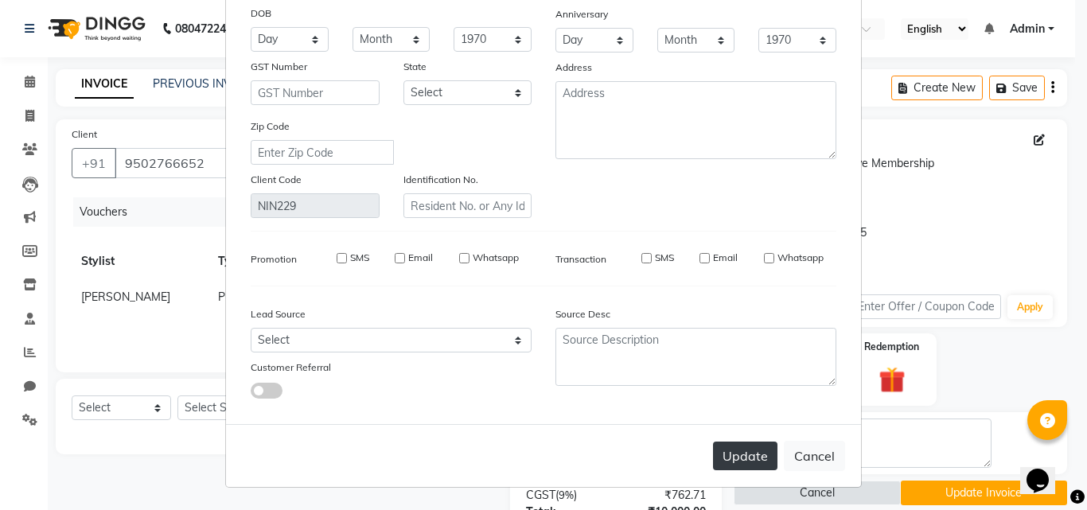
select select
checkbox input "false"
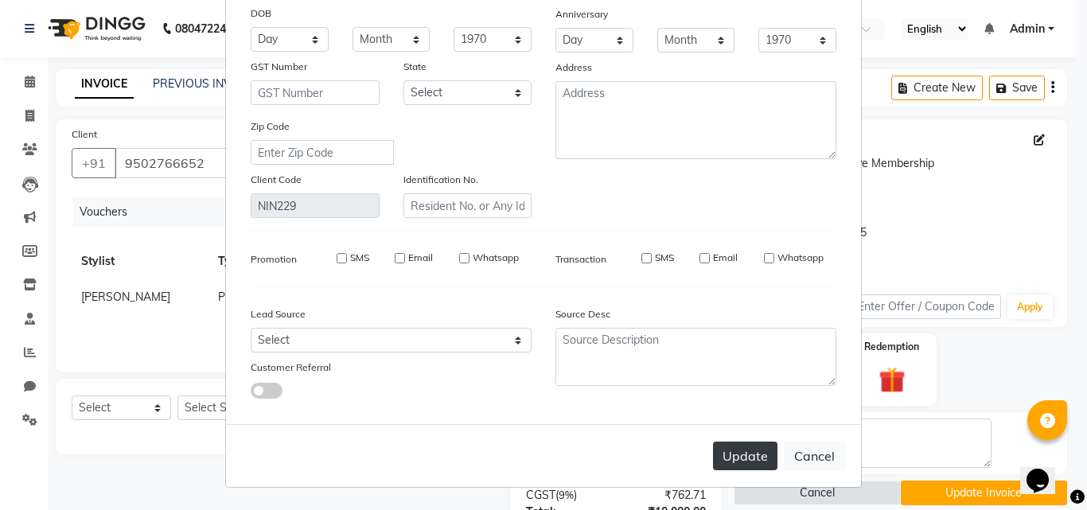
checkbox input "false"
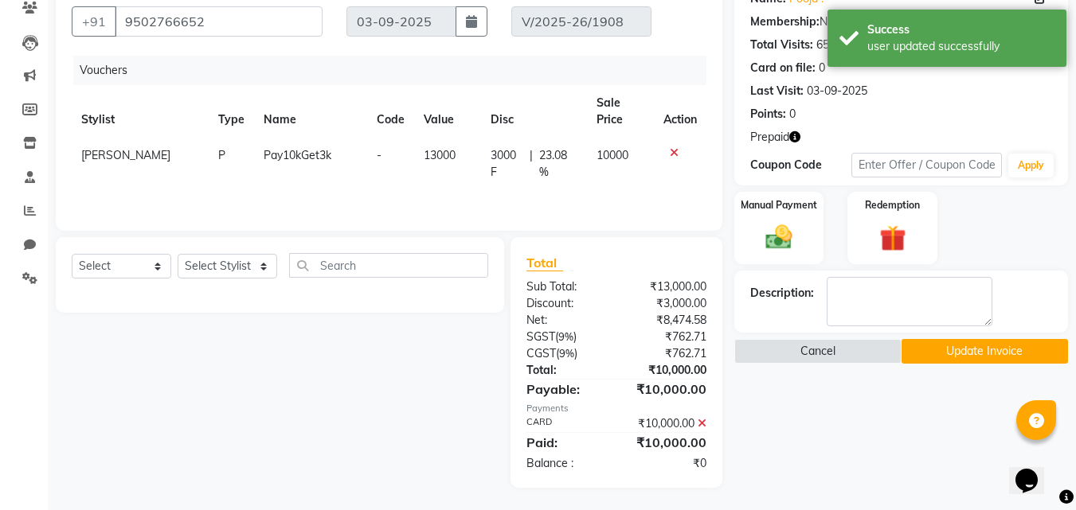
scroll to position [143, 0]
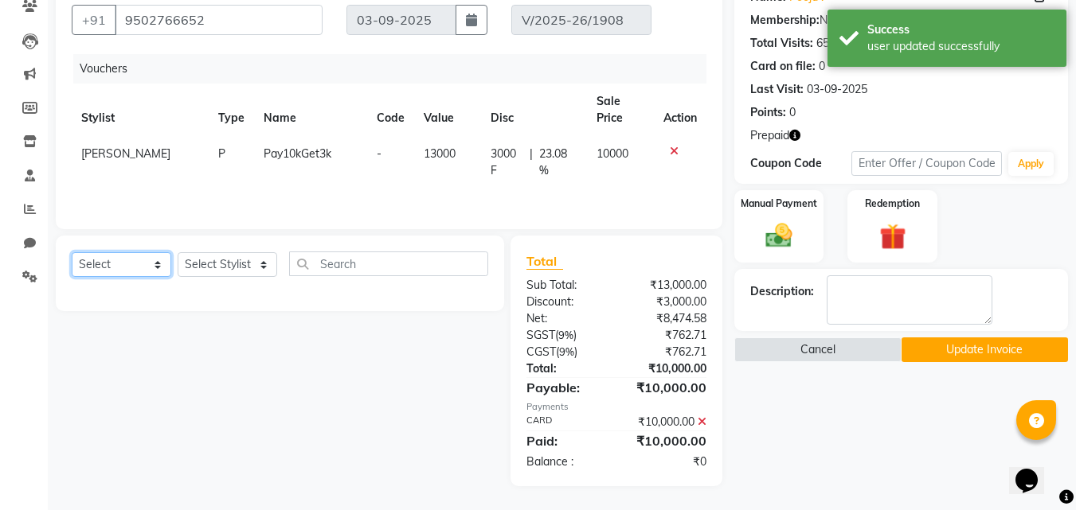
click at [152, 263] on select "Select Service Product Membership Package Voucher Prepaid Gift Card" at bounding box center [122, 264] width 100 height 25
select select "service"
click at [72, 252] on select "Select Service Product Membership Package Voucher Prepaid Gift Card" at bounding box center [122, 264] width 100 height 25
click at [209, 260] on select "Select Stylist [PERSON_NAME] [PERSON_NAME] housesale [PERSON_NAME] [PERSON_NAME…" at bounding box center [228, 264] width 100 height 25
select select "89571"
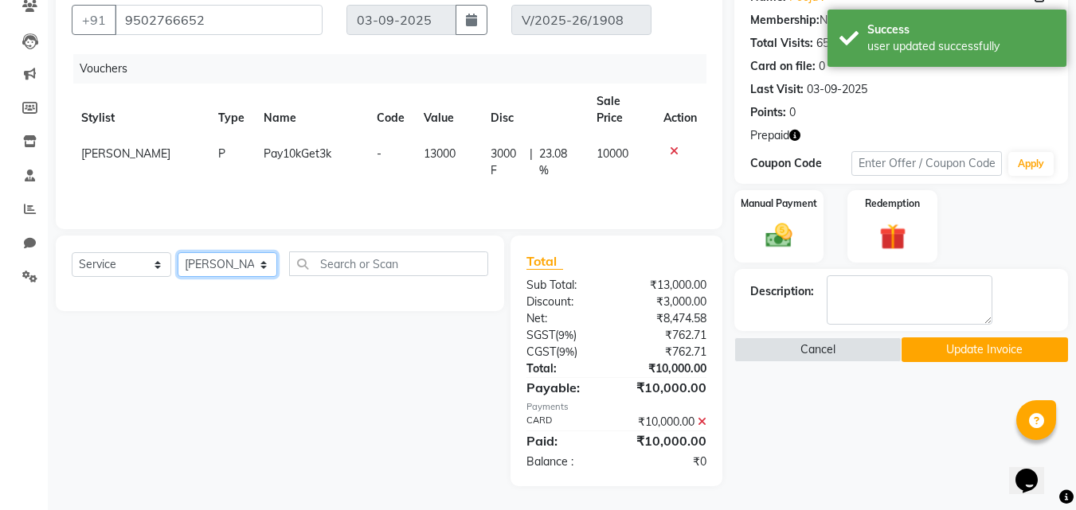
click at [178, 252] on select "Select Stylist [PERSON_NAME] [PERSON_NAME] housesale [PERSON_NAME] [PERSON_NAME…" at bounding box center [228, 264] width 100 height 25
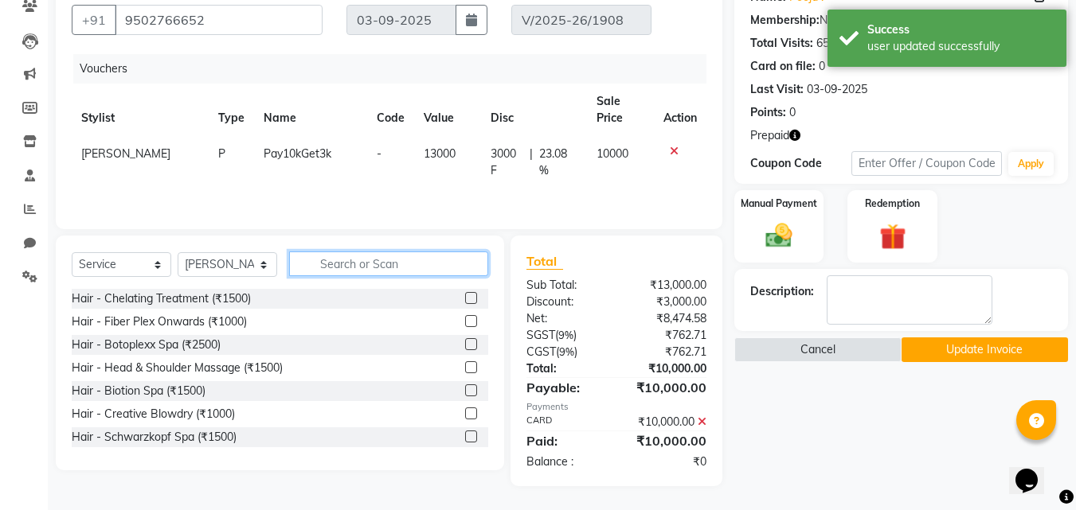
click at [373, 267] on input "text" at bounding box center [388, 264] width 199 height 25
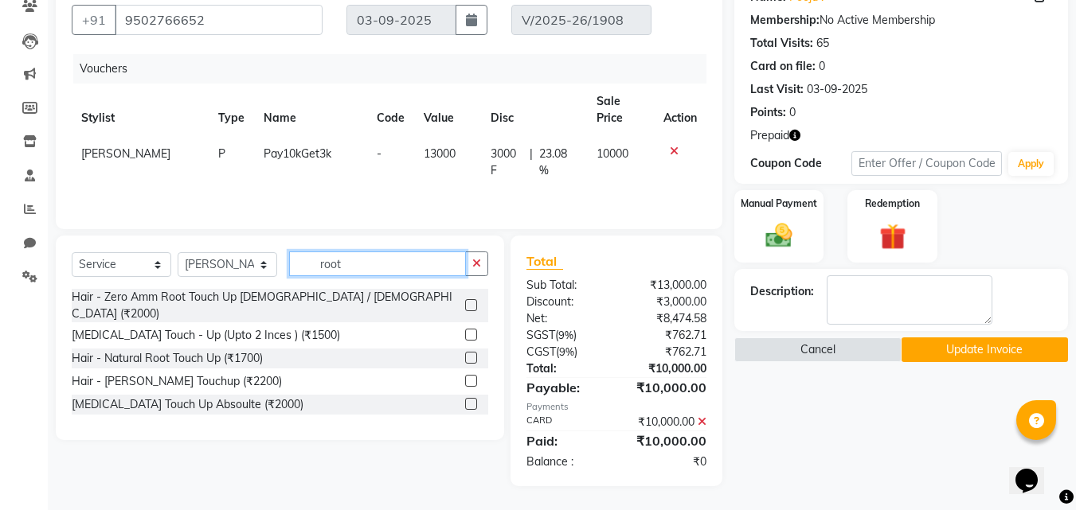
type input "root"
click at [470, 299] on label at bounding box center [471, 305] width 12 height 12
click at [470, 301] on input "checkbox" at bounding box center [470, 306] width 10 height 10
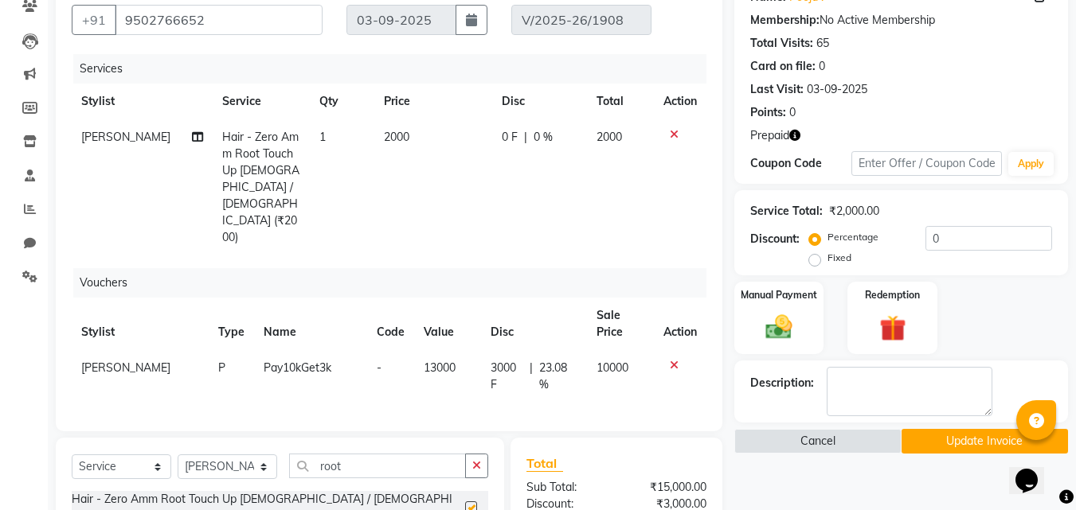
checkbox input "false"
click at [404, 132] on td "2000" at bounding box center [433, 187] width 118 height 136
select select "89571"
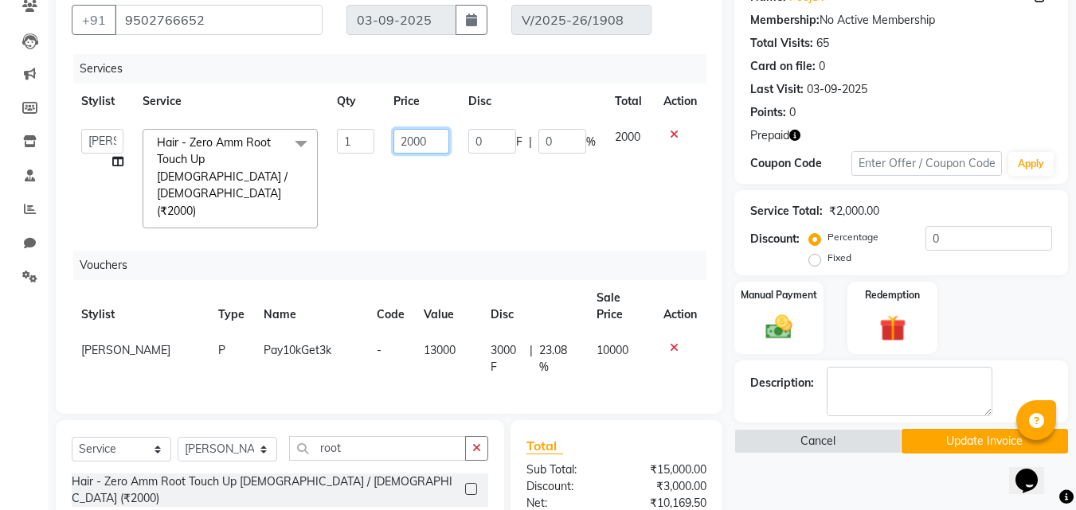
click at [428, 143] on input "2000" at bounding box center [420, 141] width 55 height 25
type input "2"
type input "3000"
click at [677, 185] on td at bounding box center [680, 178] width 53 height 119
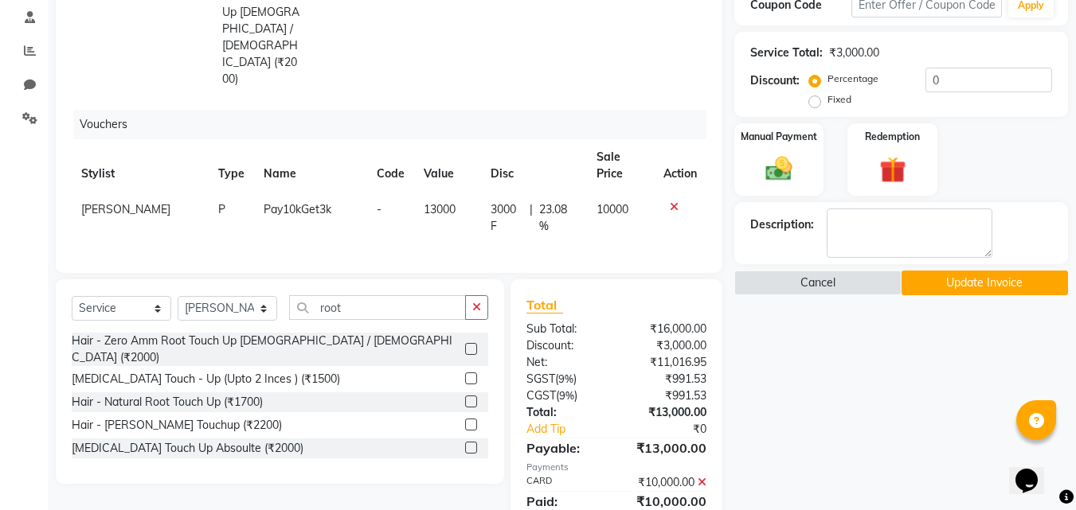
scroll to position [303, 0]
click at [248, 295] on select "Select Stylist [PERSON_NAME] [PERSON_NAME] housesale [PERSON_NAME] [PERSON_NAME…" at bounding box center [228, 307] width 100 height 25
select select "89580"
click at [178, 295] on select "Select Stylist [PERSON_NAME] [PERSON_NAME] housesale [PERSON_NAME] [PERSON_NAME…" at bounding box center [228, 307] width 100 height 25
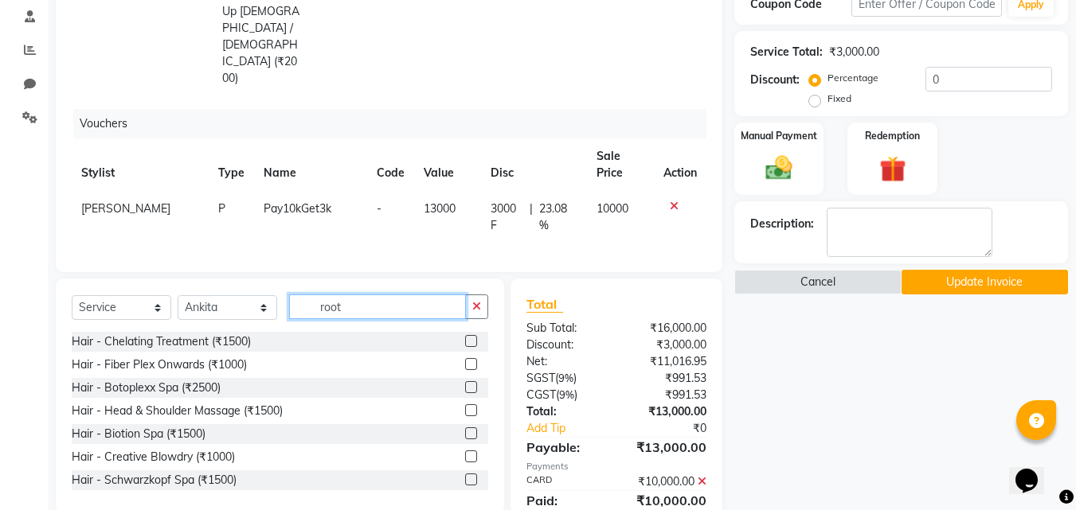
click at [359, 295] on input "root" at bounding box center [377, 307] width 177 height 25
type input "r"
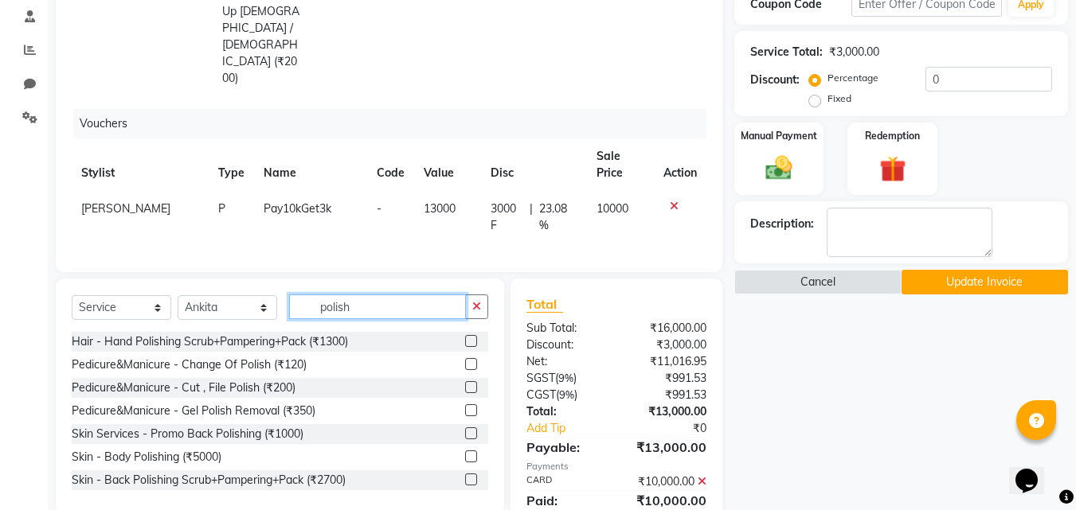
type input "polish"
click at [465, 358] on label at bounding box center [471, 364] width 12 height 12
click at [465, 360] on input "checkbox" at bounding box center [470, 365] width 10 height 10
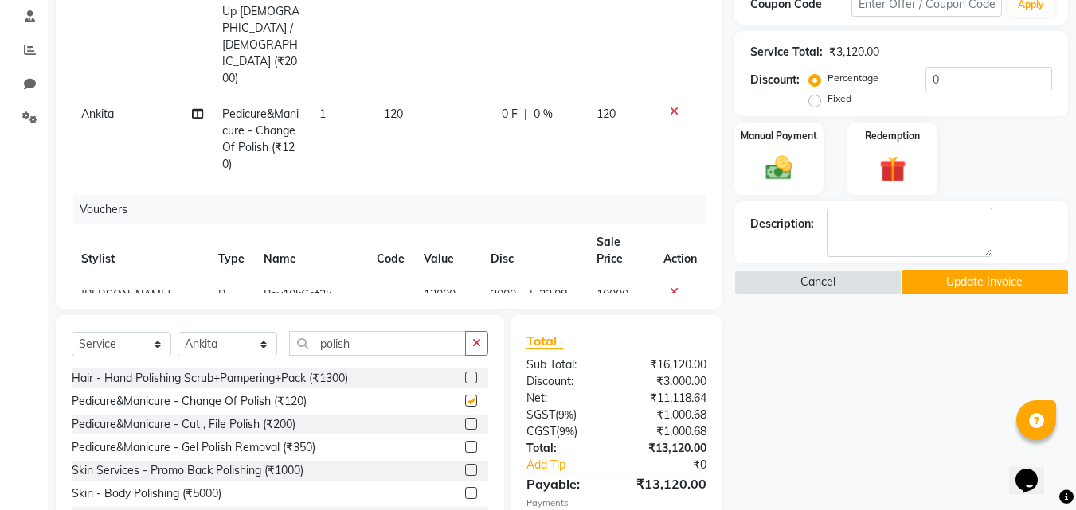
checkbox input "false"
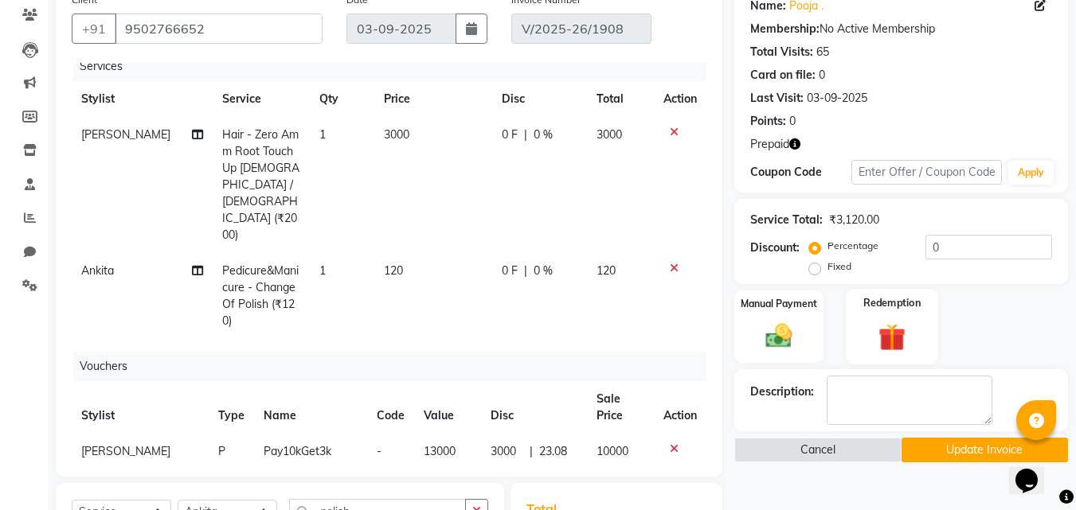
scroll to position [240, 0]
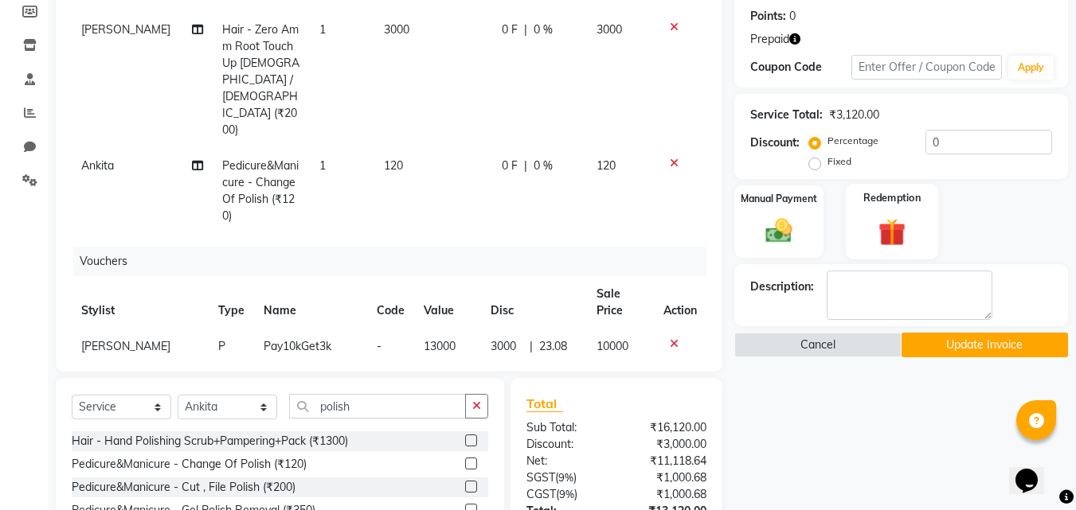
click at [900, 235] on img at bounding box center [891, 232] width 45 height 34
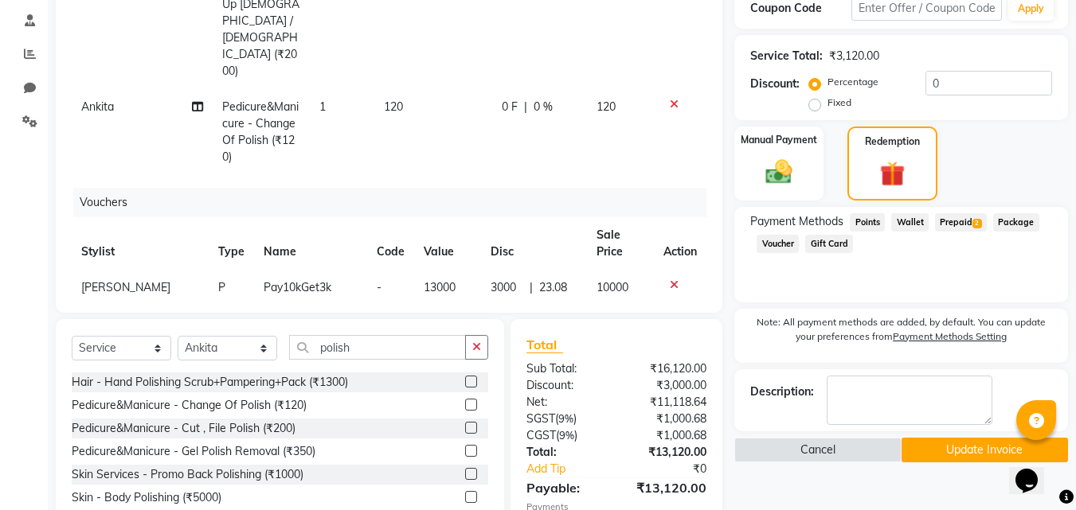
scroll to position [399, 0]
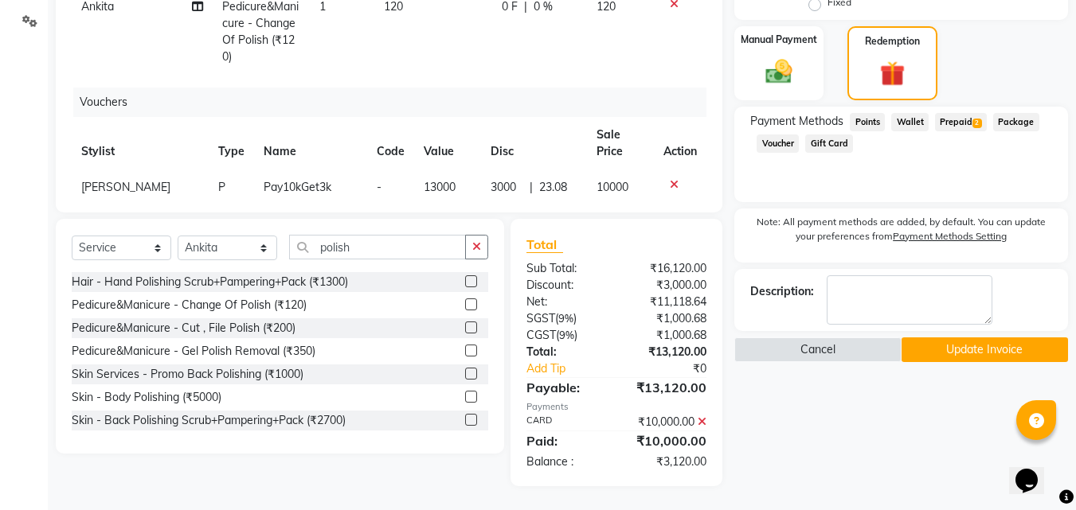
click at [891, 415] on div "Name: [PERSON_NAME] . Membership: No Active Membership Total Visits: 65 Card on…" at bounding box center [907, 104] width 346 height 766
click at [953, 352] on button "Update Invoice" at bounding box center [984, 350] width 166 height 25
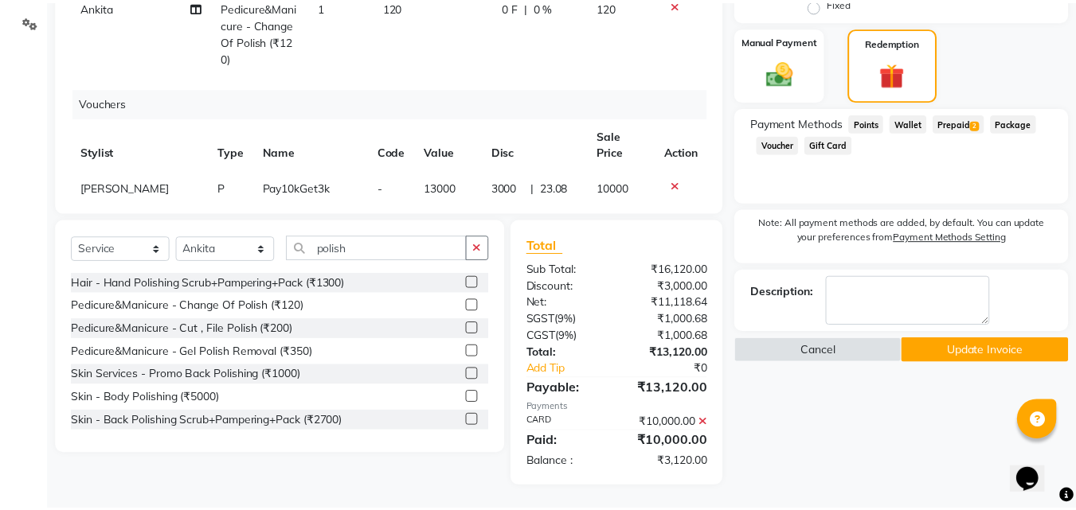
scroll to position [0, 0]
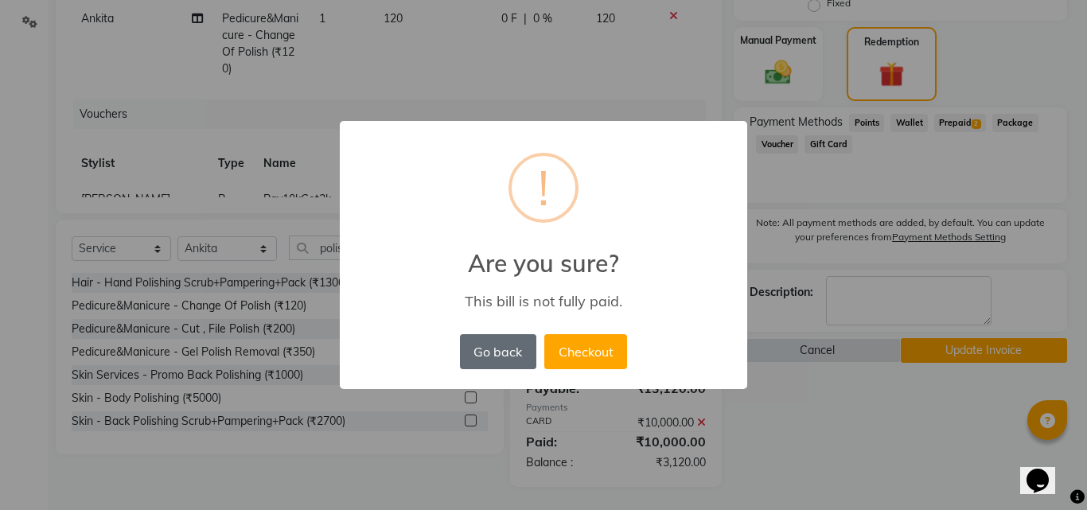
click at [485, 352] on button "Go back" at bounding box center [498, 351] width 76 height 35
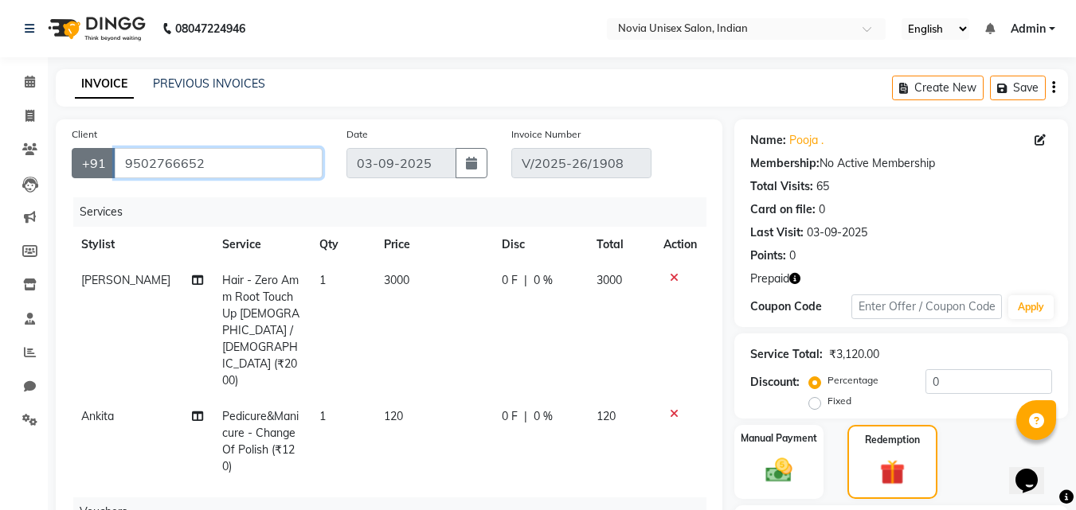
drag, startPoint x: 267, startPoint y: 166, endPoint x: 94, endPoint y: 157, distance: 173.0
click at [94, 157] on div "[PHONE_NUMBER]" at bounding box center [197, 163] width 251 height 30
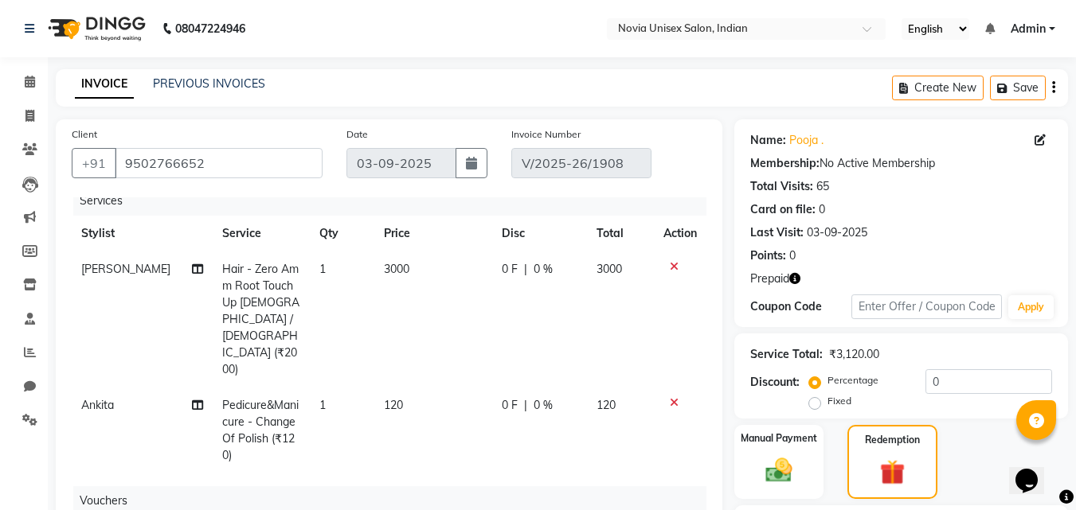
click at [670, 265] on icon at bounding box center [674, 266] width 9 height 11
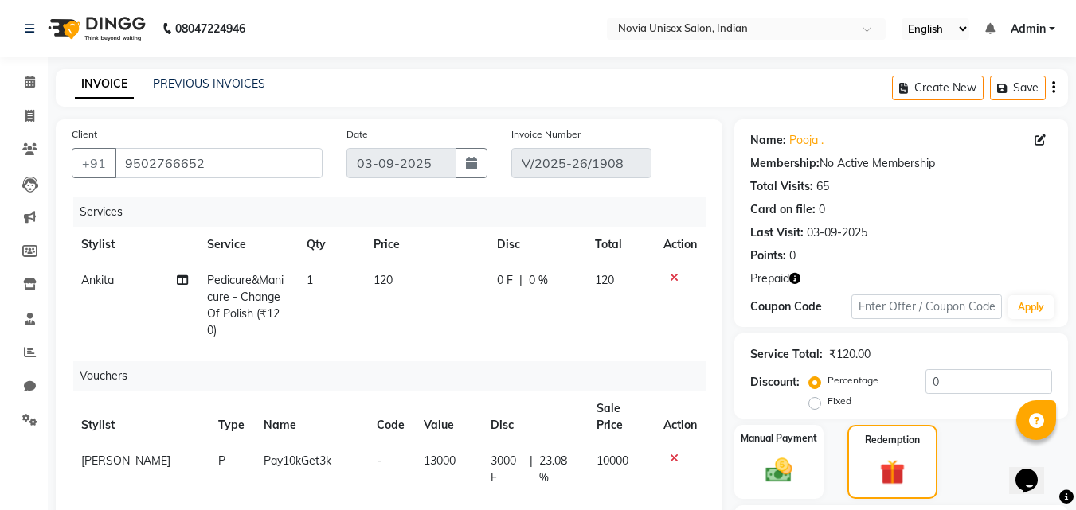
click at [674, 280] on icon at bounding box center [674, 277] width 9 height 11
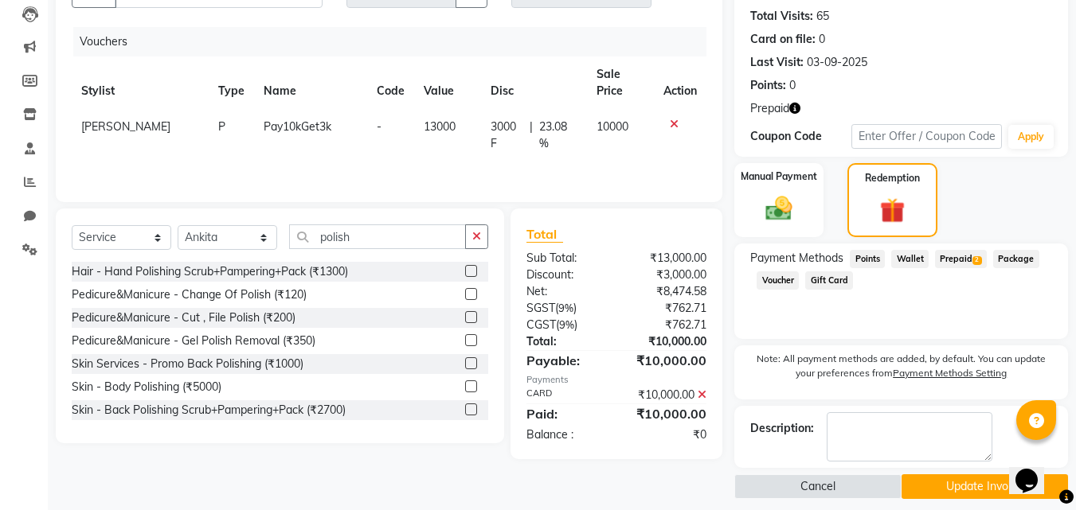
scroll to position [183, 0]
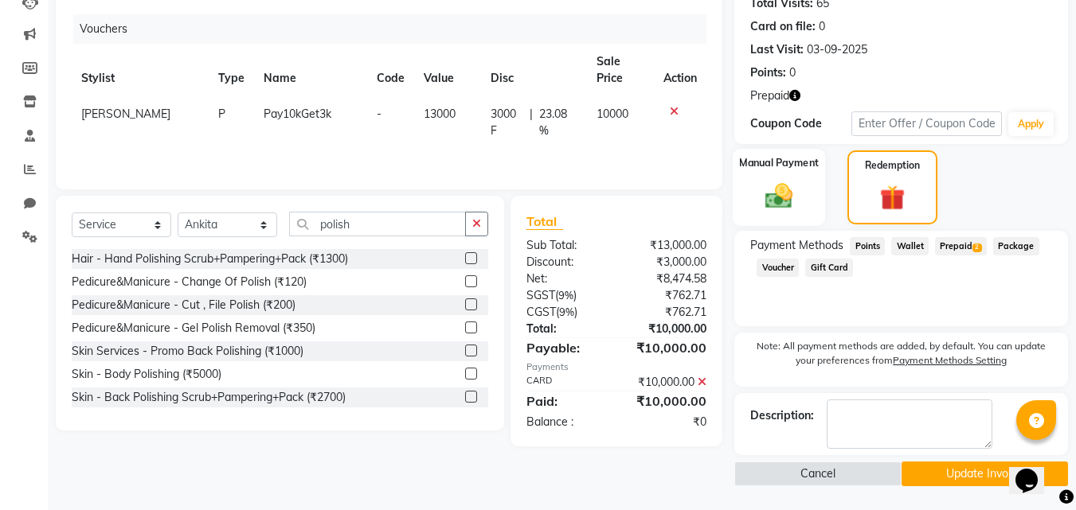
click at [793, 211] on img at bounding box center [778, 197] width 45 height 32
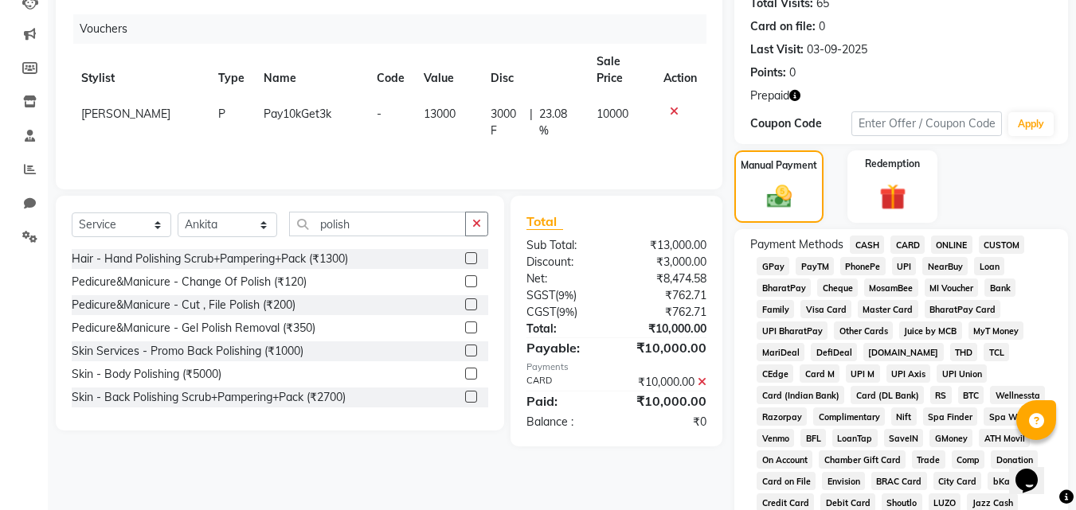
click at [904, 241] on span "CARD" at bounding box center [907, 245] width 34 height 18
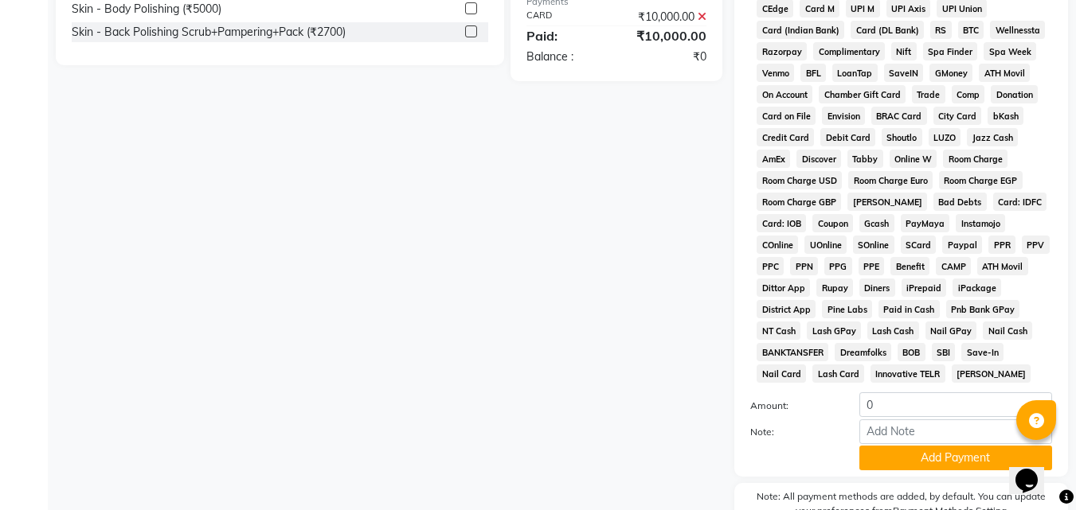
scroll to position [581, 0]
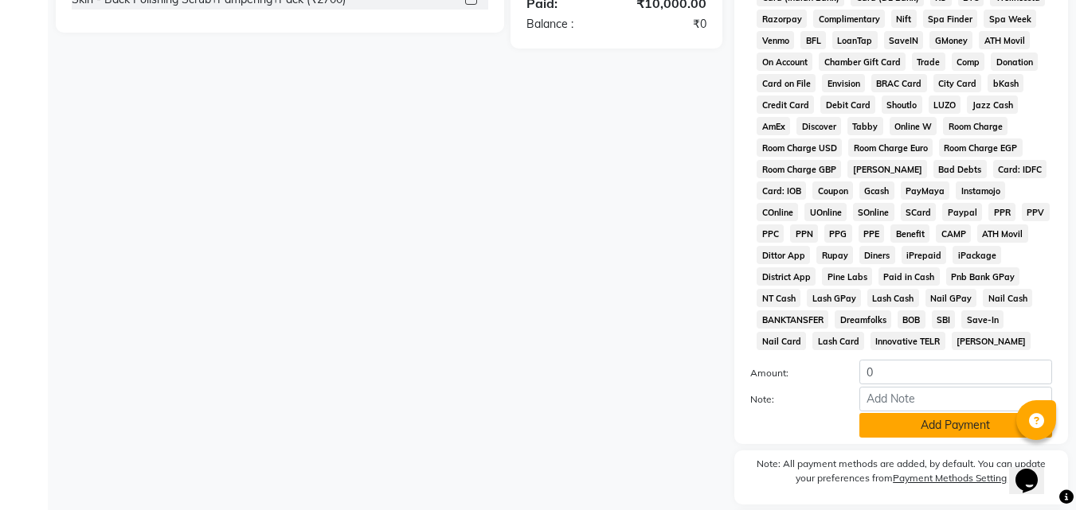
click at [932, 426] on button "Add Payment" at bounding box center [955, 425] width 193 height 25
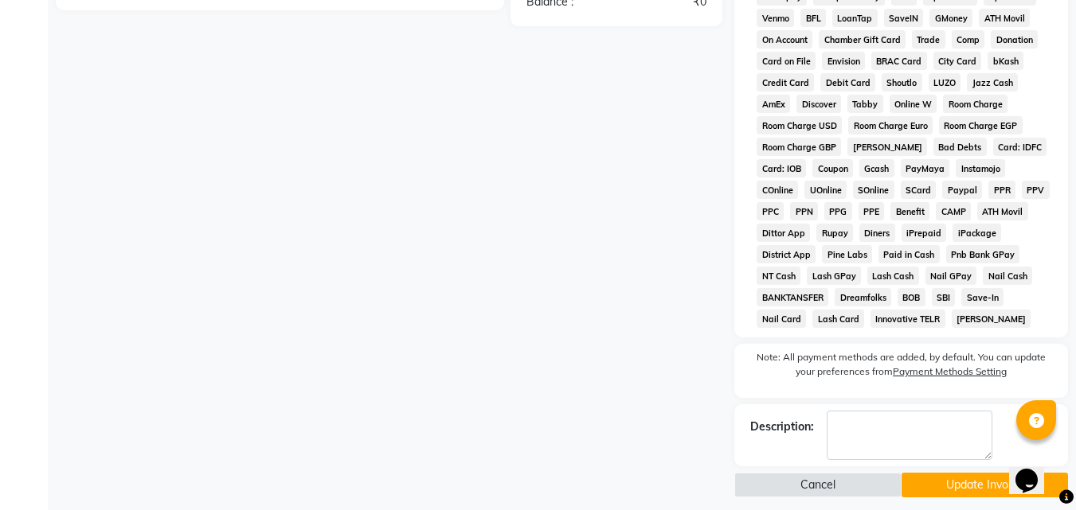
scroll to position [615, 0]
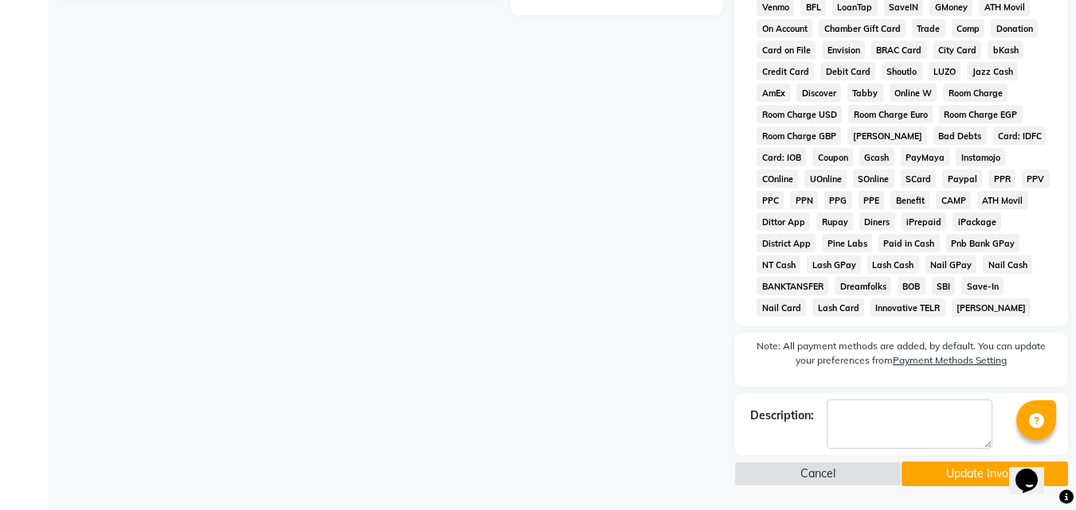
click at [973, 474] on button "Update Invoice" at bounding box center [984, 474] width 166 height 25
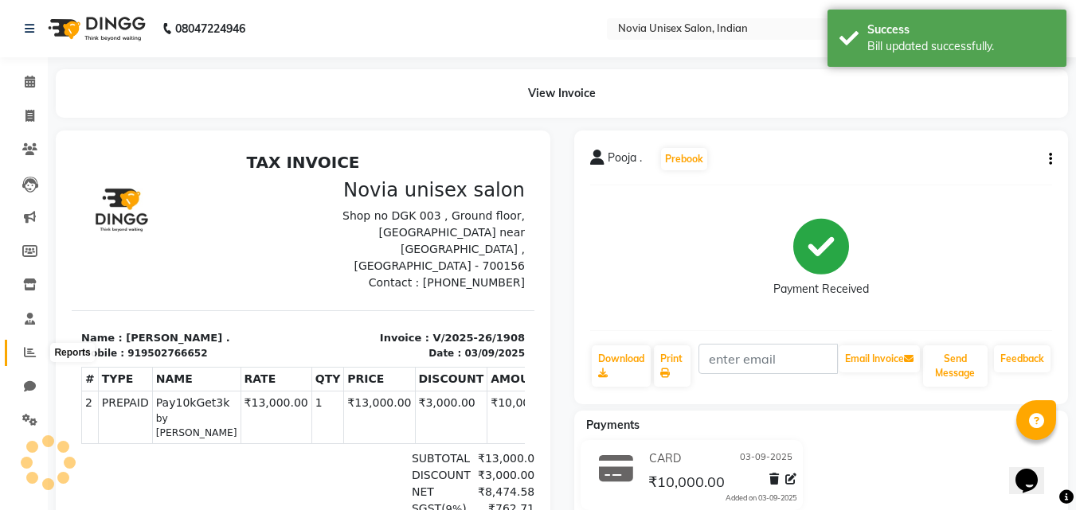
click at [29, 344] on span at bounding box center [30, 353] width 28 height 18
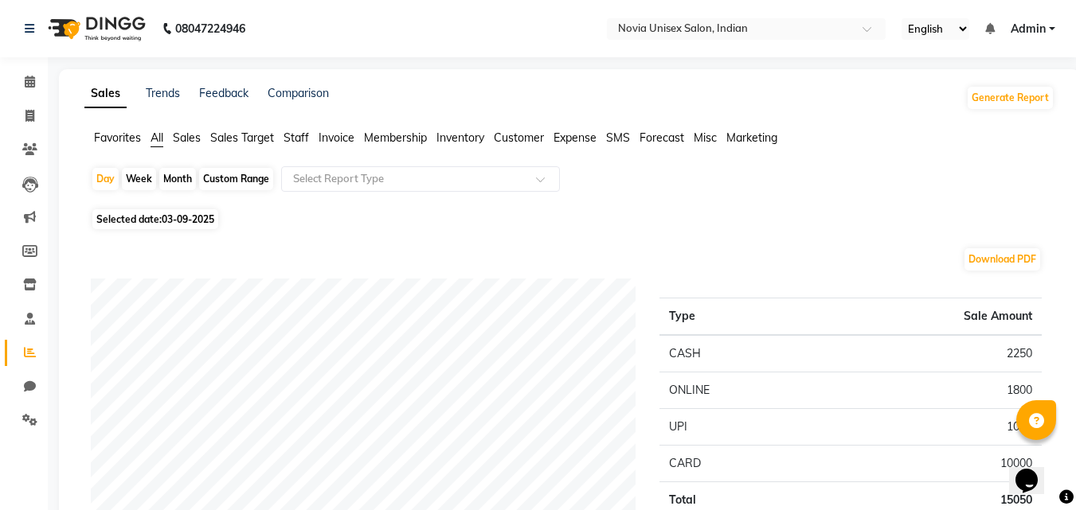
click at [193, 140] on span "Sales" at bounding box center [187, 138] width 28 height 14
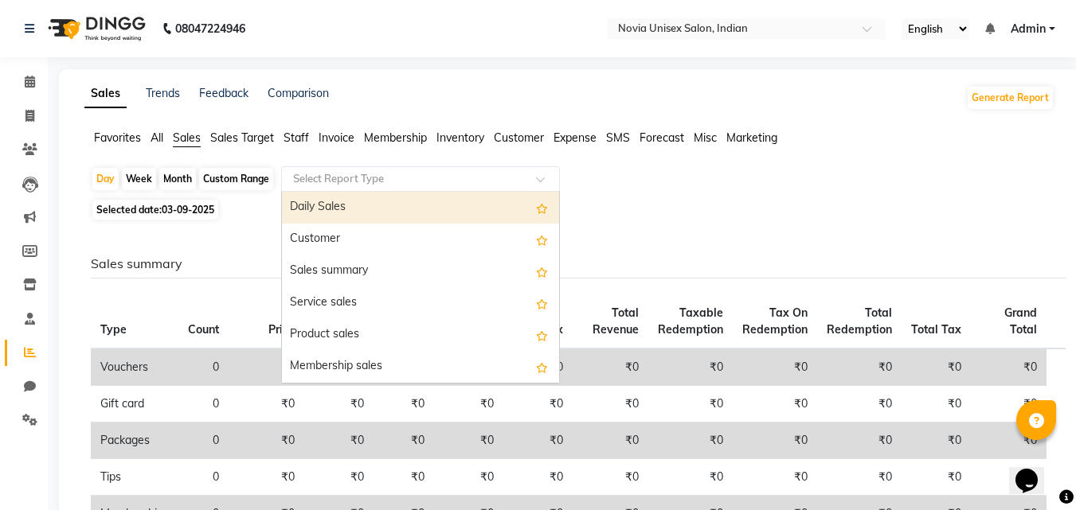
click at [337, 179] on input "text" at bounding box center [404, 179] width 229 height 16
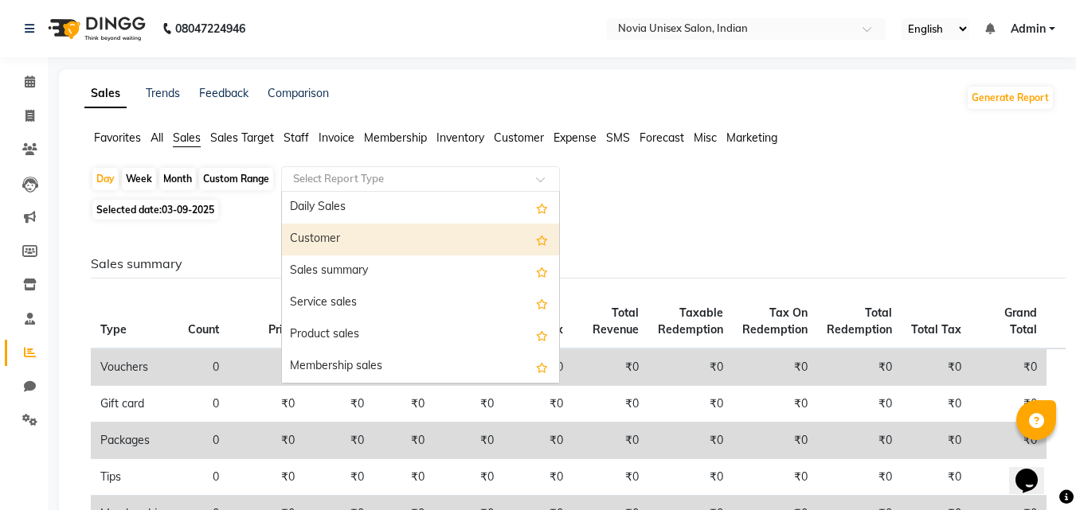
click at [344, 240] on div "Customer" at bounding box center [420, 240] width 277 height 32
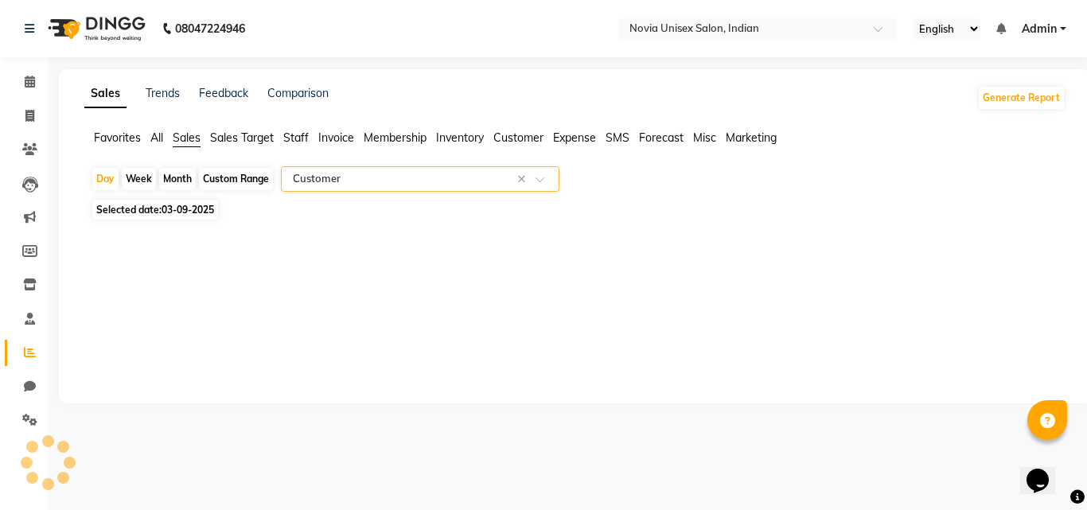
select select "filtered_report"
select select "csv"
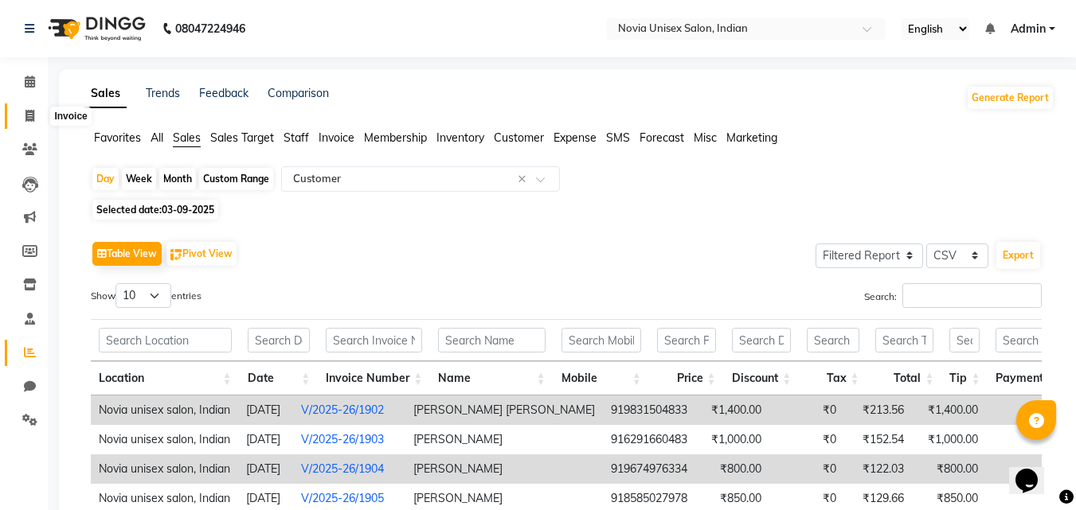
click at [29, 110] on icon at bounding box center [29, 116] width 9 height 12
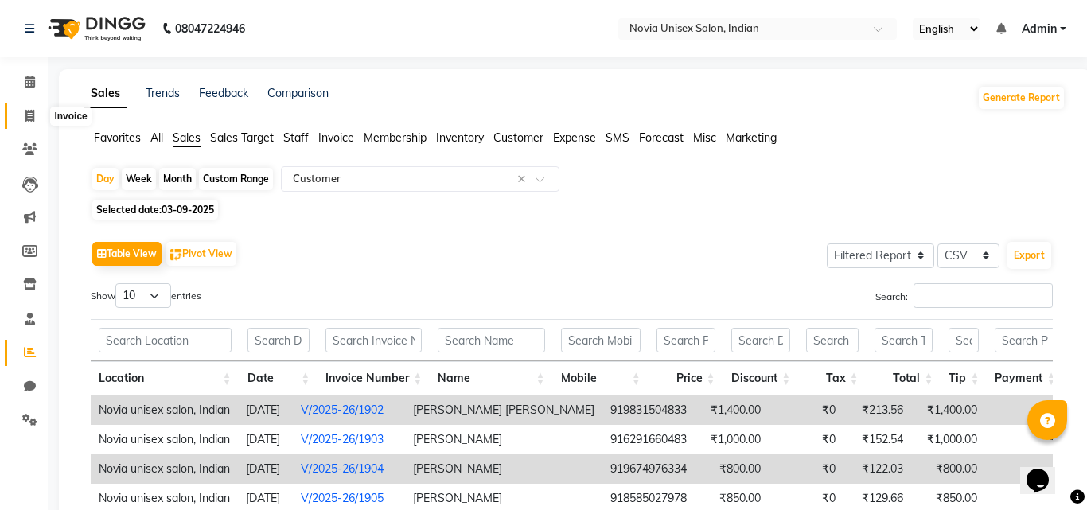
select select "8772"
select select "service"
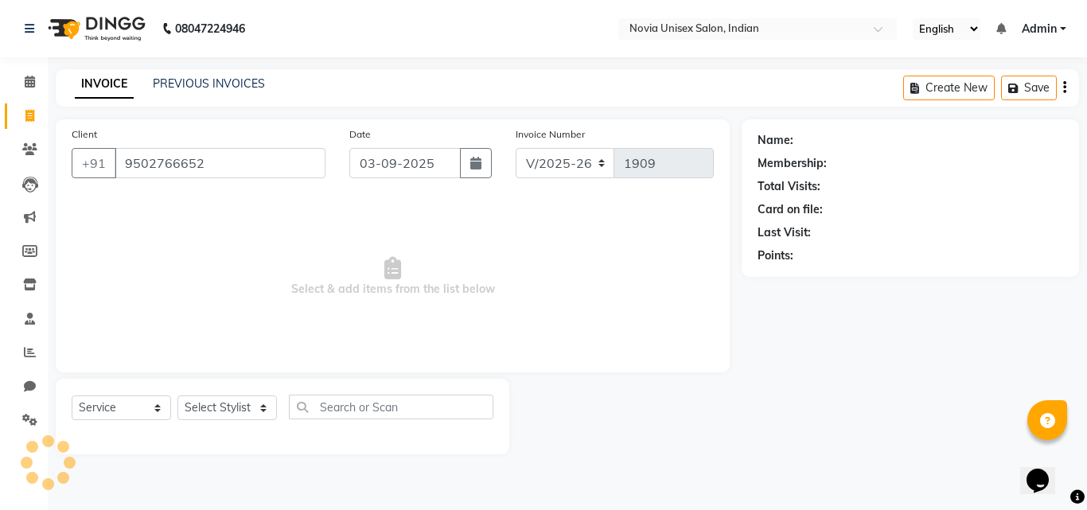
type input "9502766652"
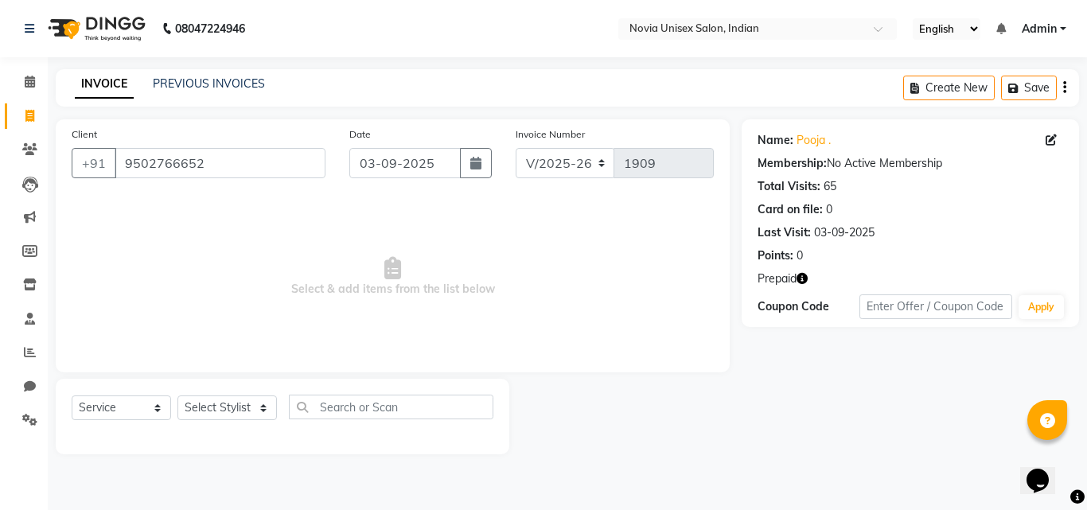
click at [797, 275] on span "Prepaid" at bounding box center [777, 279] width 39 height 17
click at [798, 278] on icon "button" at bounding box center [802, 278] width 11 height 11
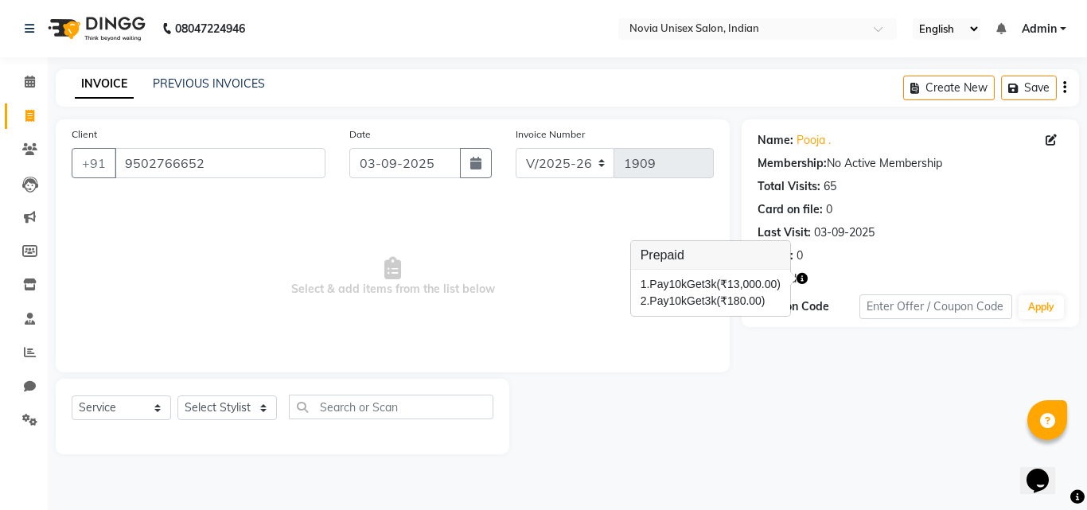
click at [741, 379] on div at bounding box center [626, 417] width 232 height 76
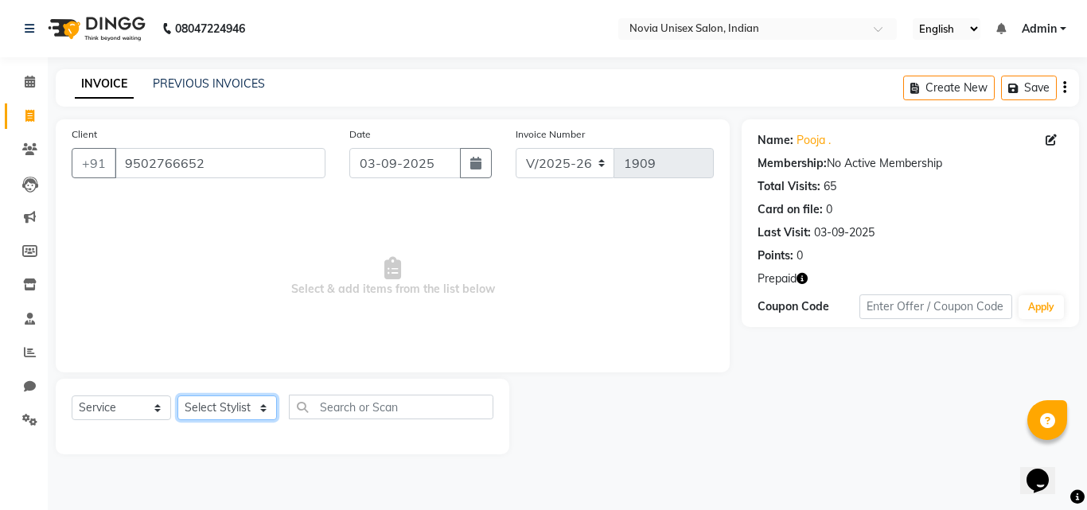
click at [221, 407] on select "Select Stylist [PERSON_NAME] [PERSON_NAME] housesale [PERSON_NAME] [PERSON_NAME…" at bounding box center [228, 408] width 100 height 25
select select "89571"
click at [178, 396] on select "Select Stylist [PERSON_NAME] [PERSON_NAME] housesale [PERSON_NAME] [PERSON_NAME…" at bounding box center [228, 408] width 100 height 25
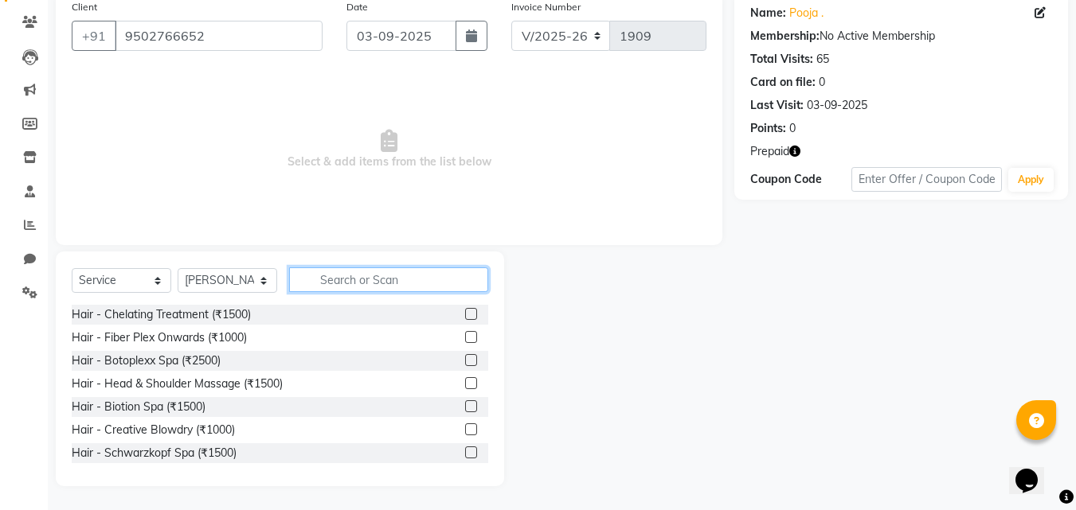
click at [373, 271] on input "text" at bounding box center [388, 279] width 199 height 25
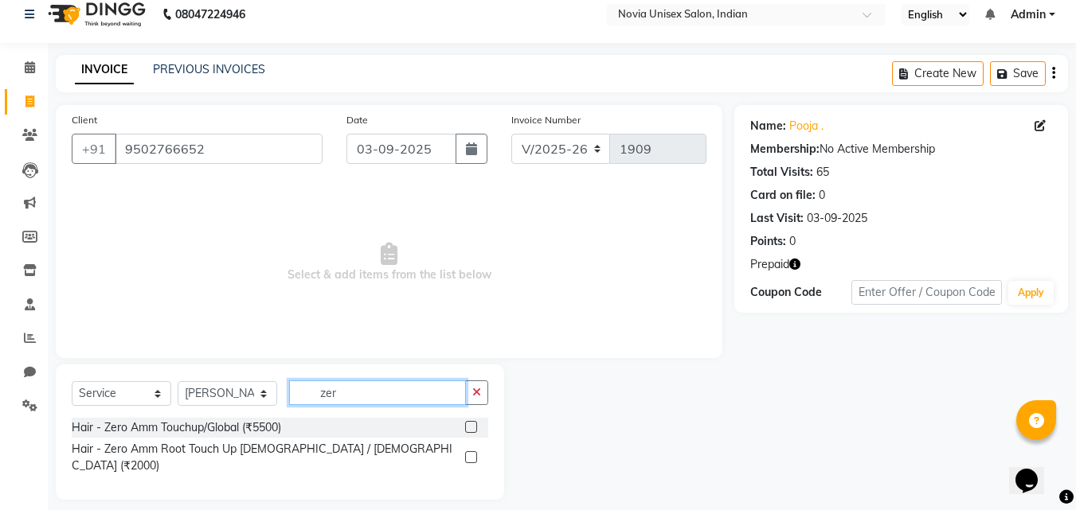
type input "zer"
click at [465, 451] on label at bounding box center [471, 457] width 12 height 12
click at [465, 453] on input "checkbox" at bounding box center [470, 458] width 10 height 10
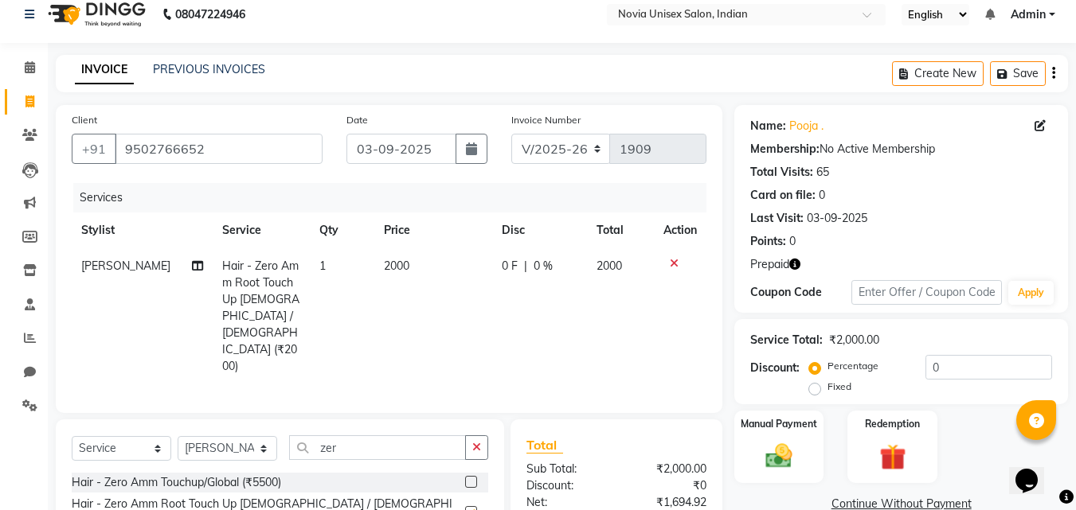
checkbox input "false"
click at [385, 264] on span "2000" at bounding box center [396, 266] width 25 height 14
select select "89571"
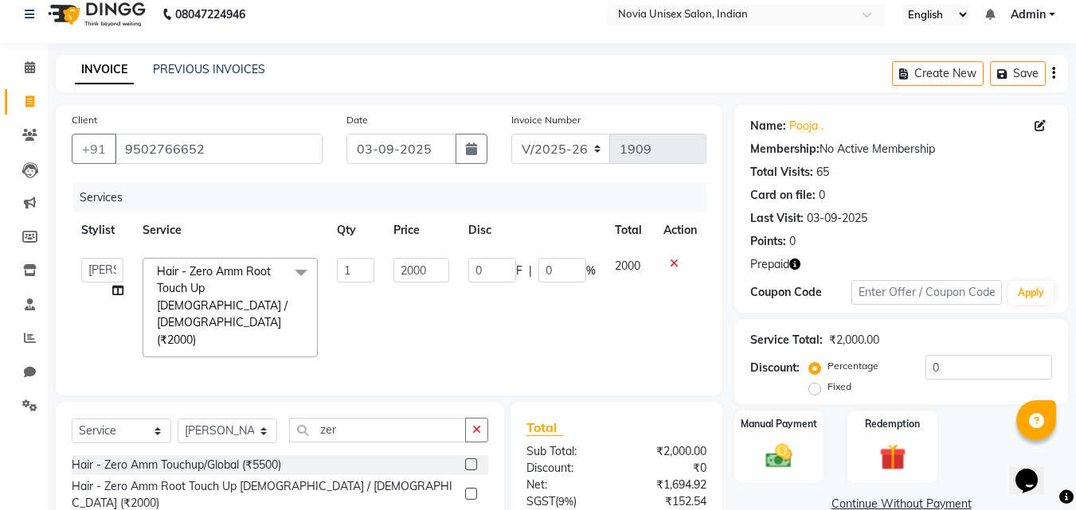
click at [385, 264] on td "2000" at bounding box center [421, 307] width 74 height 119
click at [444, 272] on input "2000" at bounding box center [420, 270] width 55 height 25
type input "2"
type input "3000"
click at [728, 68] on div "INVOICE PREVIOUS INVOICES Create New Save" at bounding box center [562, 73] width 1012 height 37
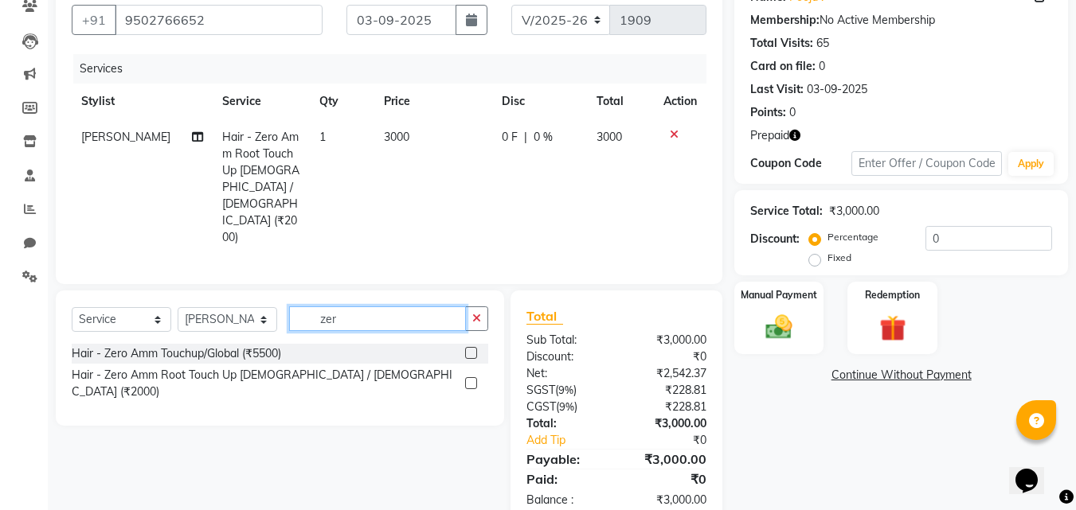
click at [359, 307] on input "zer" at bounding box center [377, 319] width 177 height 25
type input "z"
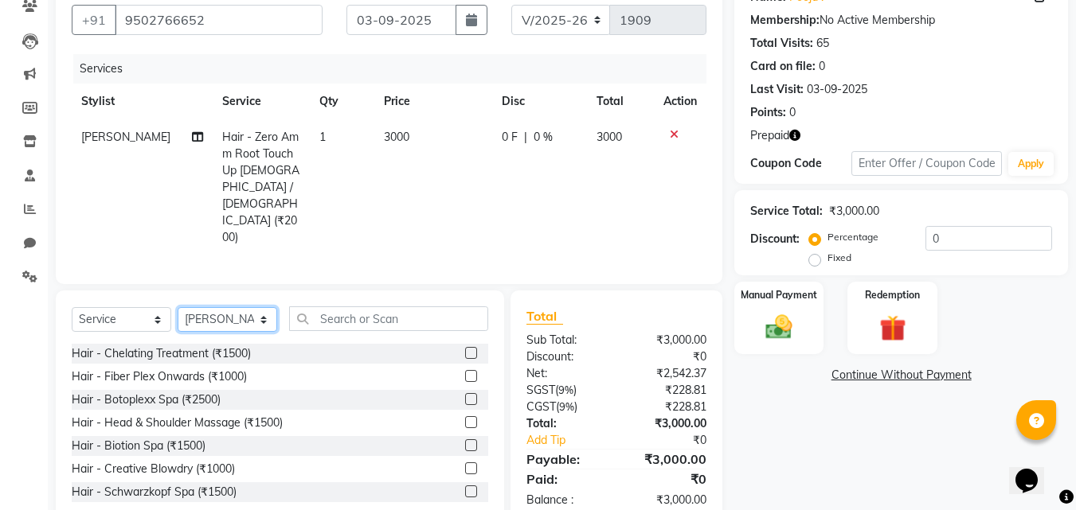
click at [219, 307] on select "Select Stylist [PERSON_NAME] [PERSON_NAME] housesale [PERSON_NAME] [PERSON_NAME…" at bounding box center [228, 319] width 100 height 25
select select "89580"
click at [178, 307] on select "Select Stylist [PERSON_NAME] [PERSON_NAME] housesale [PERSON_NAME] [PERSON_NAME…" at bounding box center [228, 319] width 100 height 25
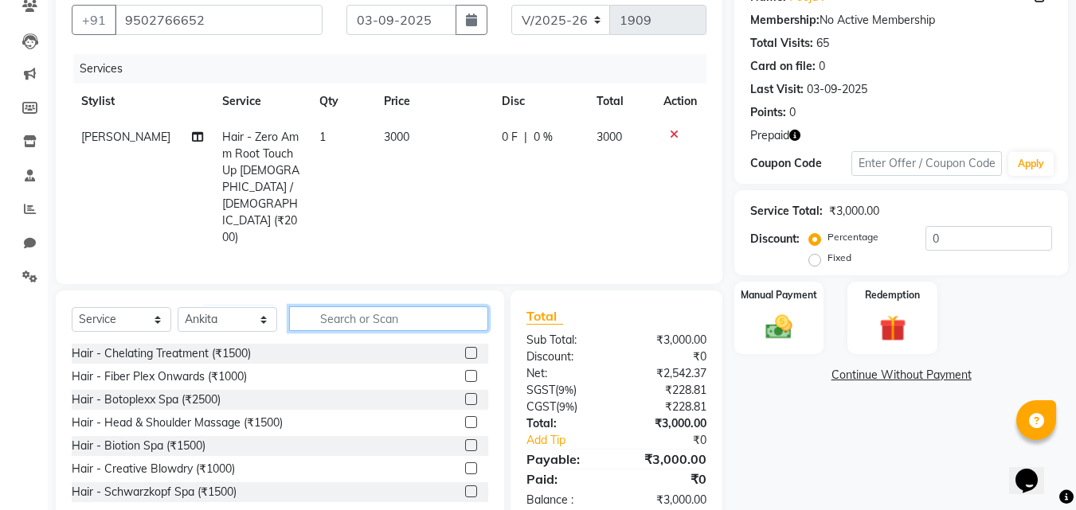
click at [342, 307] on input "text" at bounding box center [388, 319] width 199 height 25
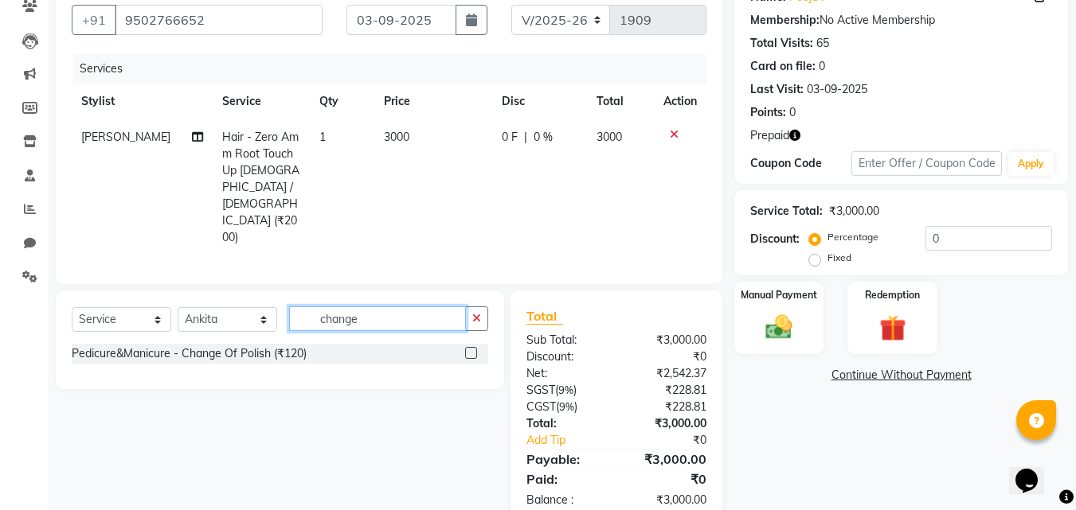
type input "change"
click at [473, 347] on label at bounding box center [471, 353] width 12 height 12
click at [473, 349] on input "checkbox" at bounding box center [470, 354] width 10 height 10
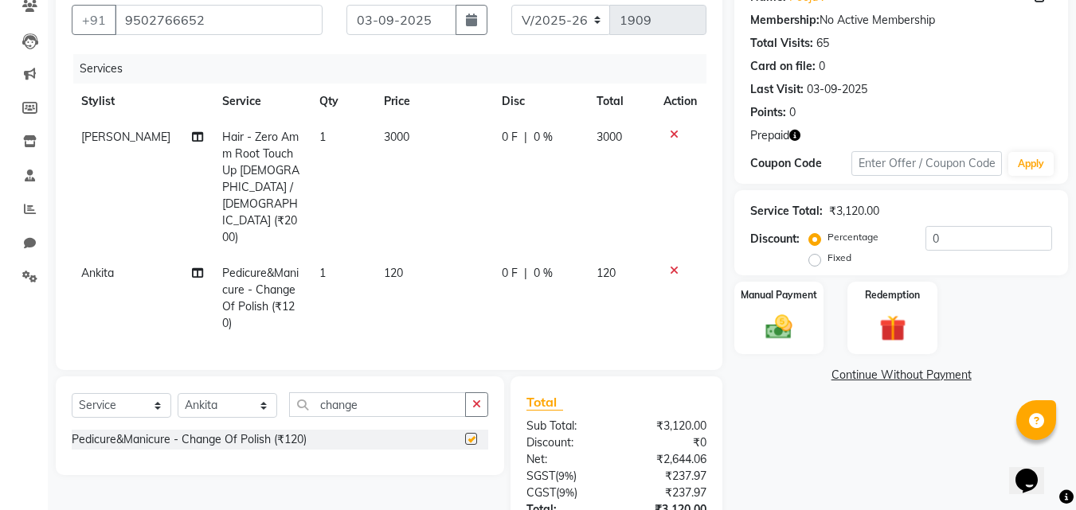
checkbox input "false"
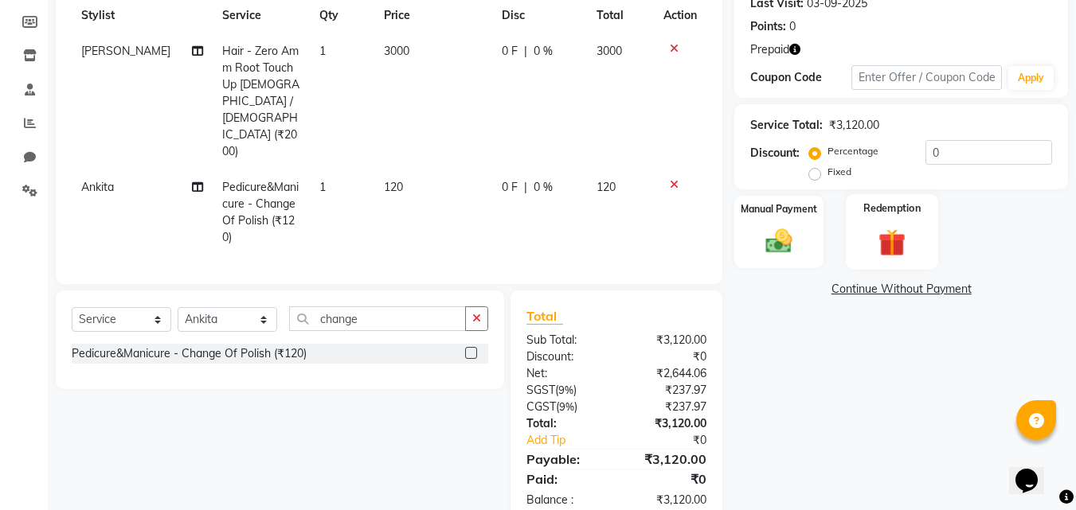
click at [890, 236] on img at bounding box center [891, 242] width 45 height 34
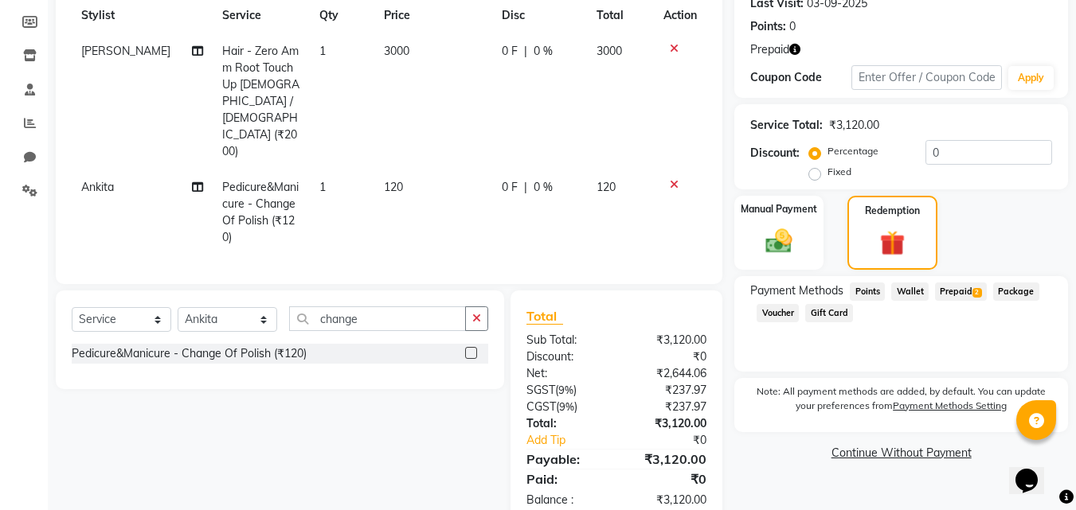
click at [952, 293] on span "Prepaid 2" at bounding box center [961, 292] width 52 height 18
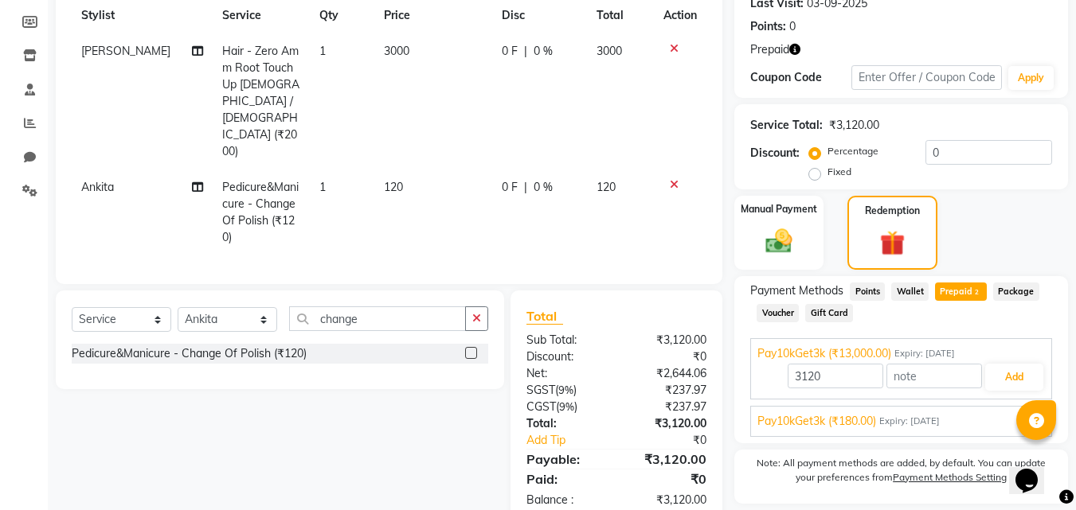
scroll to position [279, 0]
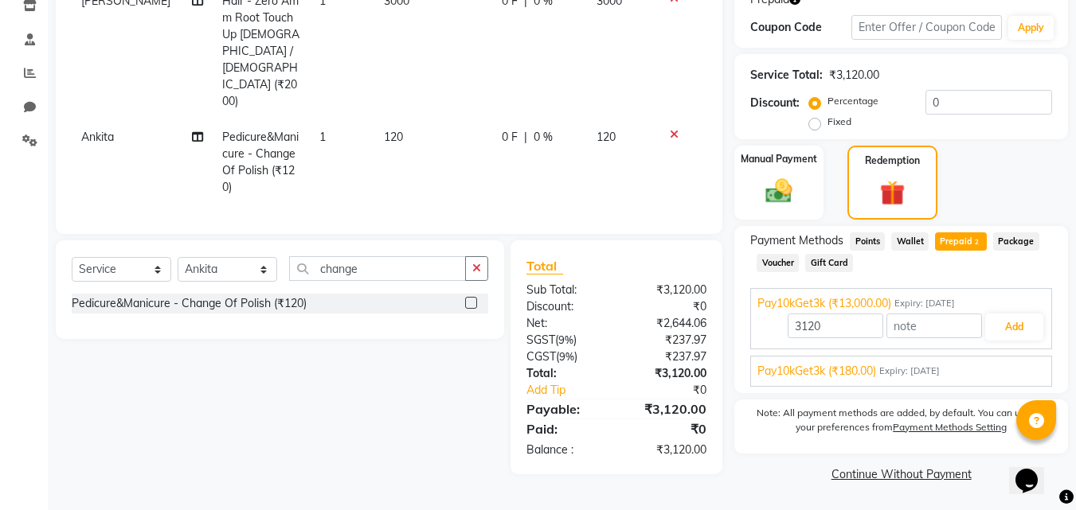
click at [864, 373] on span "Pay10kGet3k (₹180.00)" at bounding box center [816, 371] width 119 height 17
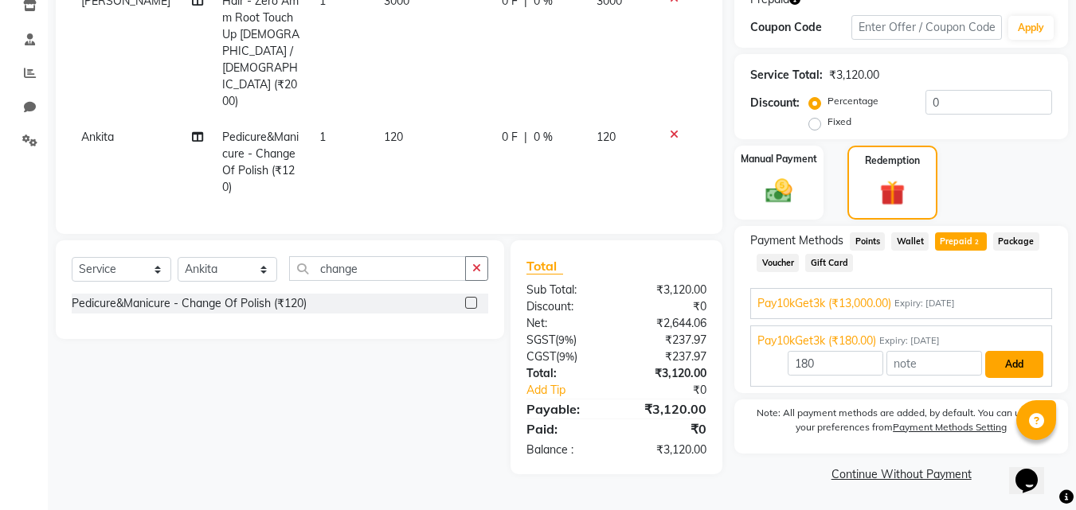
click at [1008, 364] on button "Add" at bounding box center [1014, 364] width 58 height 27
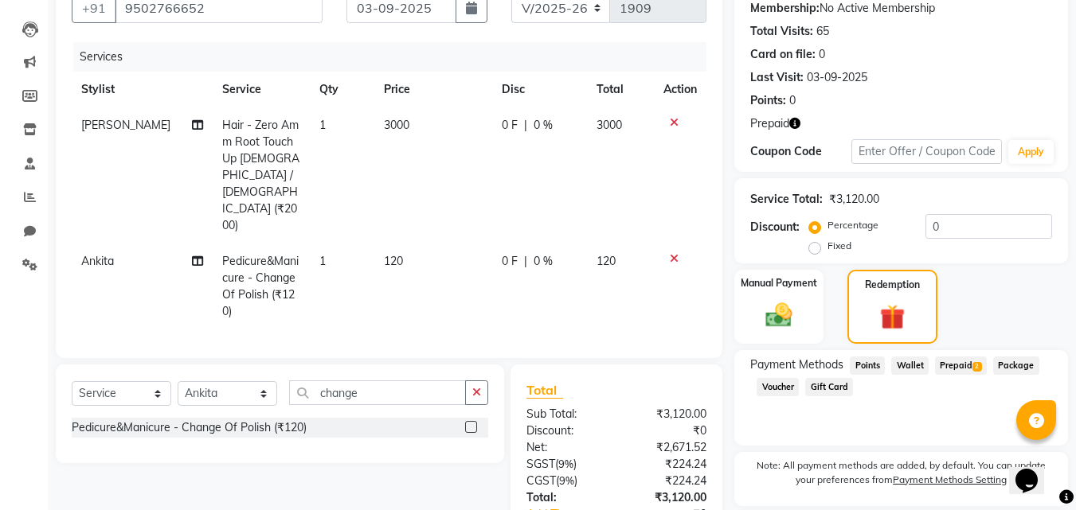
scroll to position [298, 0]
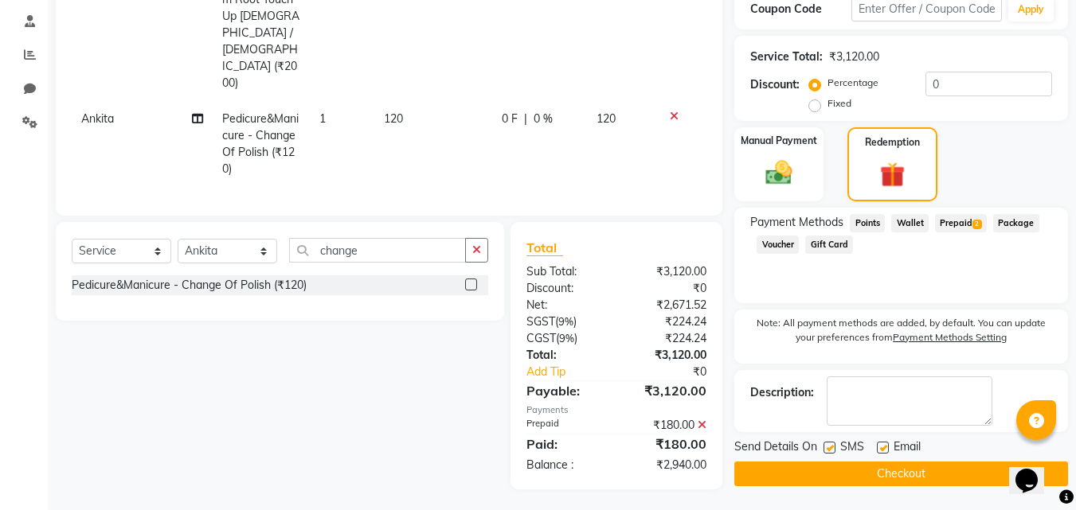
click at [952, 467] on button "Checkout" at bounding box center [901, 474] width 334 height 25
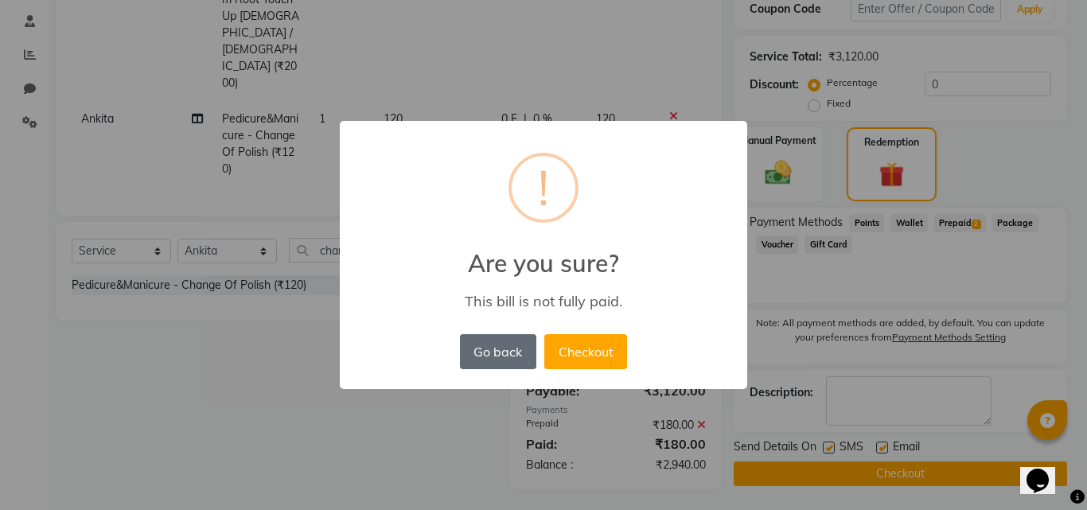
click at [494, 349] on button "Go back" at bounding box center [498, 351] width 76 height 35
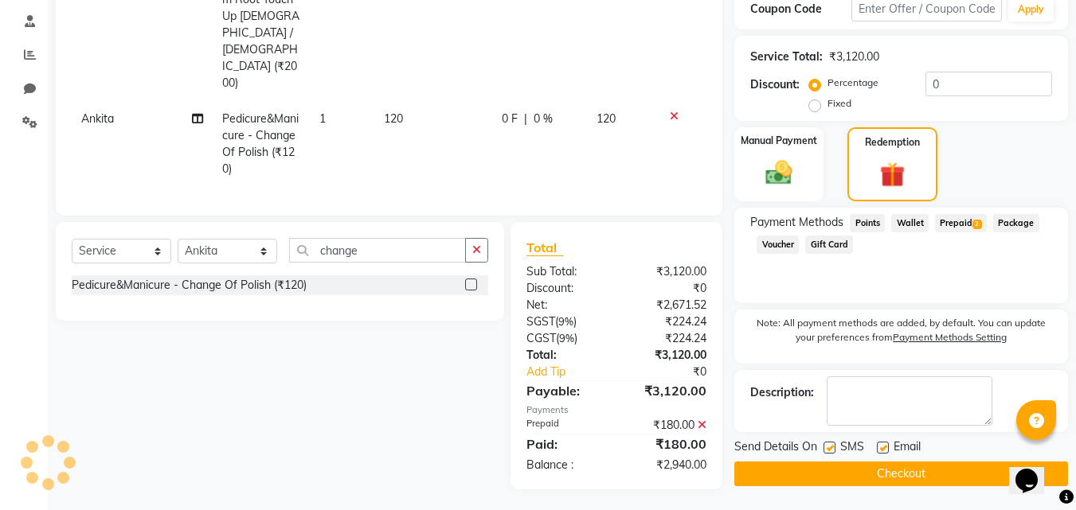
click at [958, 225] on span "Prepaid 2" at bounding box center [961, 223] width 52 height 18
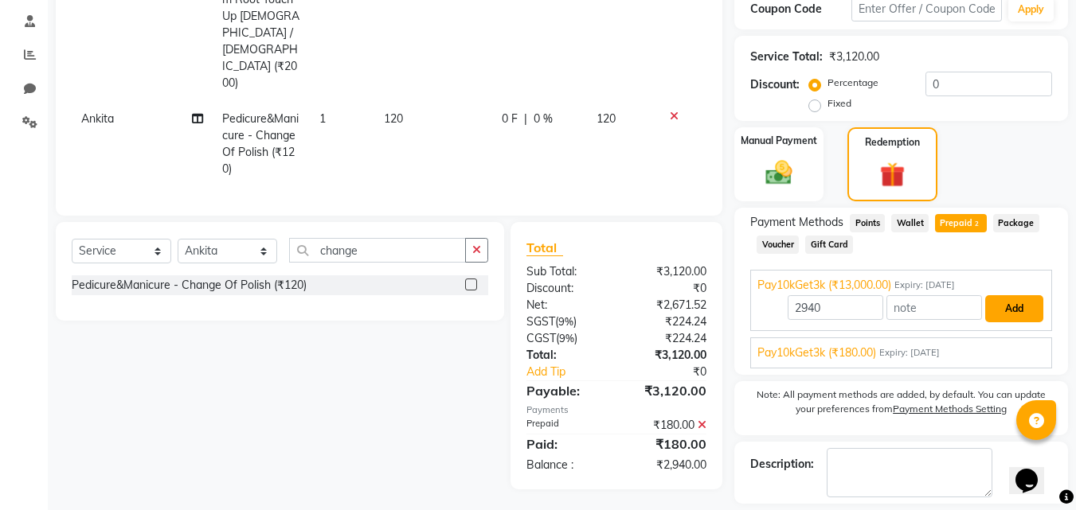
click at [1016, 310] on button "Add" at bounding box center [1014, 308] width 58 height 27
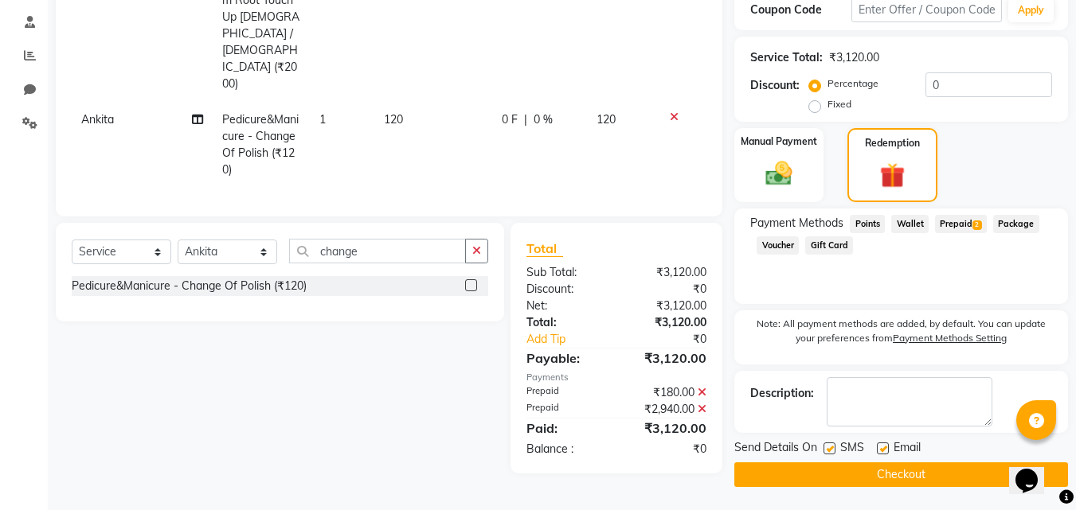
scroll to position [218, 0]
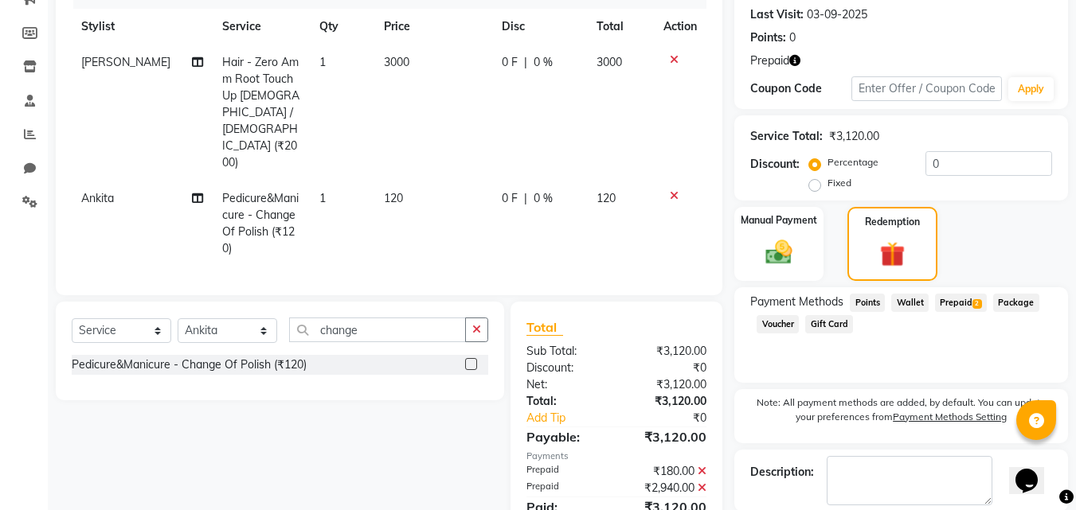
click at [799, 58] on icon "button" at bounding box center [794, 60] width 11 height 11
click at [689, 205] on td at bounding box center [680, 224] width 53 height 86
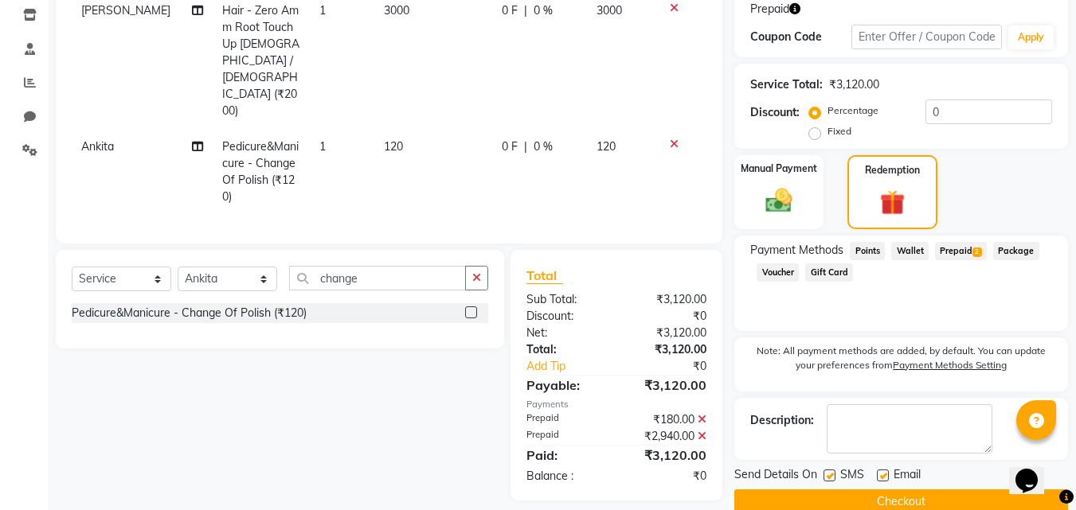
scroll to position [298, 0]
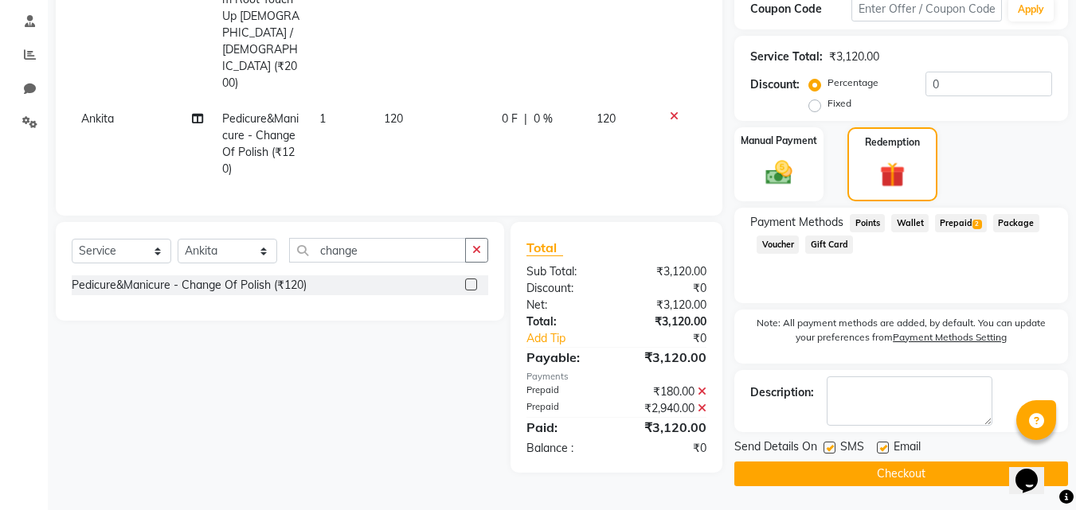
click at [931, 472] on button "Checkout" at bounding box center [901, 474] width 334 height 25
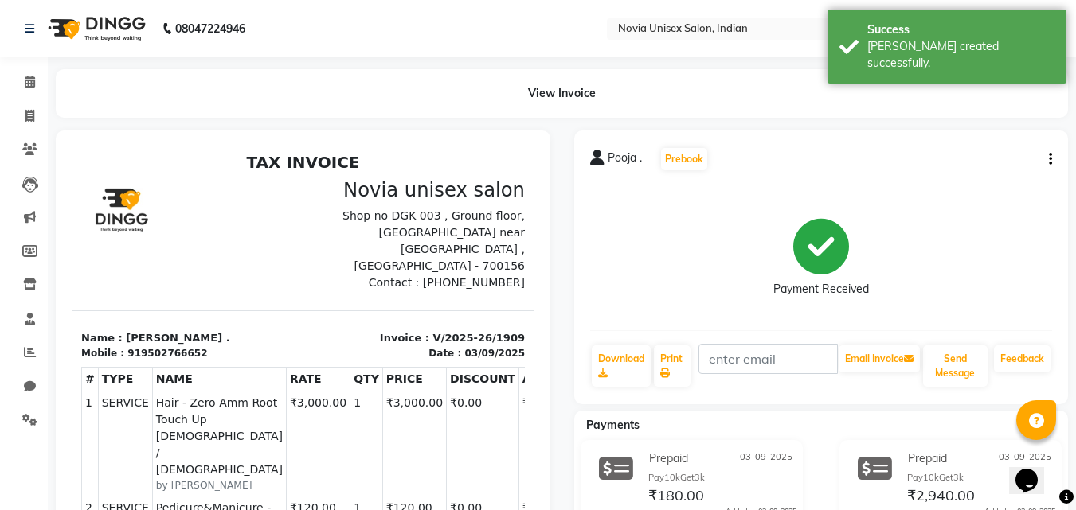
click at [1048, 159] on icon "button" at bounding box center [1049, 159] width 3 height 1
click at [951, 177] on div "Edit Invoice" at bounding box center [970, 180] width 109 height 20
select select "service"
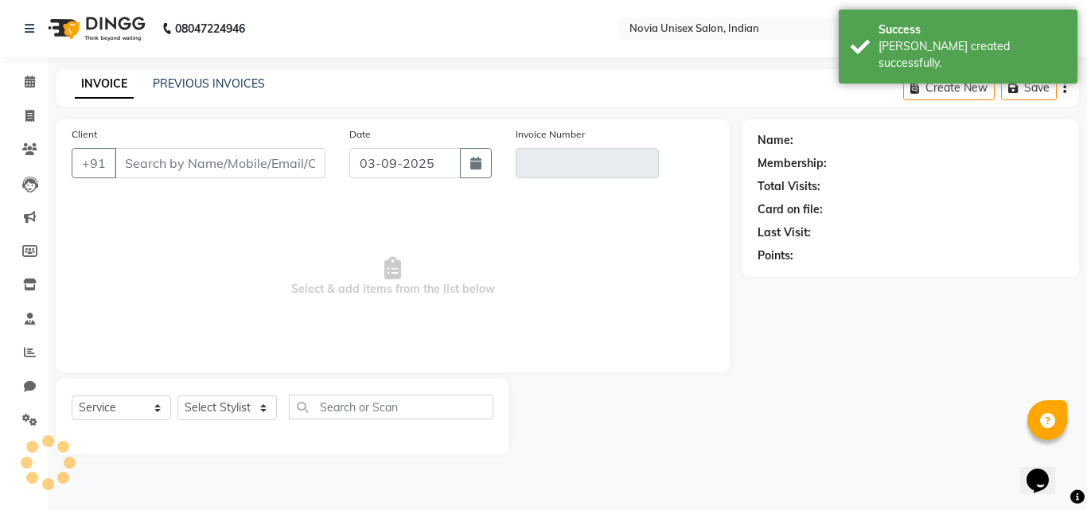
type input "9502766652"
type input "V/2025-26/1909"
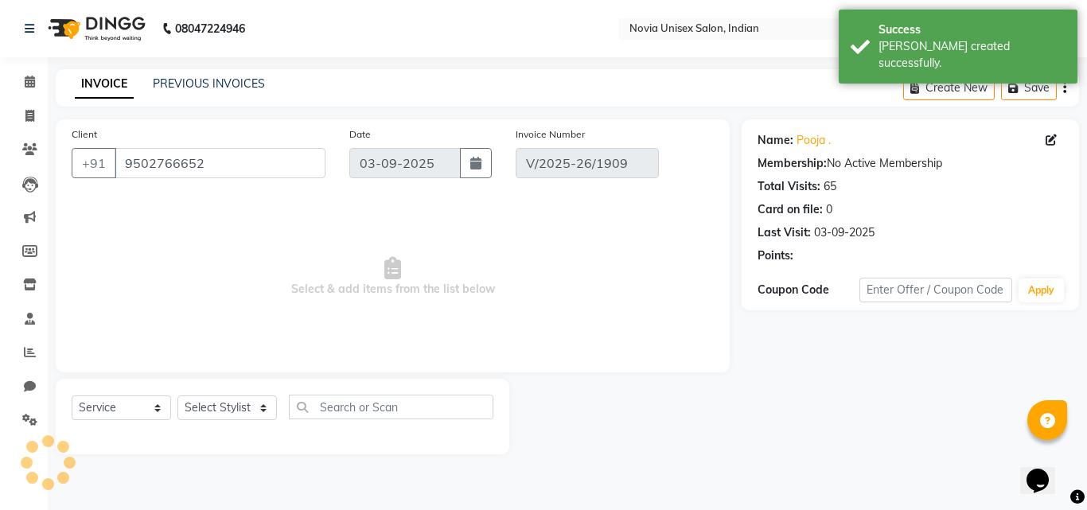
select select "select"
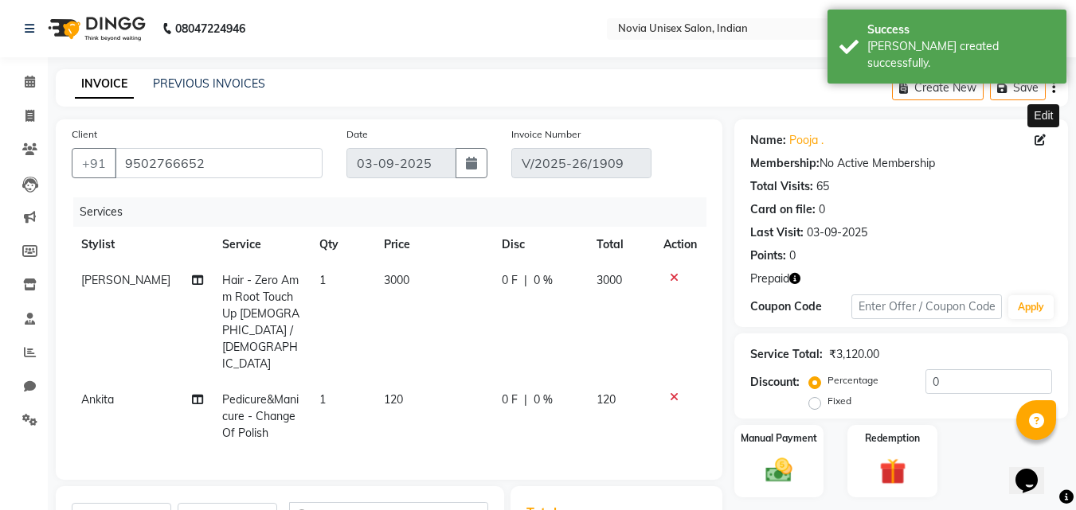
click at [1037, 138] on icon at bounding box center [1039, 140] width 11 height 11
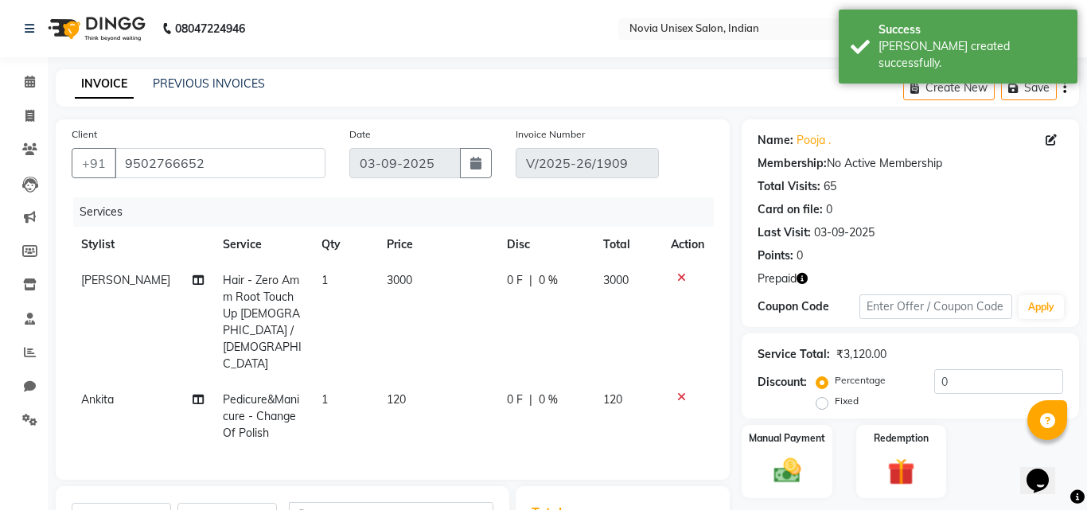
select select "[DEMOGRAPHIC_DATA]"
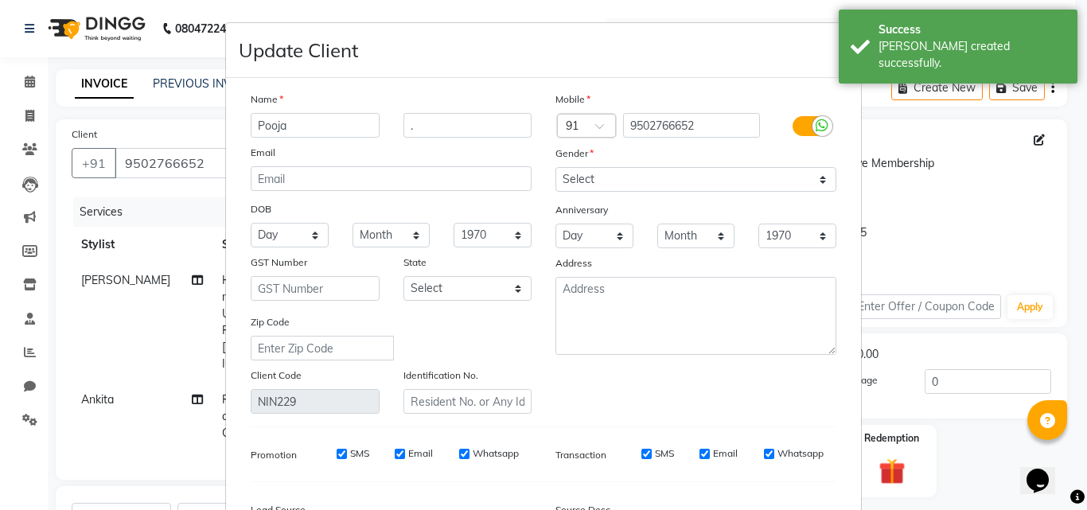
click at [172, 456] on ngb-modal-window "Update Client Name [PERSON_NAME] . Email DOB Day 01 02 03 04 05 06 07 08 09 10 …" at bounding box center [543, 255] width 1087 height 510
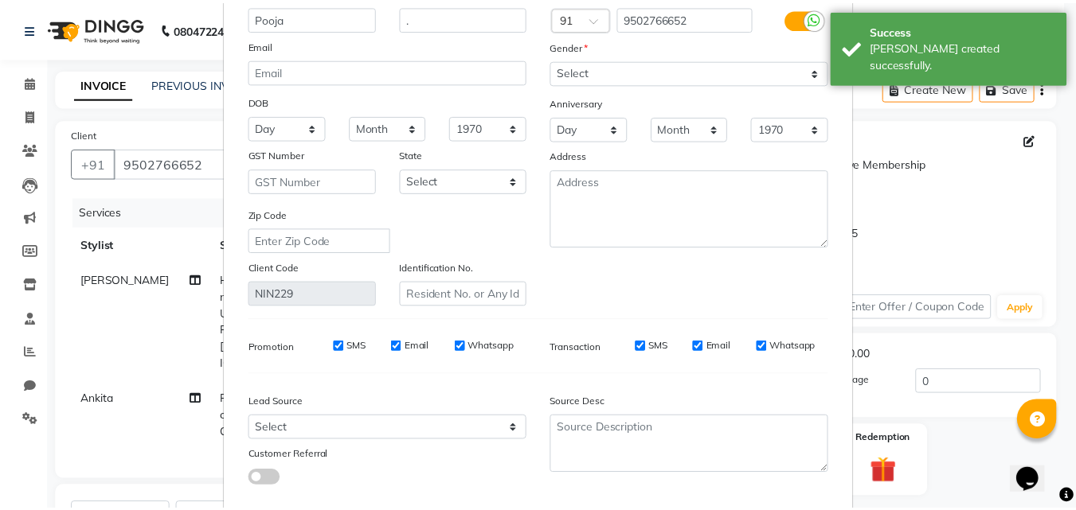
scroll to position [196, 0]
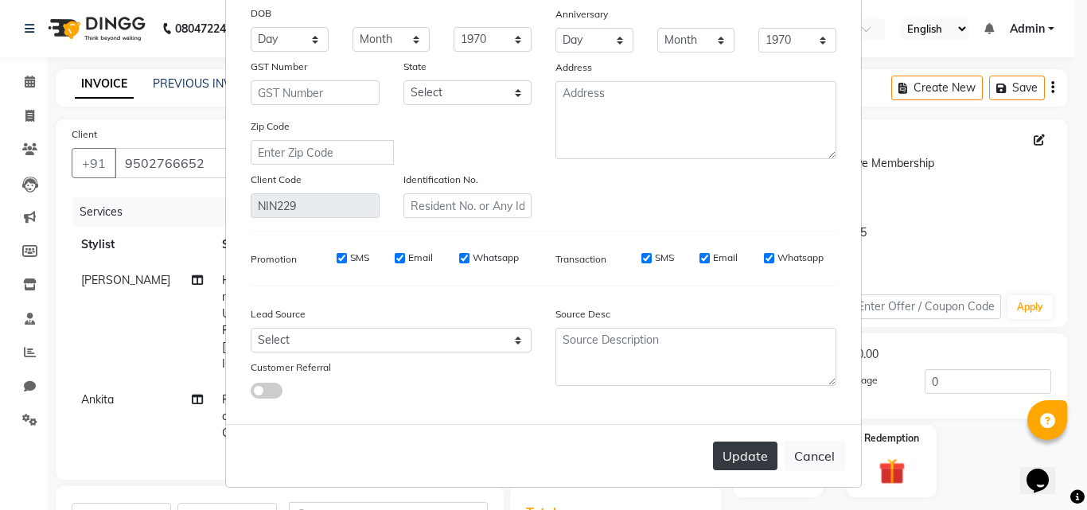
click at [756, 451] on button "Update" at bounding box center [745, 456] width 64 height 29
select select
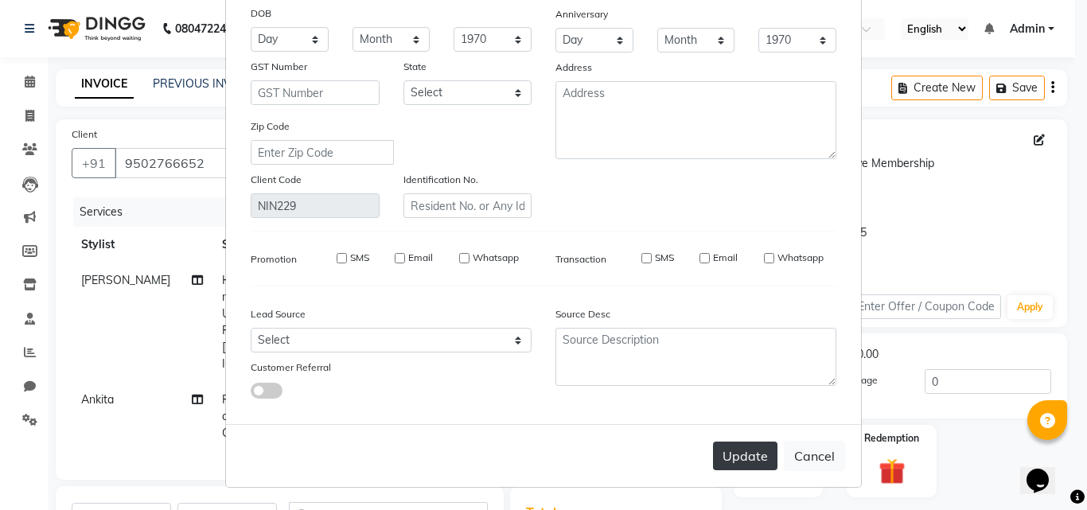
select select
checkbox input "false"
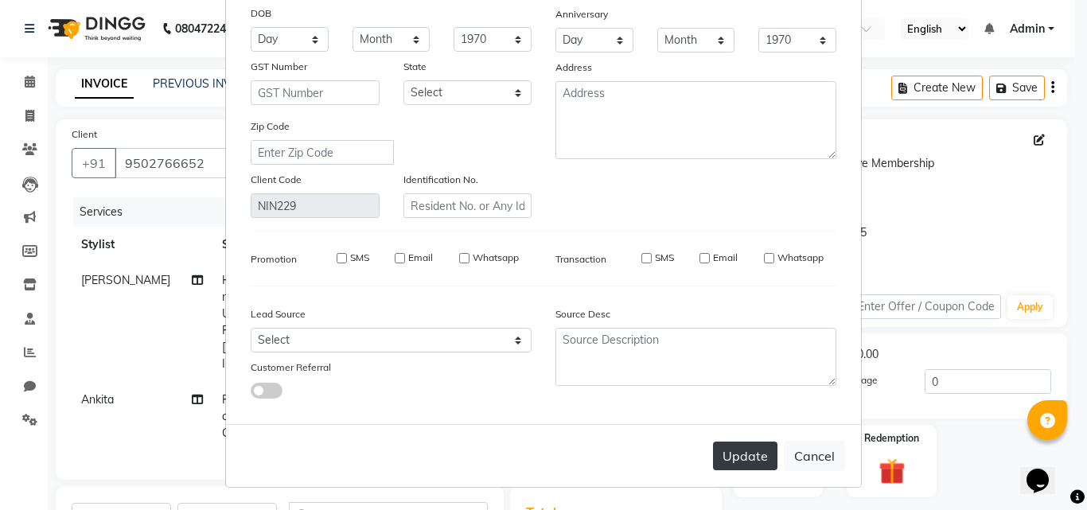
checkbox input "false"
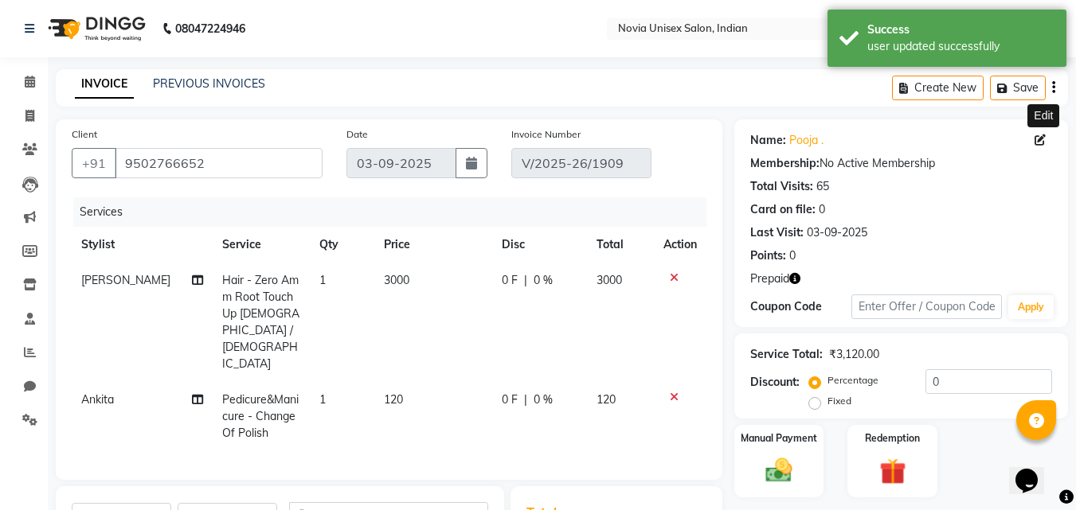
click at [1052, 88] on icon "button" at bounding box center [1053, 88] width 3 height 1
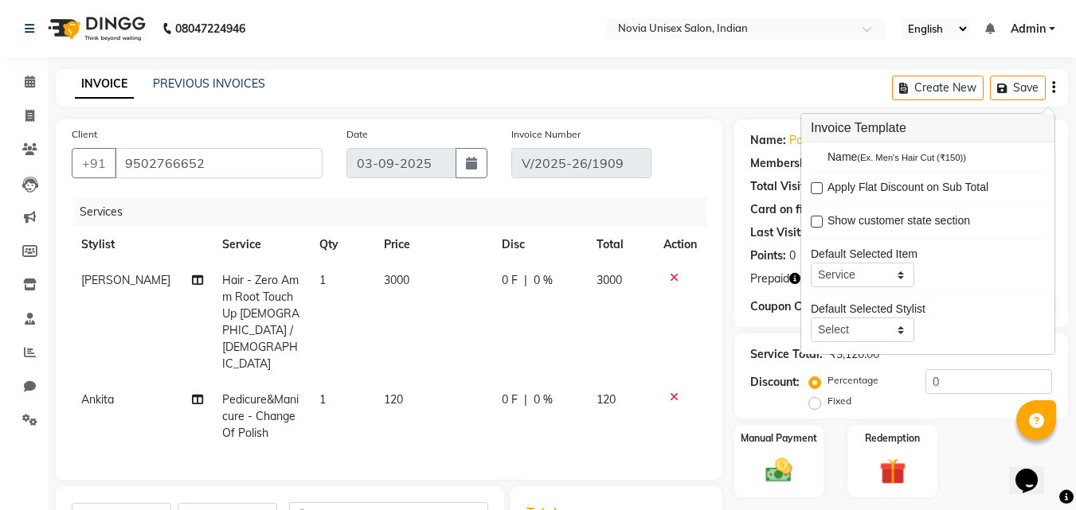
scroll to position [78, 0]
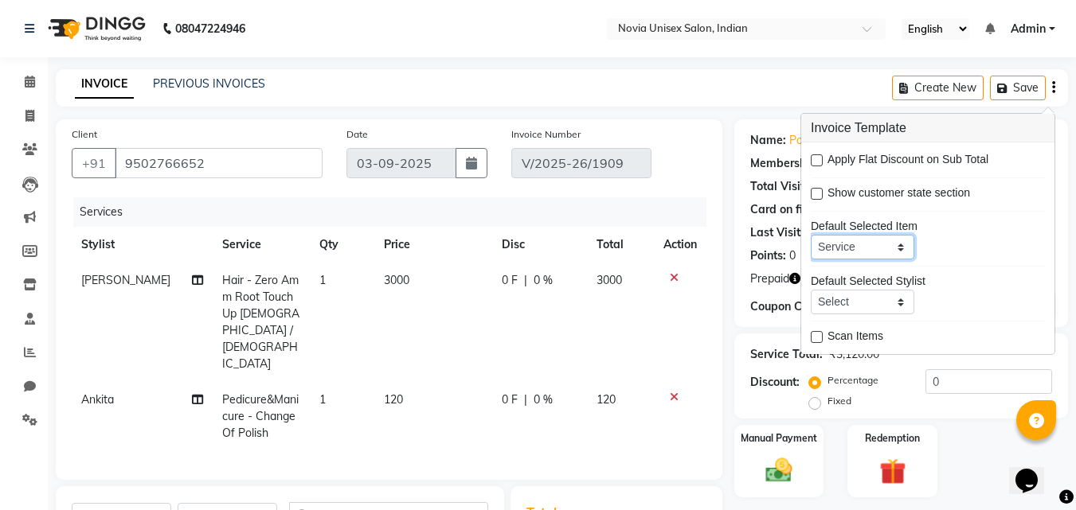
click at [902, 245] on select "Service Product Membership Package Voucher Prepaid Gift Card" at bounding box center [861, 247] width 103 height 25
click at [764, 84] on div "INVOICE PREVIOUS INVOICES Create New Save" at bounding box center [562, 87] width 1012 height 37
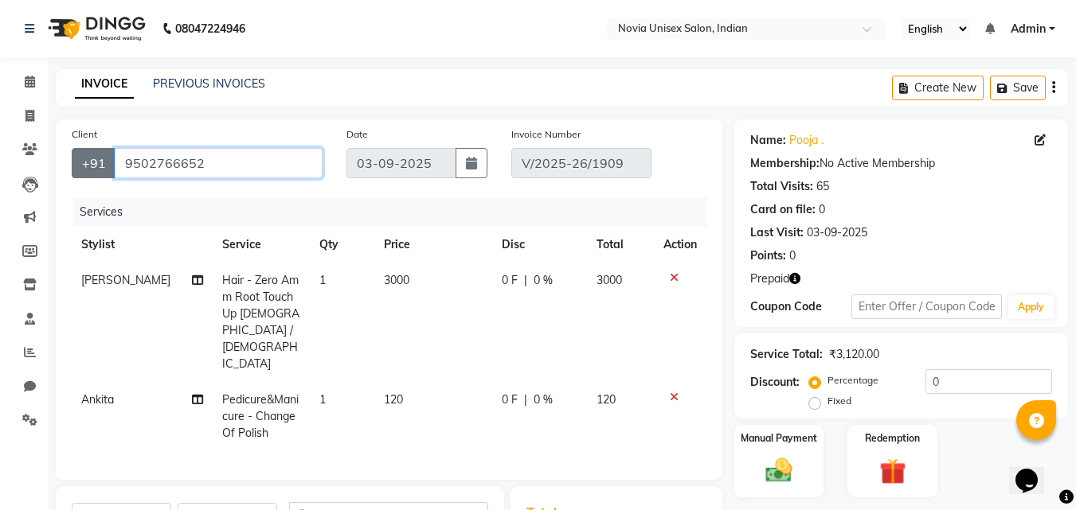
drag, startPoint x: 235, startPoint y: 158, endPoint x: 84, endPoint y: 163, distance: 150.5
click at [84, 163] on div "[PHONE_NUMBER]" at bounding box center [197, 163] width 251 height 30
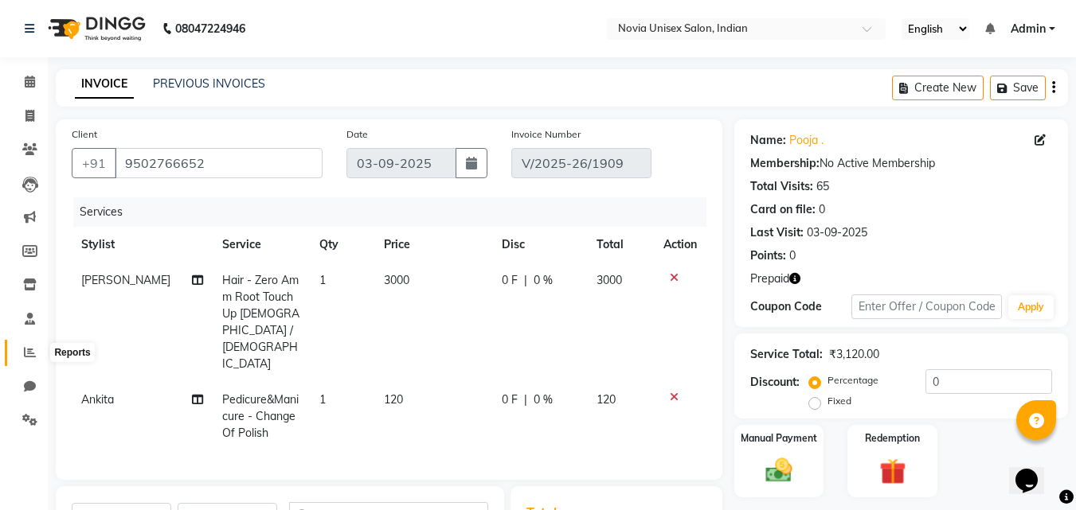
click at [31, 351] on icon at bounding box center [30, 352] width 12 height 12
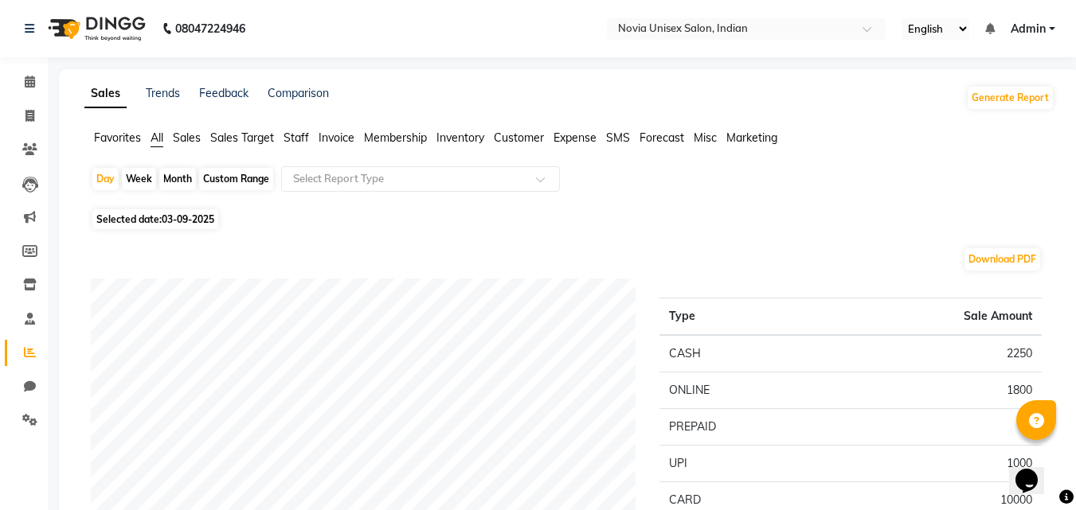
click at [193, 139] on span "Sales" at bounding box center [187, 138] width 28 height 14
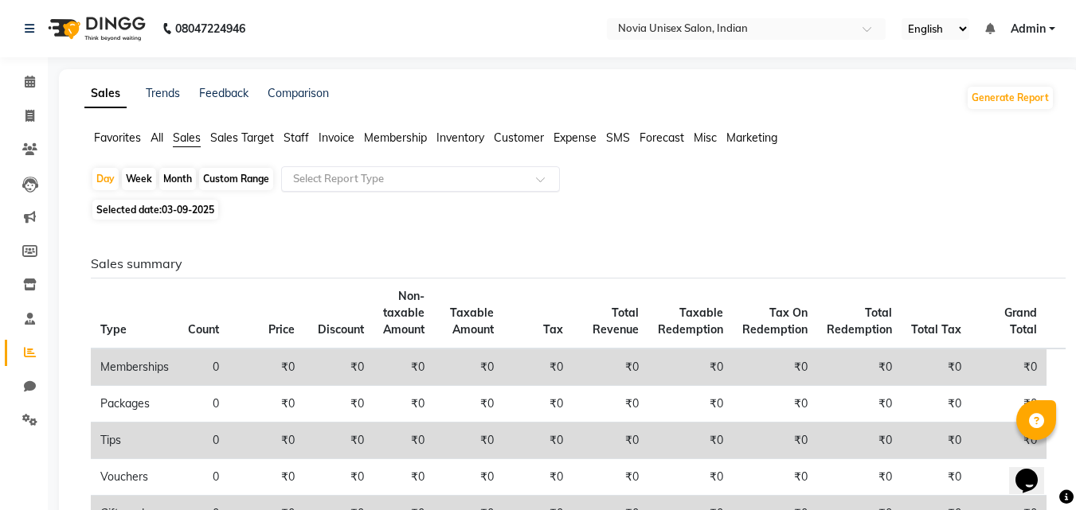
click at [336, 180] on input "text" at bounding box center [404, 179] width 229 height 16
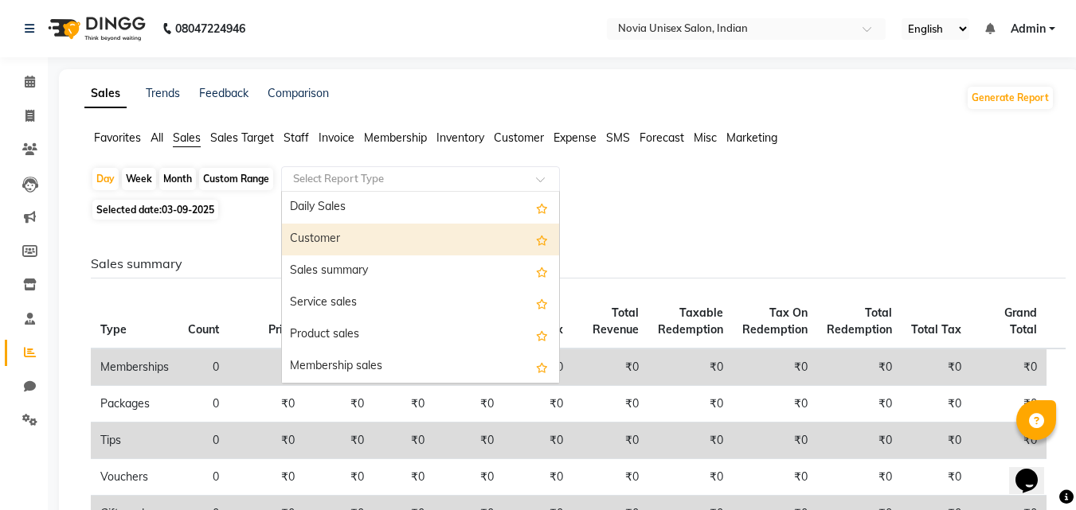
click at [324, 237] on div "Customer" at bounding box center [420, 240] width 277 height 32
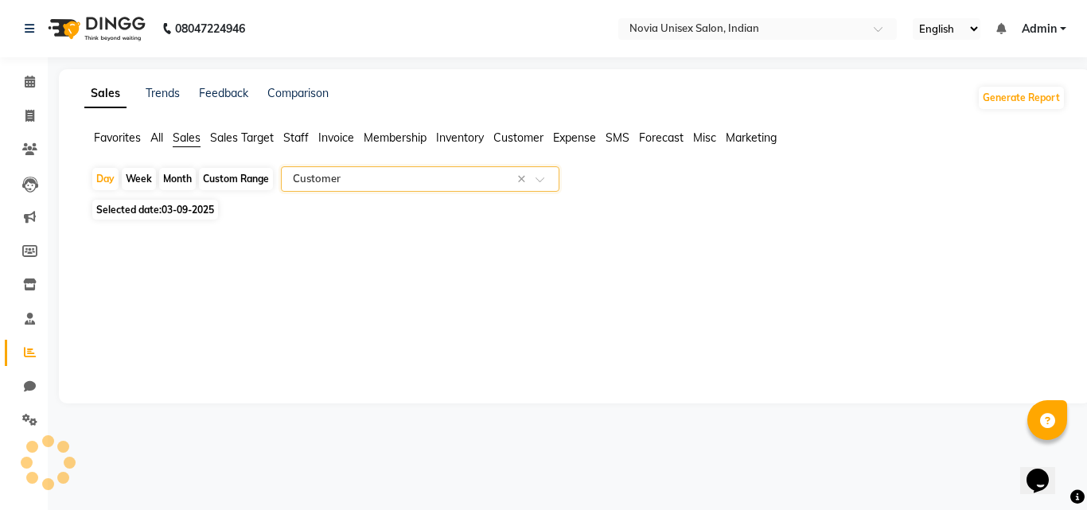
select select "filtered_report"
select select "csv"
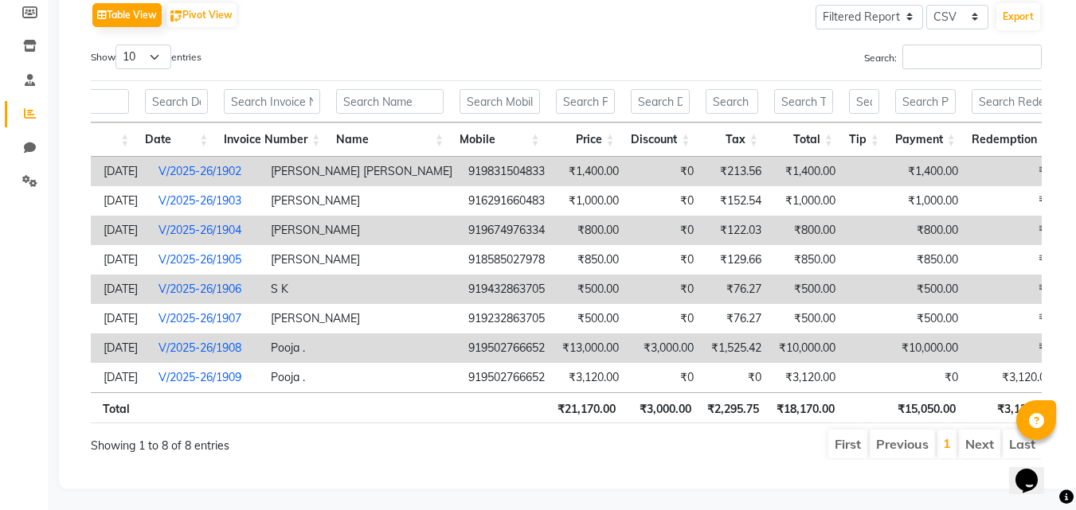
scroll to position [0, 191]
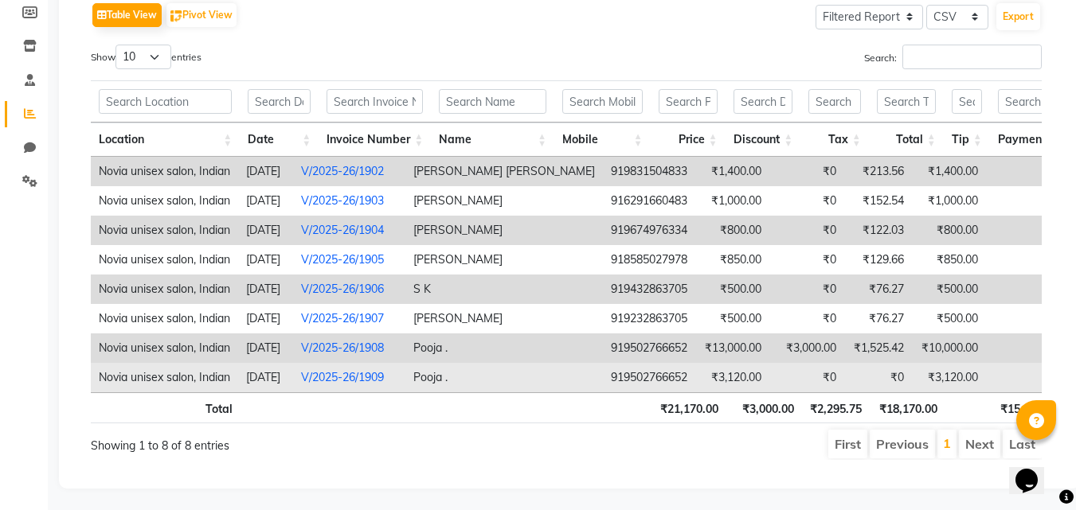
click at [384, 374] on link "V/2025-26/1909" at bounding box center [342, 377] width 83 height 14
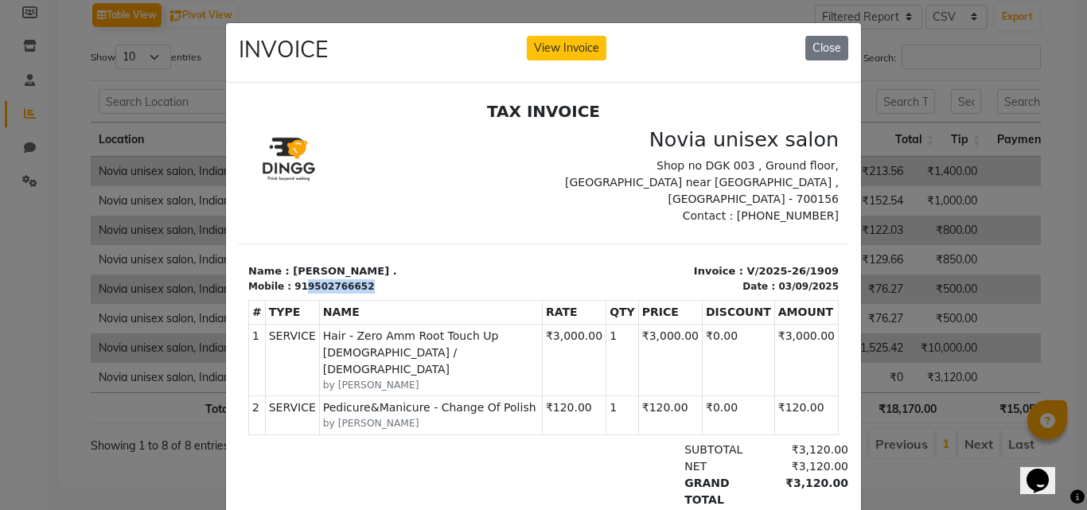
drag, startPoint x: 299, startPoint y: 267, endPoint x: 412, endPoint y: 265, distance: 113.1
click at [412, 279] on div "Mobile : 919502766652" at bounding box center [391, 286] width 286 height 14
copy div "9502766652"
click at [819, 44] on button "Close" at bounding box center [827, 48] width 43 height 25
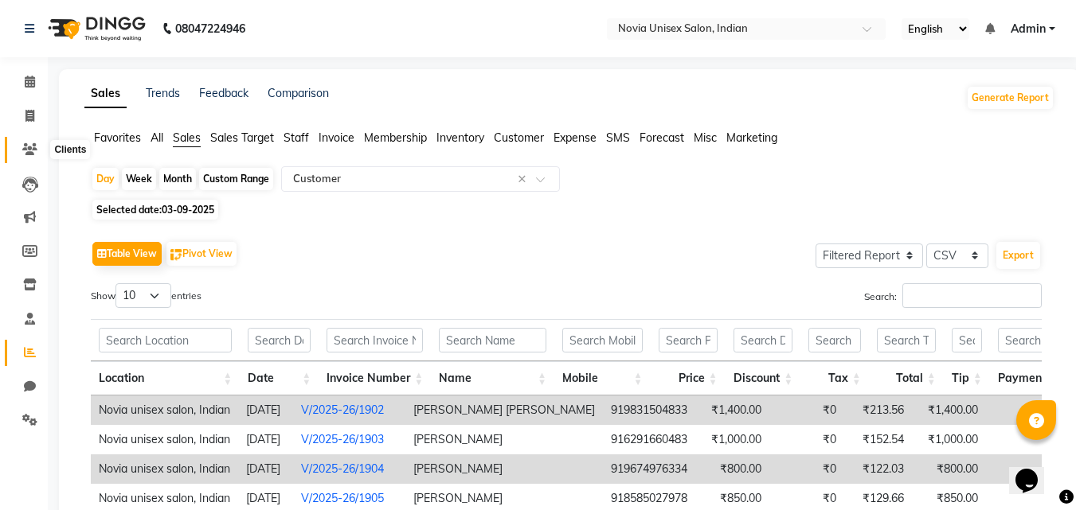
click at [34, 152] on icon at bounding box center [29, 149] width 15 height 12
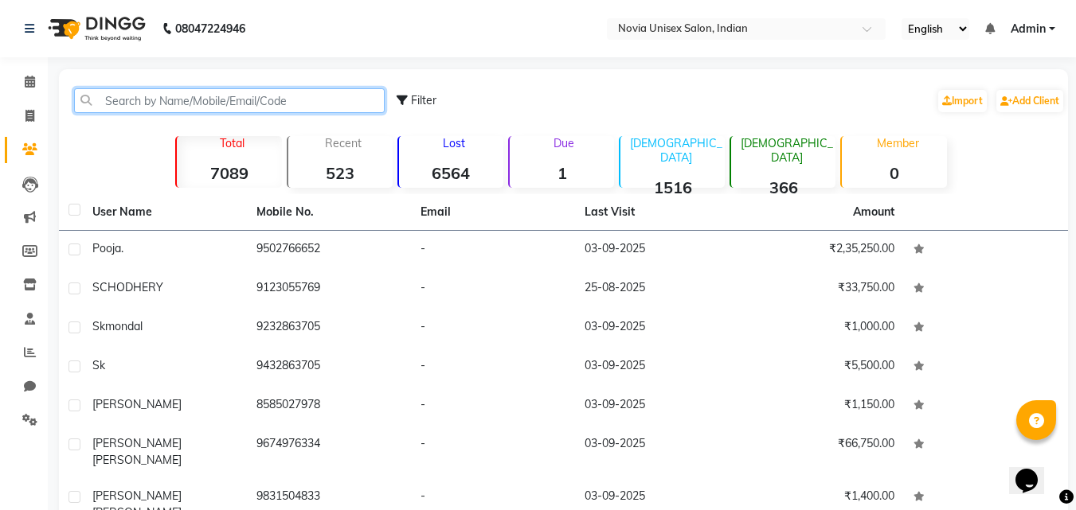
click at [305, 97] on input "text" at bounding box center [229, 100] width 310 height 25
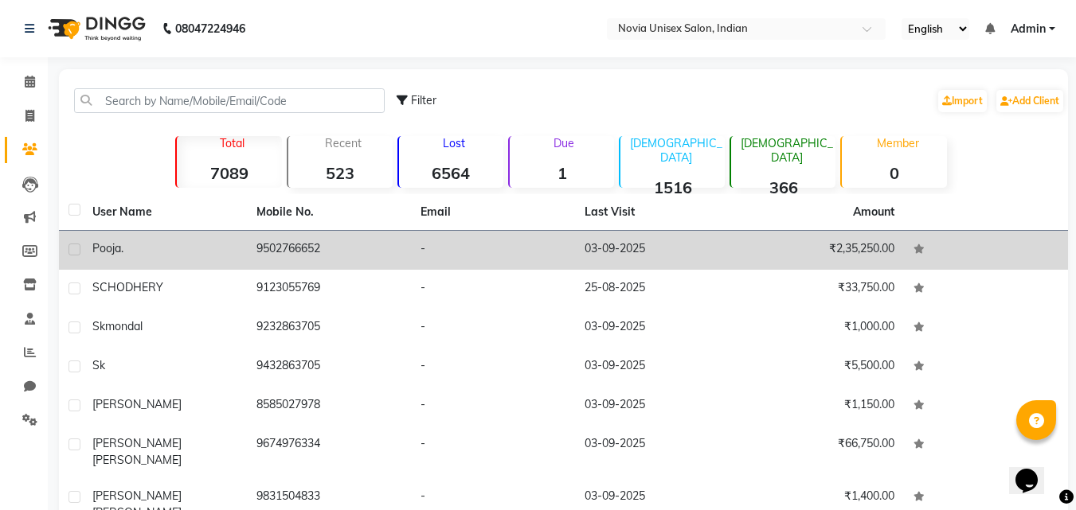
click at [108, 252] on span "Pooja" at bounding box center [106, 248] width 29 height 14
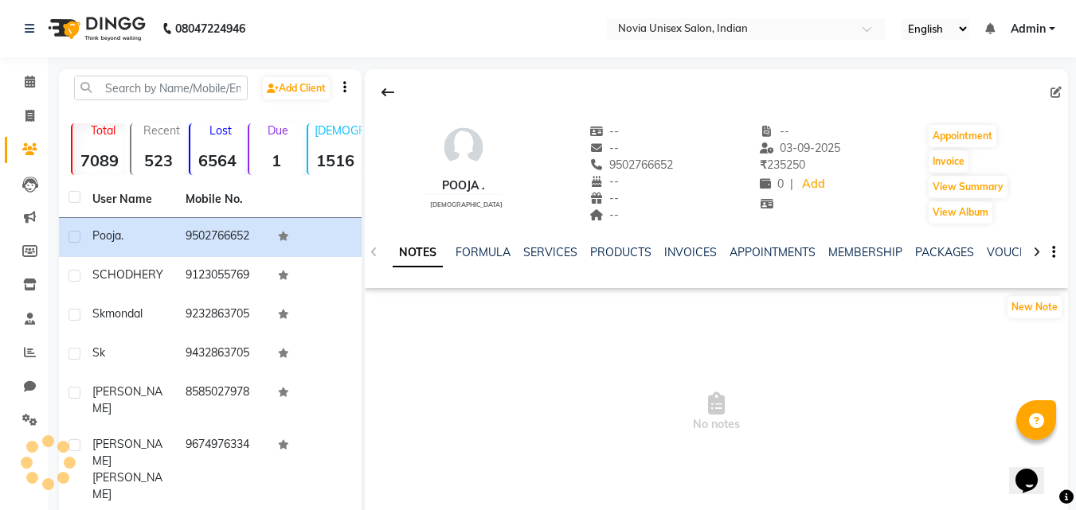
click at [1039, 251] on icon at bounding box center [1036, 252] width 7 height 11
click at [370, 253] on icon at bounding box center [373, 252] width 7 height 11
click at [538, 257] on link "SERVICES" at bounding box center [550, 252] width 54 height 14
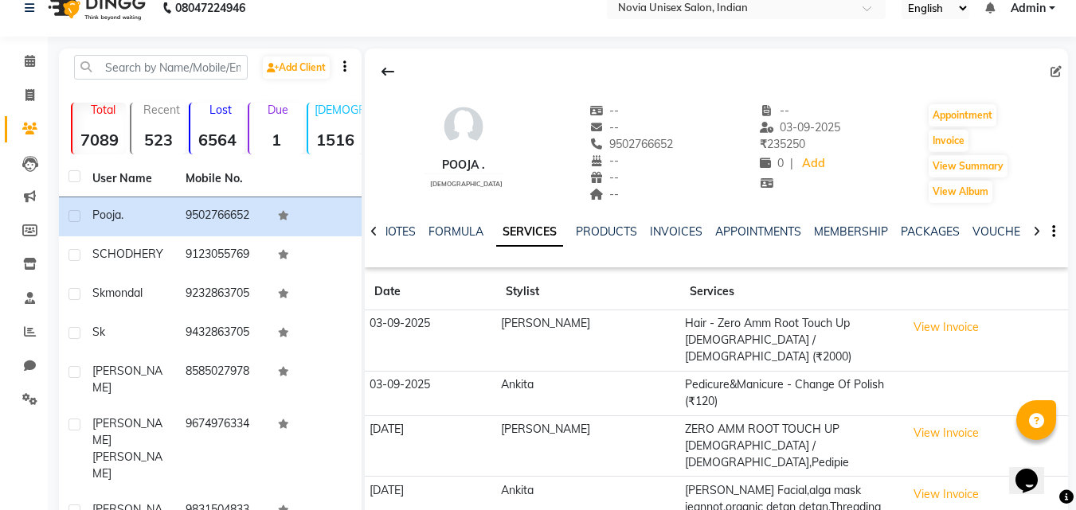
click at [378, 232] on div at bounding box center [374, 230] width 18 height 31
click at [378, 232] on div "NOTES FORMULA SERVICES PRODUCTS INVOICES APPOINTMENTS MEMBERSHIP PACKAGES VOUCH…" at bounding box center [716, 232] width 703 height 55
click at [1037, 231] on icon at bounding box center [1036, 231] width 7 height 11
click at [607, 228] on link "PRODUCTS" at bounding box center [593, 232] width 61 height 14
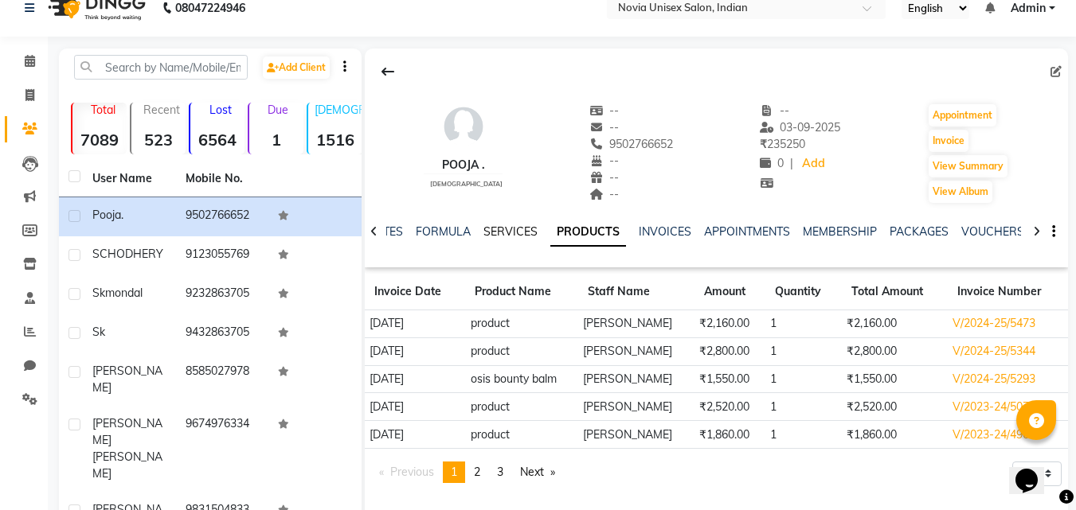
click at [515, 232] on link "SERVICES" at bounding box center [510, 232] width 54 height 14
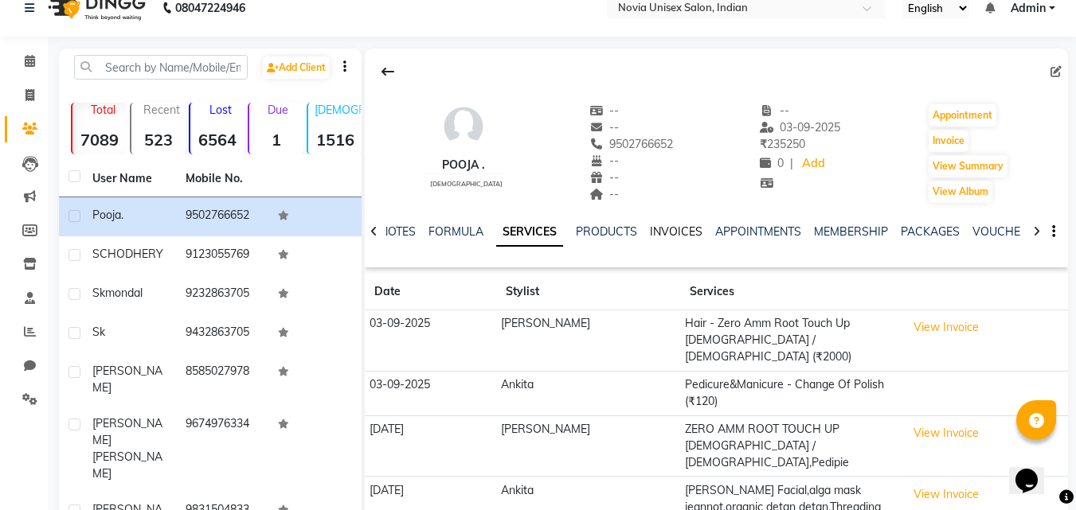
click at [689, 232] on link "INVOICES" at bounding box center [676, 232] width 53 height 14
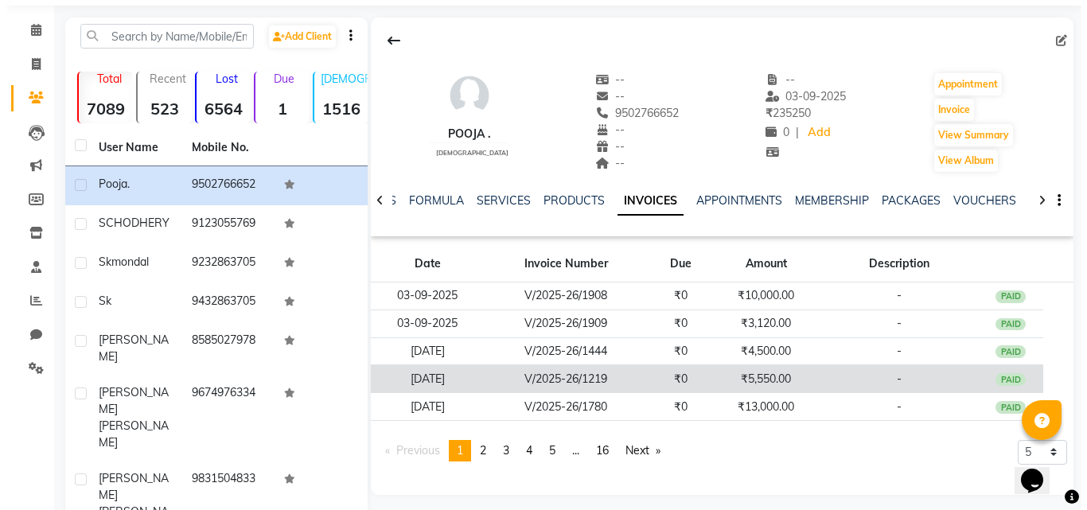
scroll to position [80, 0]
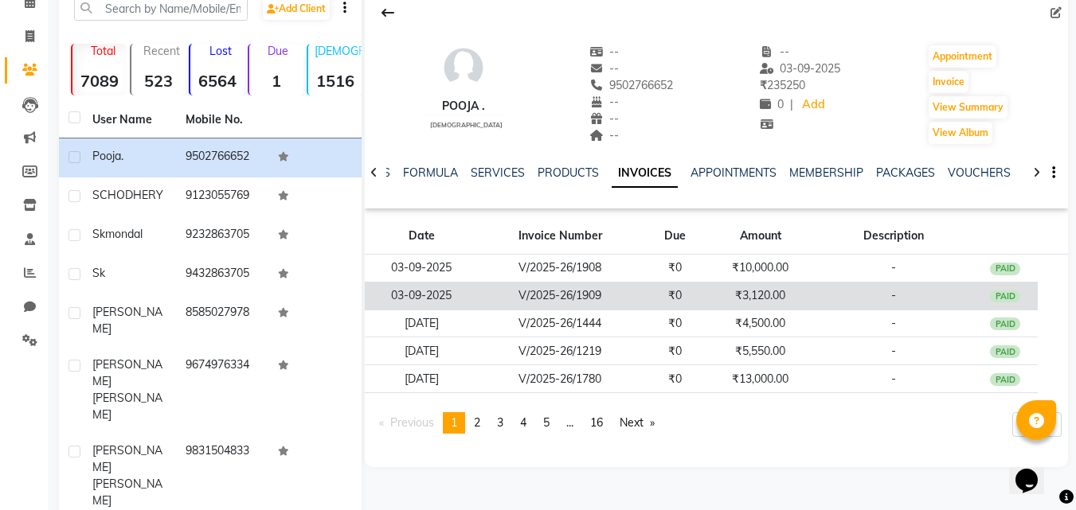
click at [787, 289] on td "₹3,120.00" at bounding box center [760, 296] width 107 height 28
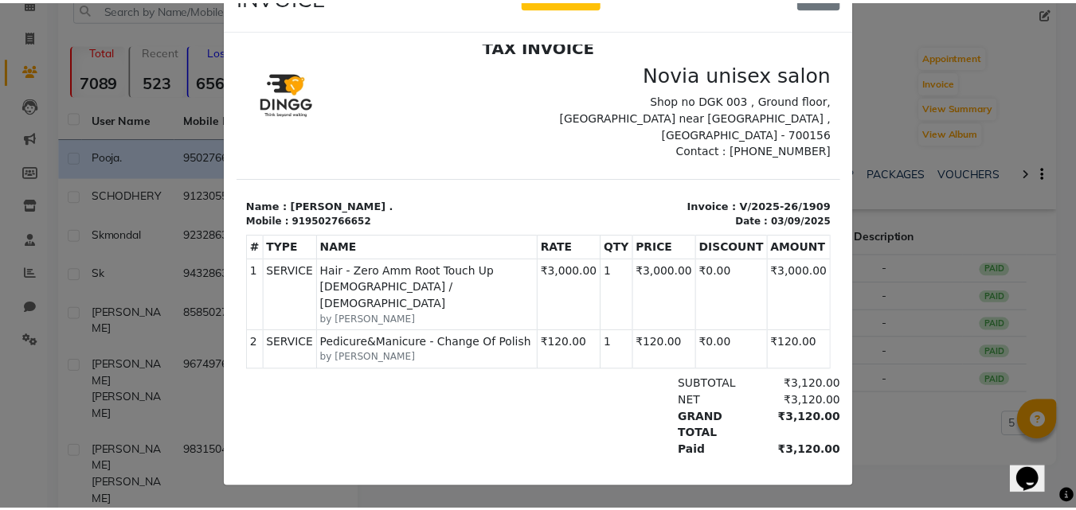
scroll to position [0, 0]
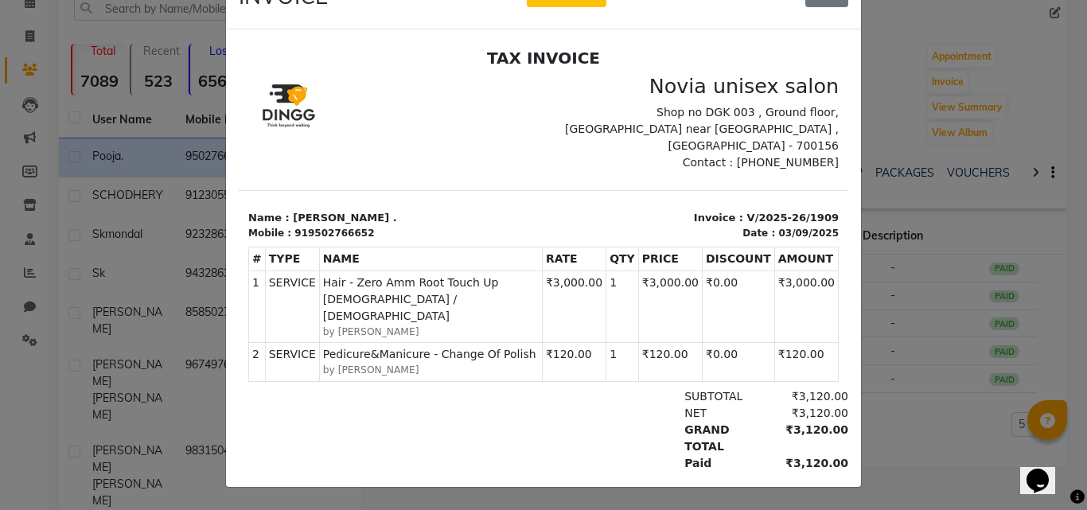
click at [900, 59] on ngb-modal-window "INVOICE View Invoice Close" at bounding box center [543, 255] width 1087 height 510
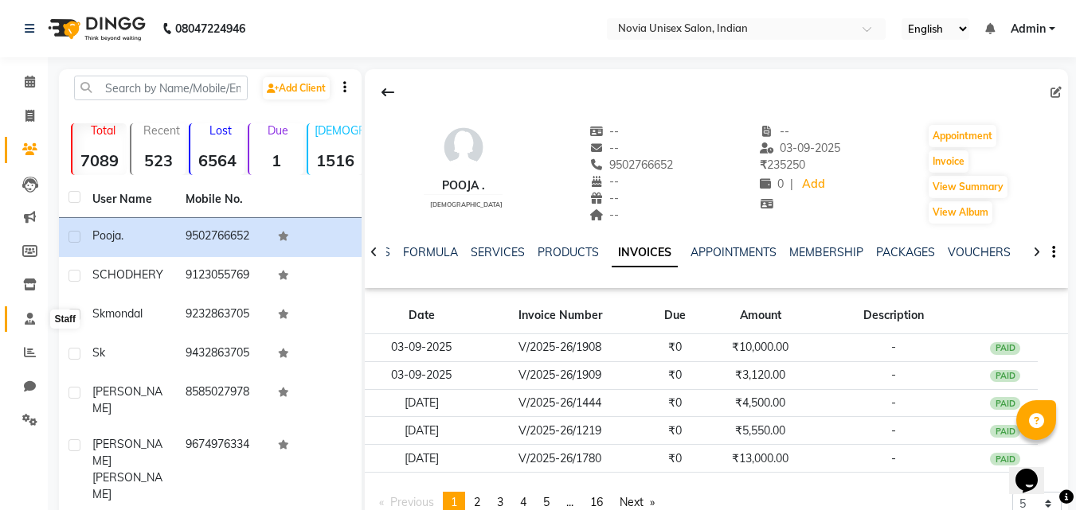
click at [30, 320] on icon at bounding box center [30, 319] width 10 height 12
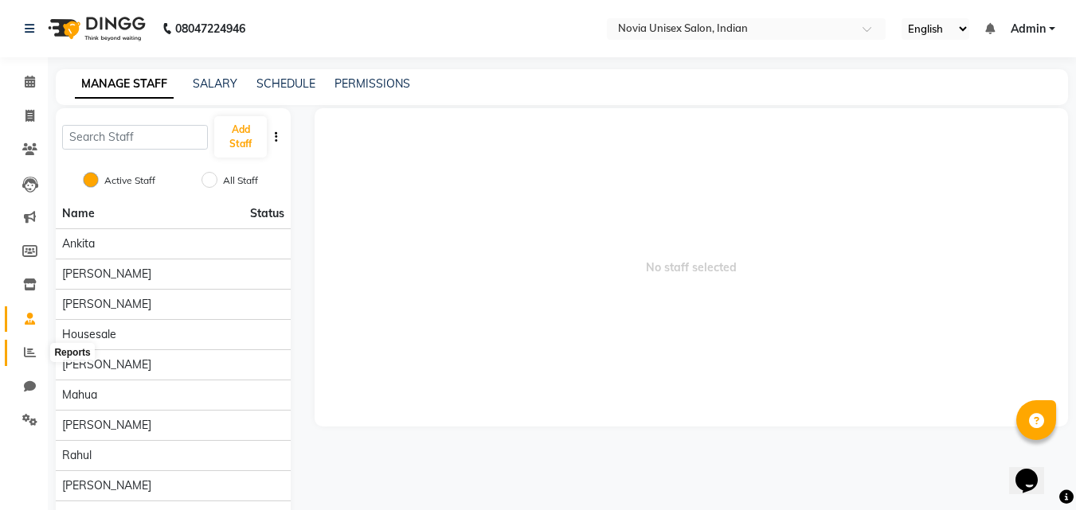
click at [23, 357] on span at bounding box center [30, 353] width 28 height 18
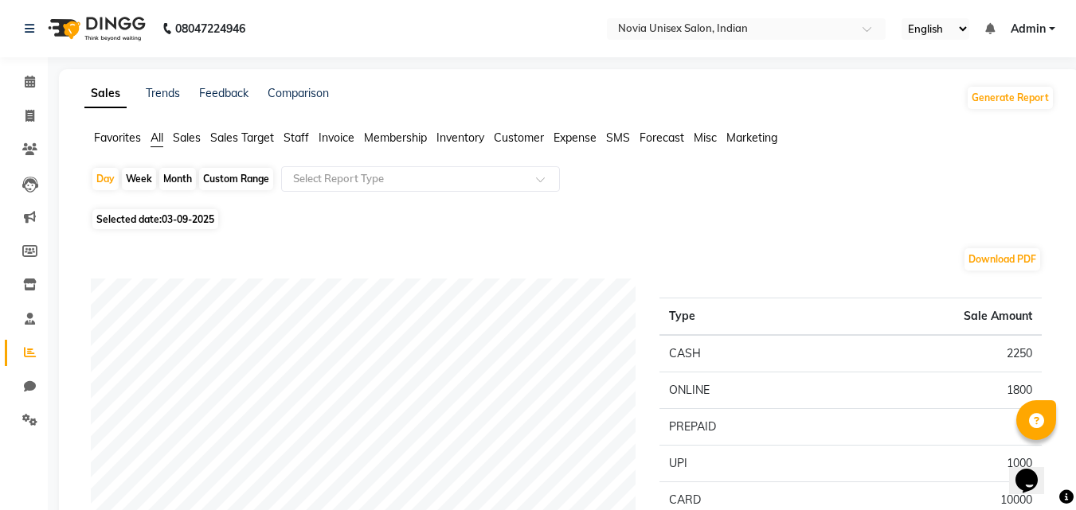
click at [198, 135] on span "Sales" at bounding box center [187, 138] width 28 height 14
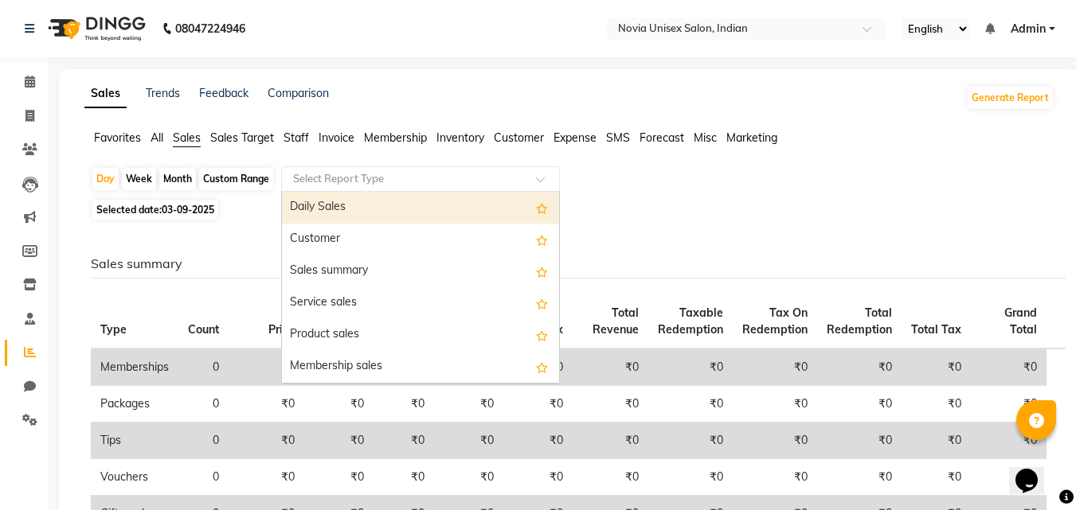
click at [369, 182] on input "text" at bounding box center [404, 179] width 229 height 16
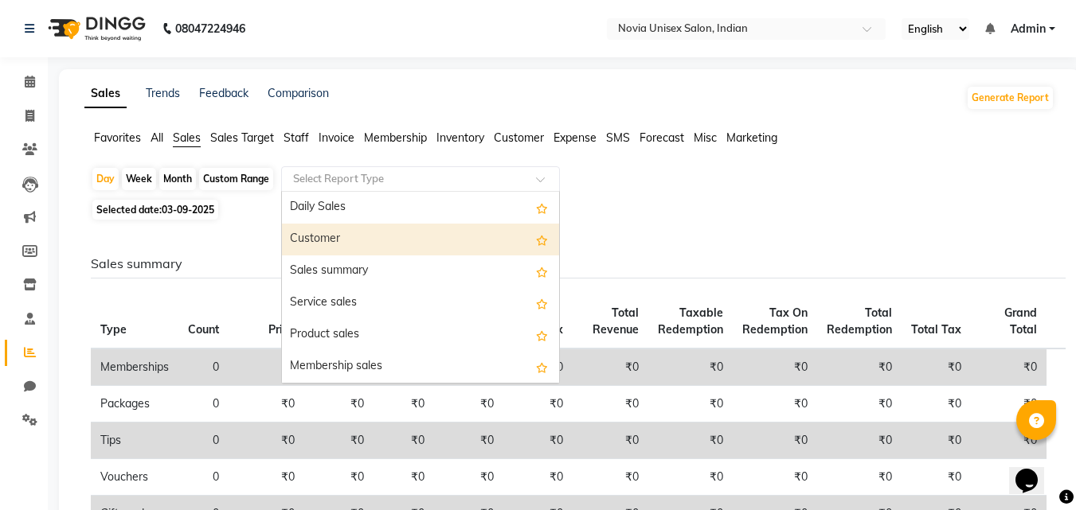
click at [337, 239] on div "Customer" at bounding box center [420, 240] width 277 height 32
select select "filtered_report"
select select "csv"
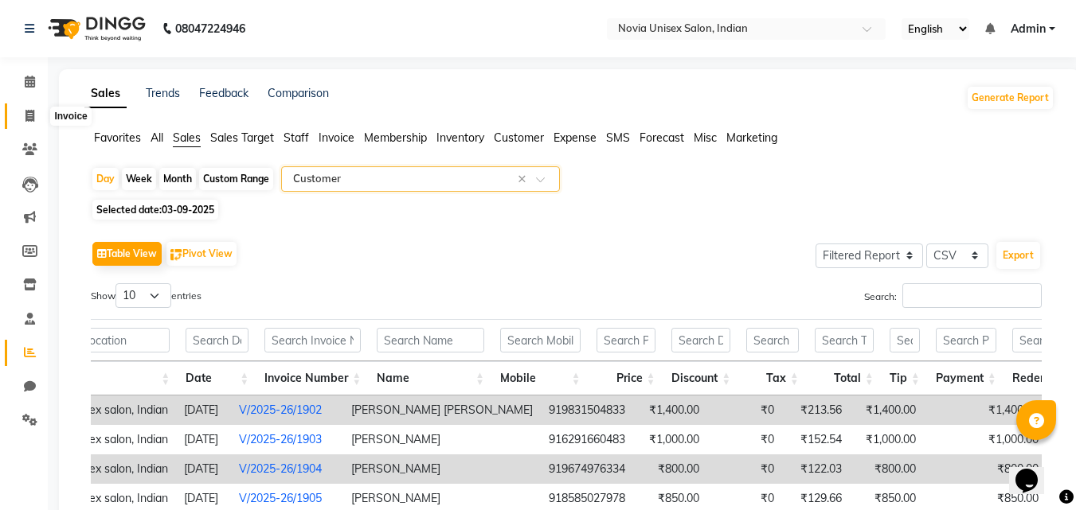
click at [32, 116] on icon at bounding box center [29, 116] width 9 height 12
select select "service"
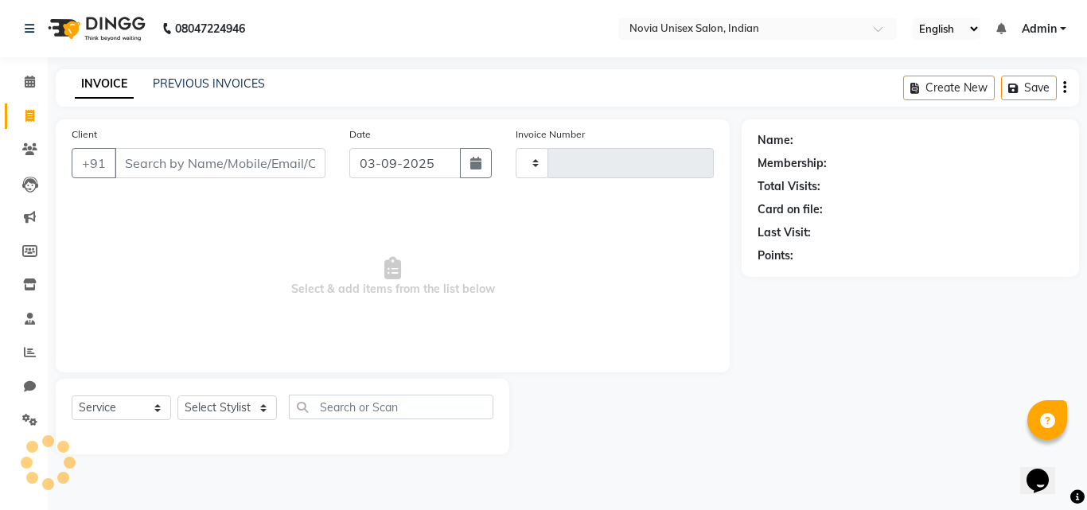
type input "1910"
select select "8772"
click at [265, 165] on input "Client" at bounding box center [220, 163] width 211 height 30
type input "7978527186"
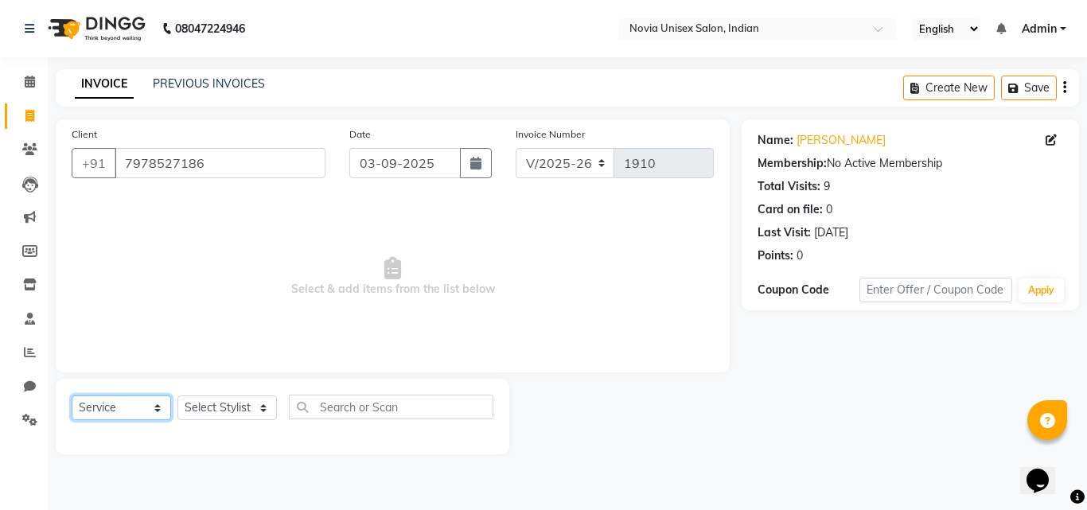
click at [146, 406] on select "Select Service Product Membership Package Voucher Prepaid Gift Card" at bounding box center [122, 408] width 100 height 25
click at [72, 396] on select "Select Service Product Membership Package Voucher Prepaid Gift Card" at bounding box center [122, 408] width 100 height 25
click at [223, 420] on select "Select Stylist [PERSON_NAME] [PERSON_NAME] housesale [PERSON_NAME] [PERSON_NAME…" at bounding box center [228, 408] width 100 height 25
select select "89580"
click at [178, 396] on select "Select Stylist [PERSON_NAME] [PERSON_NAME] housesale [PERSON_NAME] [PERSON_NAME…" at bounding box center [228, 408] width 100 height 25
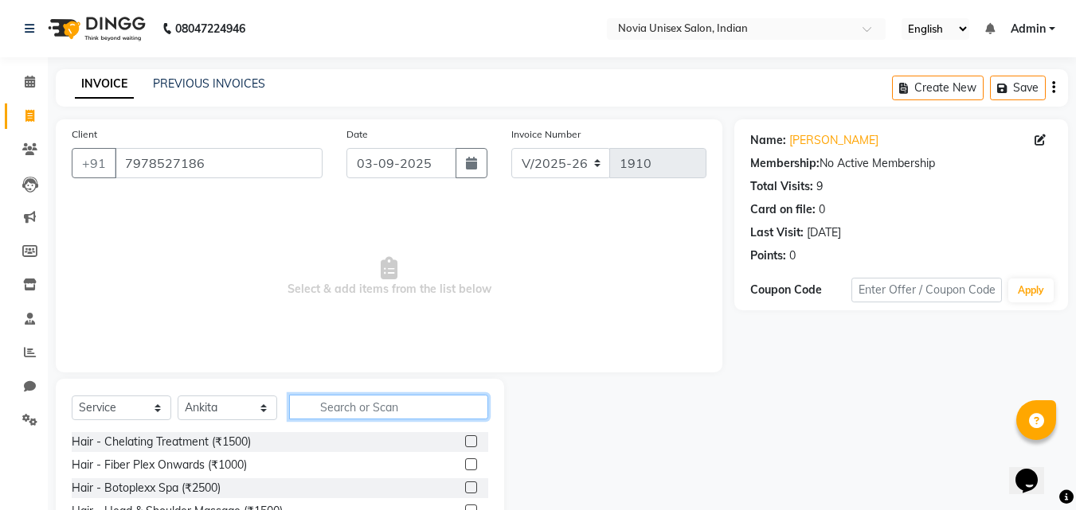
click at [378, 396] on input "text" at bounding box center [388, 407] width 199 height 25
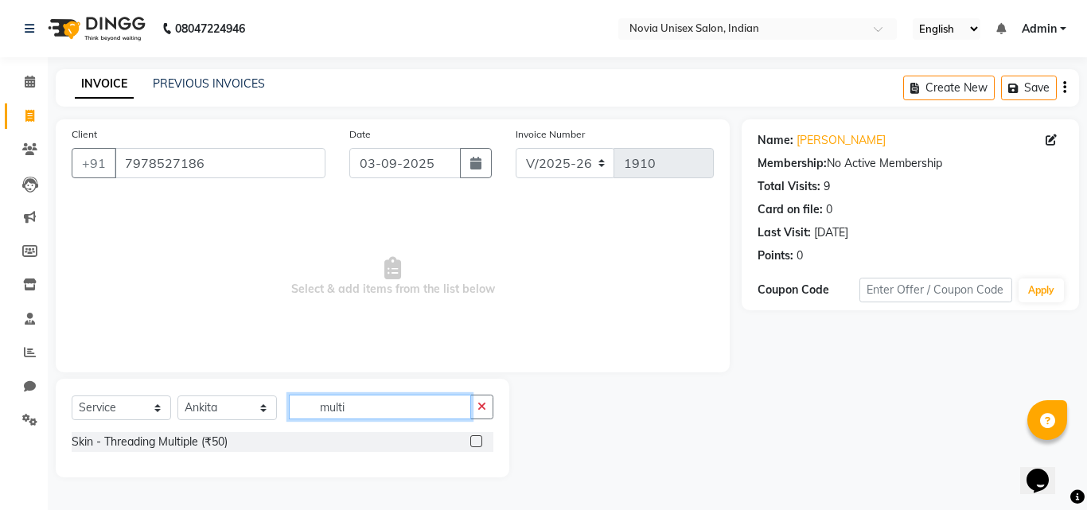
type input "multi"
click at [470, 443] on label at bounding box center [476, 441] width 12 height 12
click at [470, 443] on input "checkbox" at bounding box center [475, 442] width 10 height 10
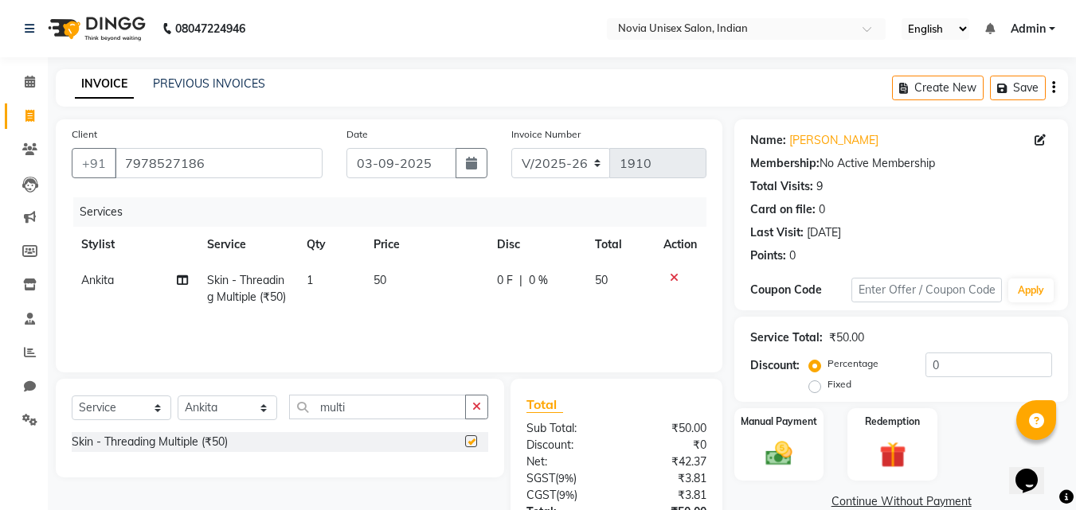
checkbox input "false"
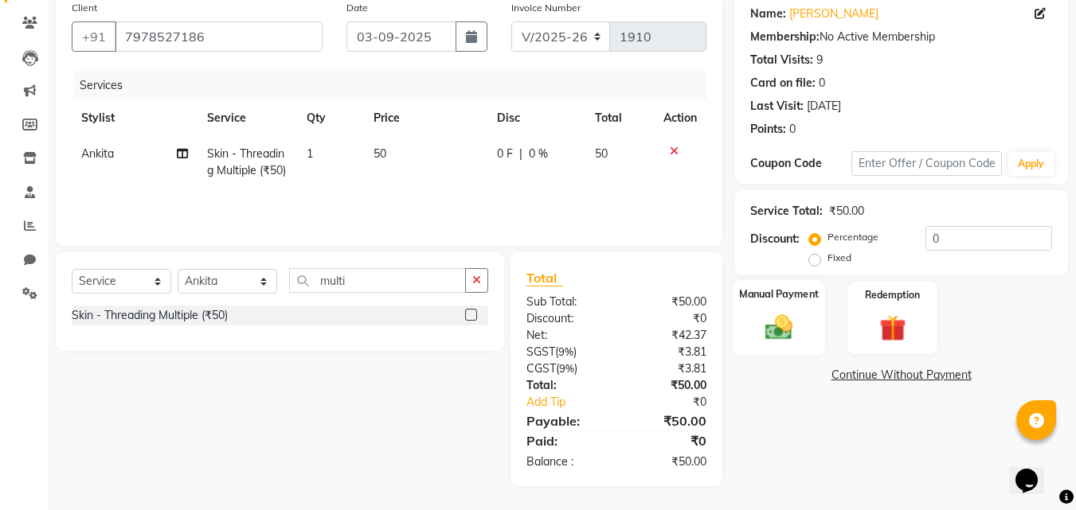
click at [785, 325] on img at bounding box center [778, 327] width 45 height 32
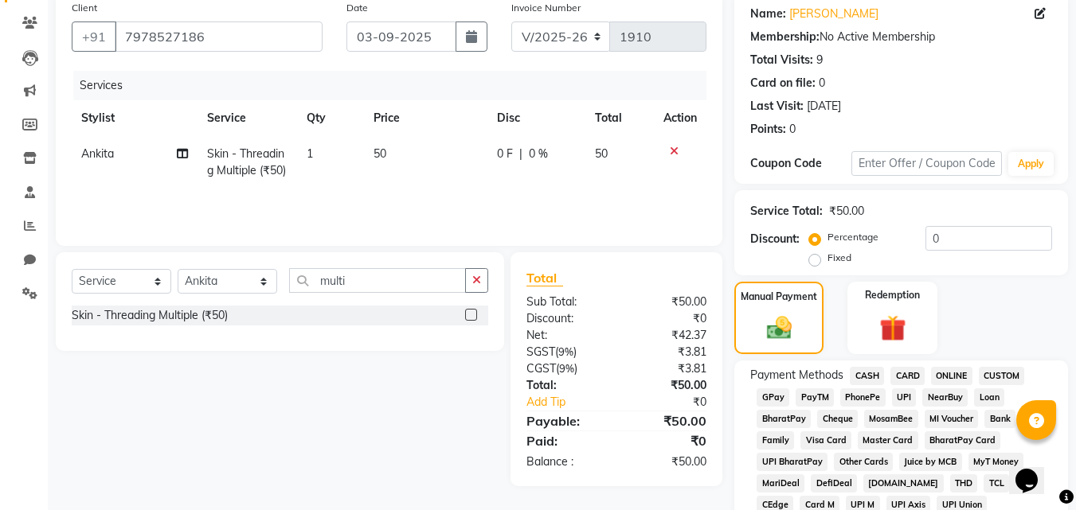
click at [908, 400] on span "UPI" at bounding box center [904, 397] width 25 height 18
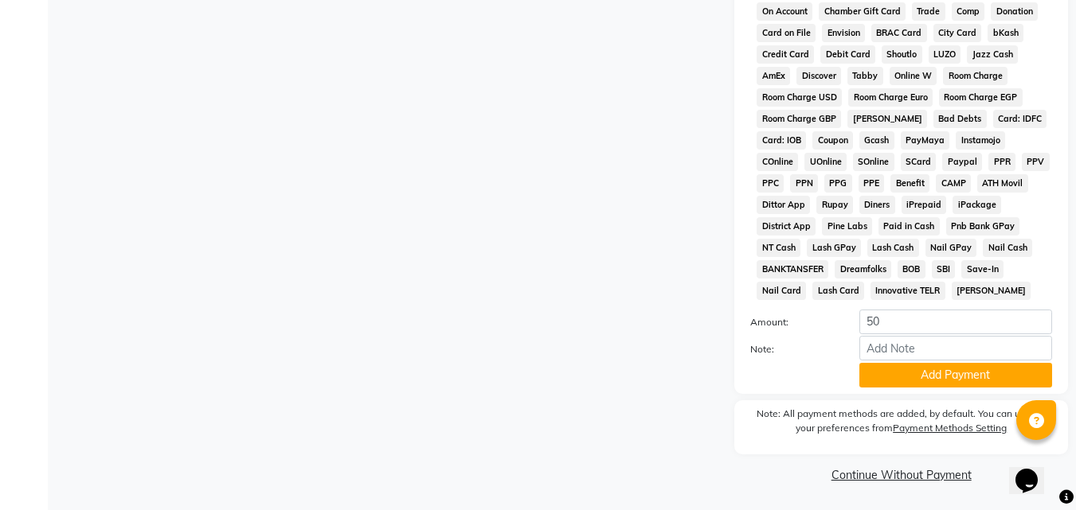
scroll to position [707, 0]
click at [953, 381] on button "Add Payment" at bounding box center [955, 374] width 193 height 25
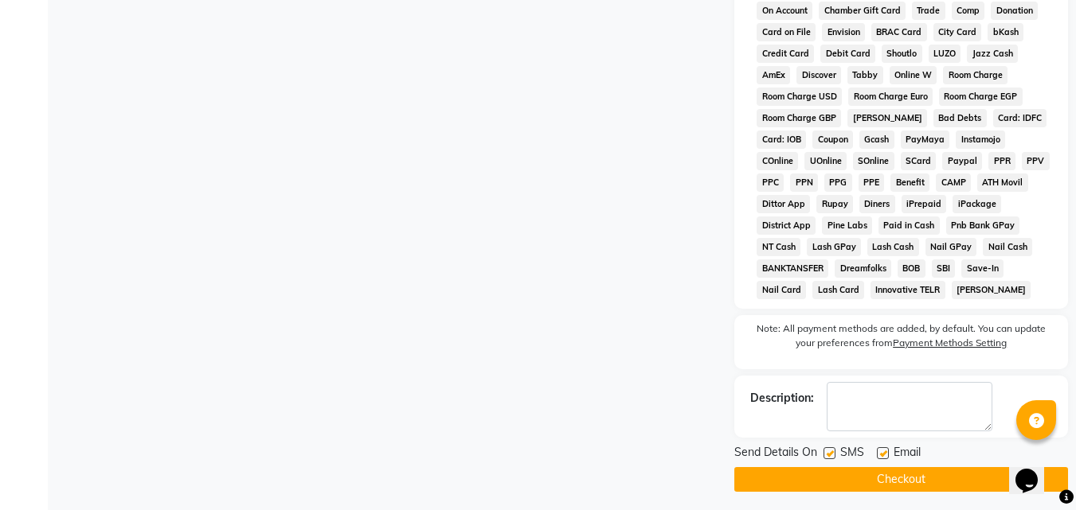
click at [911, 478] on button "Checkout" at bounding box center [901, 479] width 334 height 25
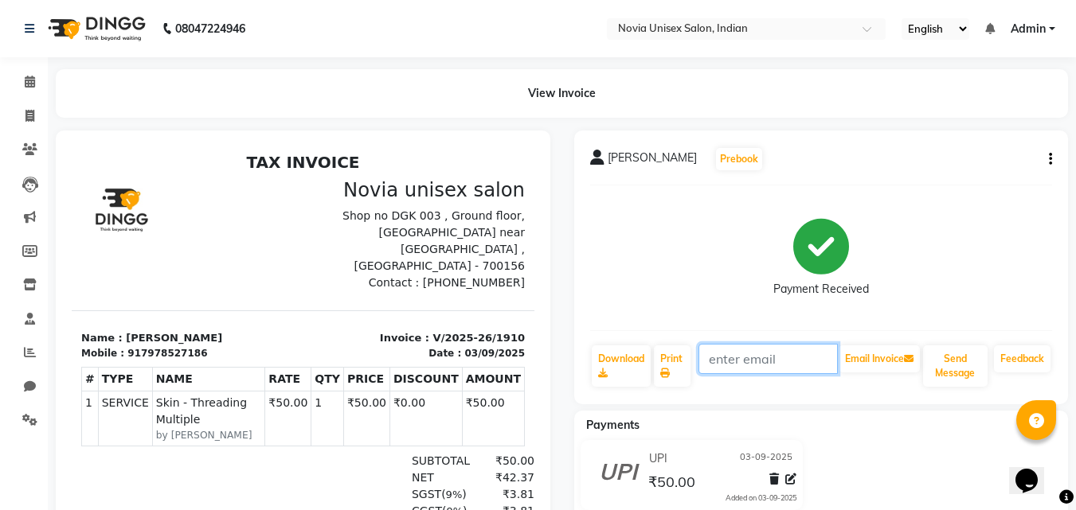
click at [748, 357] on input "text" at bounding box center [767, 359] width 139 height 30
click at [1049, 159] on icon "button" at bounding box center [1049, 159] width 3 height 1
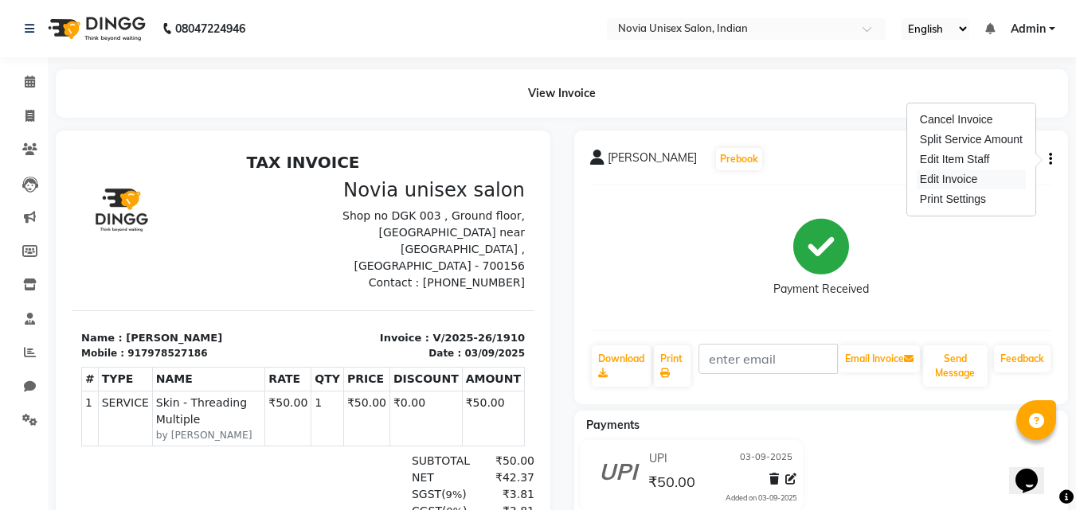
click at [961, 182] on div "Edit Invoice" at bounding box center [970, 180] width 109 height 20
select select "service"
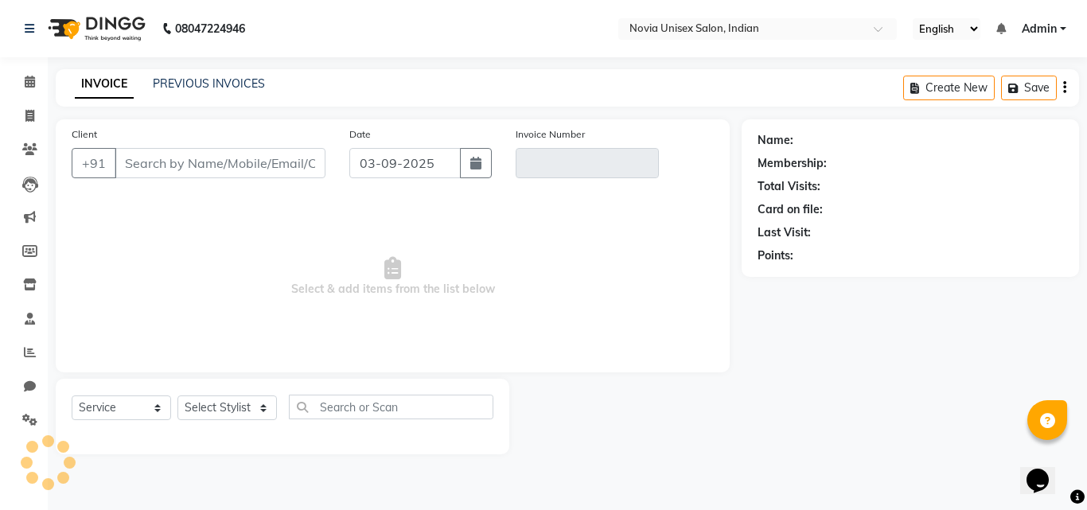
type input "7978527186"
type input "V/2025-26/1910"
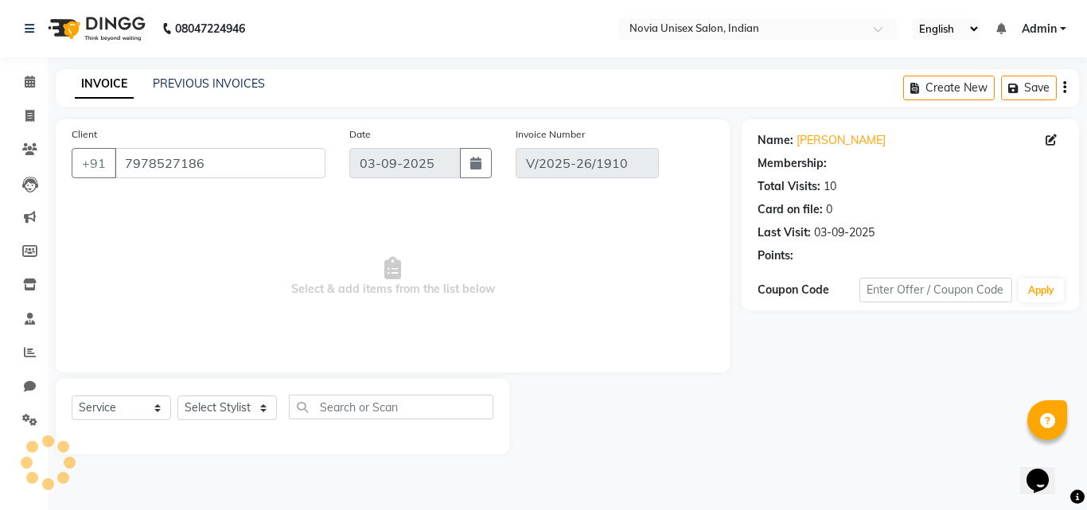
select select "select"
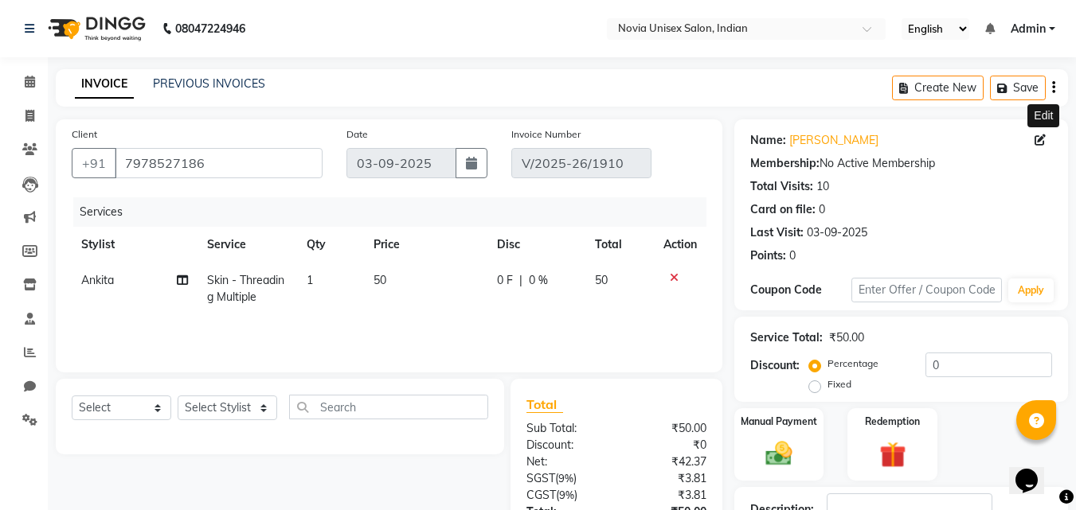
click at [1041, 139] on icon at bounding box center [1039, 140] width 11 height 11
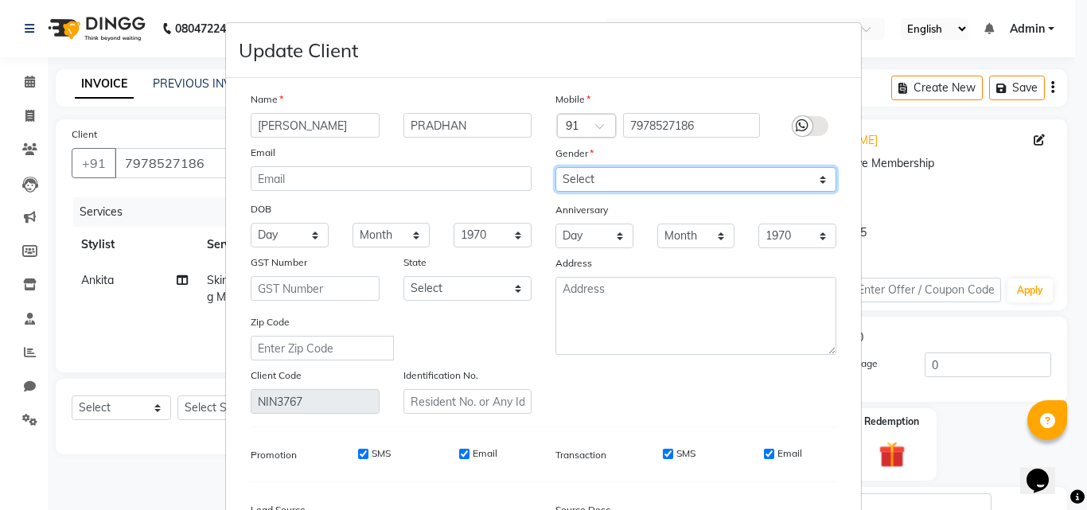
click at [608, 174] on select "Select [DEMOGRAPHIC_DATA] [DEMOGRAPHIC_DATA] Other Prefer Not To Say" at bounding box center [696, 179] width 281 height 25
select select "[DEMOGRAPHIC_DATA]"
click at [556, 167] on select "Select [DEMOGRAPHIC_DATA] [DEMOGRAPHIC_DATA] Other Prefer Not To Say" at bounding box center [696, 179] width 281 height 25
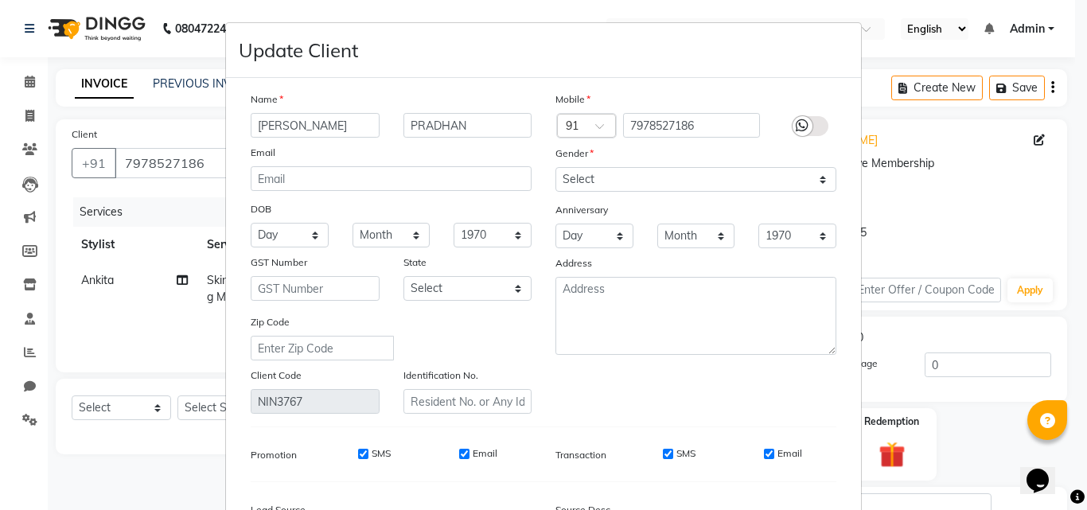
click at [793, 120] on div at bounding box center [803, 126] width 20 height 20
click at [0, 0] on input "checkbox" at bounding box center [0, 0] width 0 height 0
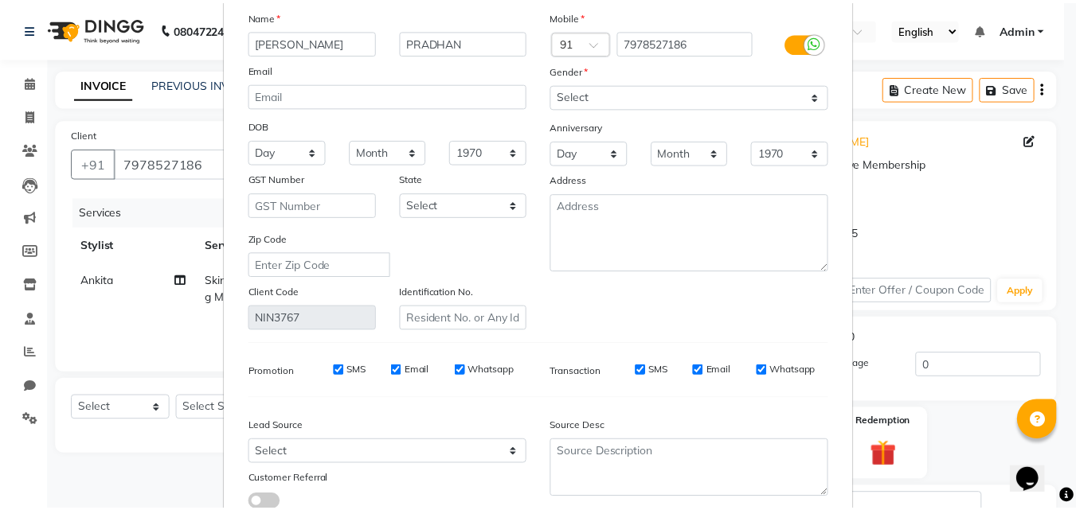
scroll to position [196, 0]
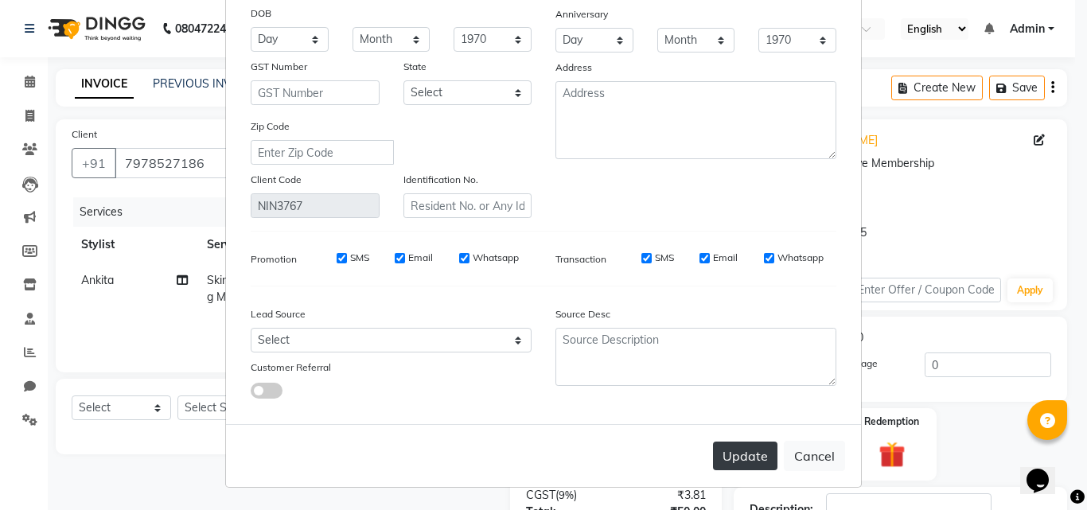
click at [744, 444] on button "Update" at bounding box center [745, 456] width 64 height 29
select select
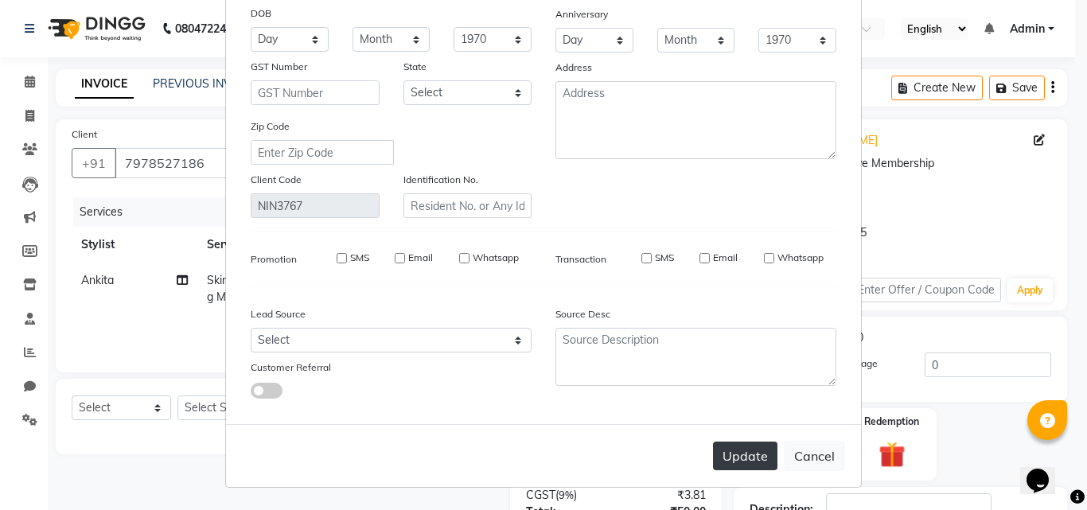
select select
checkbox input "false"
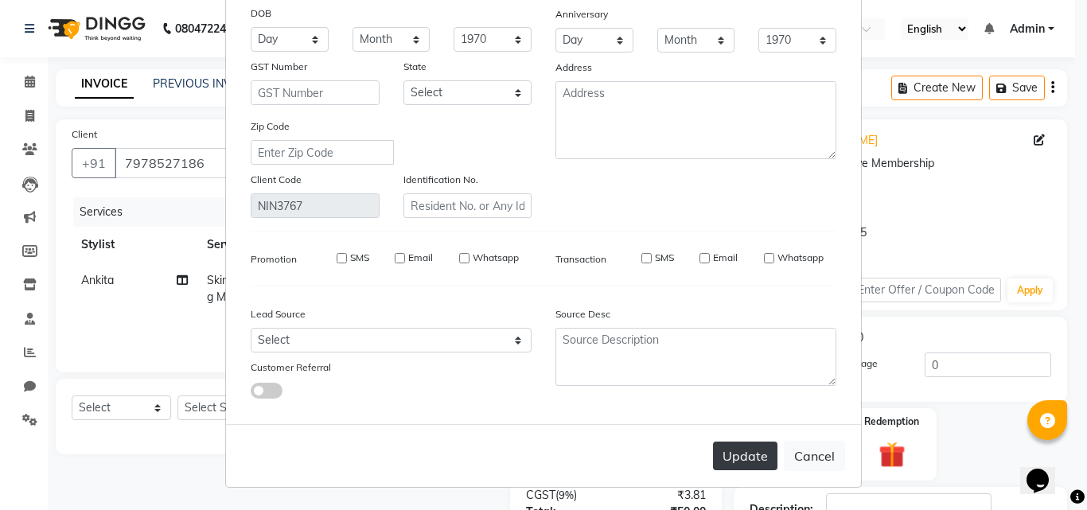
checkbox input "false"
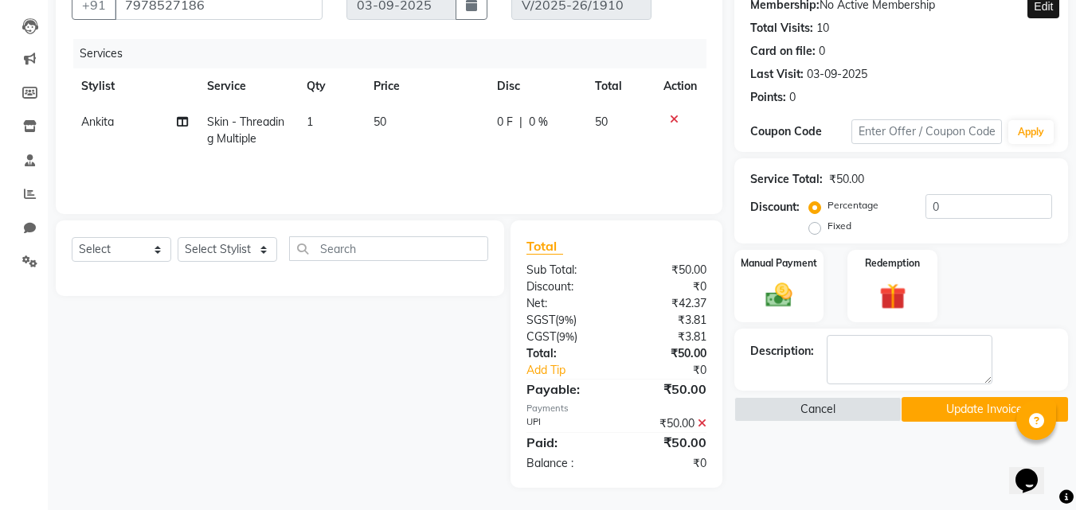
scroll to position [160, 0]
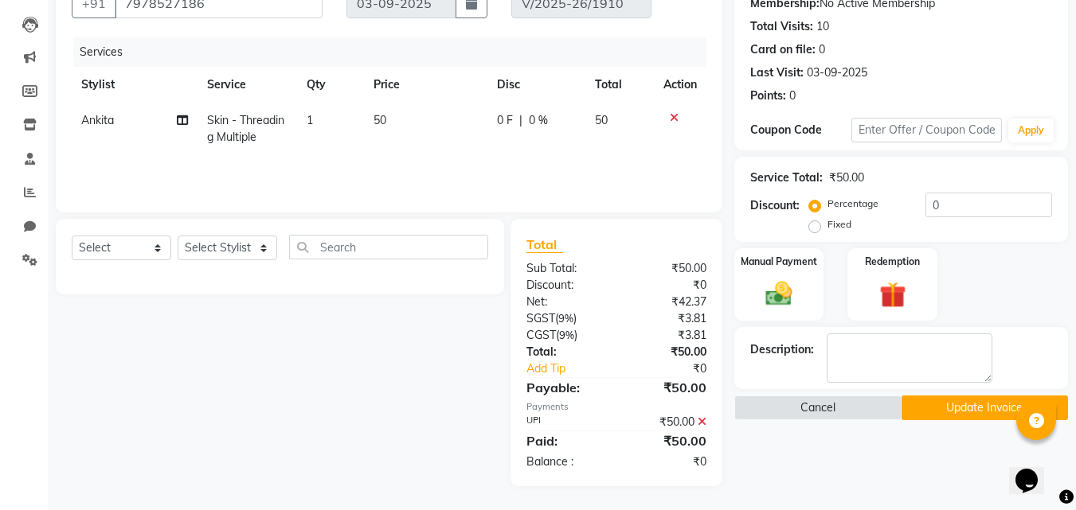
click at [963, 411] on button "Update Invoice" at bounding box center [984, 408] width 166 height 25
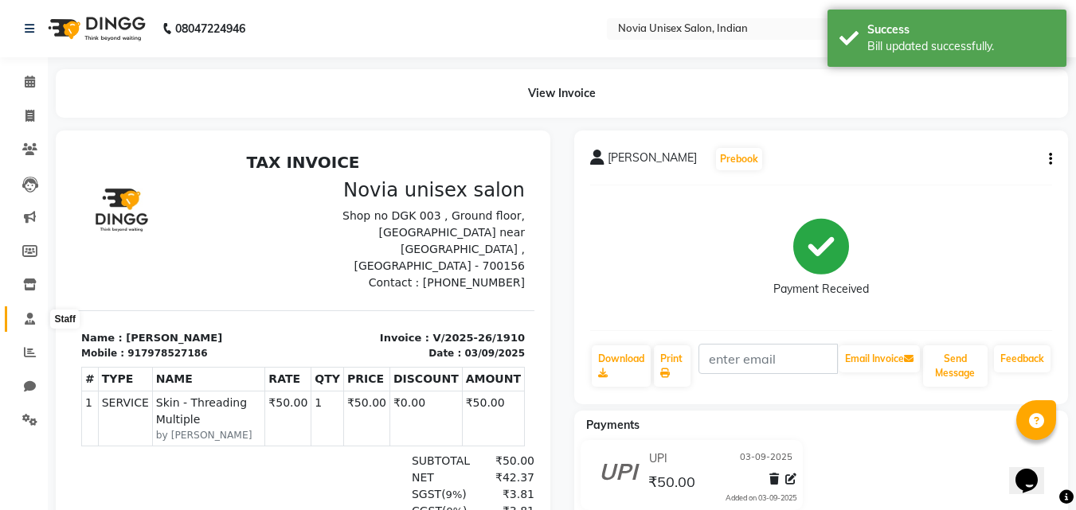
click at [27, 316] on icon at bounding box center [30, 319] width 10 height 12
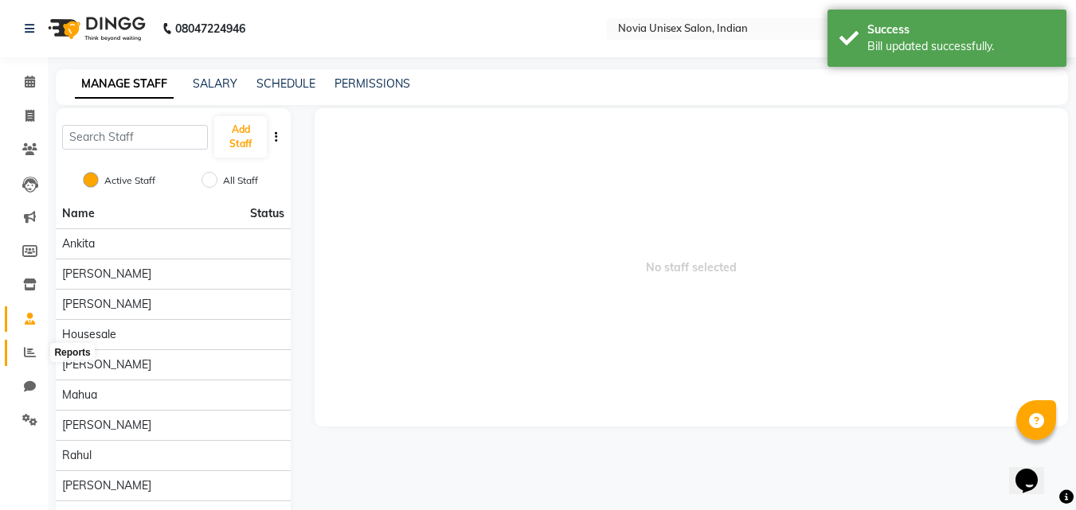
click at [26, 346] on icon at bounding box center [30, 352] width 12 height 12
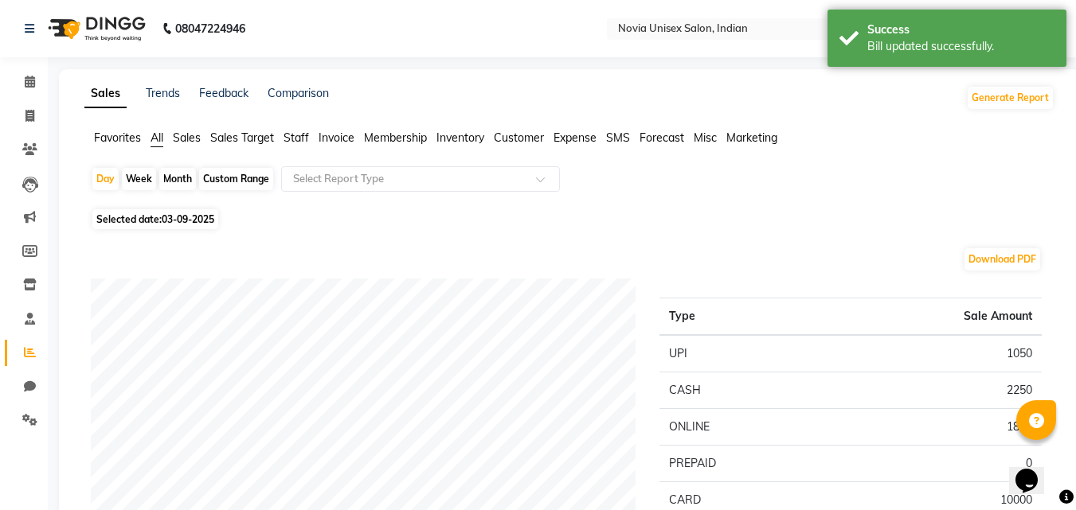
click at [196, 137] on span "Sales" at bounding box center [187, 138] width 28 height 14
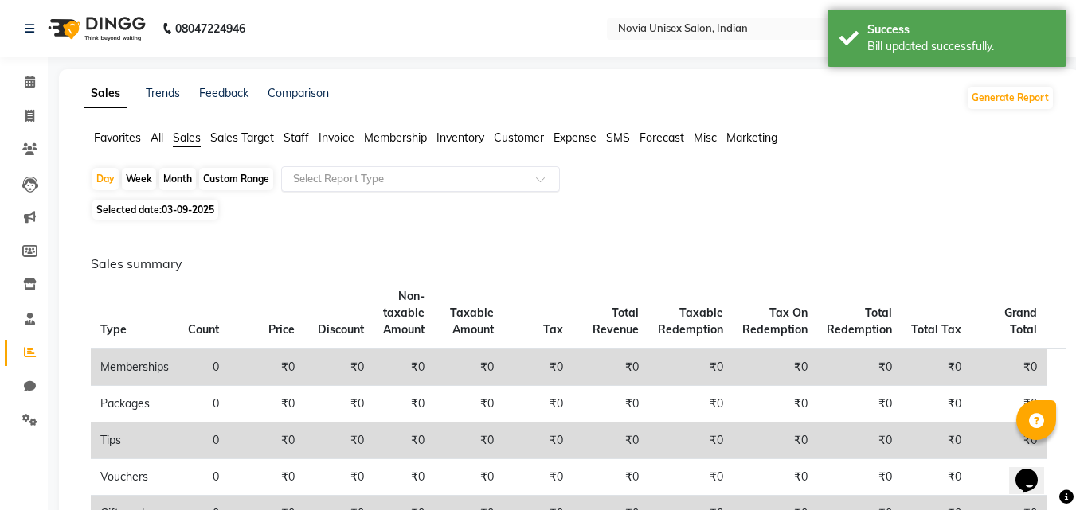
click at [314, 178] on input "text" at bounding box center [404, 179] width 229 height 16
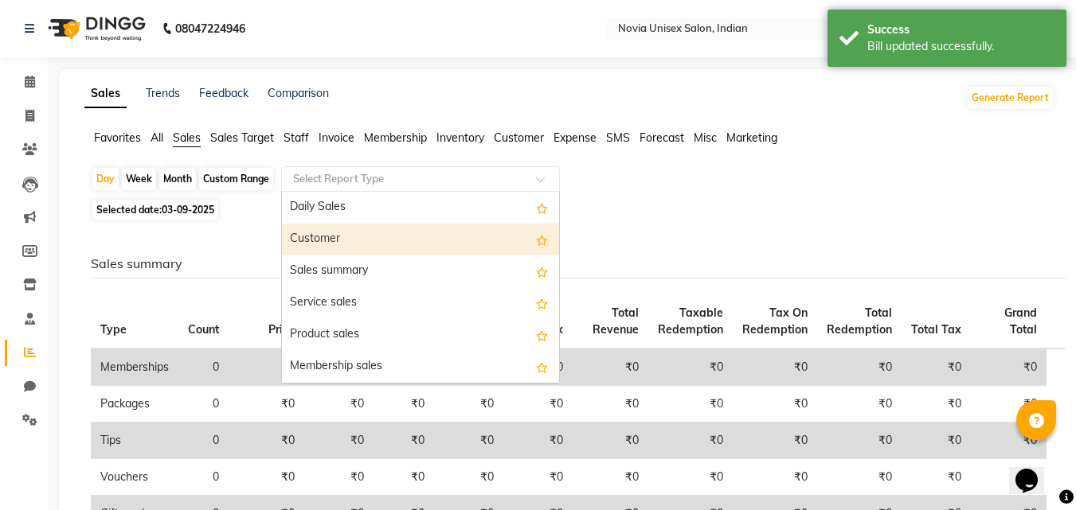
click at [325, 229] on div "Customer" at bounding box center [420, 240] width 277 height 32
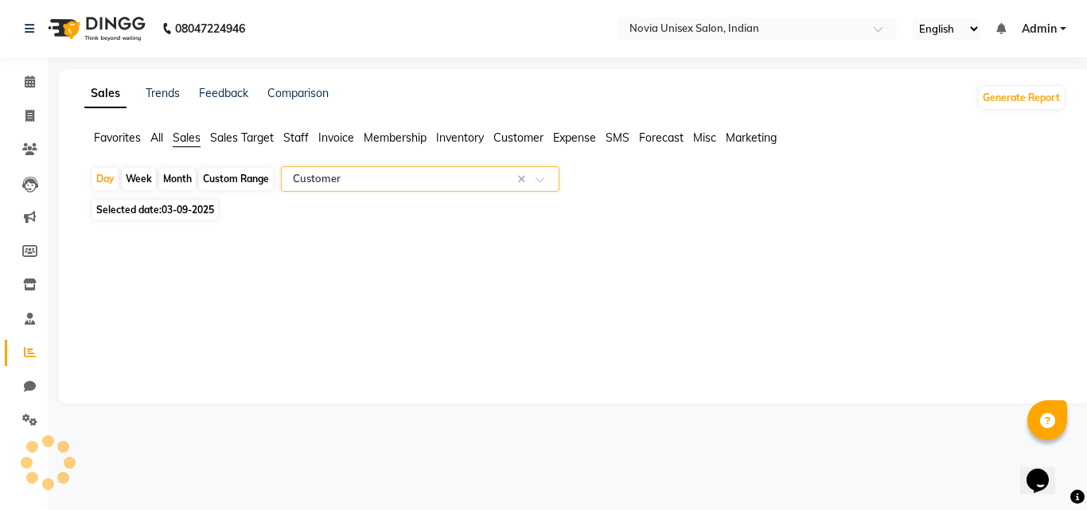
select select "filtered_report"
select select "csv"
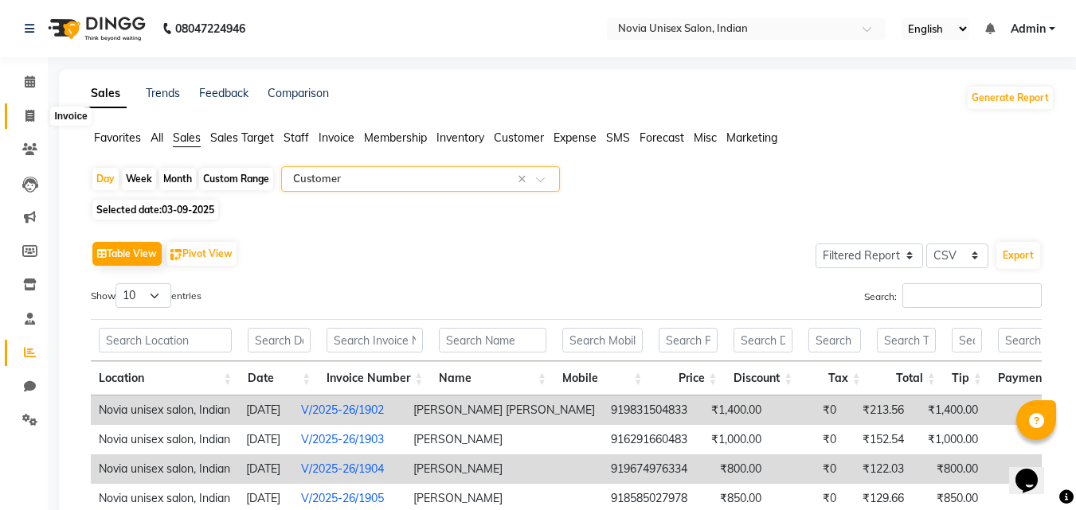
click at [26, 111] on icon at bounding box center [29, 116] width 9 height 12
select select "service"
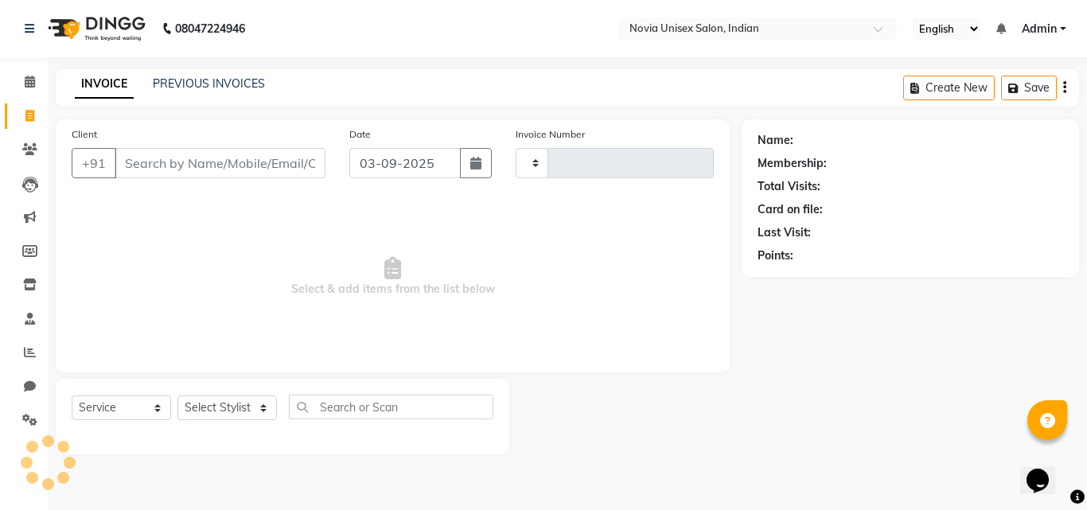
type input "1911"
select select "8772"
click at [237, 164] on input "Client" at bounding box center [220, 163] width 211 height 30
type input "9975529263"
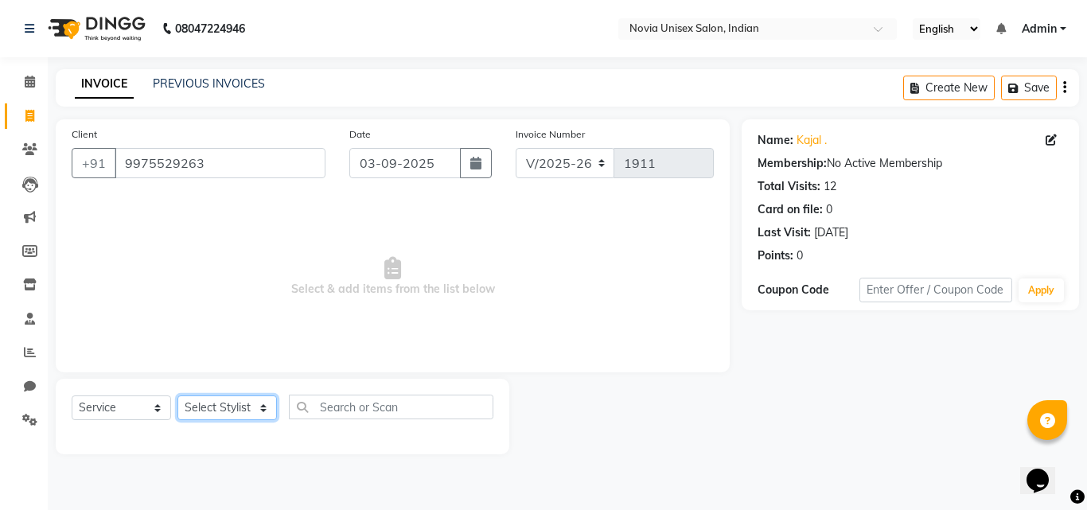
click at [217, 410] on select "Select Stylist [PERSON_NAME] [PERSON_NAME] housesale [PERSON_NAME] [PERSON_NAME…" at bounding box center [228, 408] width 100 height 25
select select "89571"
click at [178, 396] on select "Select Stylist [PERSON_NAME] [PERSON_NAME] housesale [PERSON_NAME] [PERSON_NAME…" at bounding box center [228, 408] width 100 height 25
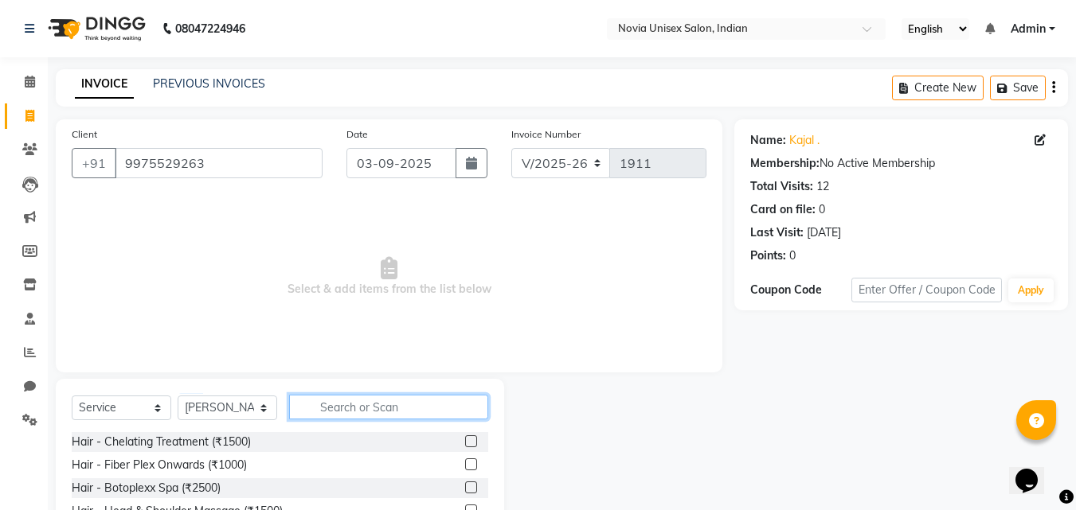
click at [397, 397] on input "text" at bounding box center [388, 407] width 199 height 25
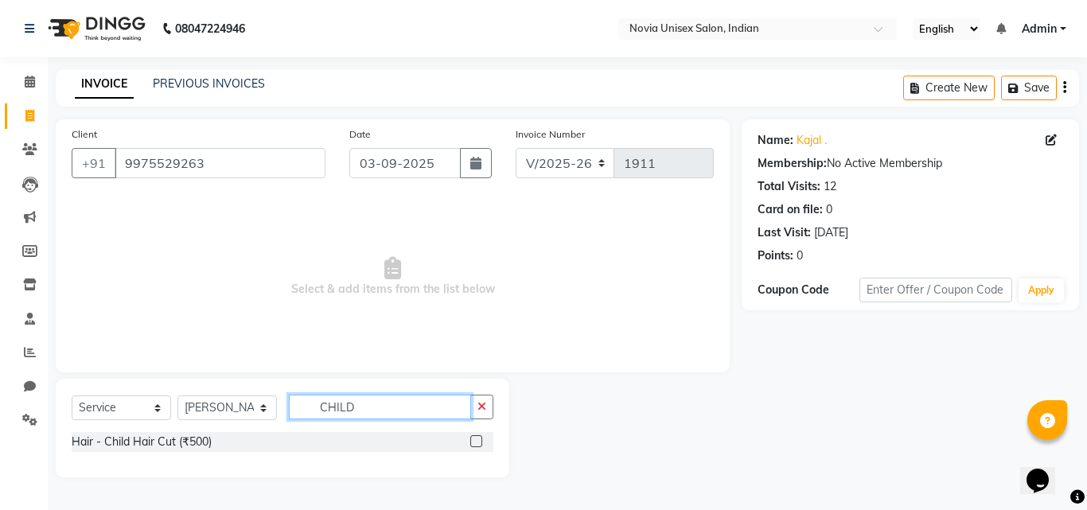
type input "CHILD"
click at [476, 441] on label at bounding box center [476, 441] width 12 height 12
click at [476, 441] on input "checkbox" at bounding box center [475, 442] width 10 height 10
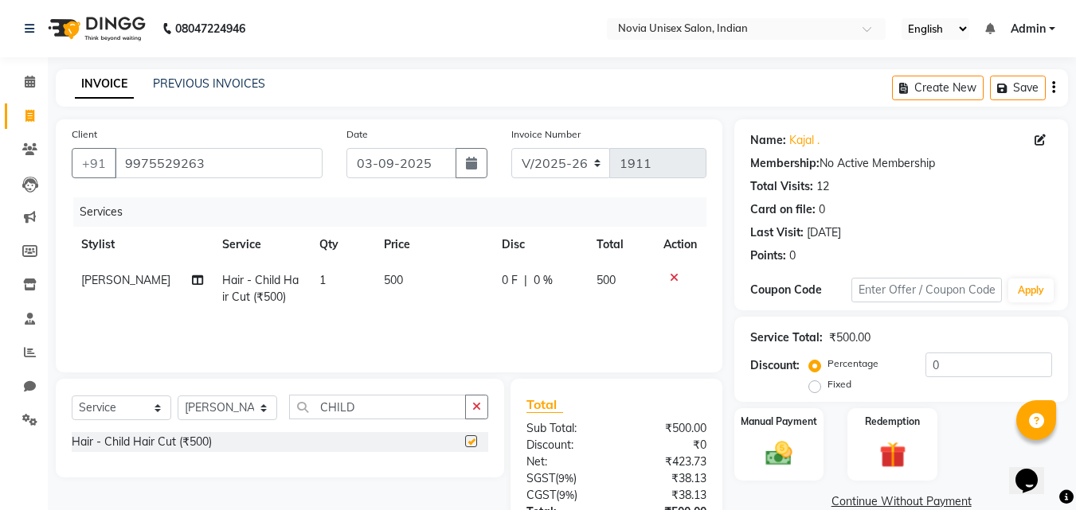
checkbox input "false"
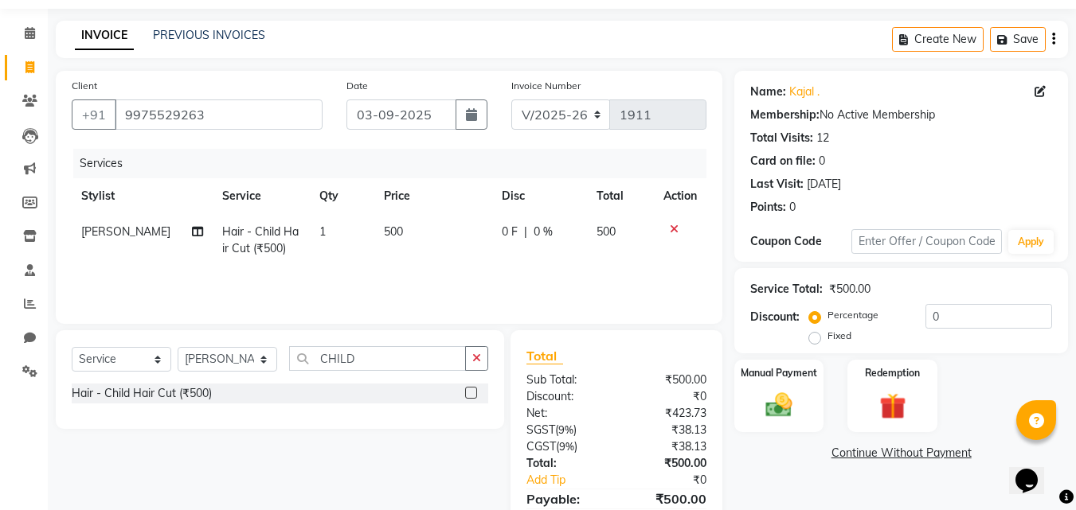
scroll to position [127, 0]
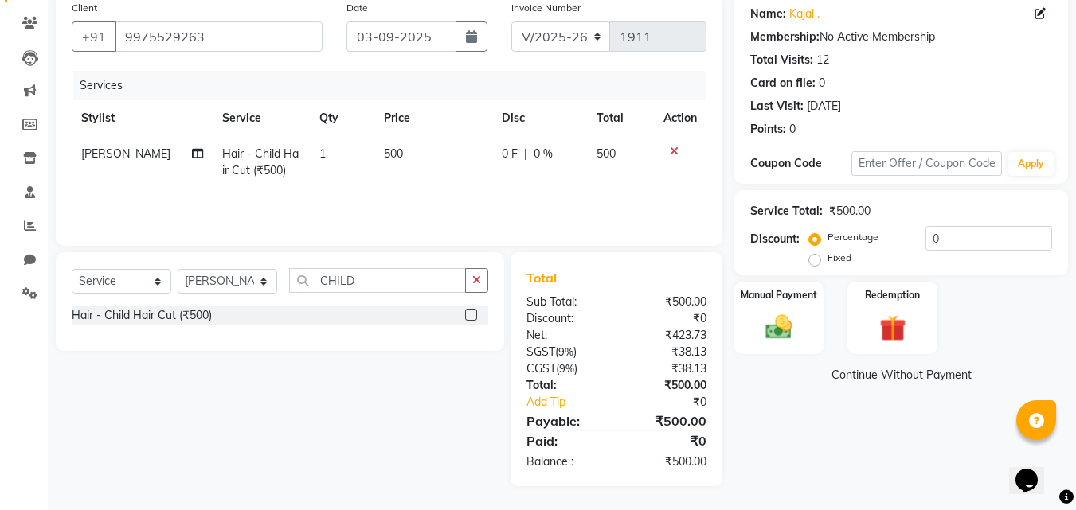
click at [397, 158] on td "500" at bounding box center [433, 162] width 118 height 53
select select "89571"
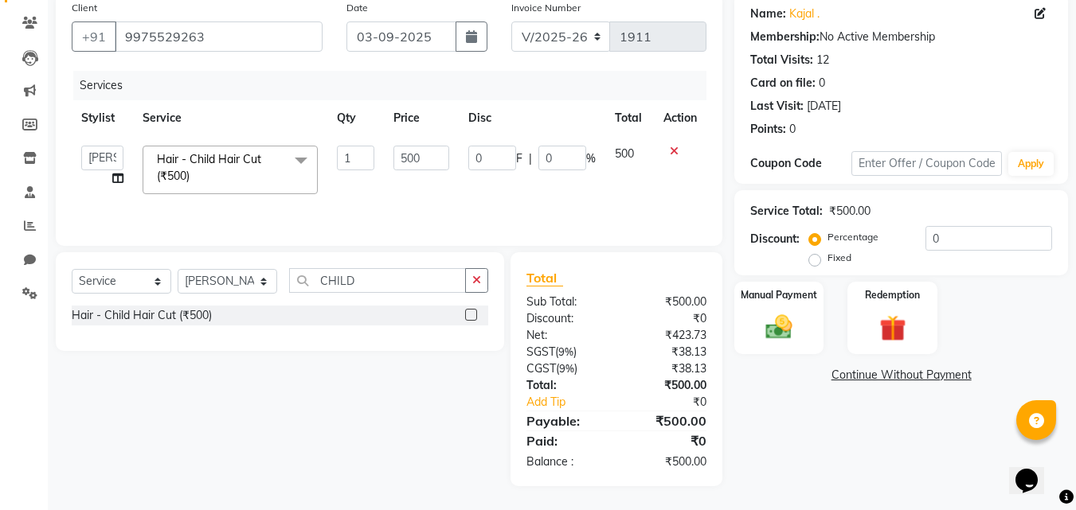
click at [398, 155] on input "500" at bounding box center [420, 158] width 55 height 25
click at [443, 162] on input "500" at bounding box center [420, 158] width 55 height 25
type input "5"
type input "700"
click at [793, 444] on div "Name: [PERSON_NAME] . Membership: No Active Membership Total Visits: 12 Card on…" at bounding box center [907, 240] width 346 height 494
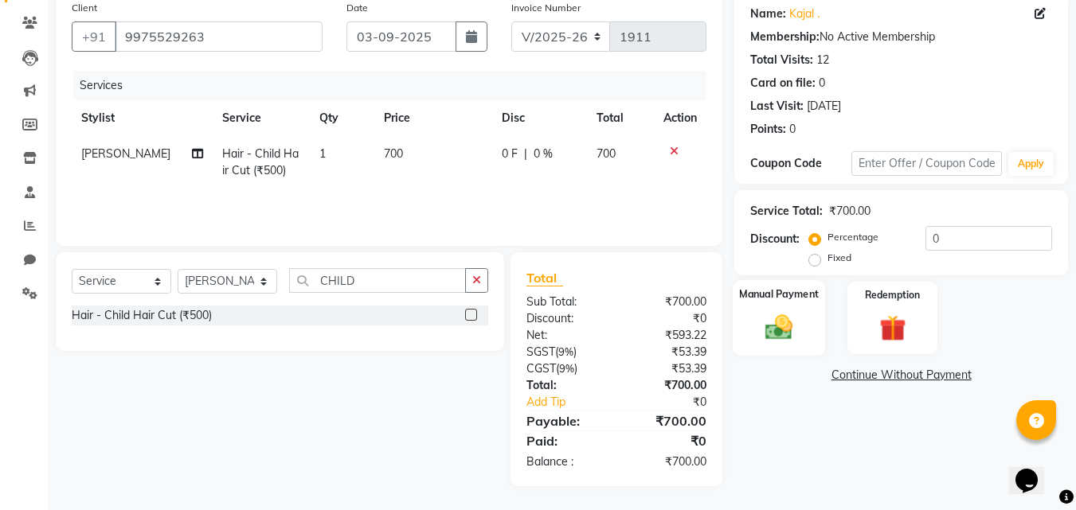
click at [775, 324] on img at bounding box center [778, 327] width 45 height 32
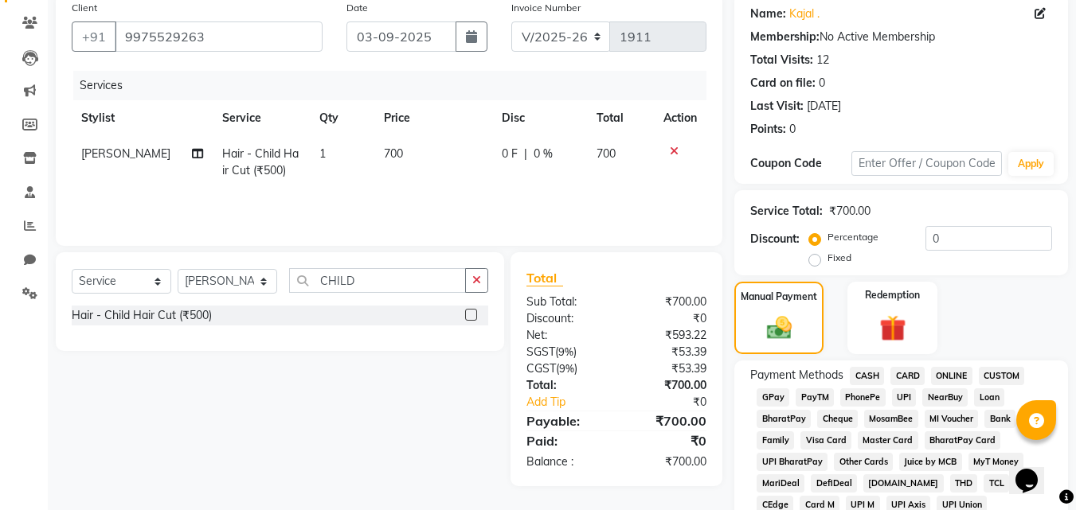
click at [904, 399] on span "UPI" at bounding box center [904, 397] width 25 height 18
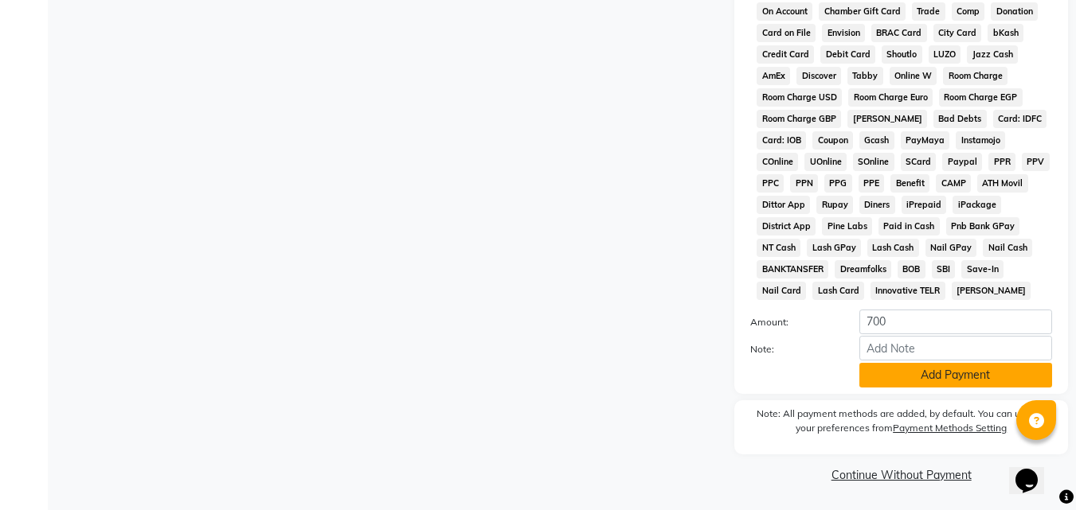
scroll to position [707, 0]
click at [935, 375] on button "Add Payment" at bounding box center [955, 374] width 193 height 25
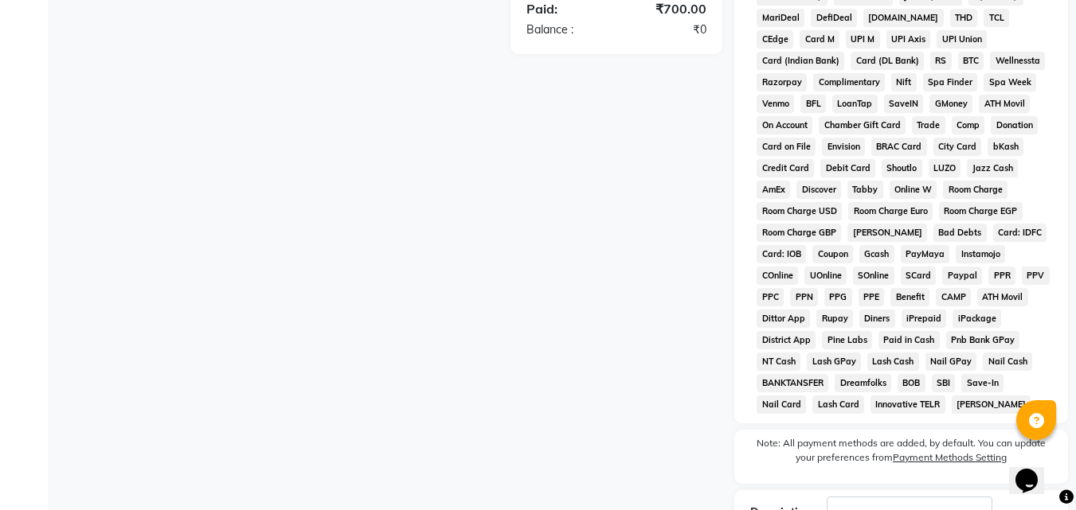
scroll to position [713, 0]
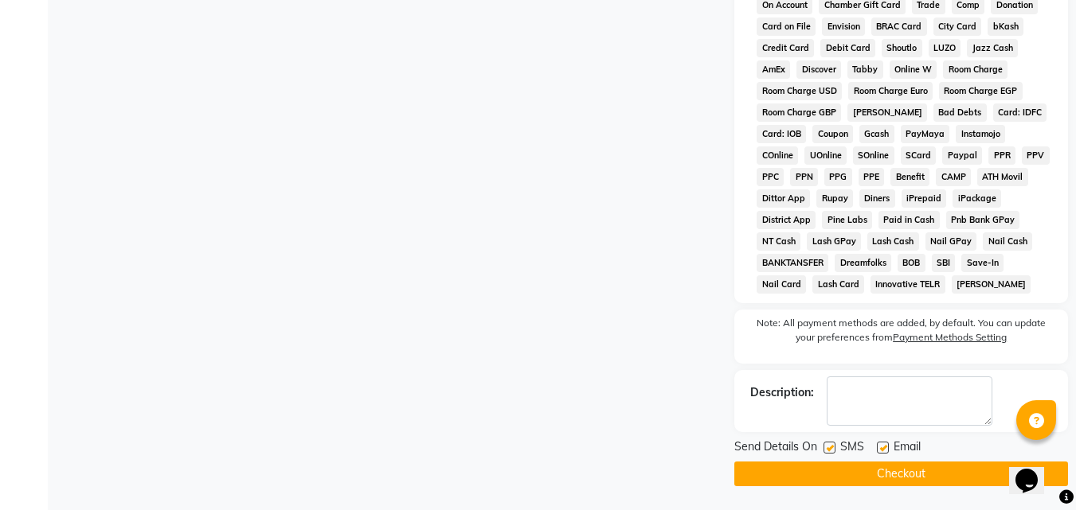
click at [920, 465] on button "Checkout" at bounding box center [901, 474] width 334 height 25
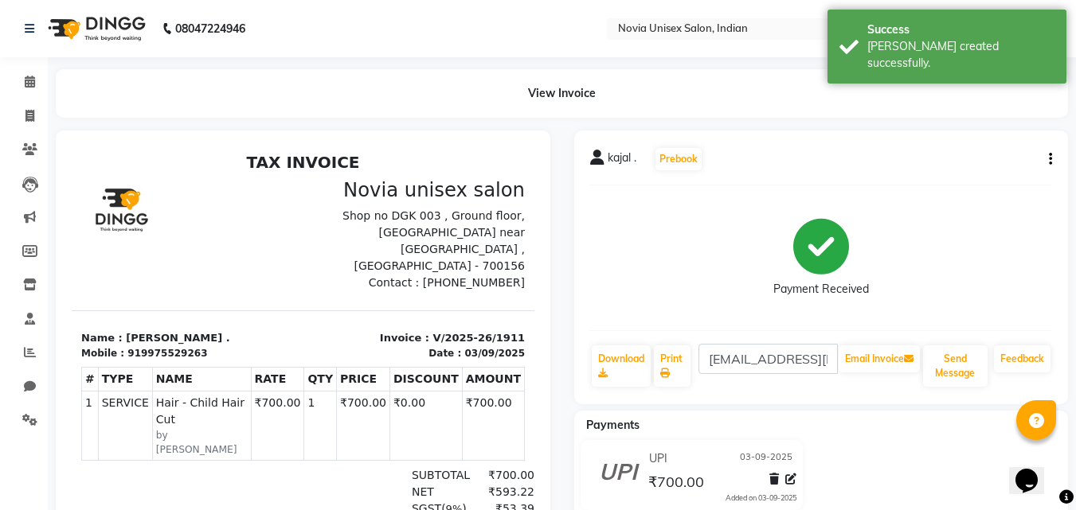
click at [1048, 160] on icon "button" at bounding box center [1049, 159] width 3 height 1
click at [951, 175] on div "Edit Invoice" at bounding box center [970, 180] width 109 height 20
select select "service"
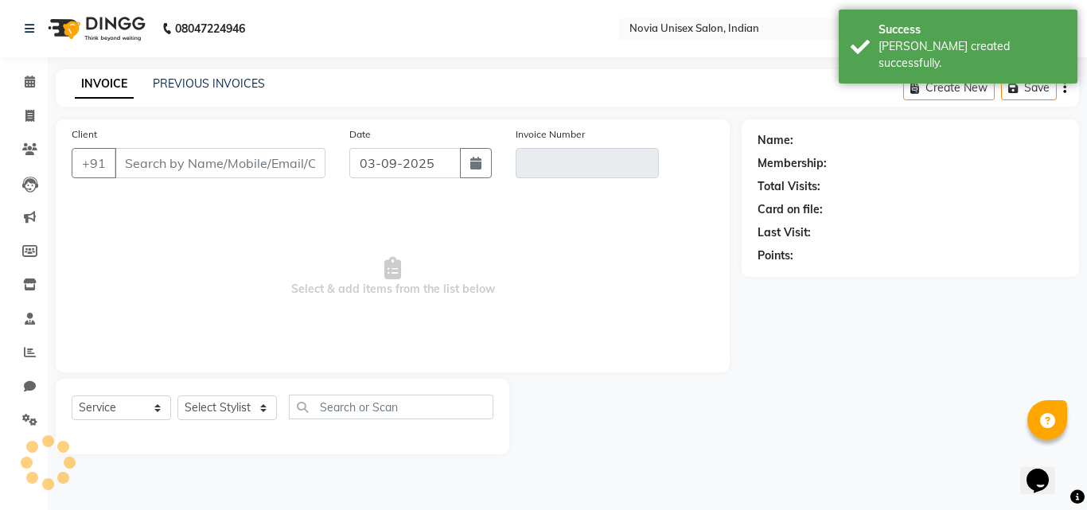
type input "9975529263"
type input "V/2025-26/1911"
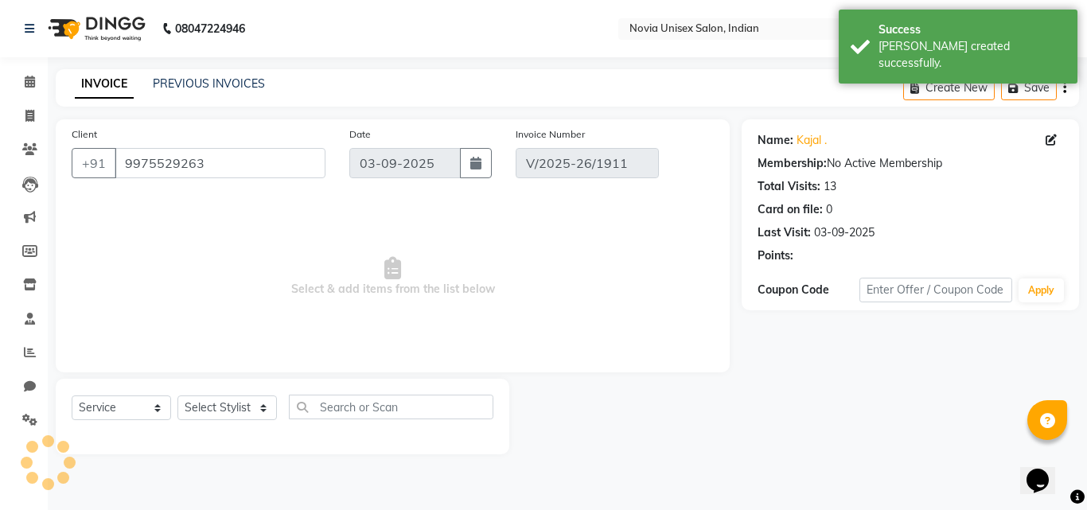
select select "select"
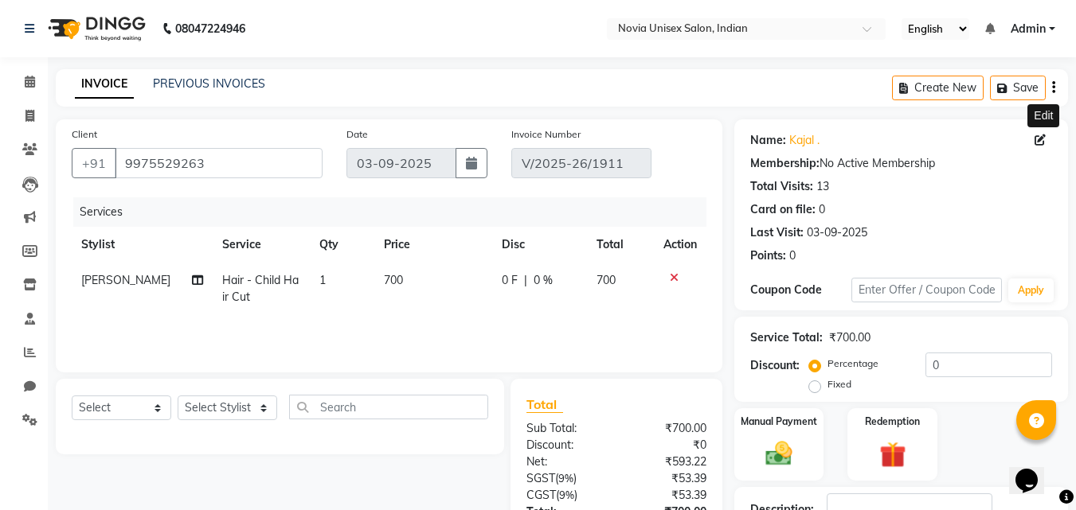
click at [1037, 141] on icon at bounding box center [1039, 140] width 11 height 11
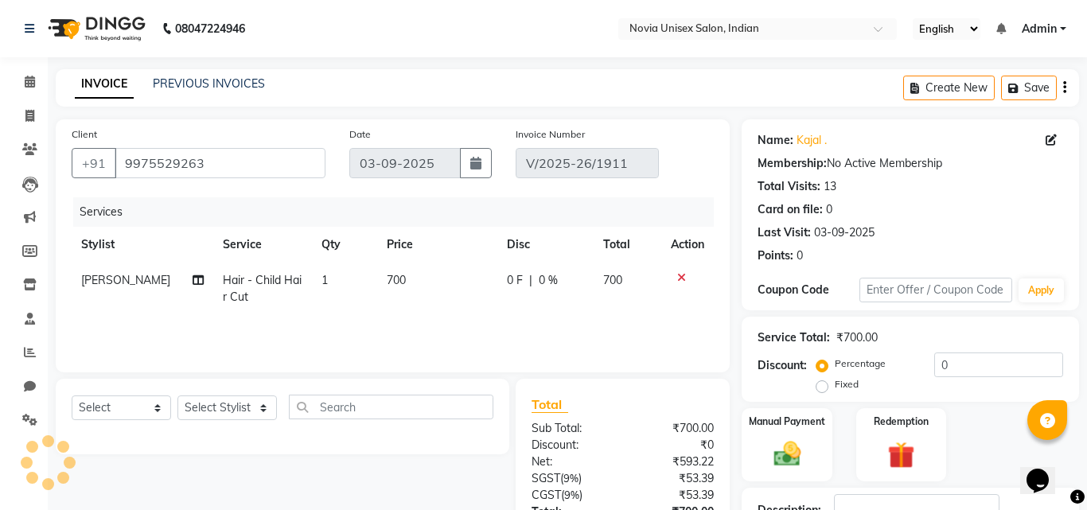
select select "04"
select select "05"
select select "1986"
select select "[DEMOGRAPHIC_DATA]"
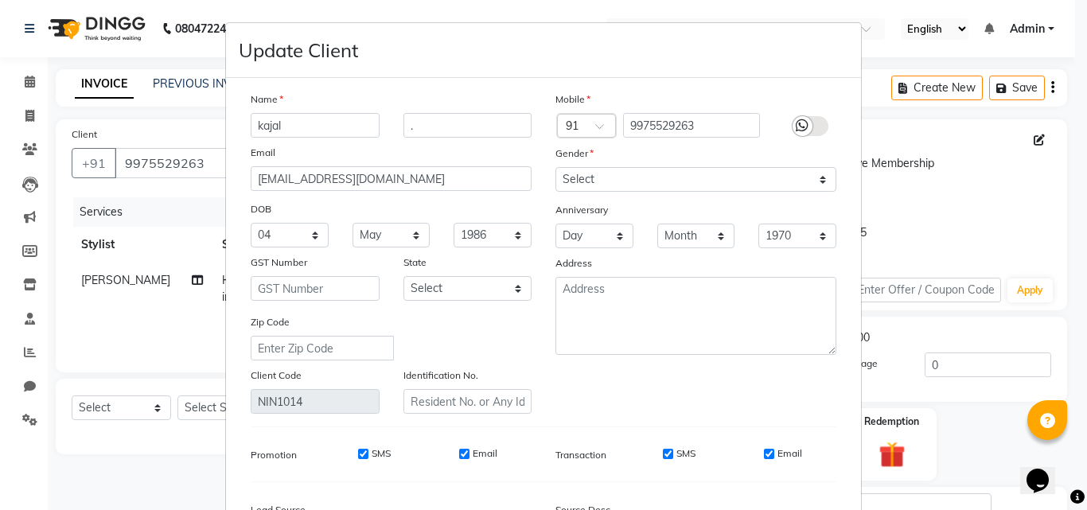
click at [808, 127] on label at bounding box center [811, 126] width 36 height 20
click at [0, 0] on input "checkbox" at bounding box center [0, 0] width 0 height 0
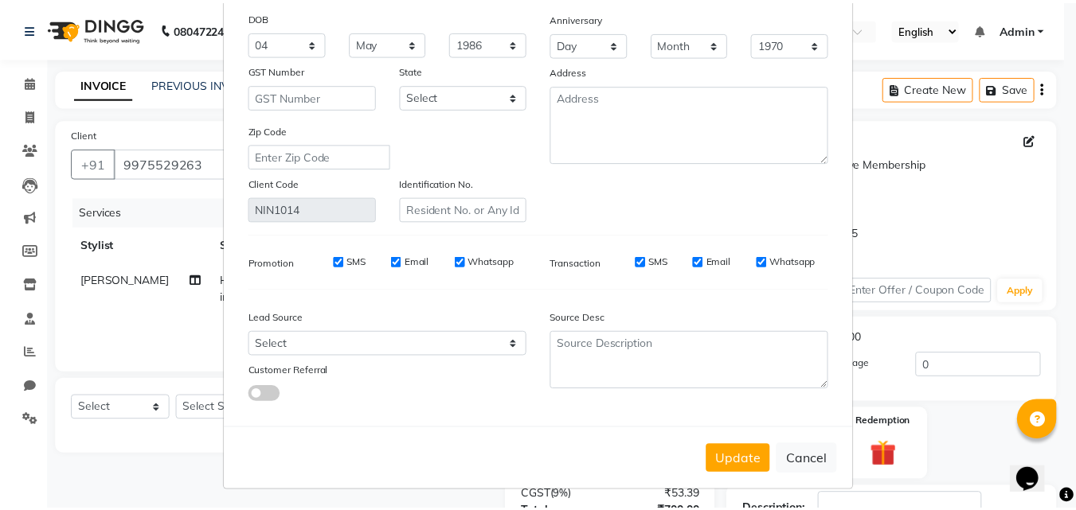
scroll to position [196, 0]
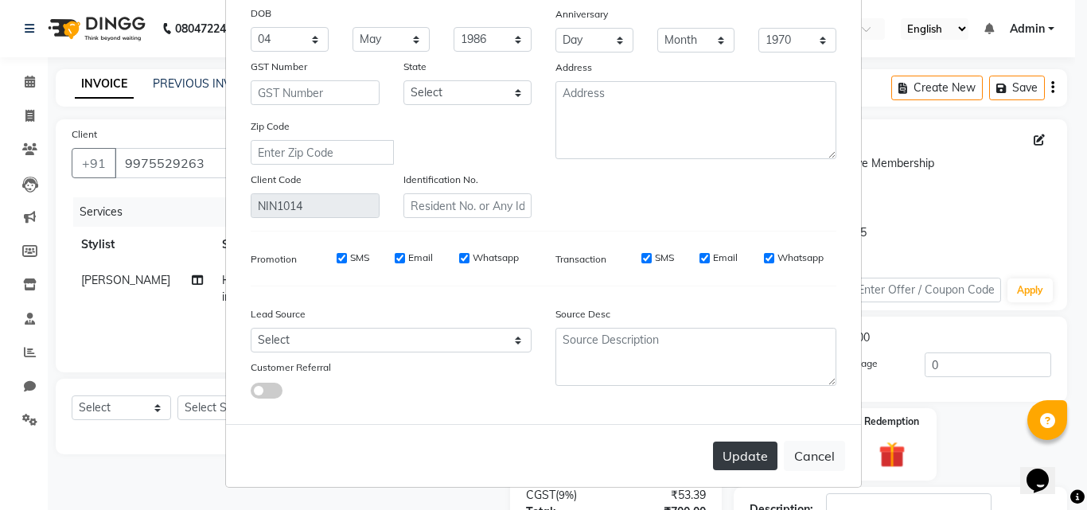
click at [757, 454] on button "Update" at bounding box center [745, 456] width 64 height 29
select select
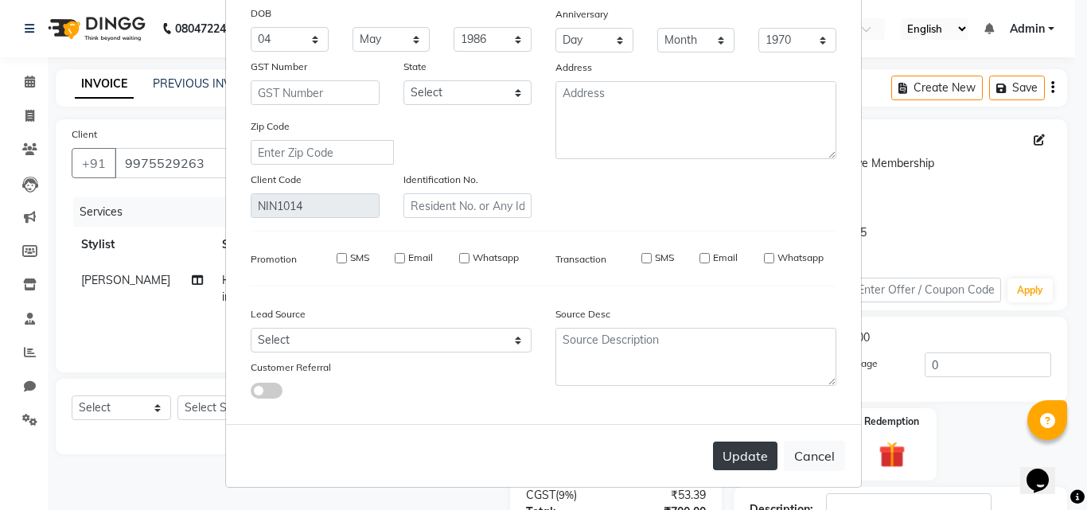
select select
checkbox input "false"
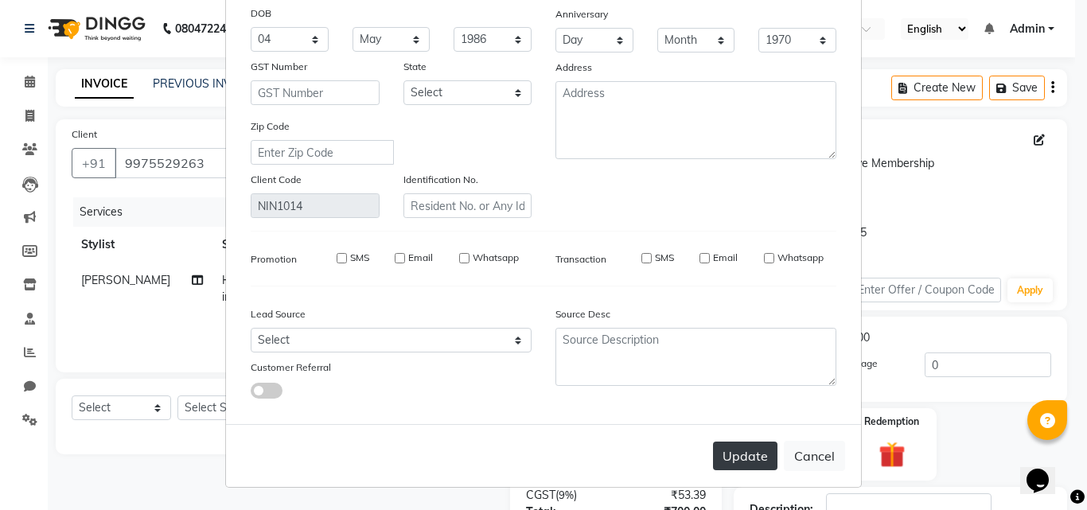
checkbox input "false"
